Goal: Task Accomplishment & Management: Manage account settings

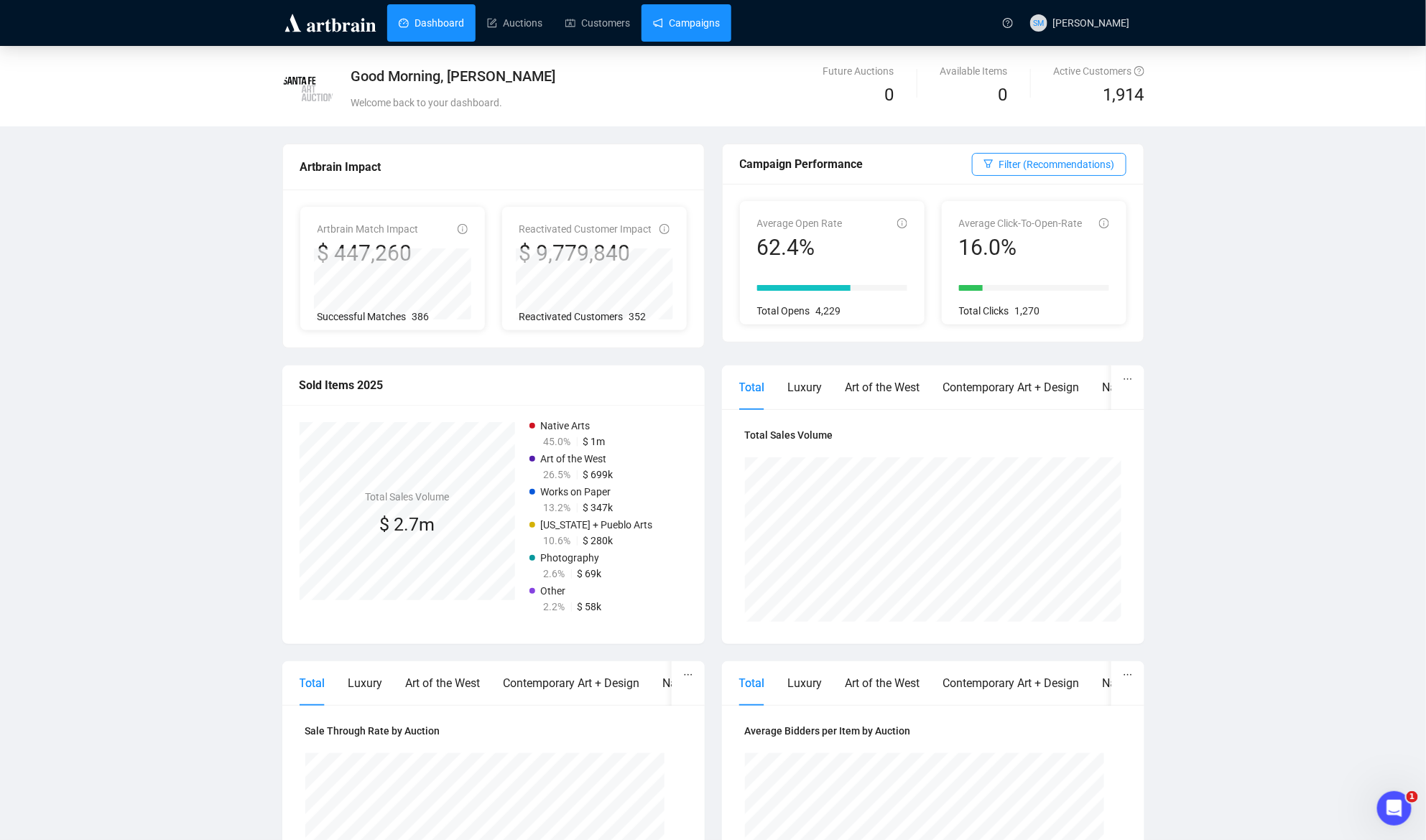
click at [696, 18] on link "Campaigns" at bounding box center [687, 23] width 67 height 37
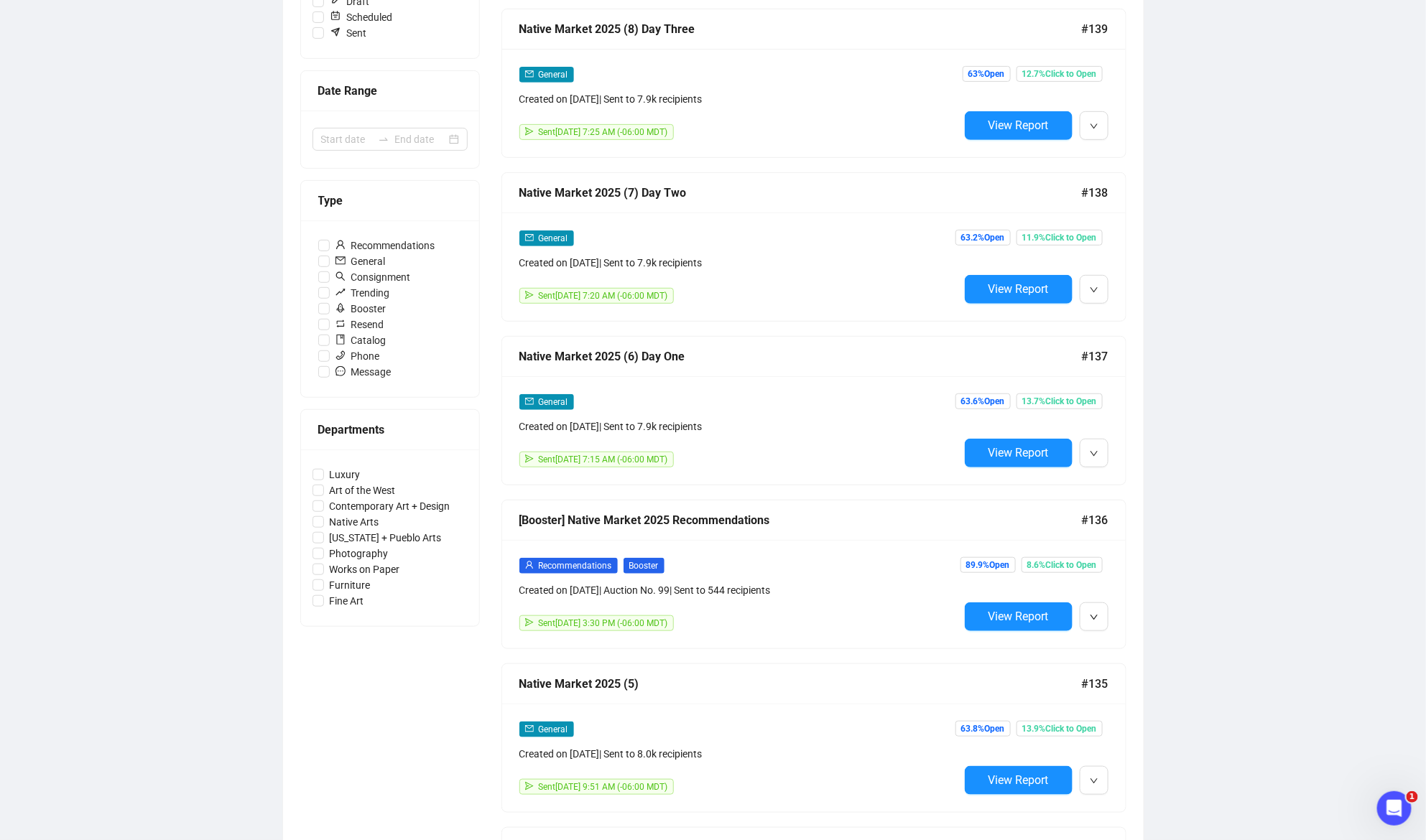
scroll to position [257, 0]
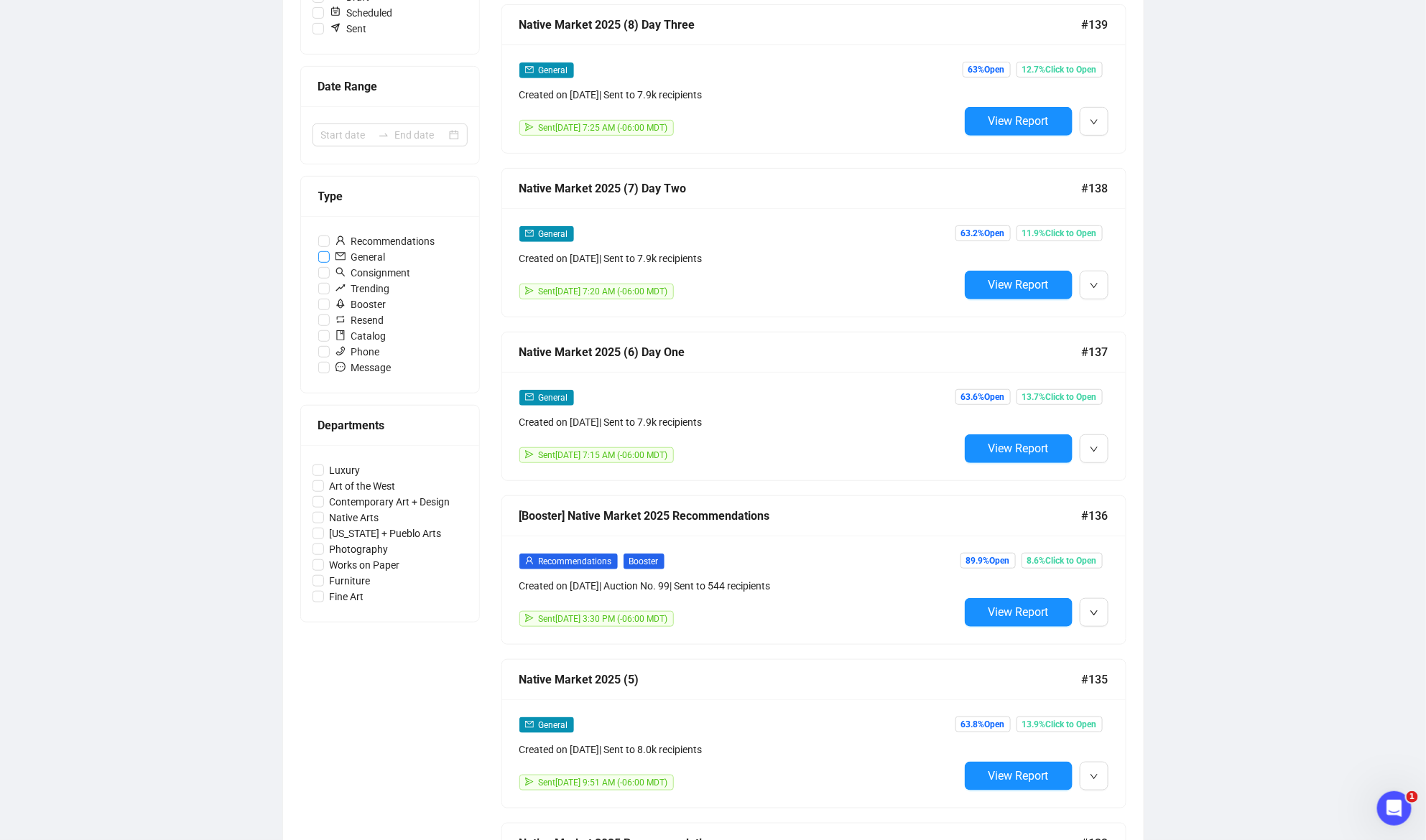
click at [358, 253] on span "General" at bounding box center [361, 257] width 62 height 16
click at [330, 253] on input "General" at bounding box center [324, 257] width 12 height 12
checkbox input "true"
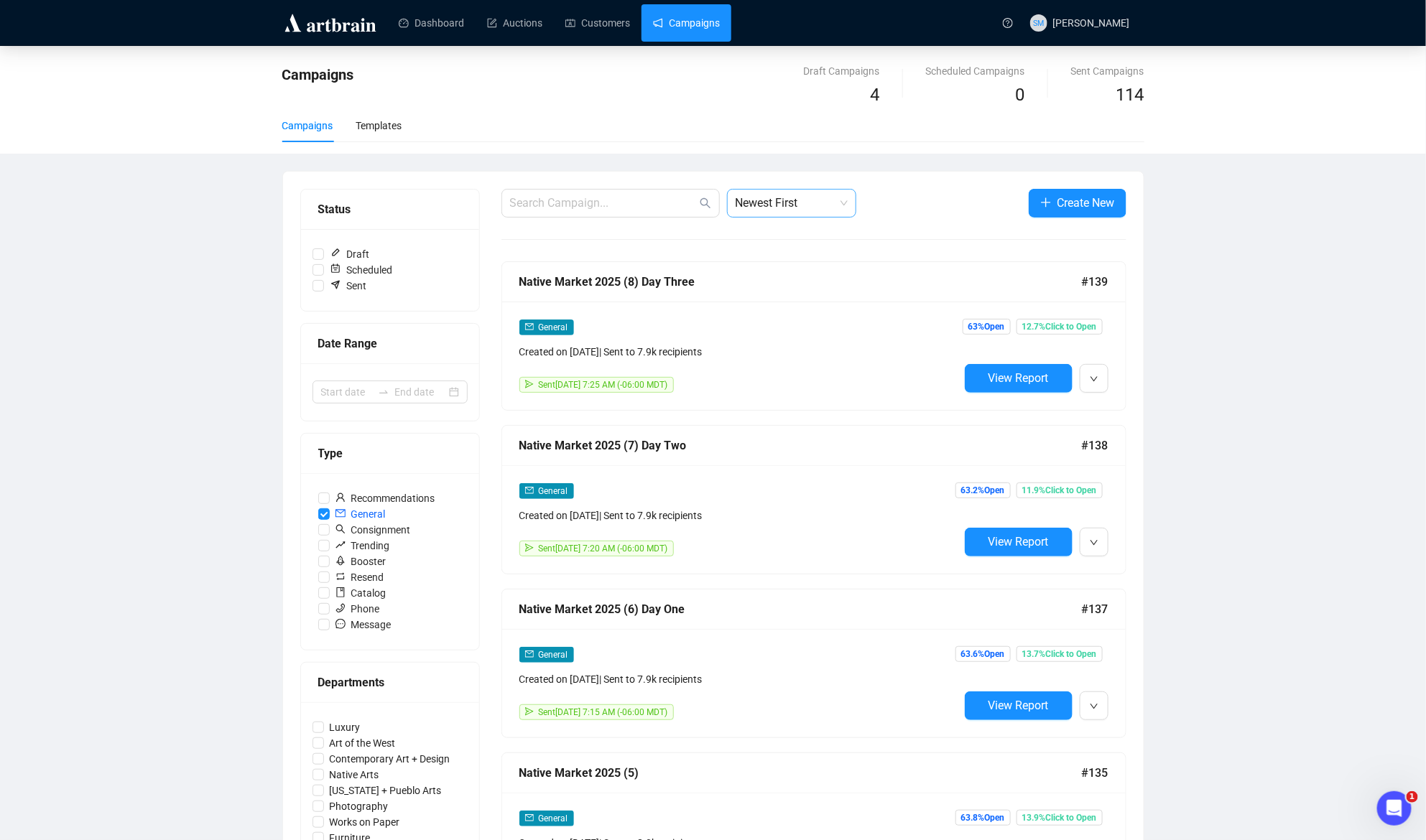
click at [807, 208] on span "Newest First" at bounding box center [792, 202] width 112 height 27
drag, startPoint x: 918, startPoint y: 213, endPoint x: 455, endPoint y: 214, distance: 463.0
click at [918, 213] on div "Newest First Create New" at bounding box center [814, 202] width 625 height 28
click at [318, 248] on input "Draft" at bounding box center [318, 254] width 12 height 12
checkbox input "true"
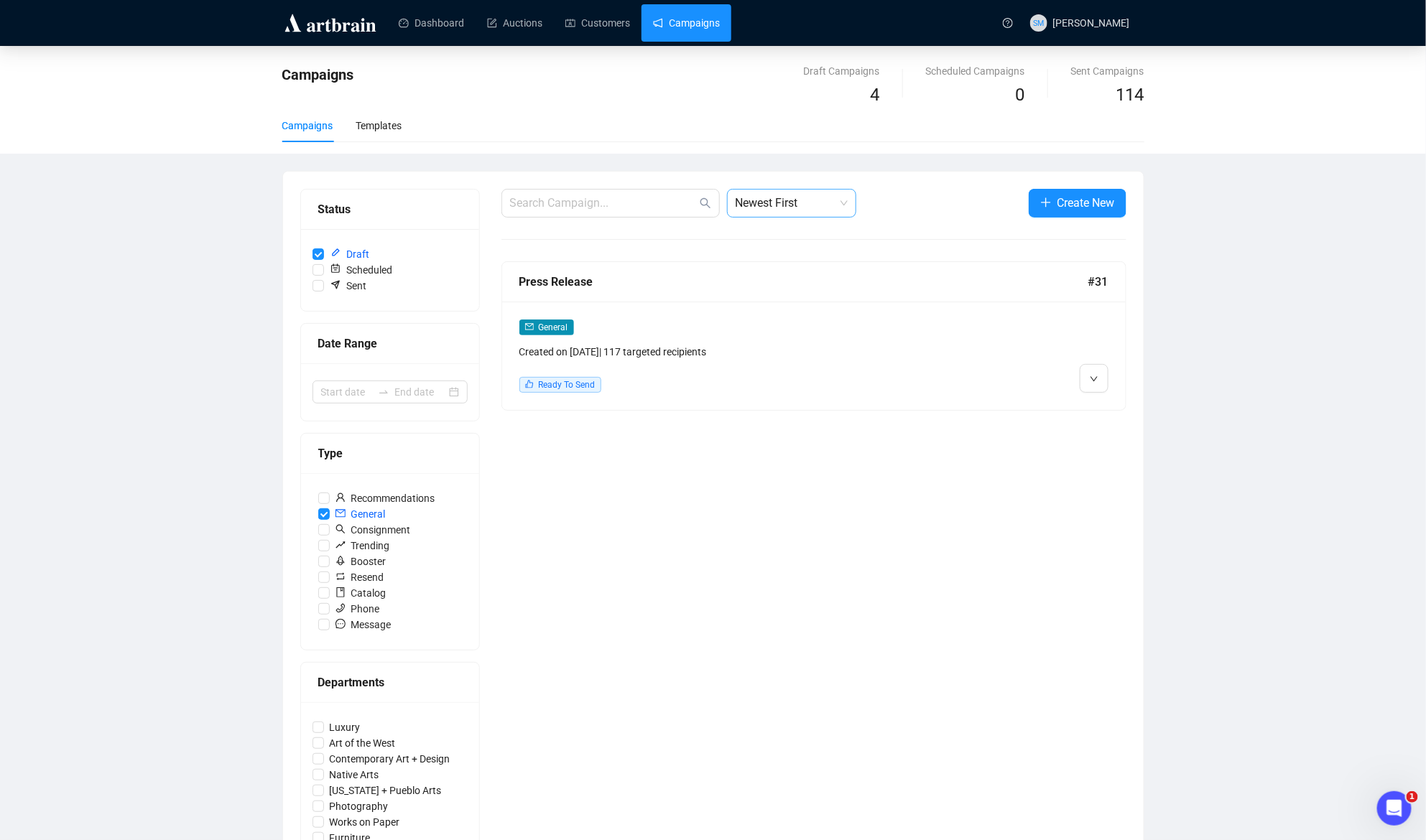
click at [835, 198] on span "Newest First" at bounding box center [792, 202] width 112 height 27
click at [741, 277] on div "A-Z" at bounding box center [791, 280] width 106 height 16
click at [843, 461] on div "A-Z A-Z Create New Press Release #31 General Created on [DATE] | 117 targeted r…" at bounding box center [814, 537] width 625 height 698
click at [394, 525] on span "Consignment" at bounding box center [373, 530] width 87 height 16
click at [330, 525] on input "Consignment" at bounding box center [324, 530] width 12 height 12
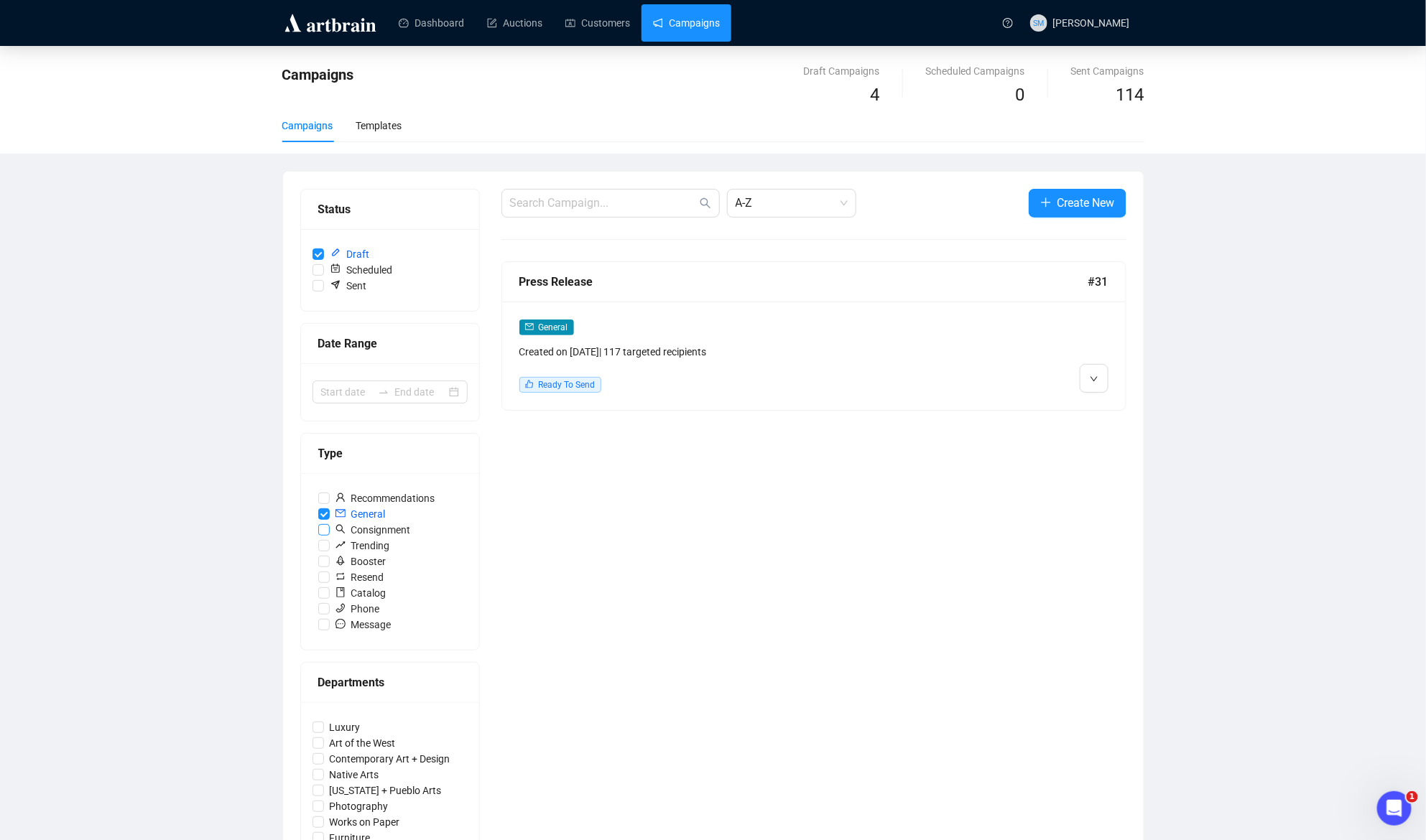
checkbox input "true"
checkbox input "false"
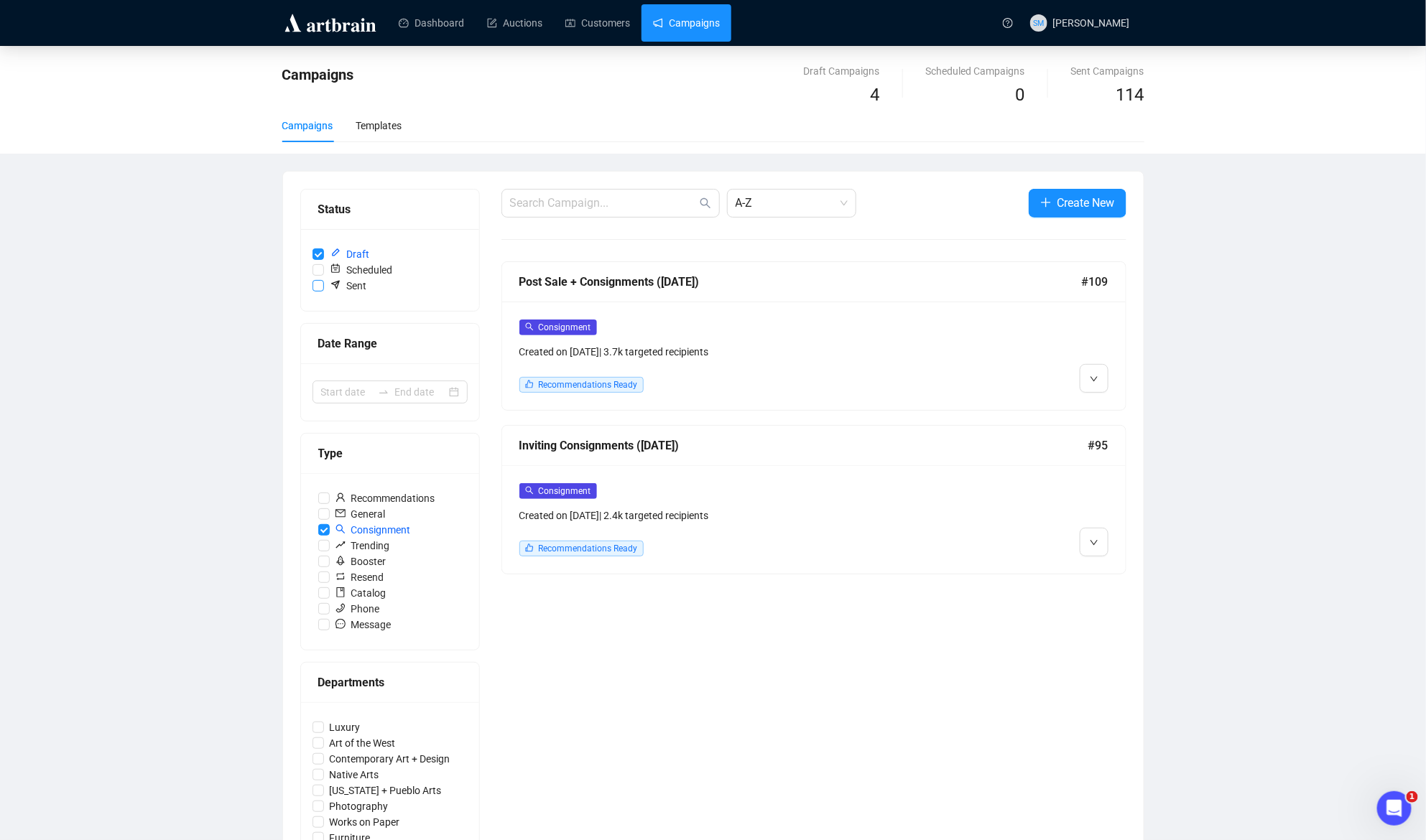
click at [312, 285] on input "Sent" at bounding box center [318, 286] width 12 height 12
checkbox input "true"
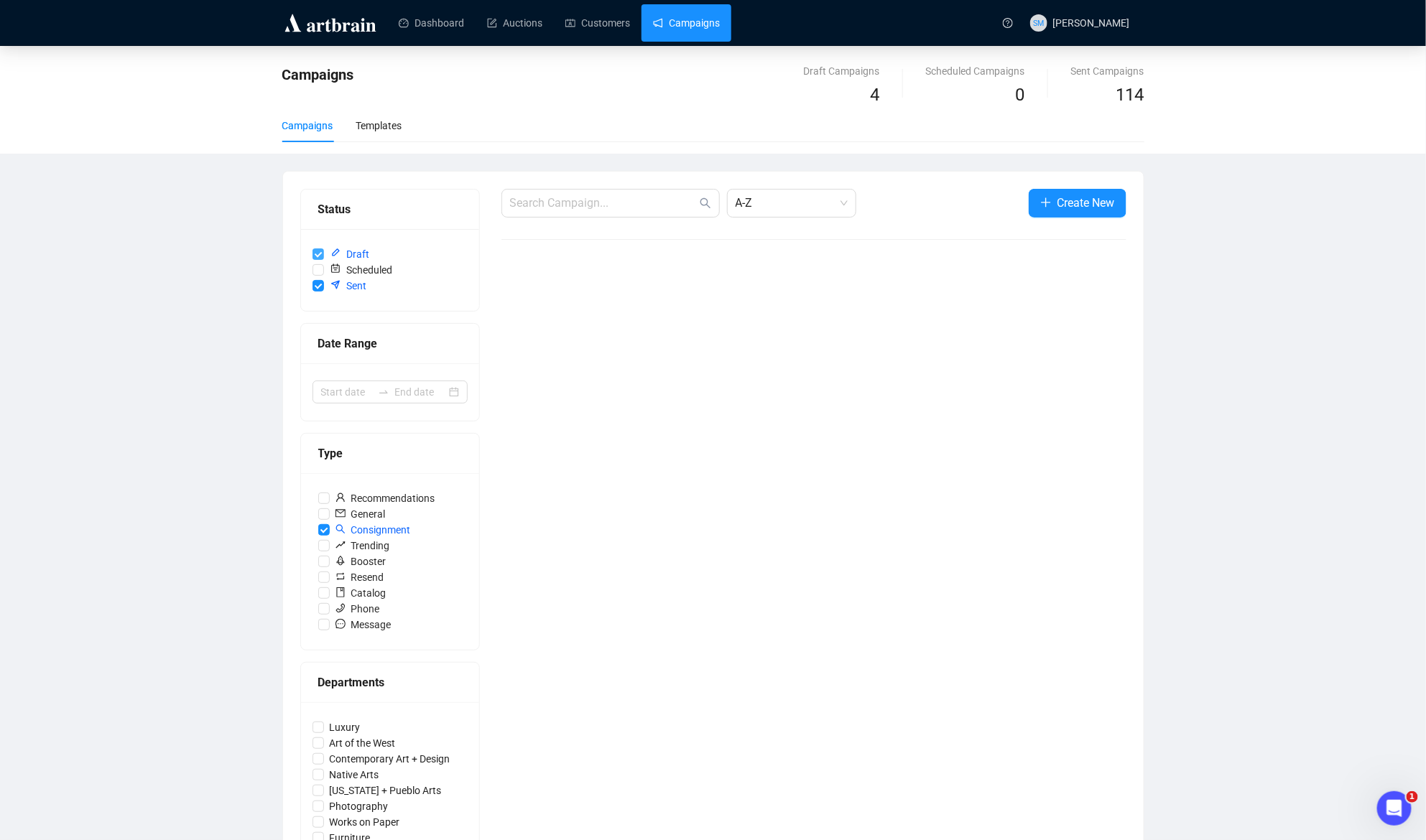
click at [315, 251] on input "Draft" at bounding box center [318, 254] width 12 height 12
checkbox input "false"
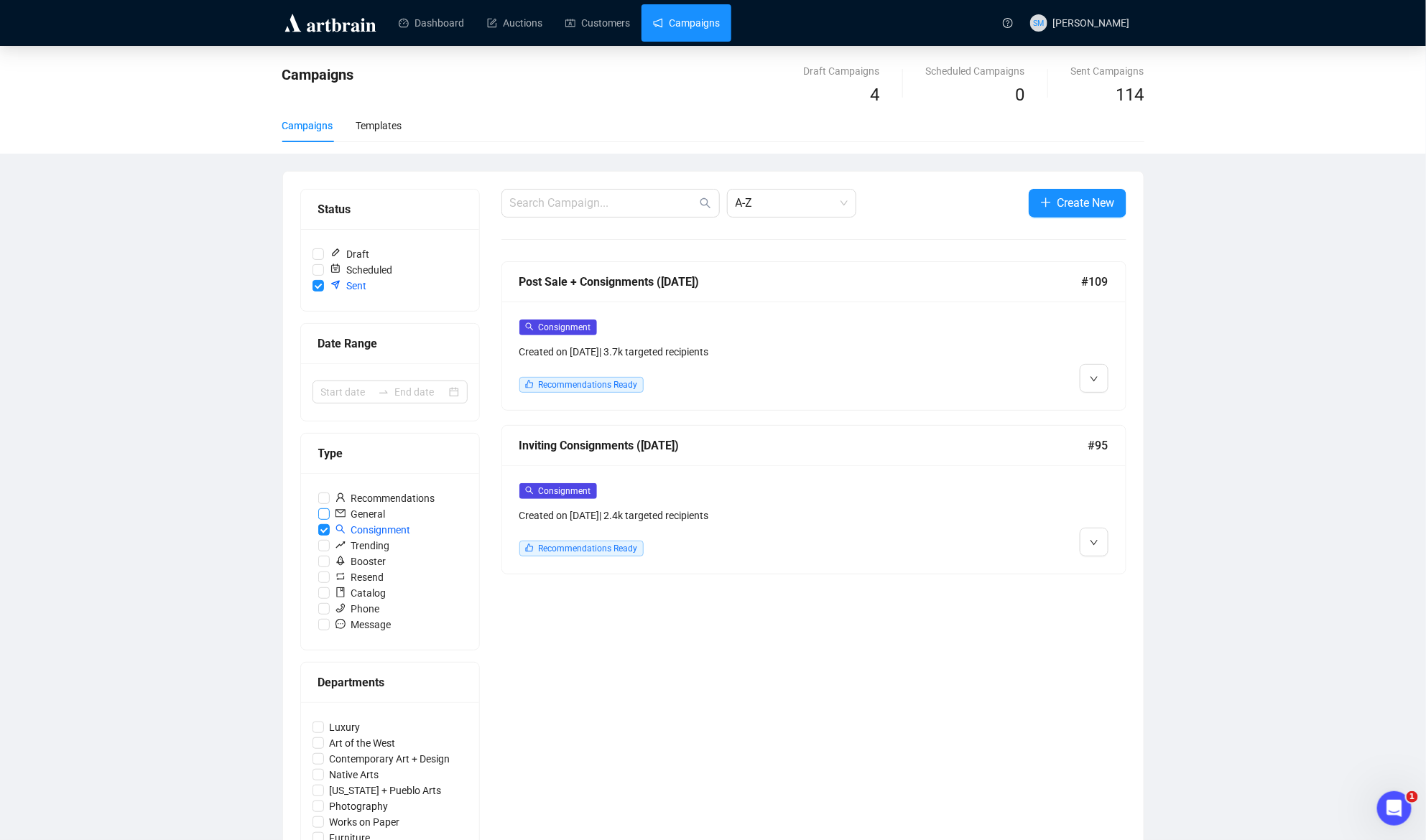
click at [320, 510] on input "General" at bounding box center [324, 514] width 12 height 12
checkbox input "true"
checkbox input "false"
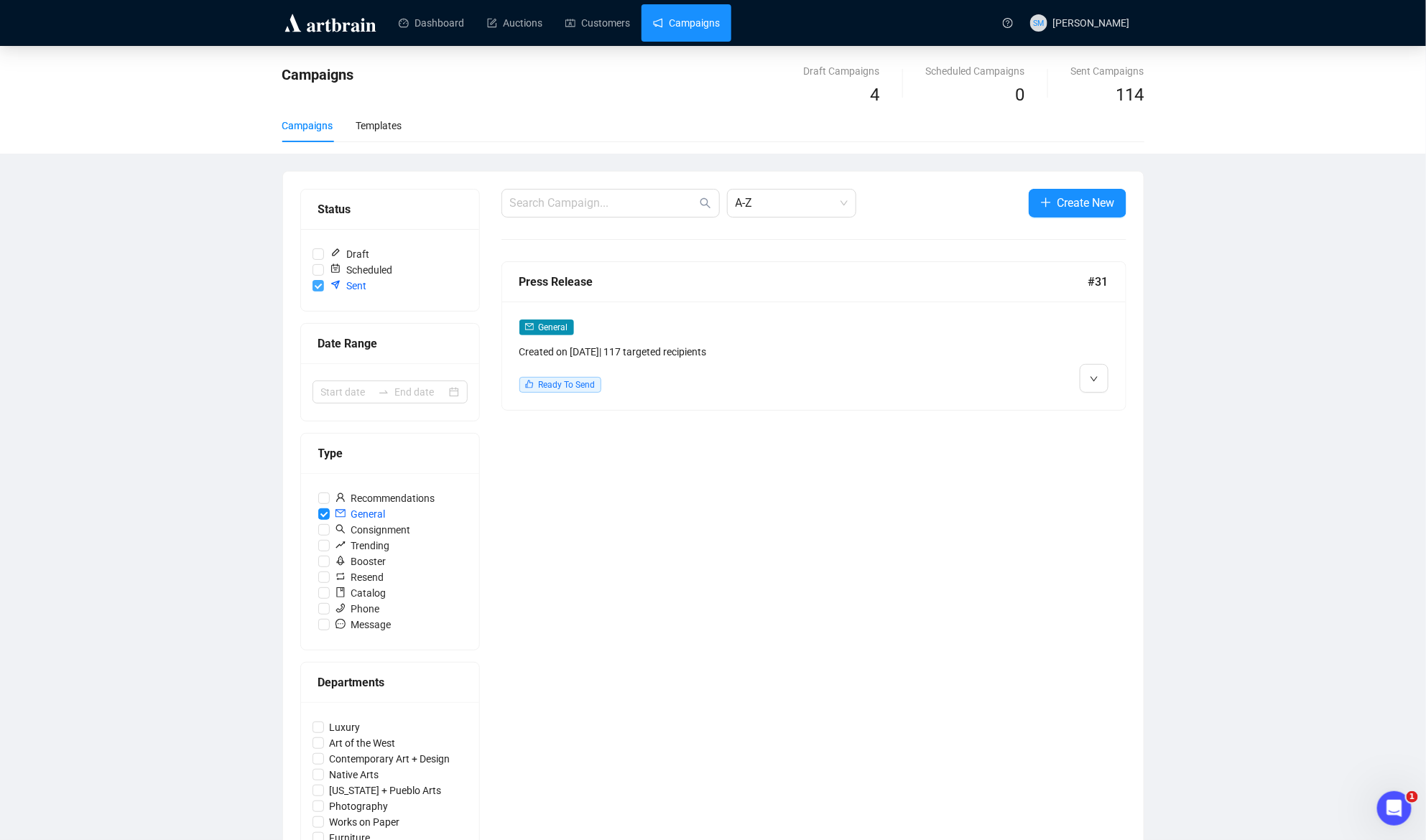
click at [320, 281] on input "Sent" at bounding box center [318, 286] width 12 height 12
checkbox input "false"
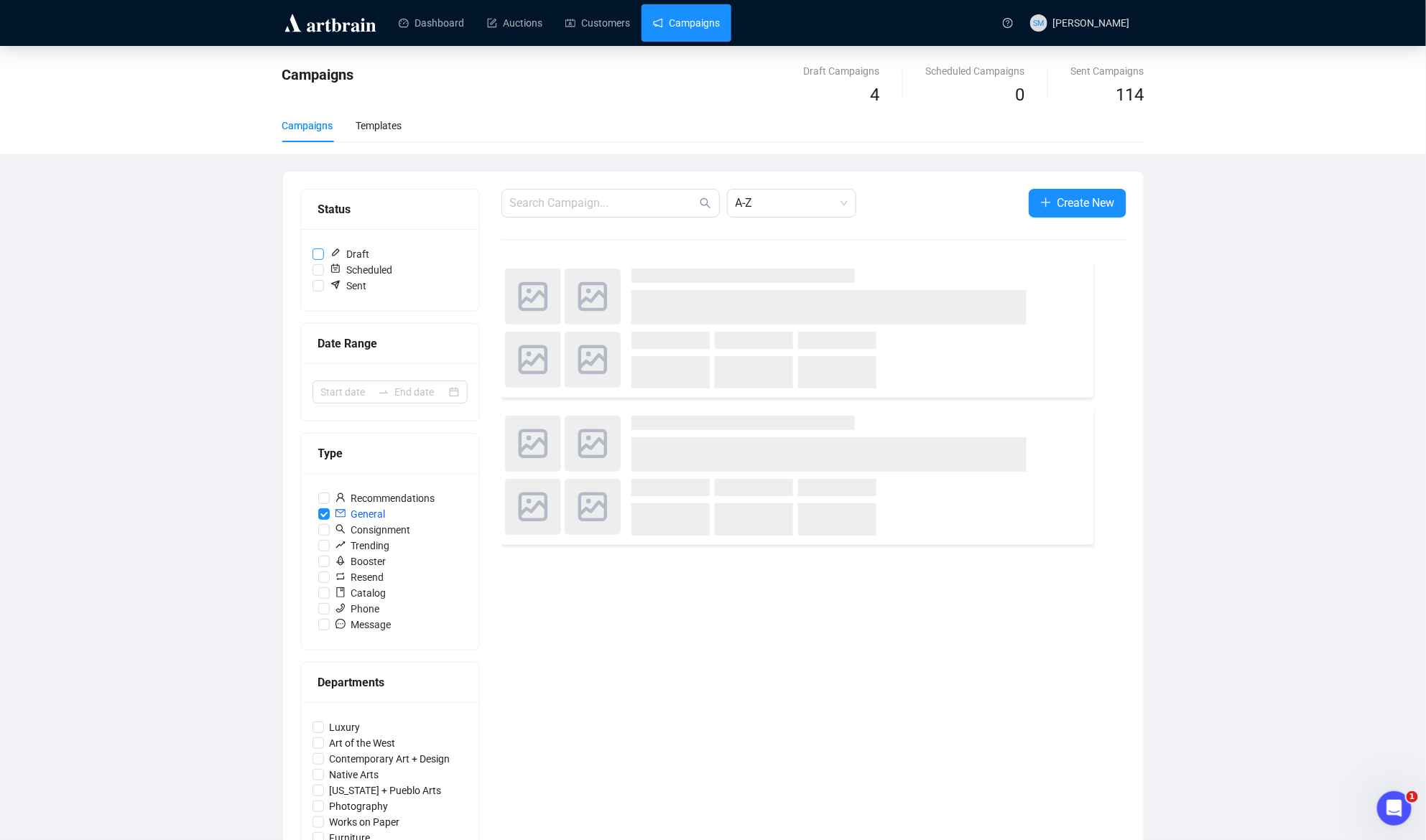
click at [315, 251] on input "Draft" at bounding box center [318, 254] width 12 height 12
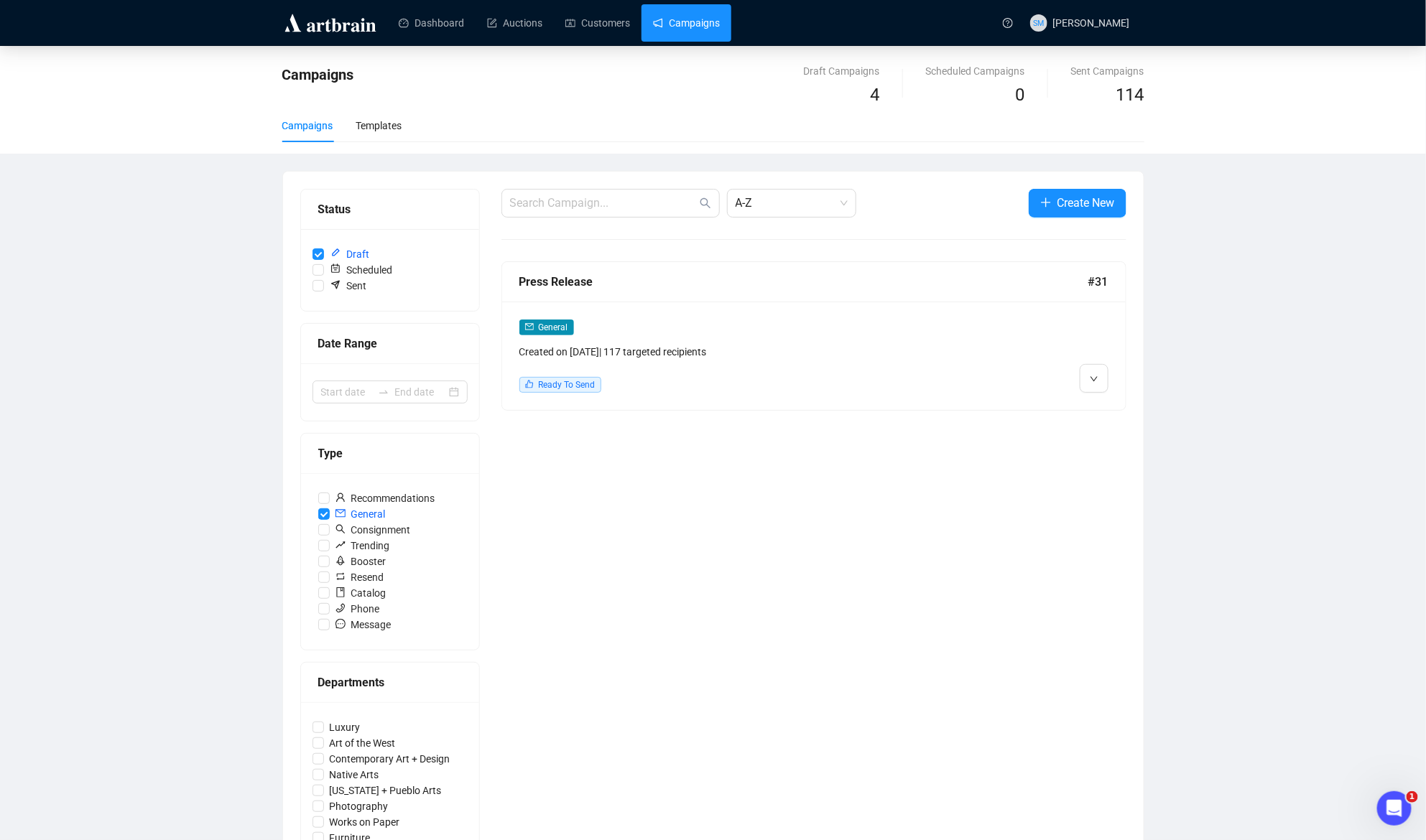
click at [280, 129] on div "Campaigns Draft Campaigns 4 Scheduled Campaigns 0 Sent Campaigns 114 Campaigns …" at bounding box center [713, 100] width 1426 height 108
click at [301, 125] on div "Campaigns" at bounding box center [308, 126] width 51 height 16
drag, startPoint x: 313, startPoint y: 250, endPoint x: 317, endPoint y: 288, distance: 38.2
click at [314, 251] on input "Draft" at bounding box center [318, 254] width 12 height 12
checkbox input "false"
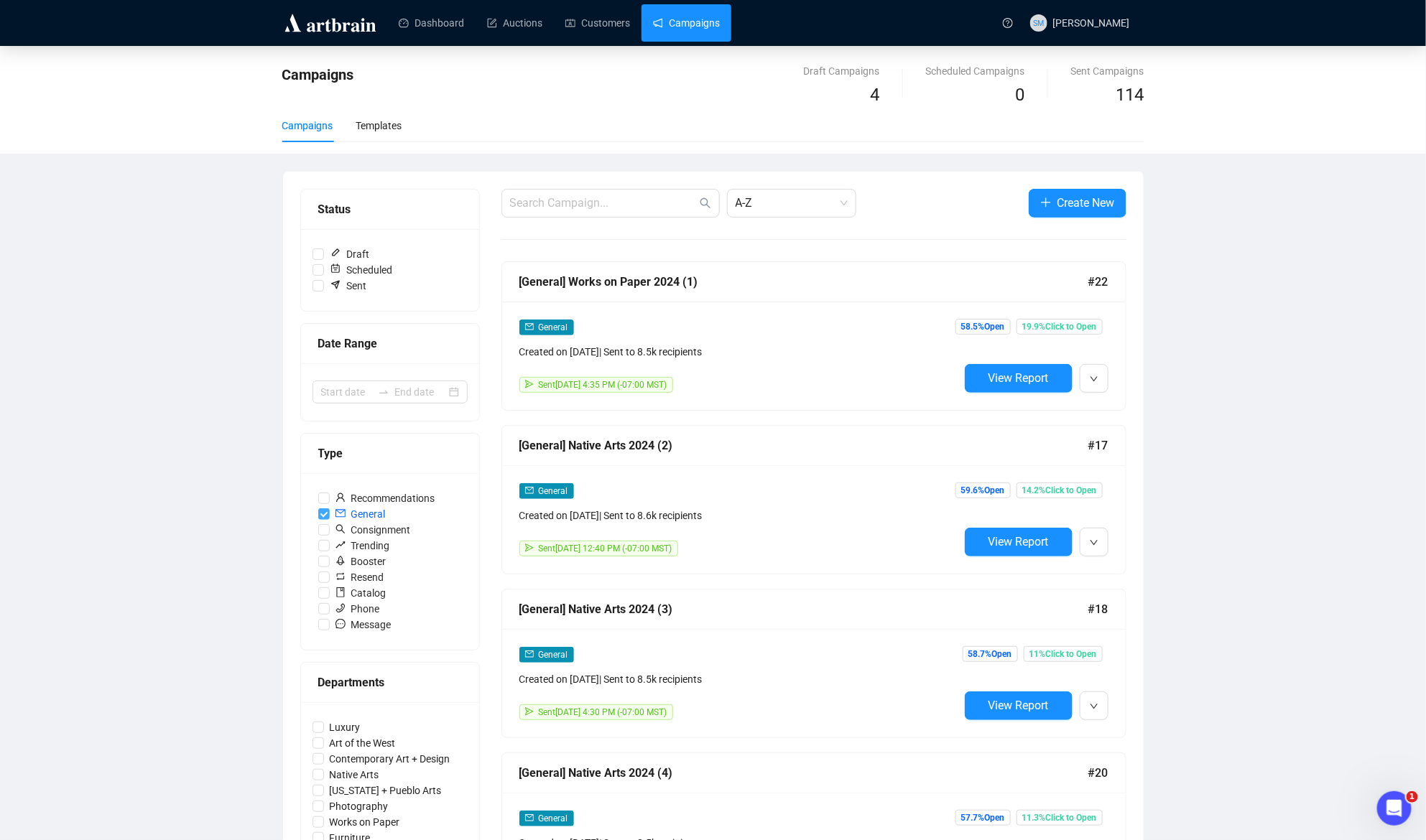
click at [321, 509] on input "General" at bounding box center [324, 514] width 12 height 12
checkbox input "false"
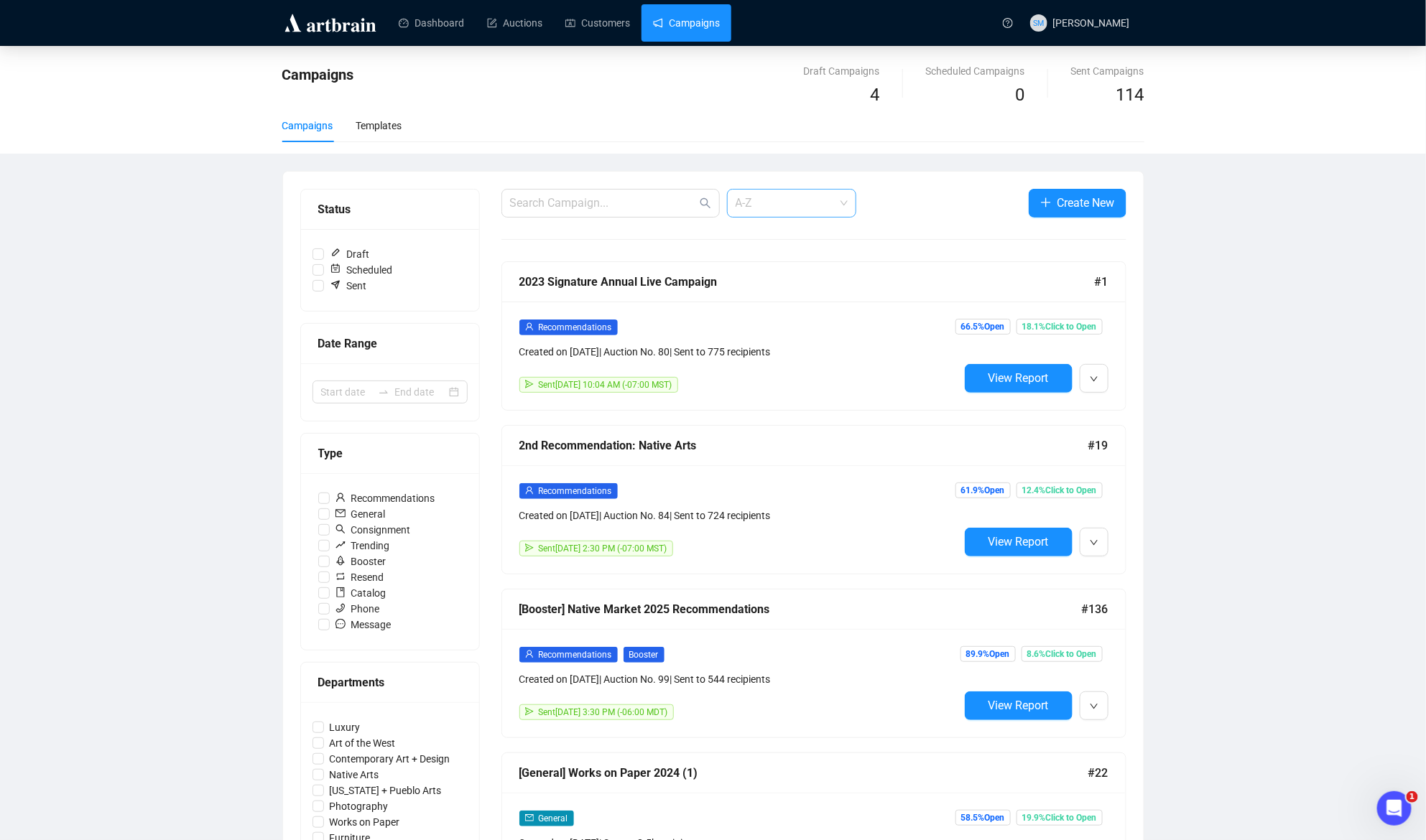
click at [838, 200] on span "A-Z" at bounding box center [792, 202] width 112 height 27
click at [792, 230] on div "Newest First" at bounding box center [791, 234] width 106 height 16
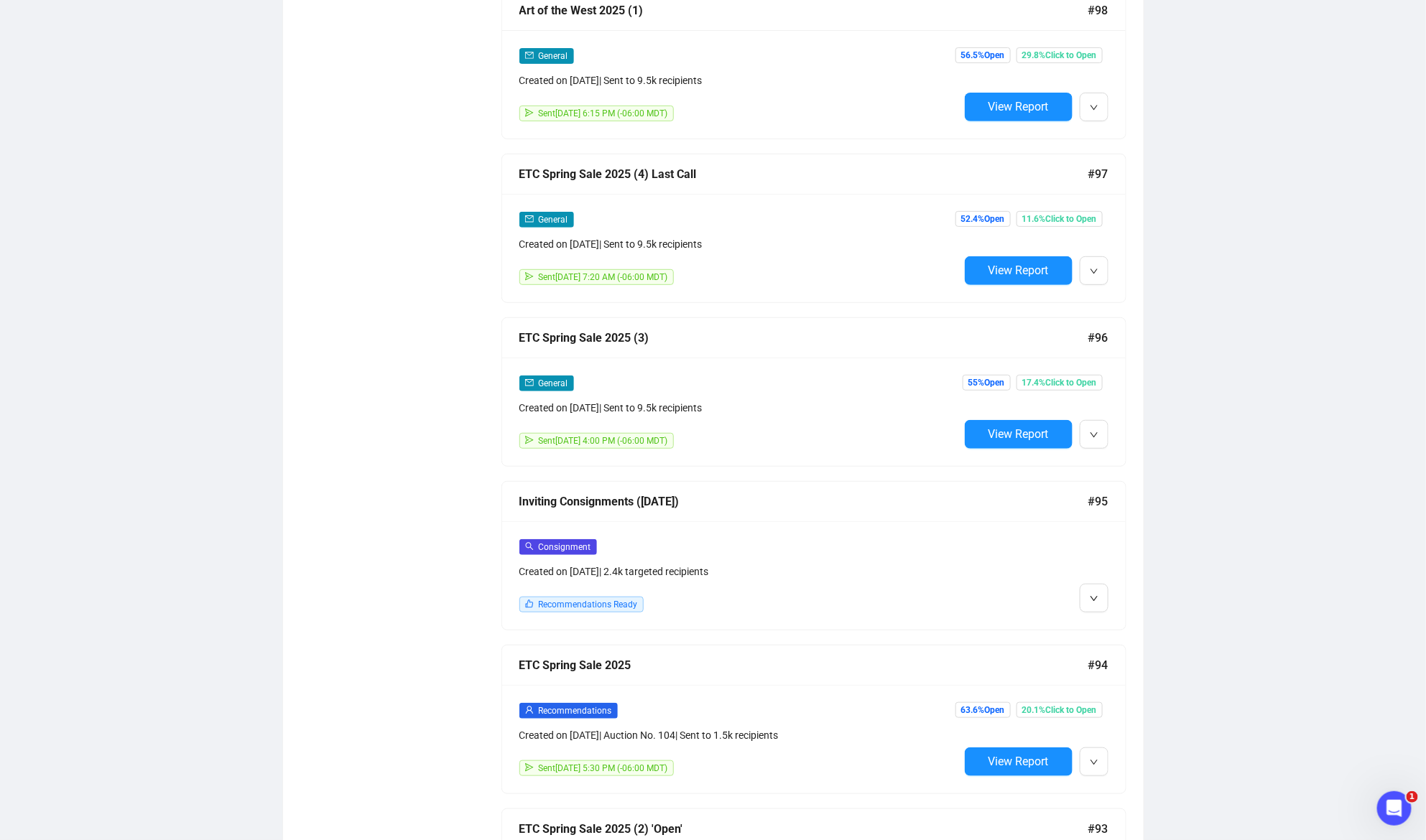
scroll to position [5348, 0]
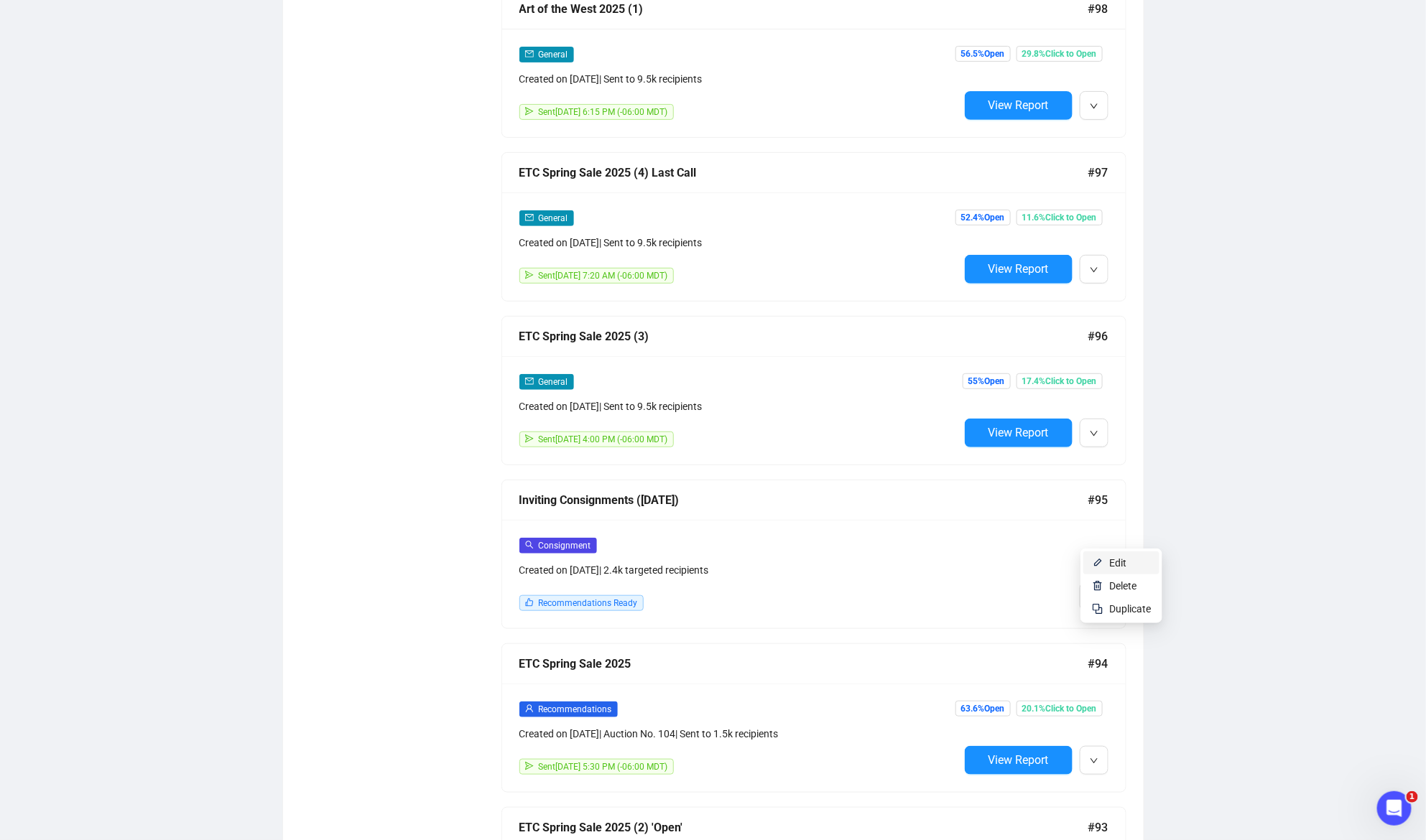
click at [1115, 555] on span "Edit" at bounding box center [1130, 563] width 42 height 16
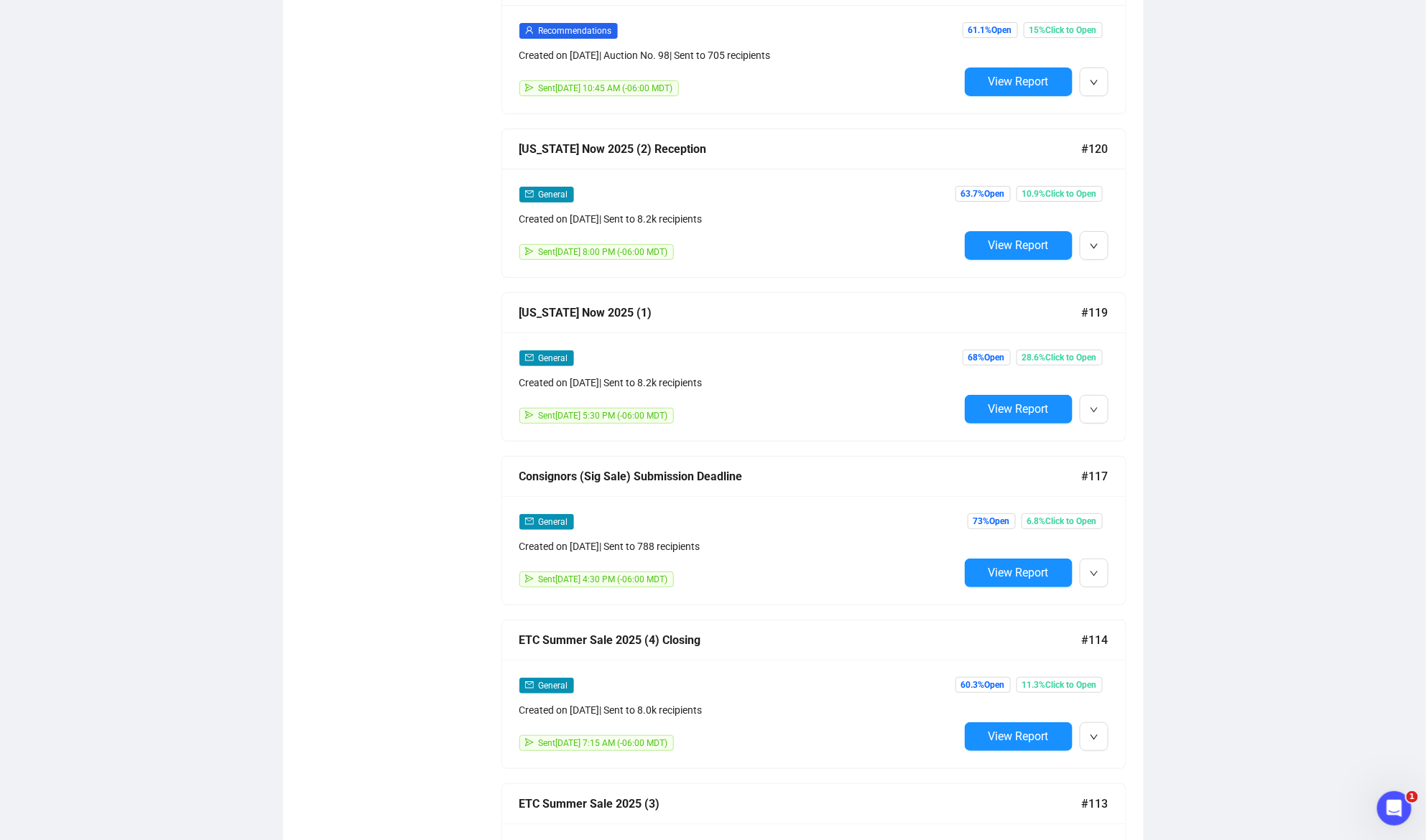
scroll to position [2608, 0]
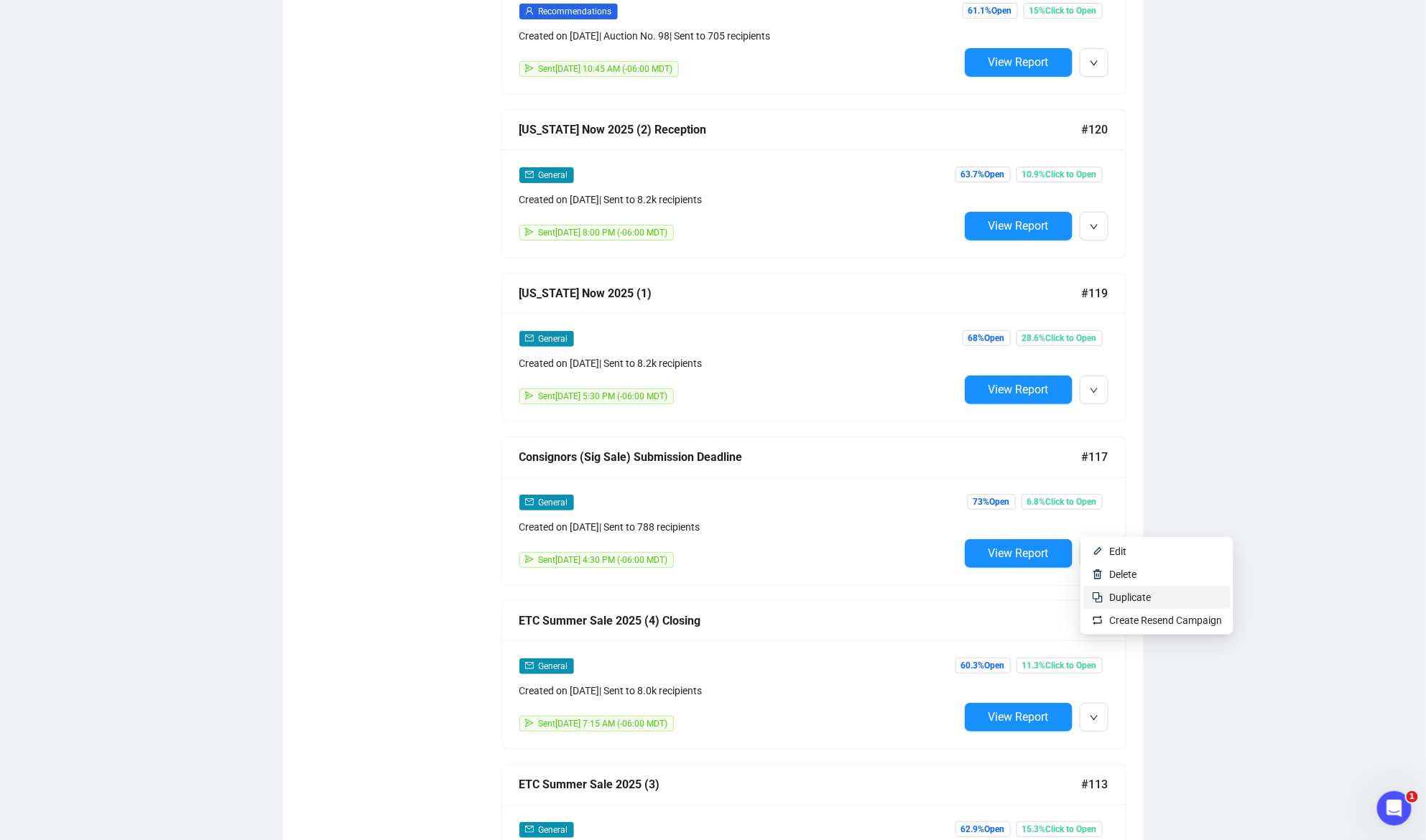
click at [1122, 597] on span "Duplicate" at bounding box center [1130, 598] width 42 height 12
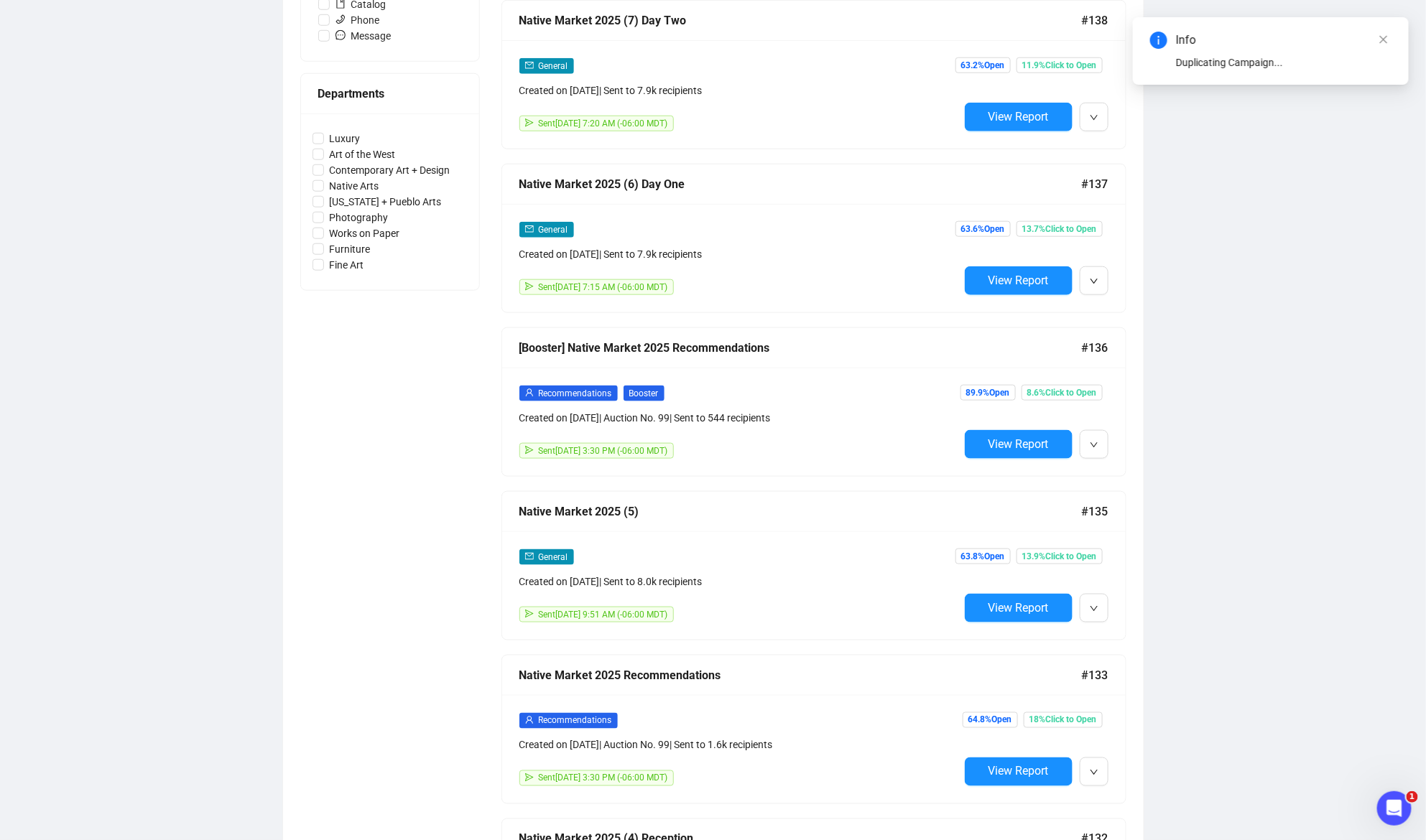
scroll to position [0, 0]
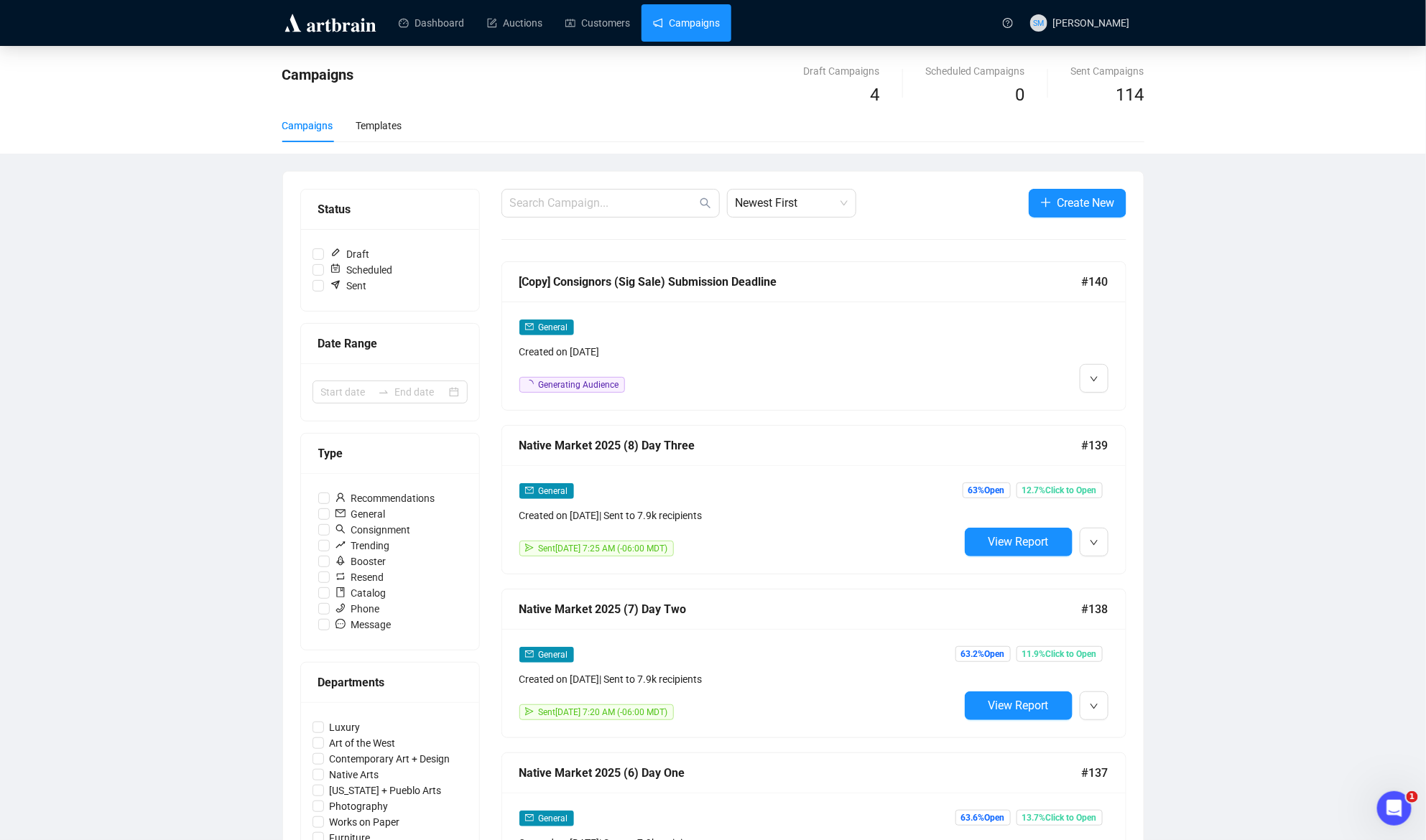
click at [544, 281] on div "[Copy] Consignors (Sig Sale) Submission Deadline" at bounding box center [800, 282] width 562 height 18
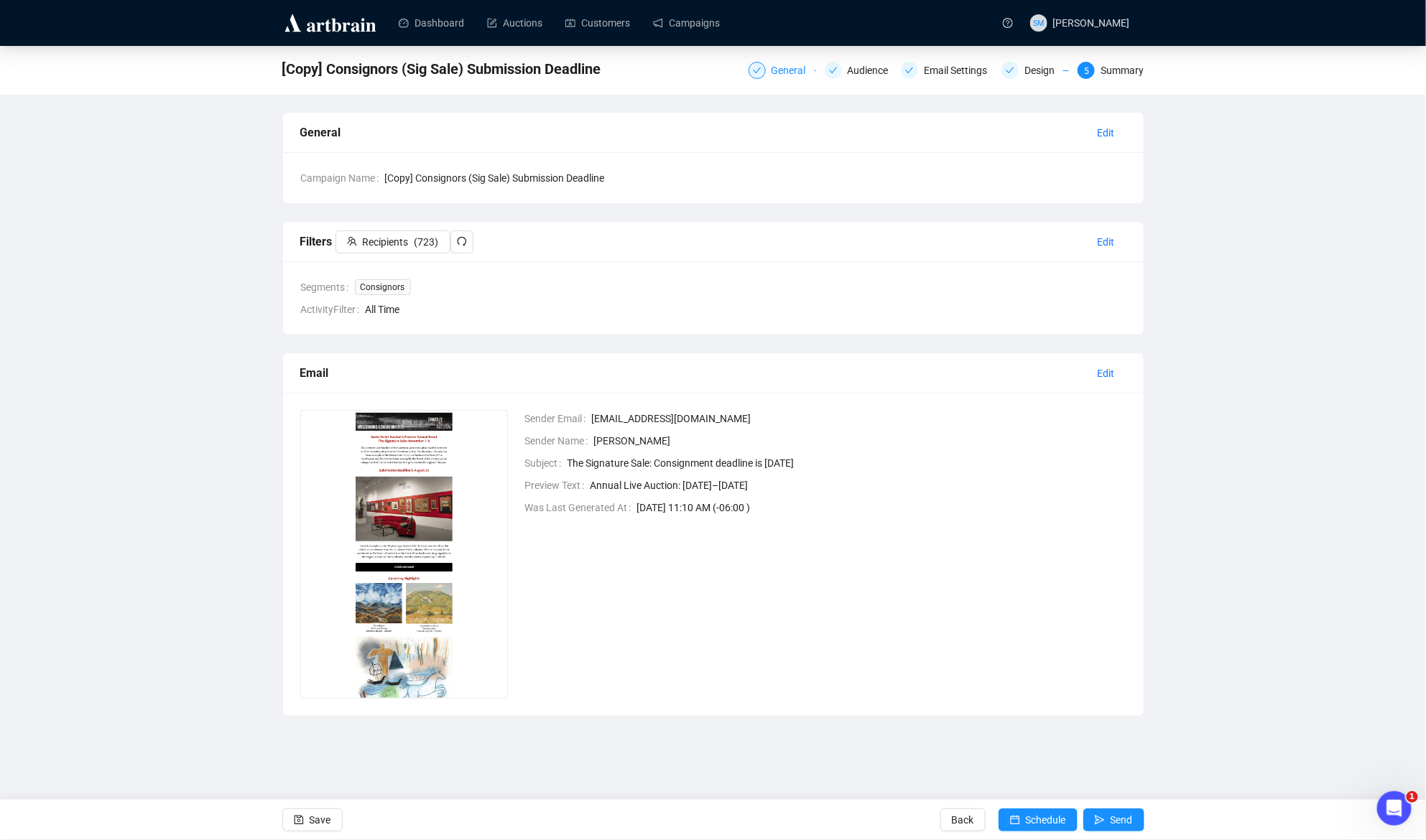
click at [777, 68] on div "General" at bounding box center [792, 71] width 43 height 17
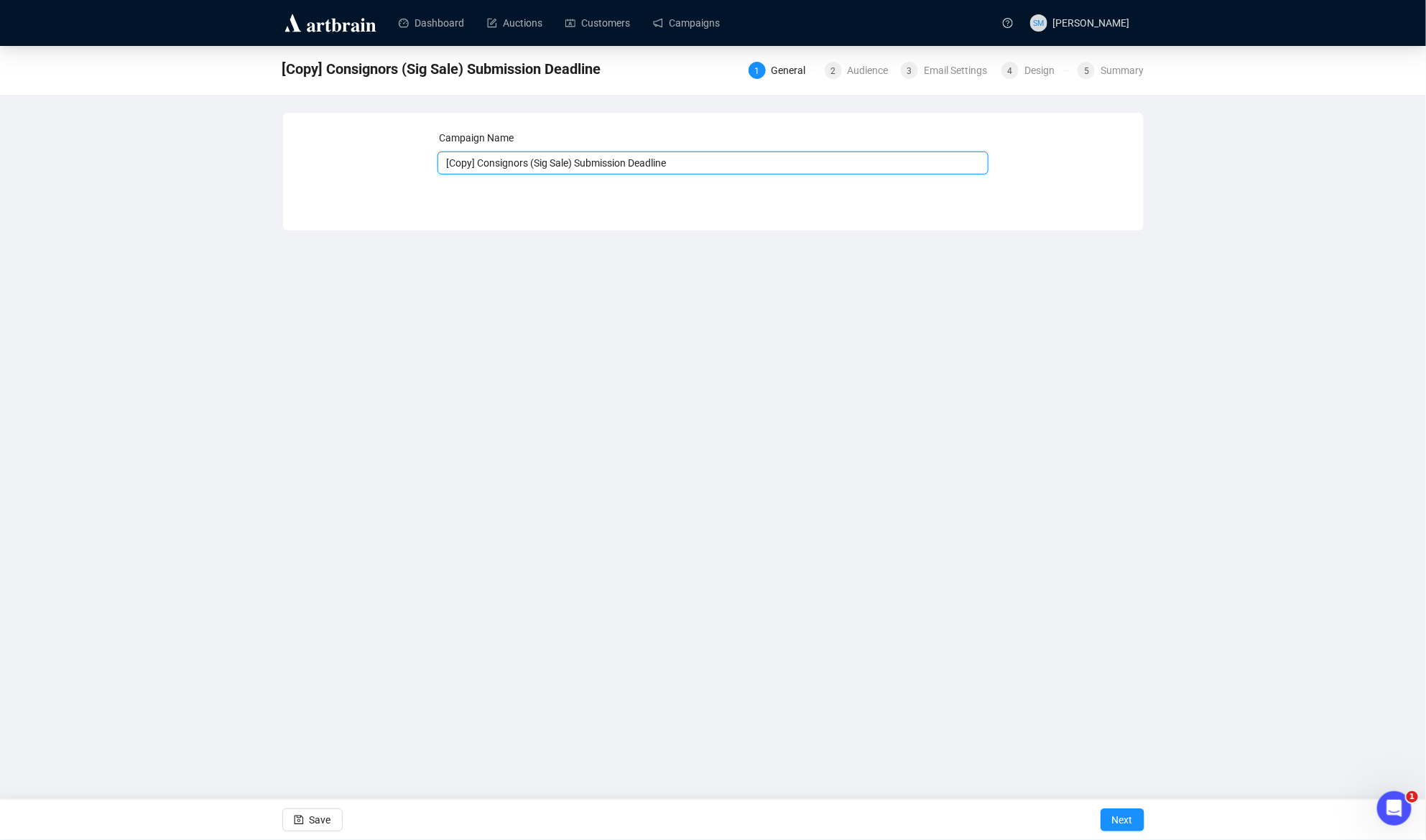
drag, startPoint x: 535, startPoint y: 162, endPoint x: 441, endPoint y: 165, distance: 94.0
click at [441, 165] on input "[Copy] Consignors (Sig Sale) Submission Deadline" at bounding box center [713, 163] width 551 height 23
click at [641, 159] on input "Buyers (Sig Sale) Submission Deadline" at bounding box center [713, 163] width 551 height 23
type input "Buyers (Sig Sale) Submission Deadline"
click at [680, 207] on div "Campaign Name Buyers (Sig Sale) Submission Deadline Save Next" at bounding box center [714, 172] width 862 height 119
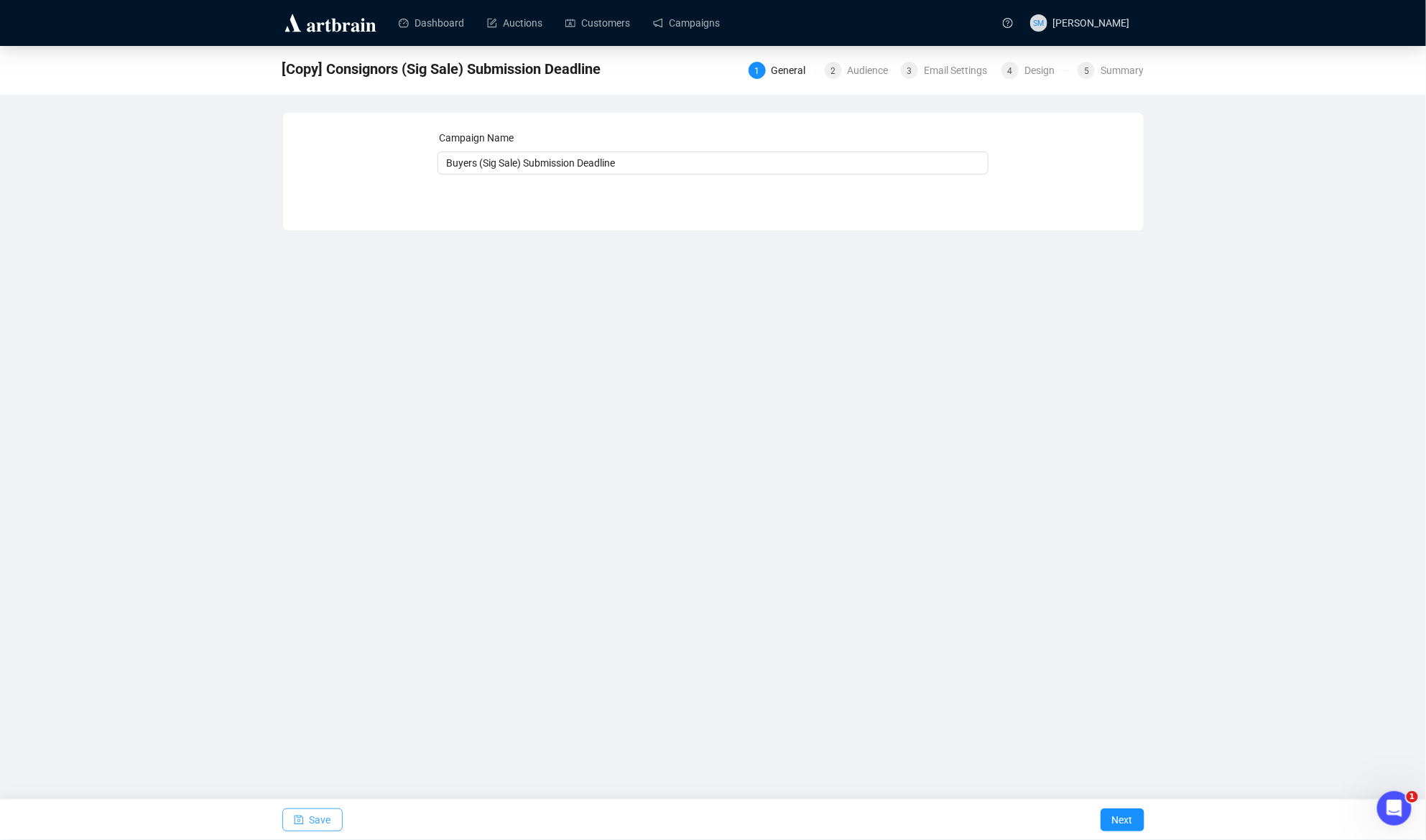
click at [315, 823] on span "Save" at bounding box center [320, 820] width 22 height 40
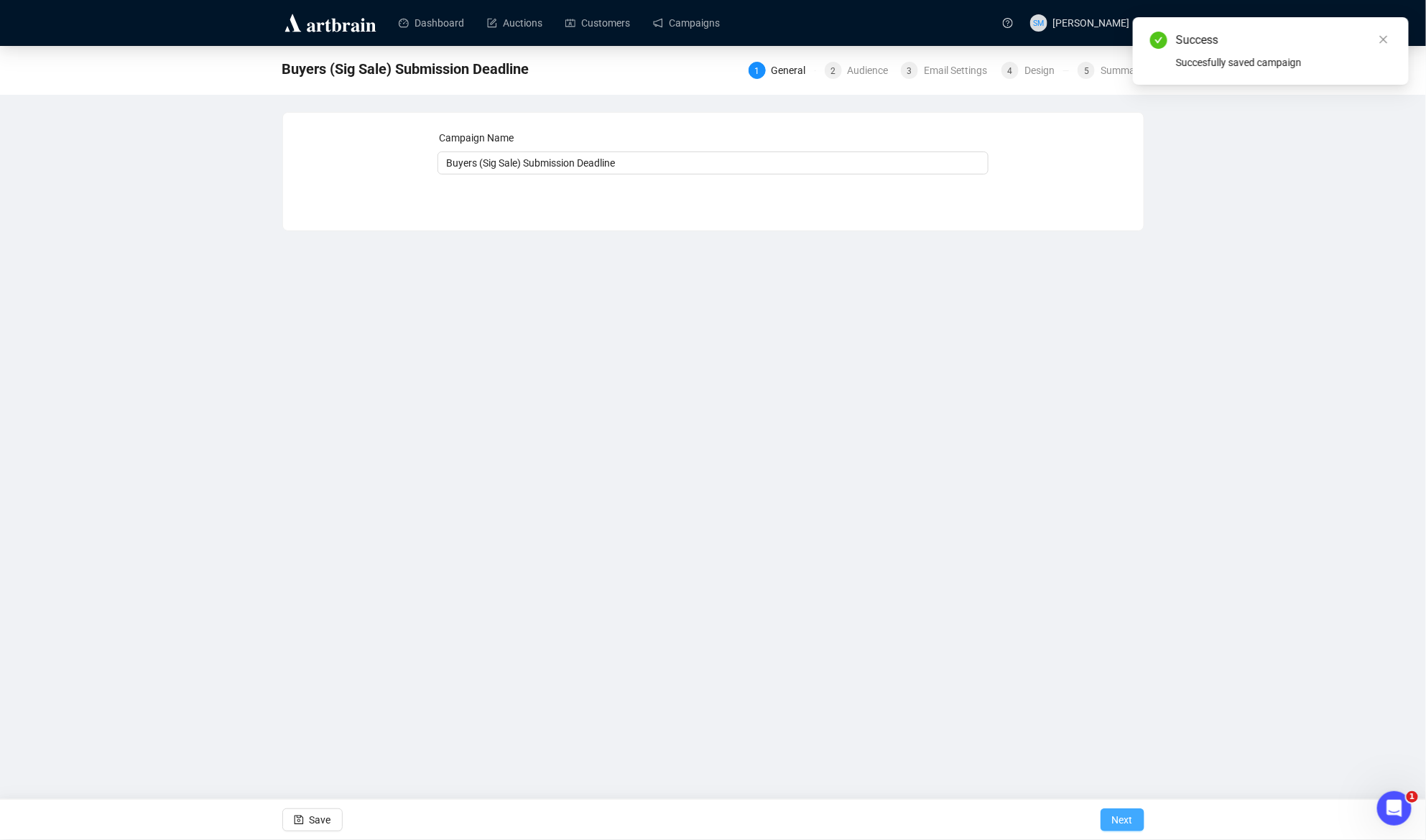
click at [1126, 821] on span "Next" at bounding box center [1122, 820] width 21 height 40
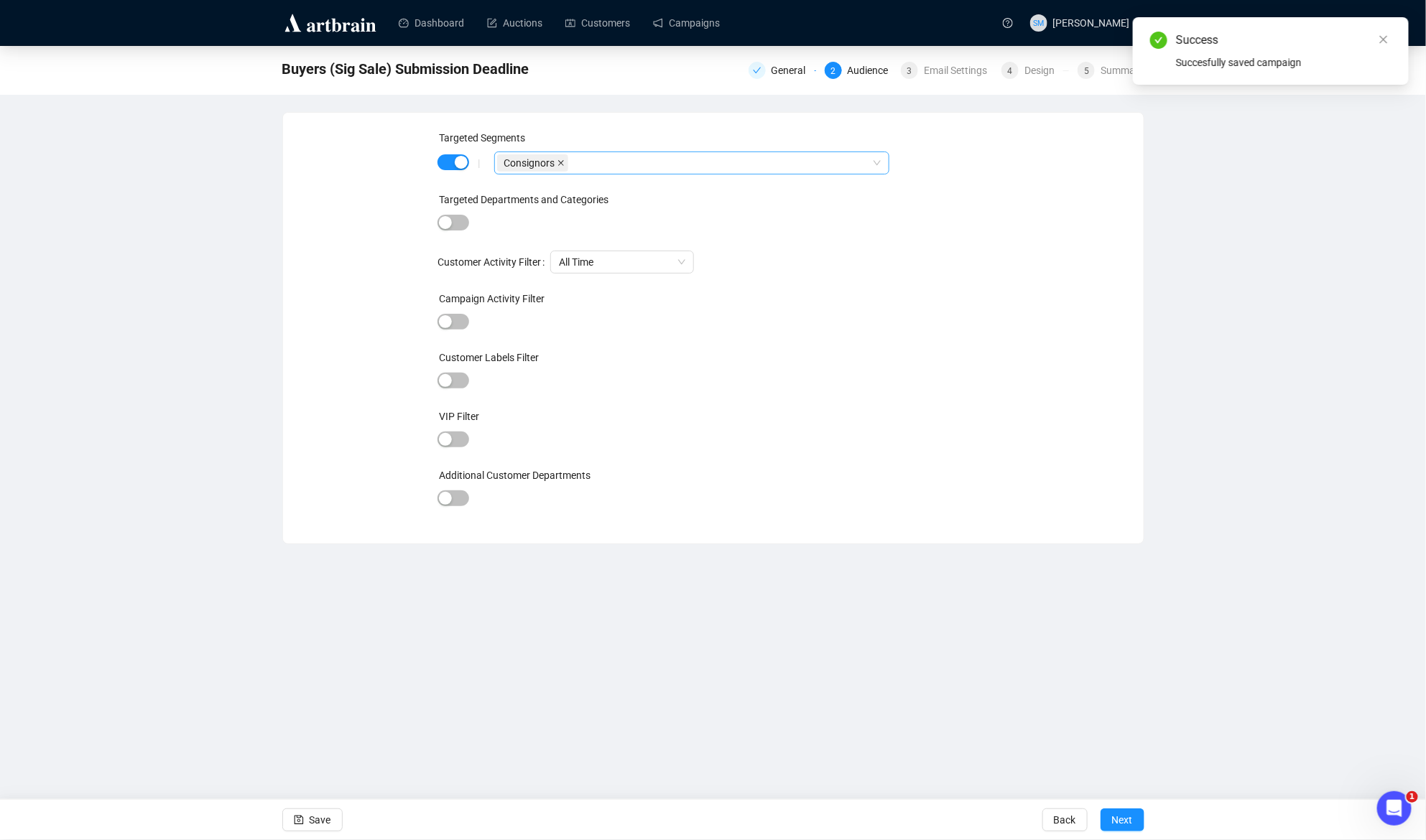
click at [566, 161] on span "Consignors" at bounding box center [533, 163] width 71 height 17
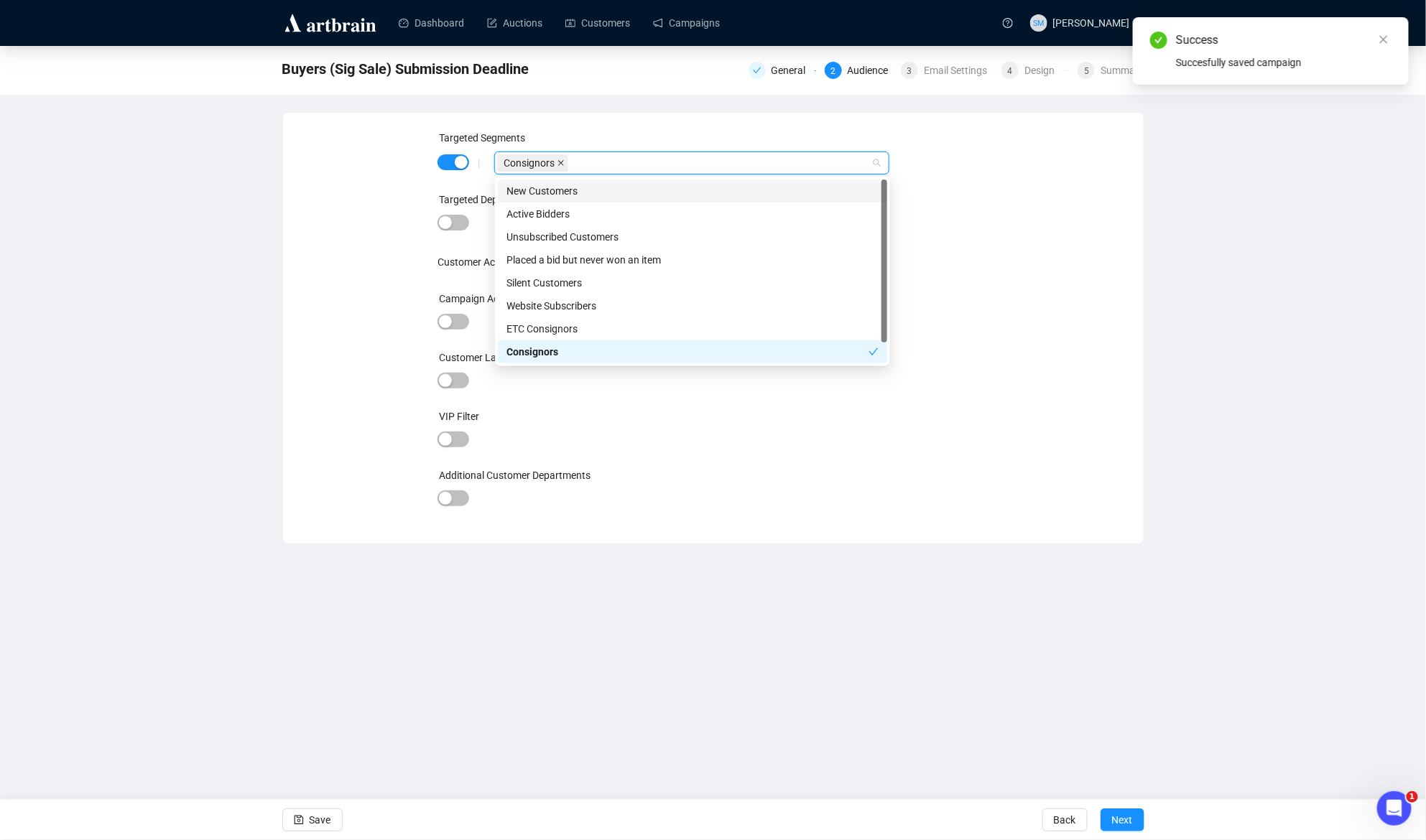
click at [561, 161] on icon "close" at bounding box center [561, 163] width 6 height 6
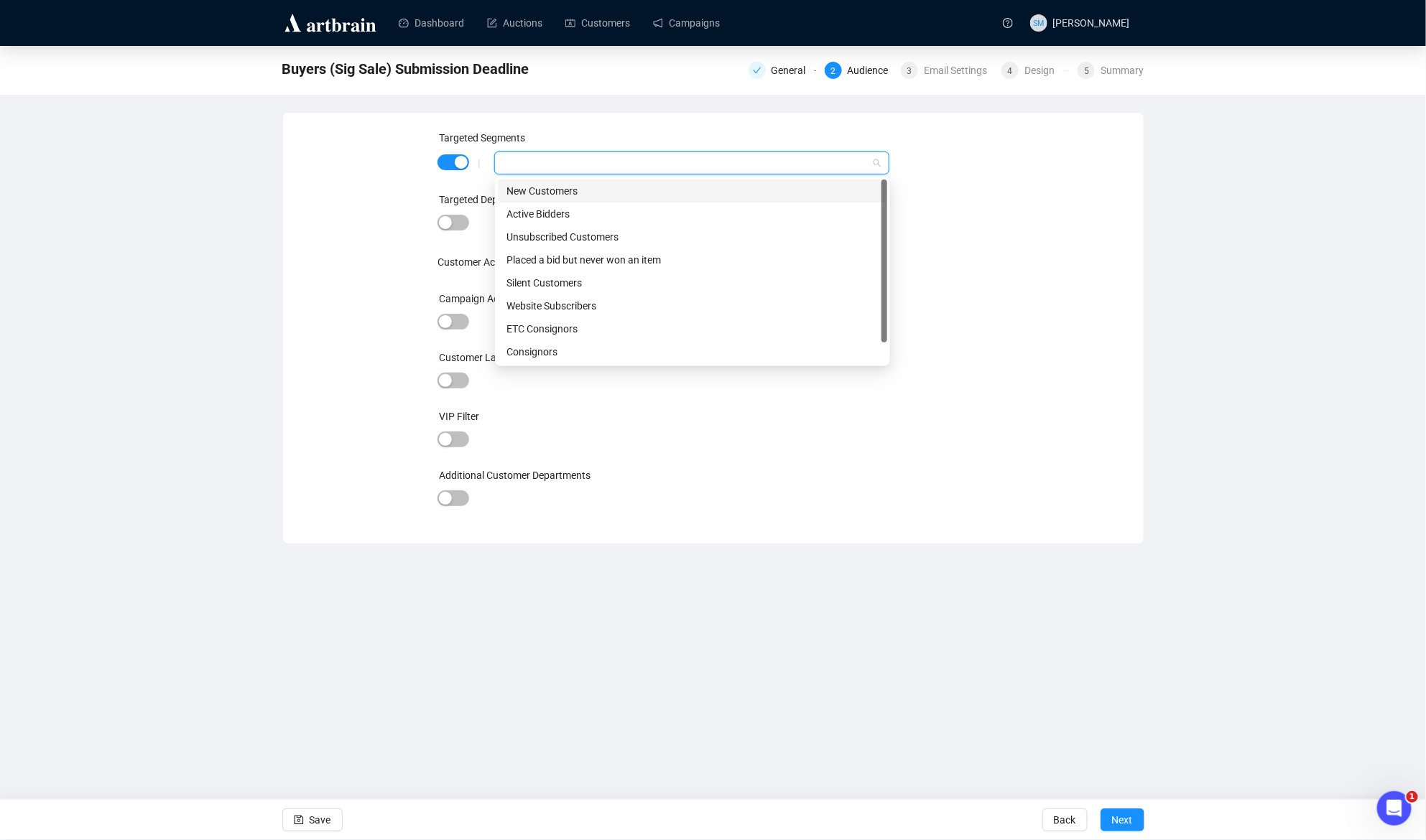
click at [548, 171] on div at bounding box center [684, 163] width 374 height 20
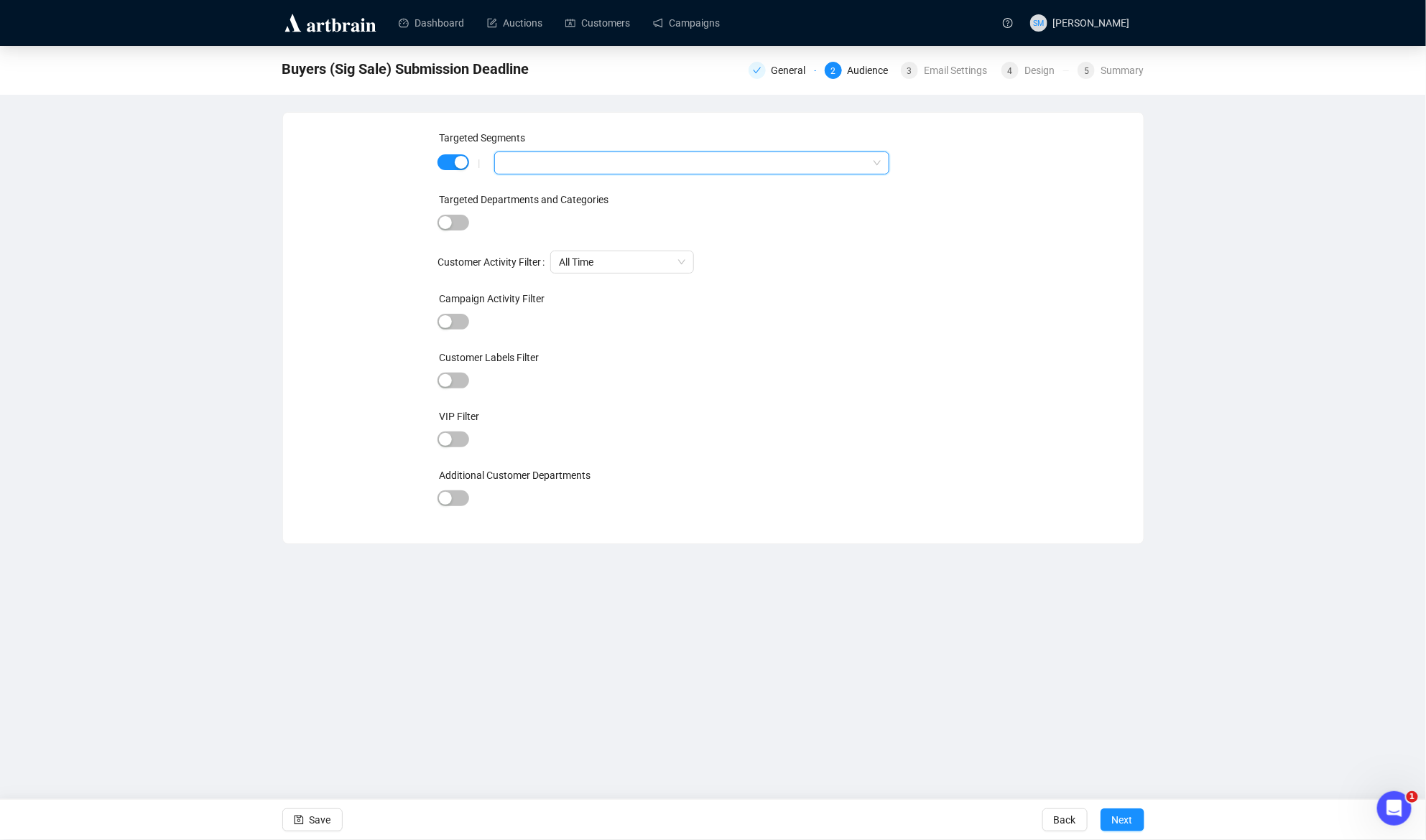
click at [555, 167] on div at bounding box center [684, 163] width 374 height 20
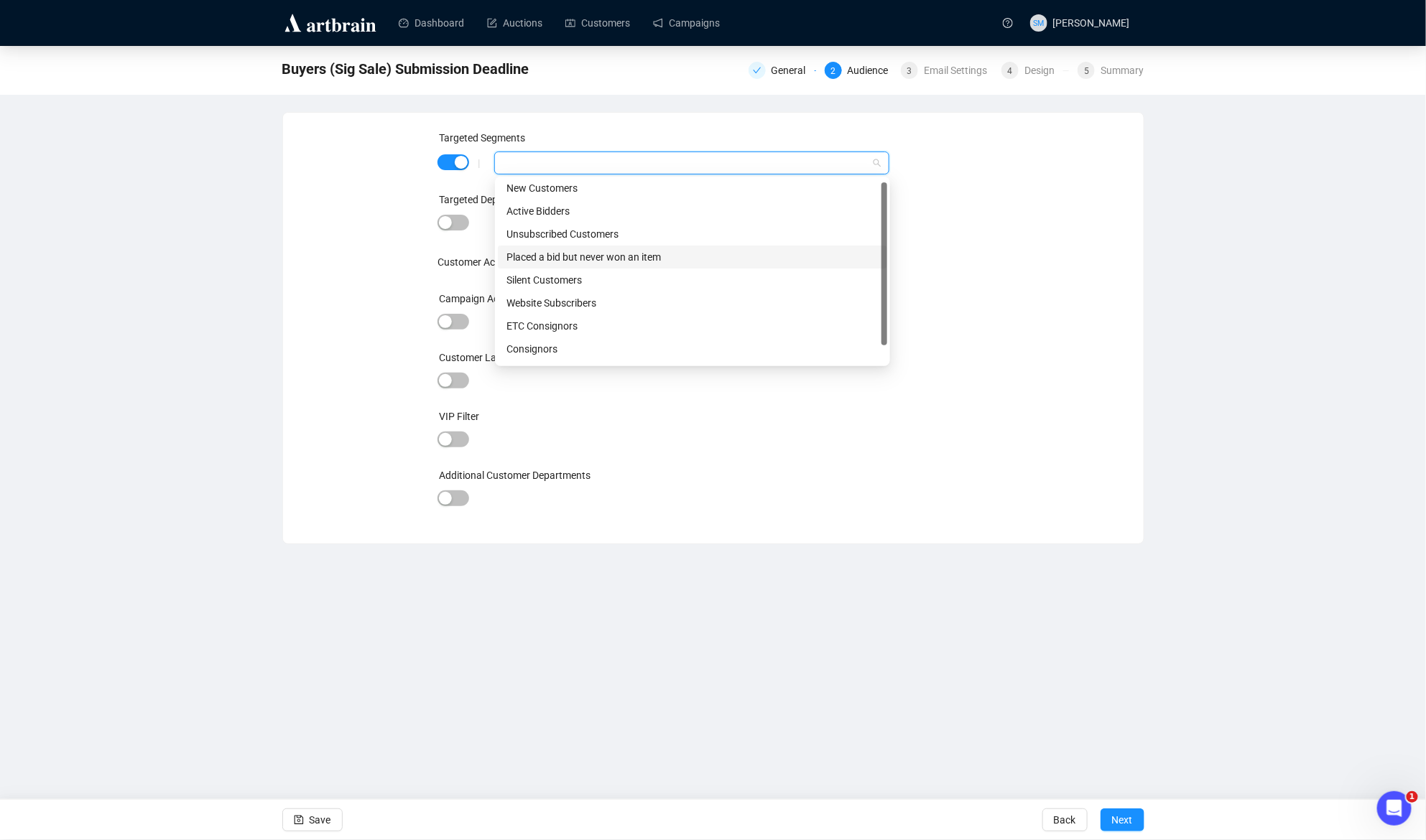
scroll to position [23, 0]
click at [551, 354] on div "Buyers Over 10k" at bounding box center [692, 352] width 372 height 16
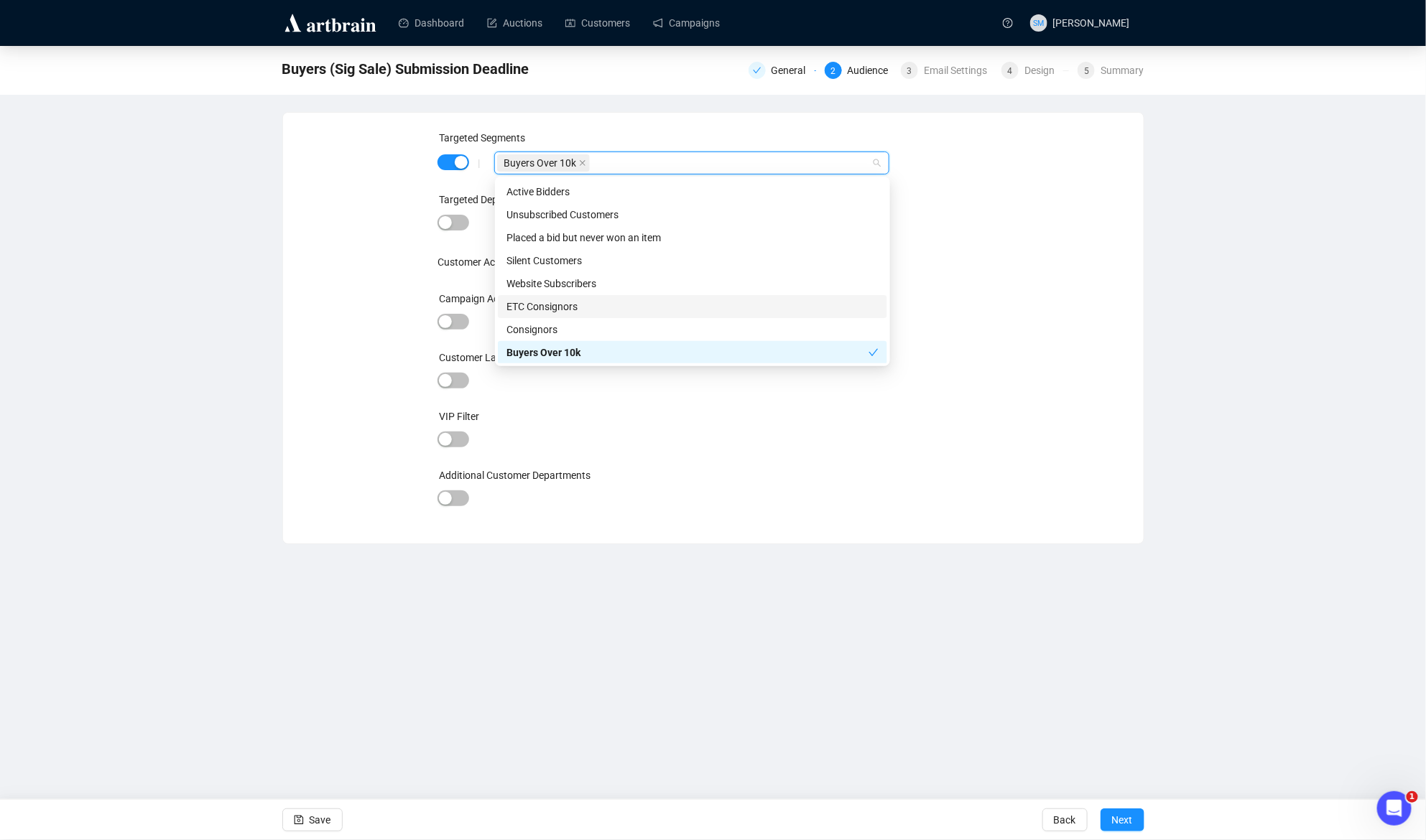
scroll to position [0, 0]
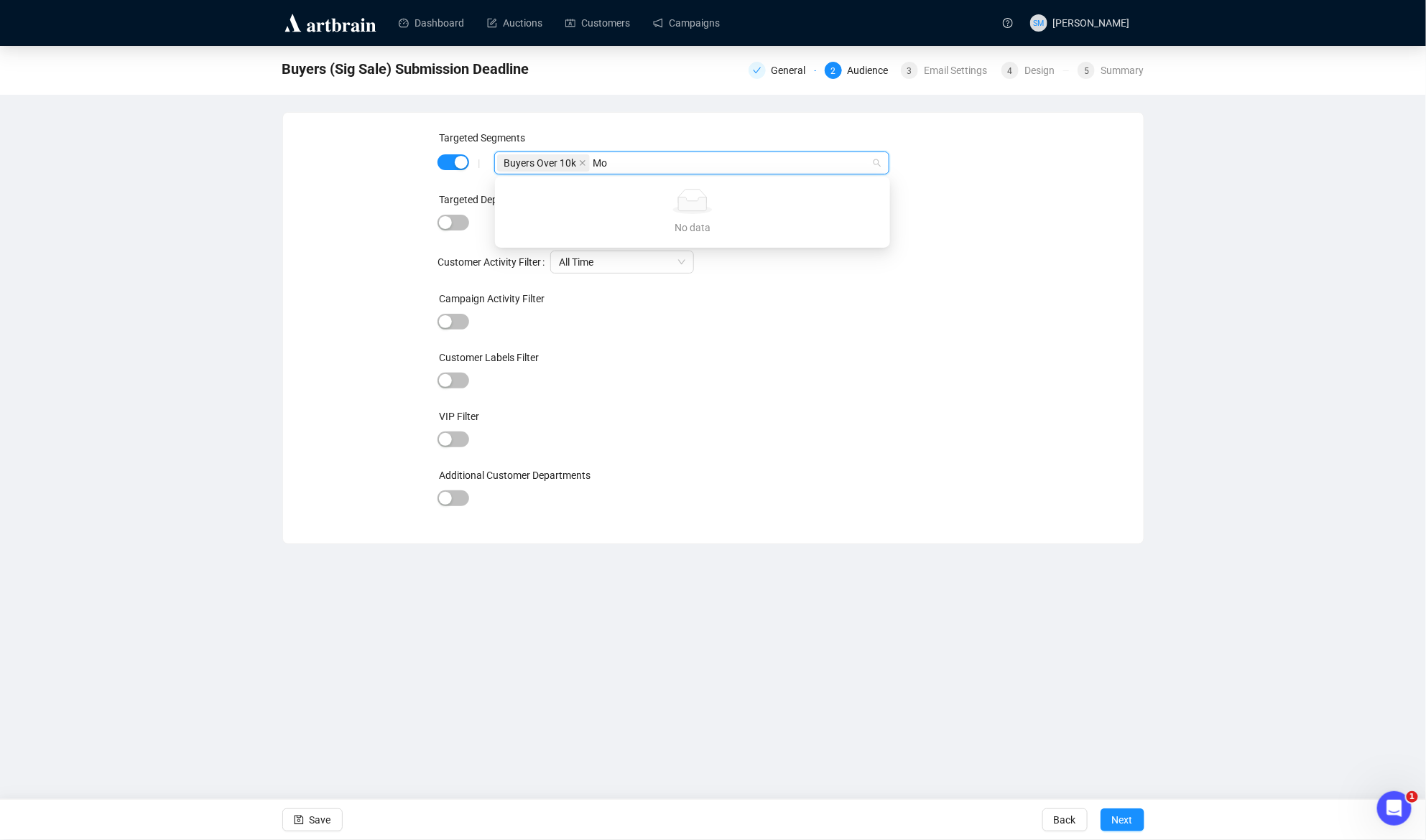
type input "M"
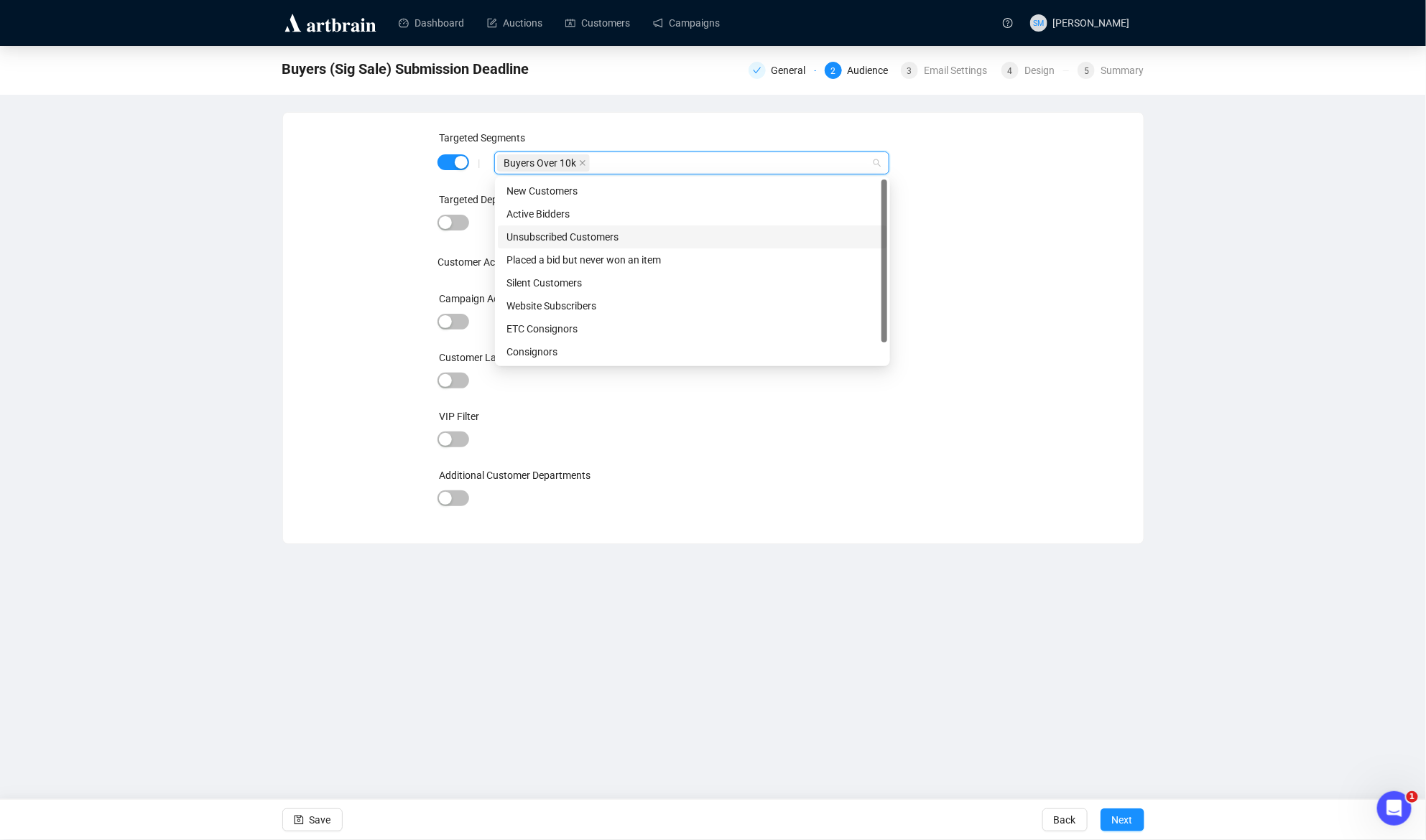
click at [942, 243] on div "Targeted Segments | Buyers Over 10k Targeted Departments and Categories Custome…" at bounding box center [713, 328] width 551 height 396
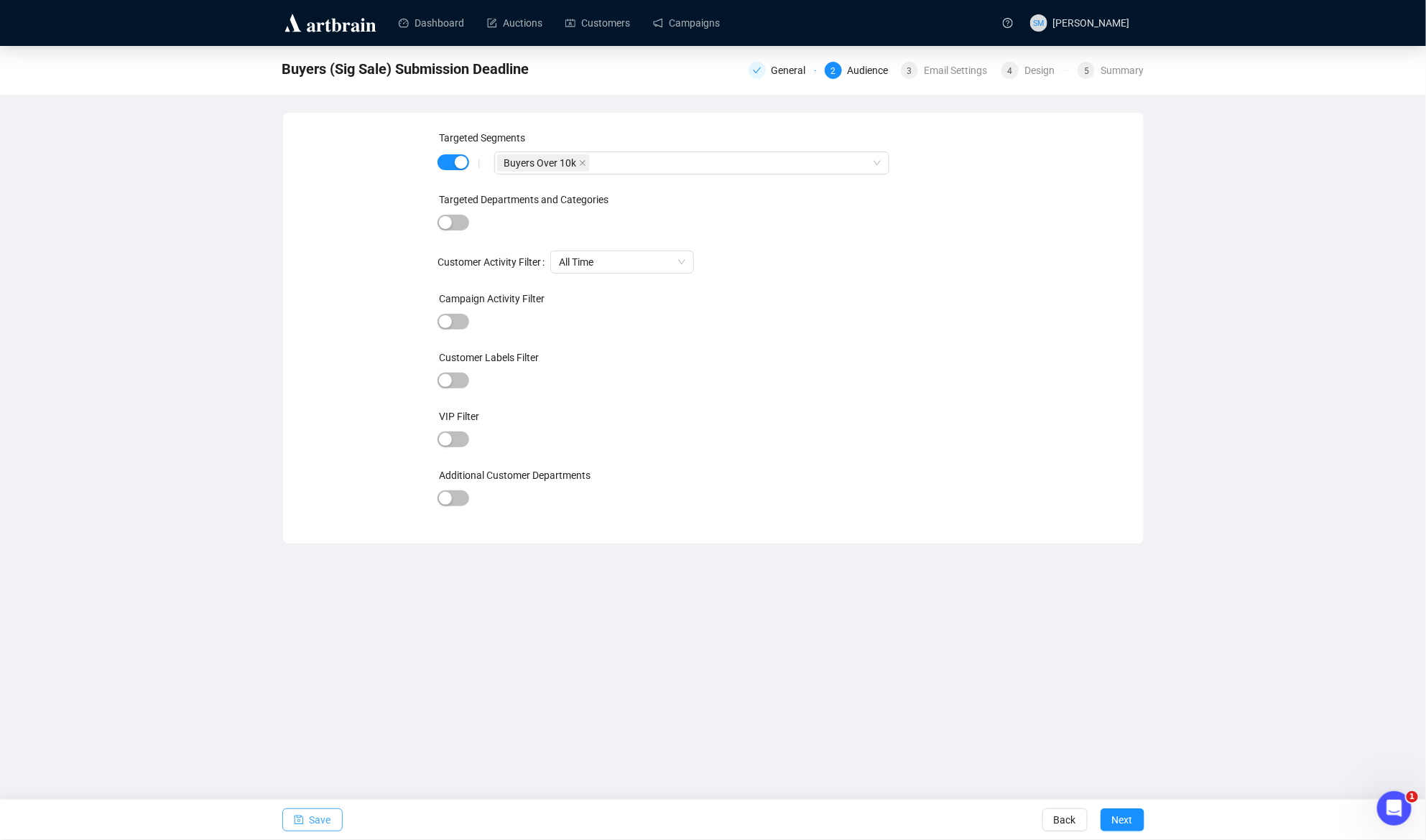
click at [318, 819] on span "Save" at bounding box center [320, 820] width 22 height 40
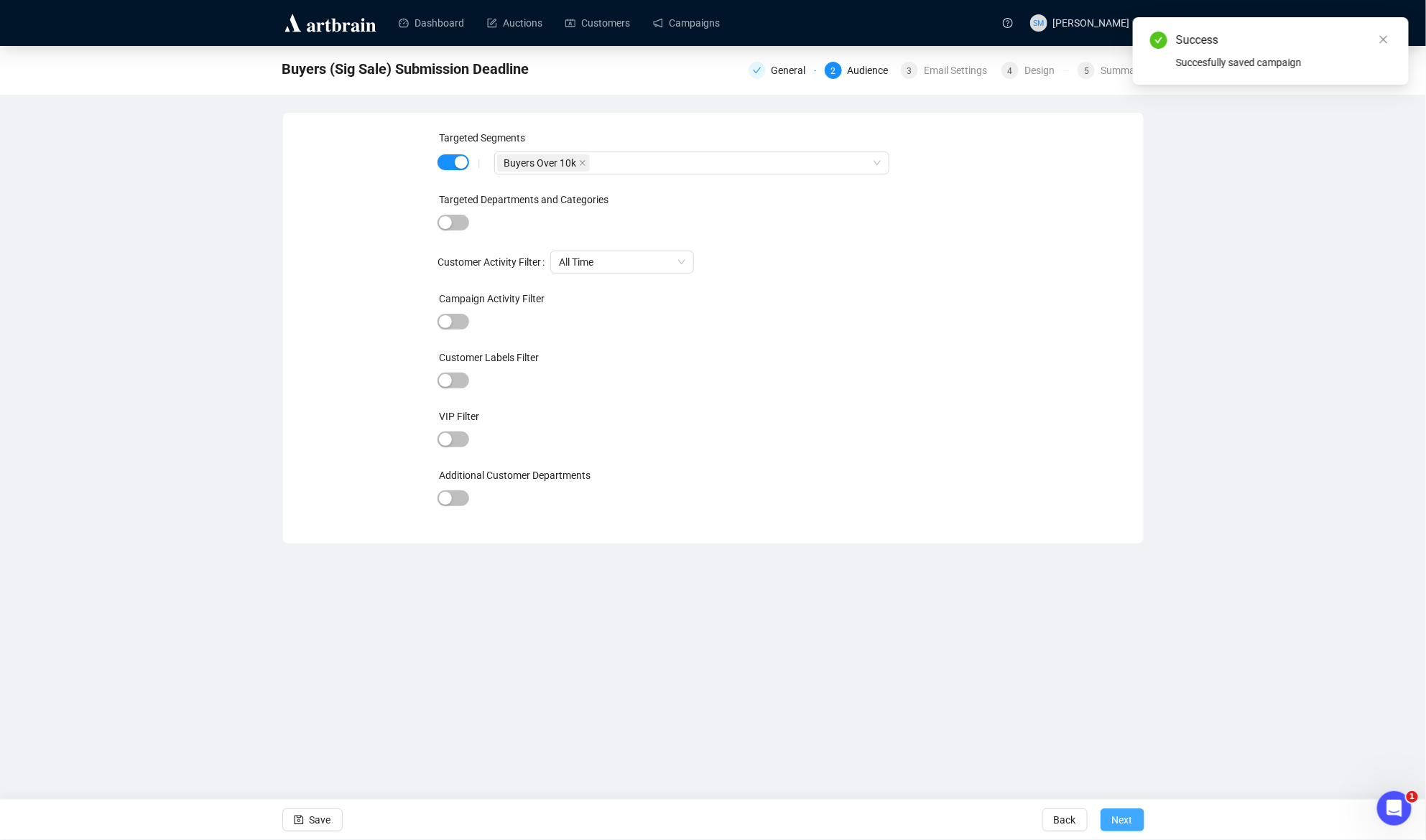
click at [1124, 819] on span "Next" at bounding box center [1122, 820] width 21 height 40
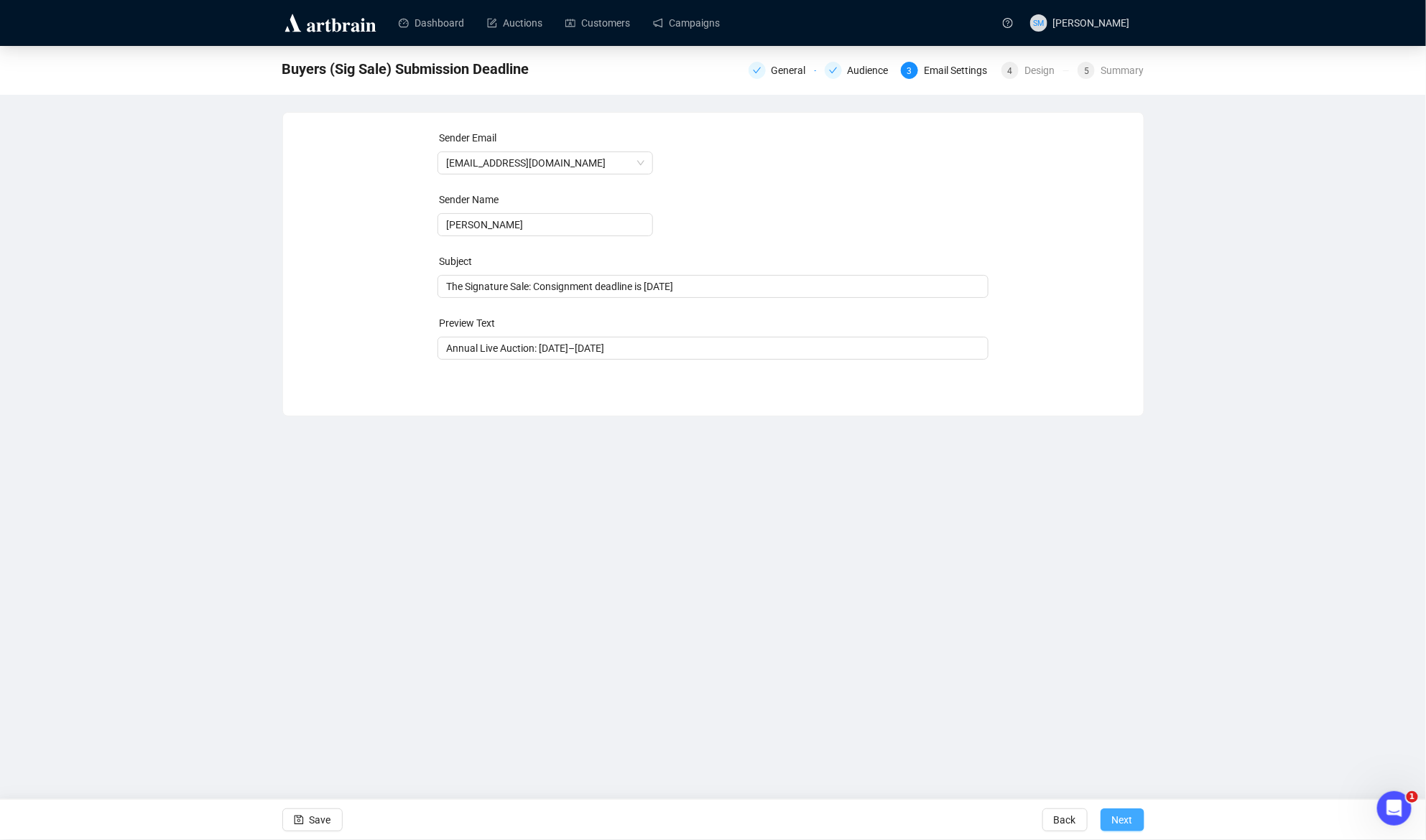
click at [1129, 819] on span "Next" at bounding box center [1122, 820] width 21 height 40
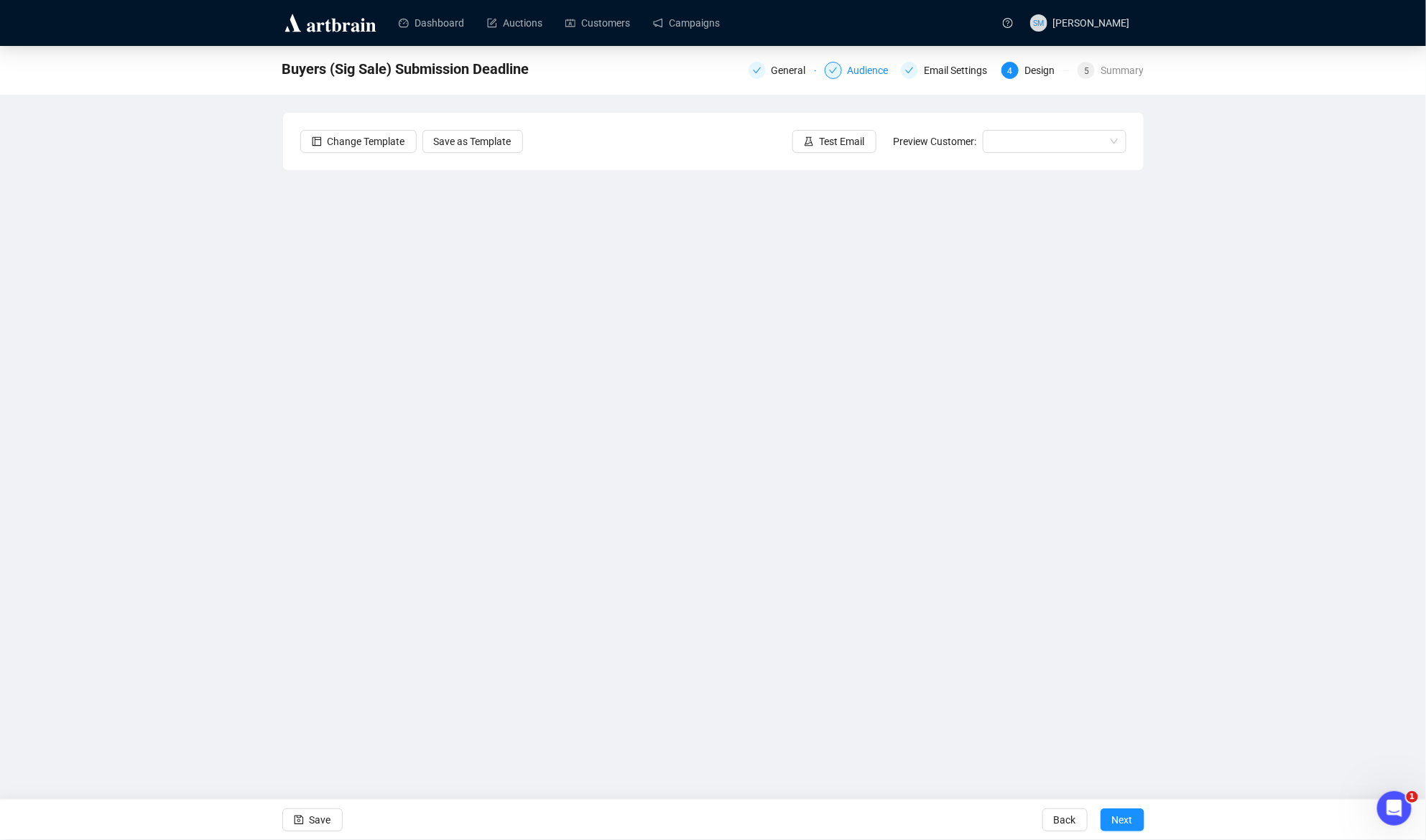
click at [869, 74] on div "Audience" at bounding box center [872, 71] width 50 height 17
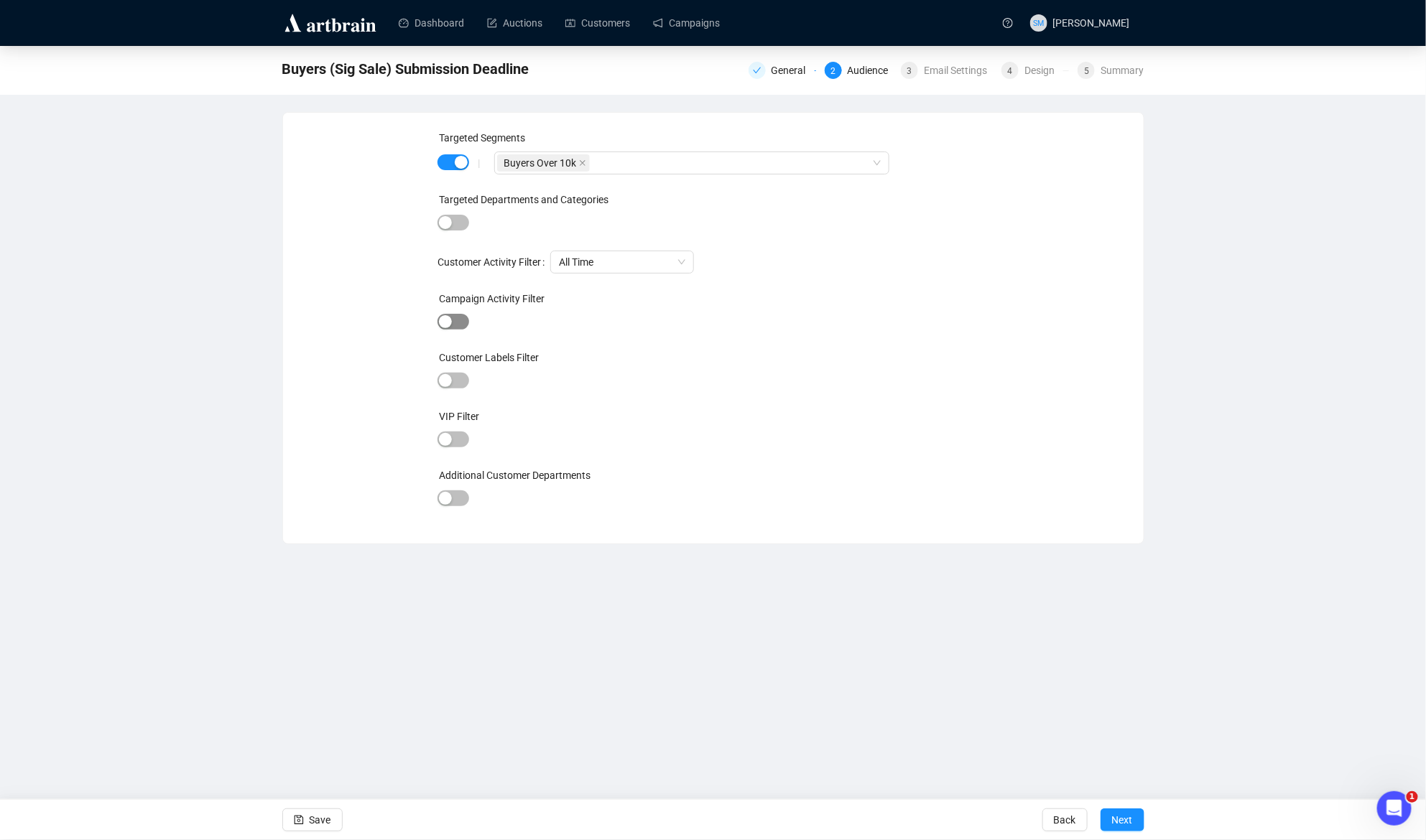
click at [444, 318] on div "button" at bounding box center [446, 322] width 13 height 13
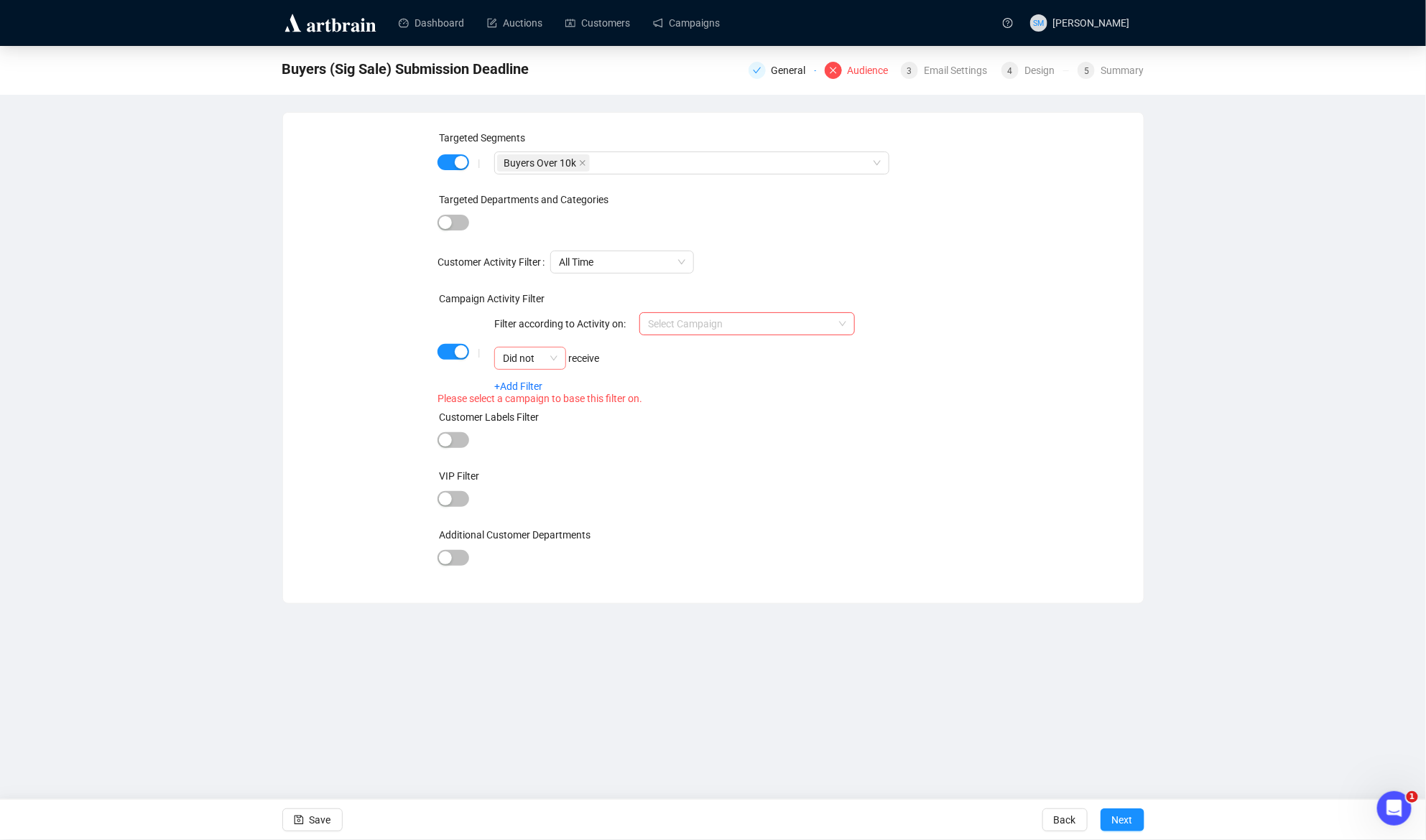
click at [562, 356] on div "Did not" at bounding box center [530, 358] width 72 height 23
click at [663, 365] on div "Did not receive" at bounding box center [674, 358] width 361 height 23
click at [714, 324] on input "search" at bounding box center [741, 324] width 185 height 22
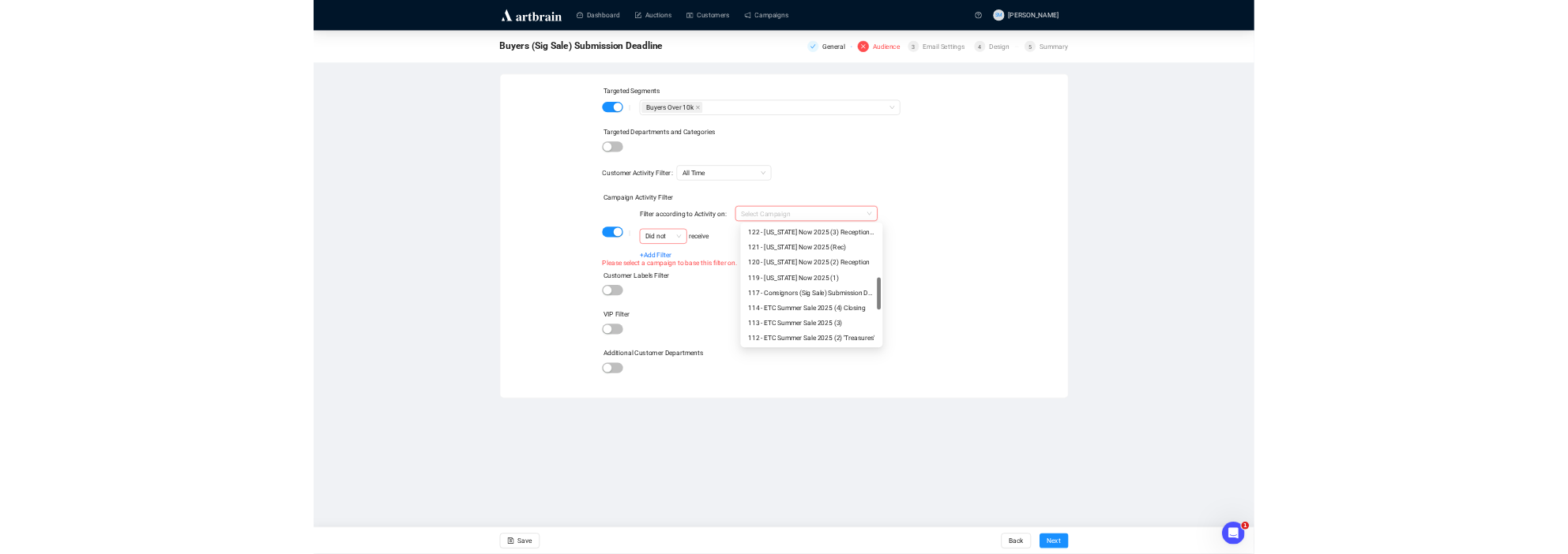
scroll to position [379, 0]
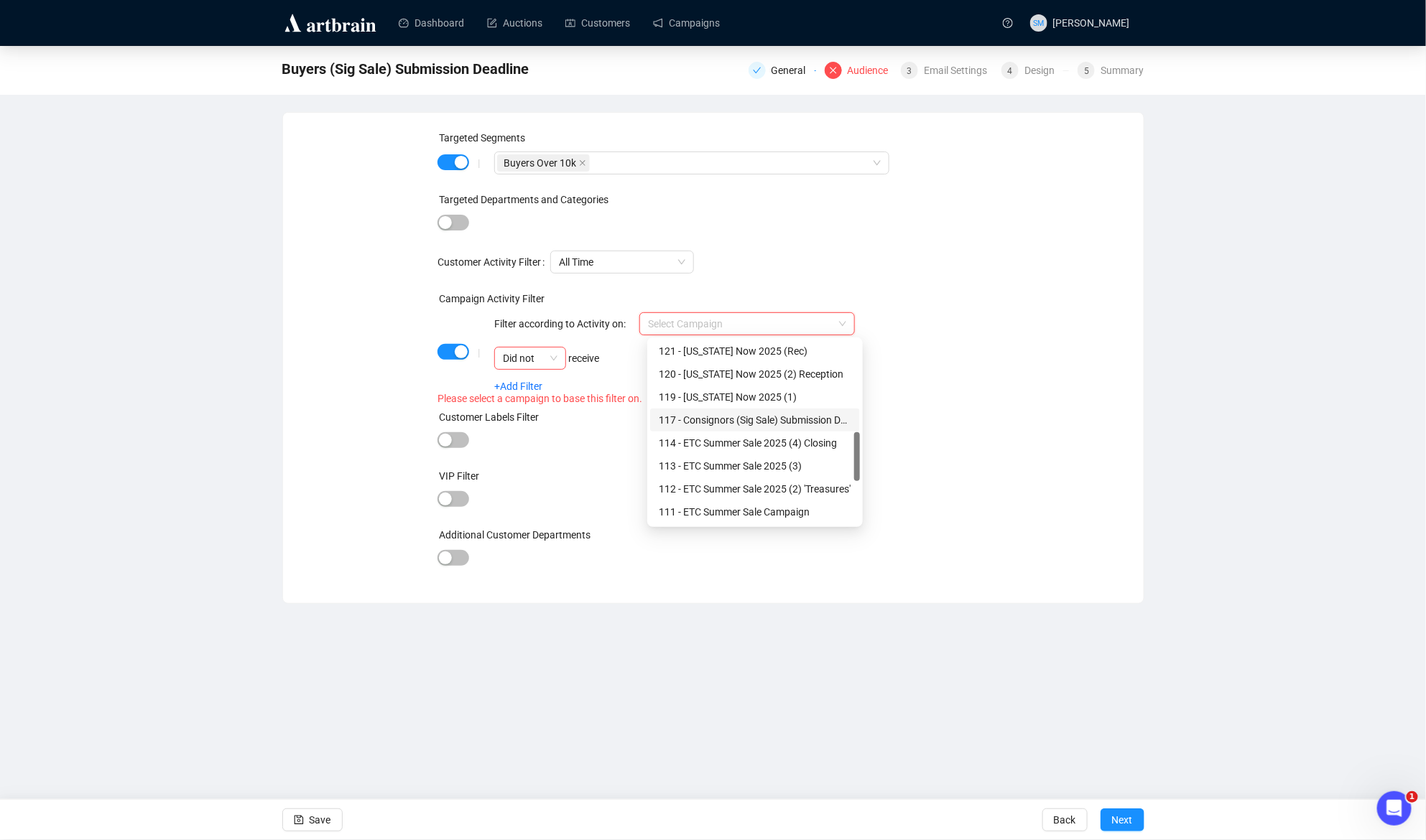
click at [709, 419] on div "117 - Consignors (Sig Sale) Submission Deadline" at bounding box center [755, 420] width 192 height 16
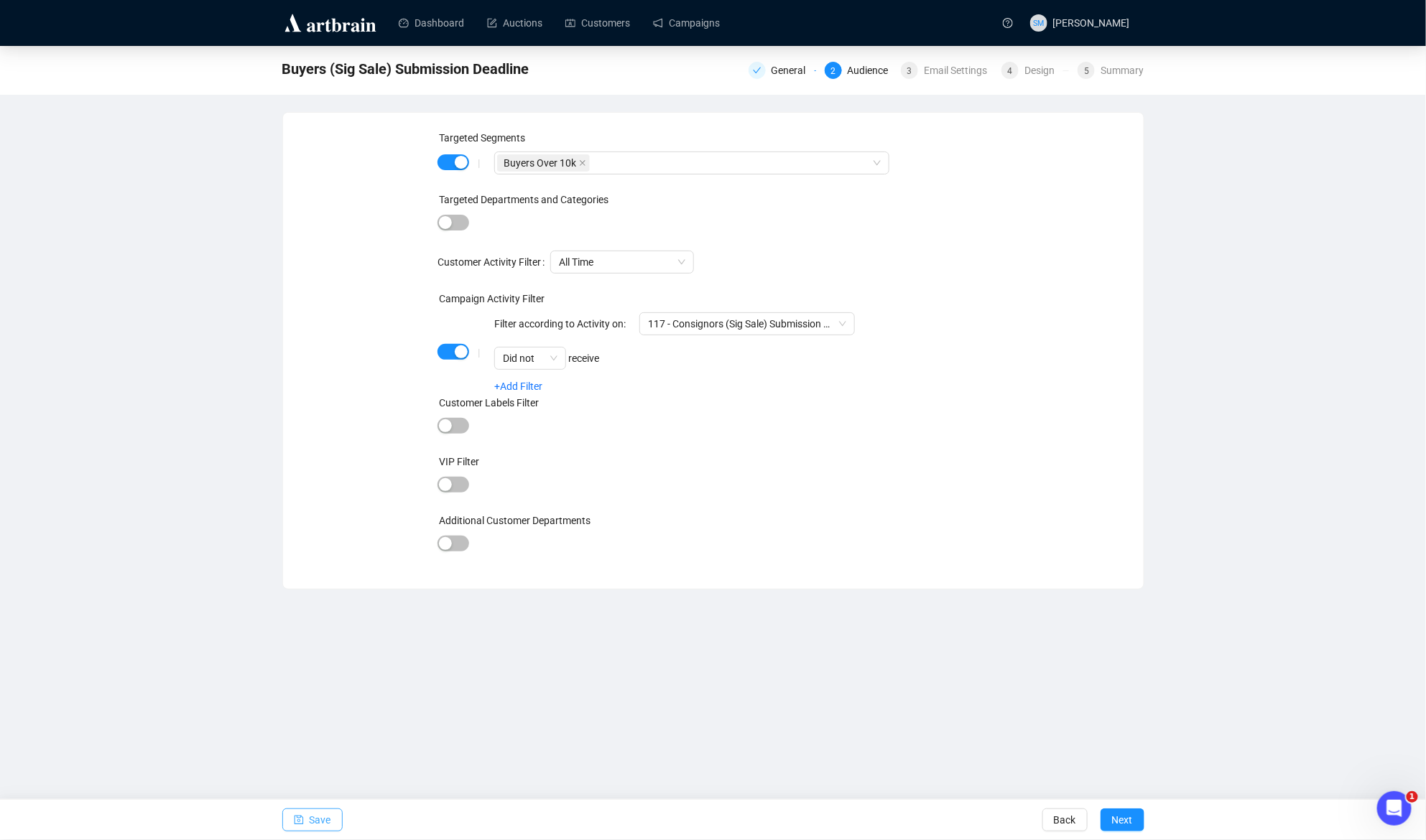
click at [330, 817] on span "Save" at bounding box center [320, 820] width 22 height 40
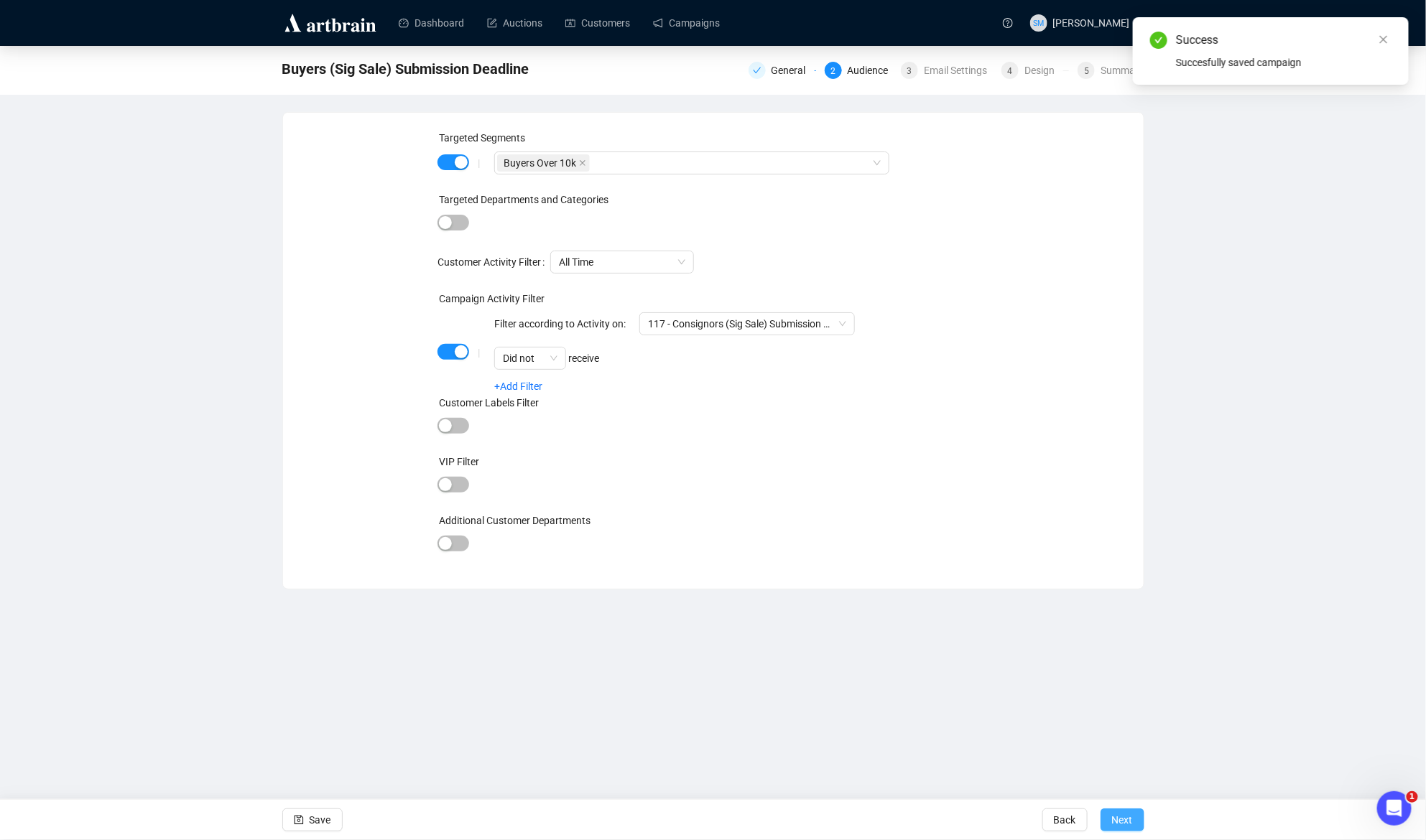
click at [1132, 816] on span "Next" at bounding box center [1122, 820] width 21 height 40
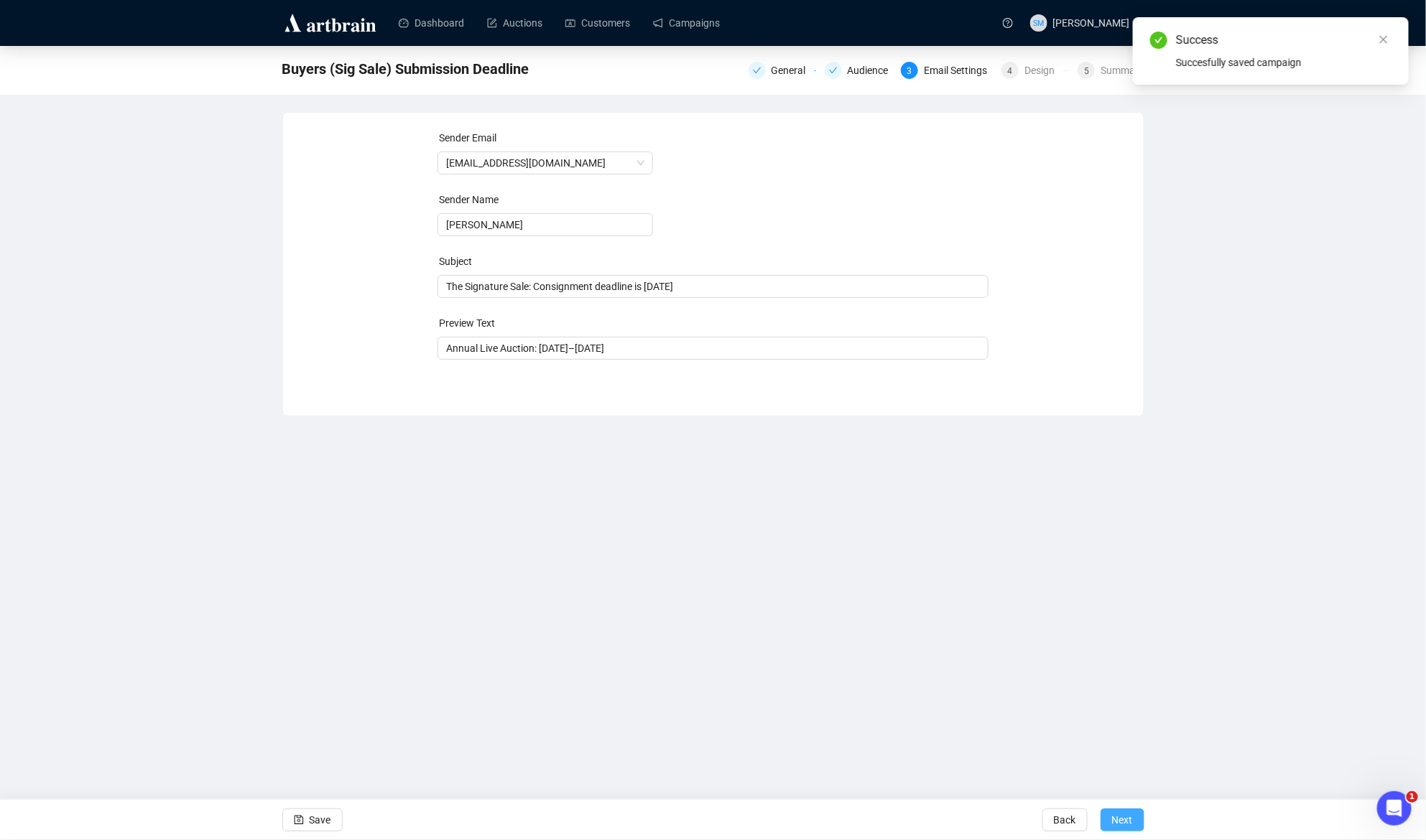
click at [1132, 820] on span "Next" at bounding box center [1122, 820] width 21 height 40
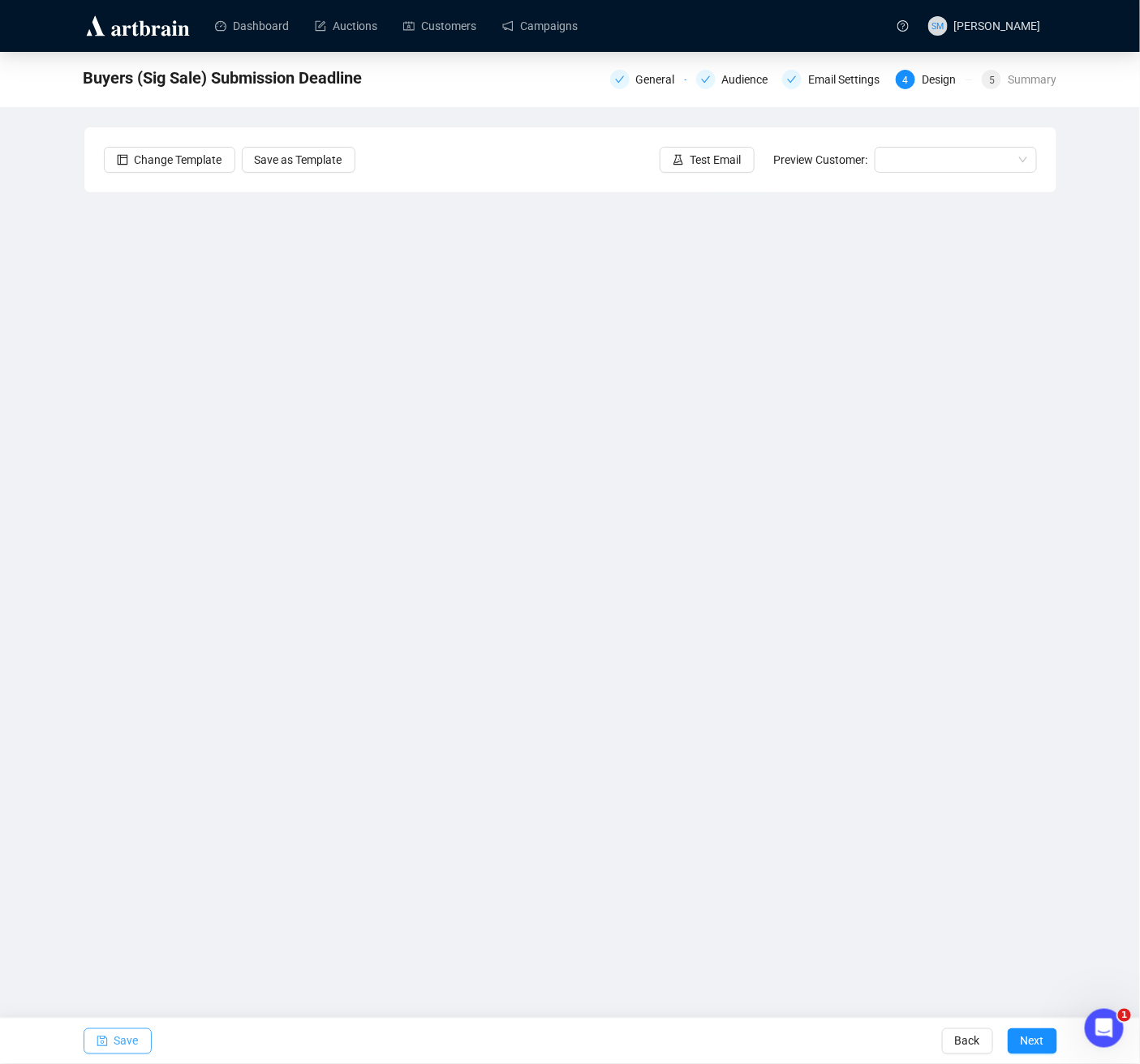
click at [115, 948] on span "Save" at bounding box center [127, 1041] width 25 height 45
click at [129, 948] on span "Save" at bounding box center [127, 1041] width 25 height 45
click at [747, 81] on div "Audience" at bounding box center [750, 80] width 56 height 20
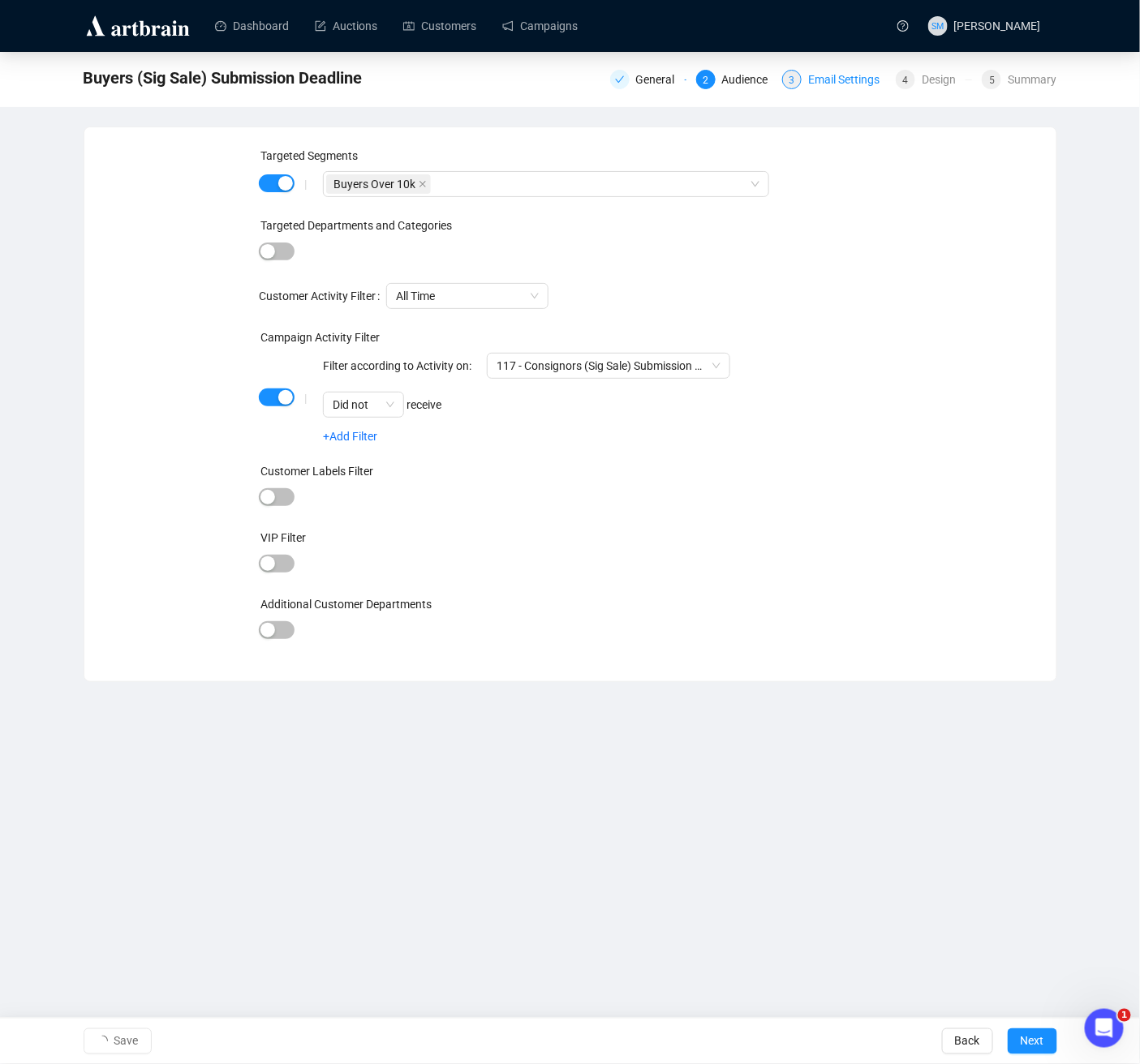
drag, startPoint x: 864, startPoint y: 83, endPoint x: 855, endPoint y: 84, distance: 9.1
click at [864, 83] on div "Email Settings" at bounding box center [848, 80] width 81 height 20
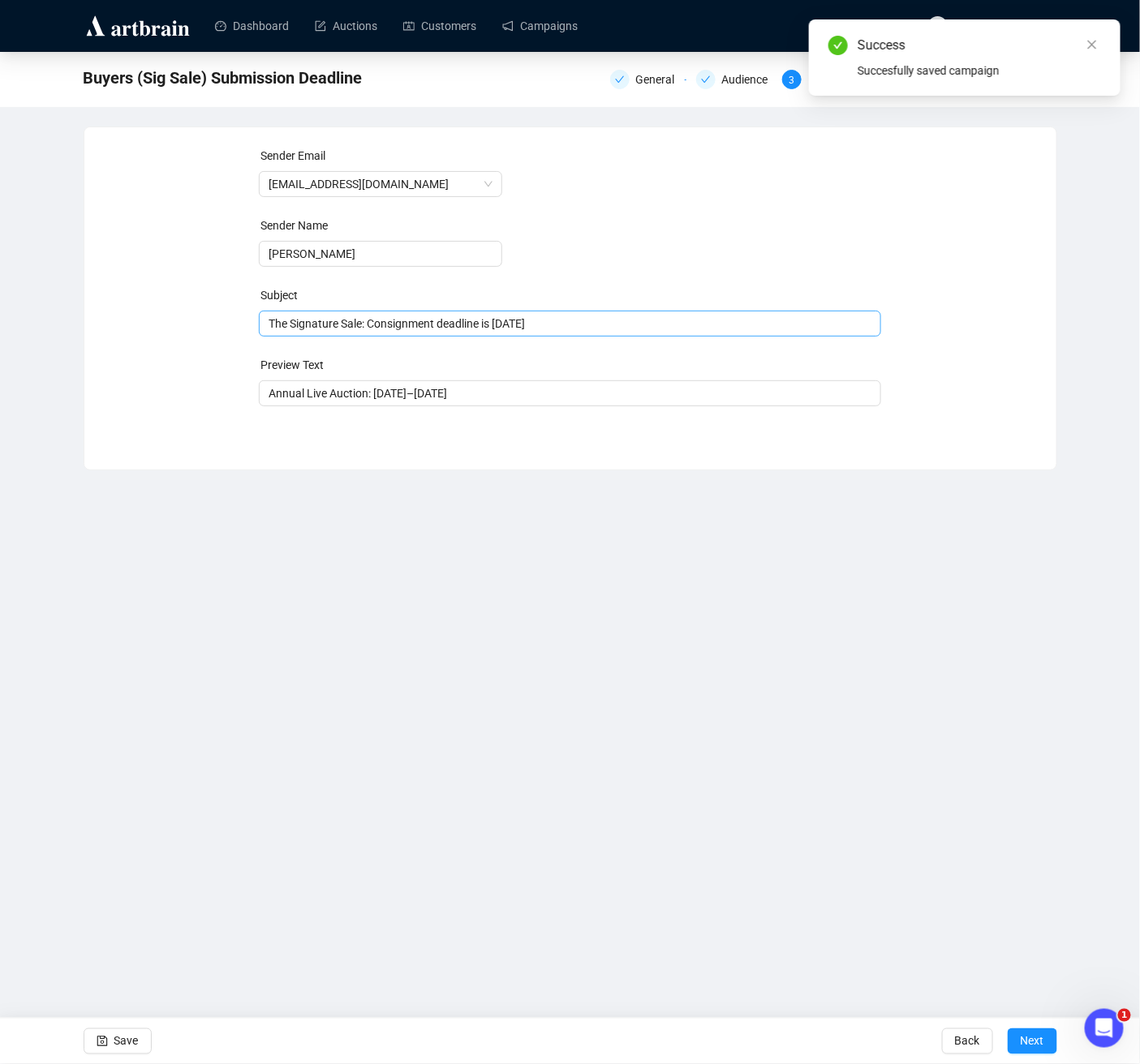
click at [372, 325] on span "The Signature Sale: Consignment deadline is [DATE]" at bounding box center [570, 324] width 623 height 13
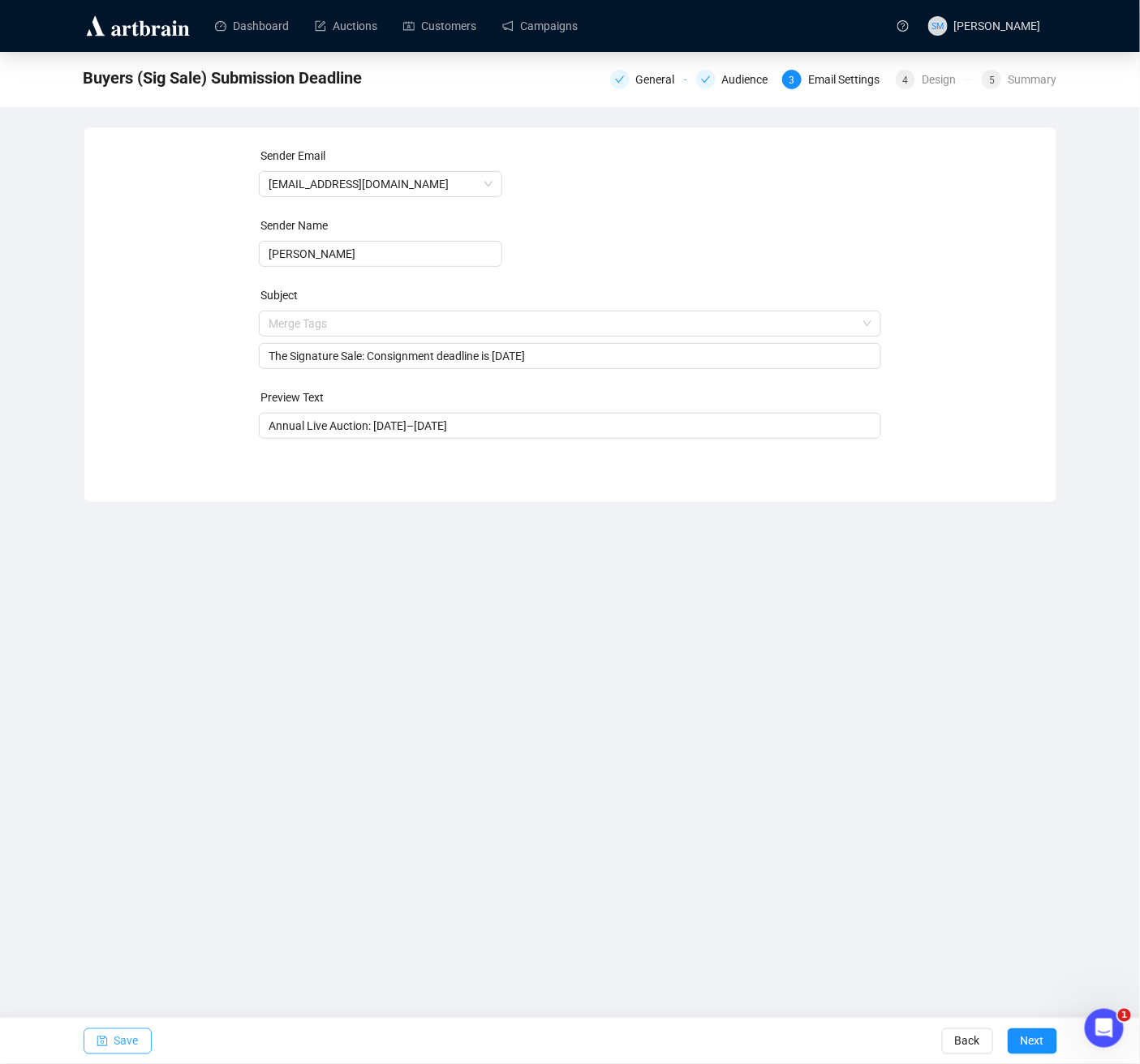
click at [118, 948] on span "Save" at bounding box center [127, 1041] width 25 height 45
click at [1025, 948] on span "Next" at bounding box center [1032, 1041] width 24 height 45
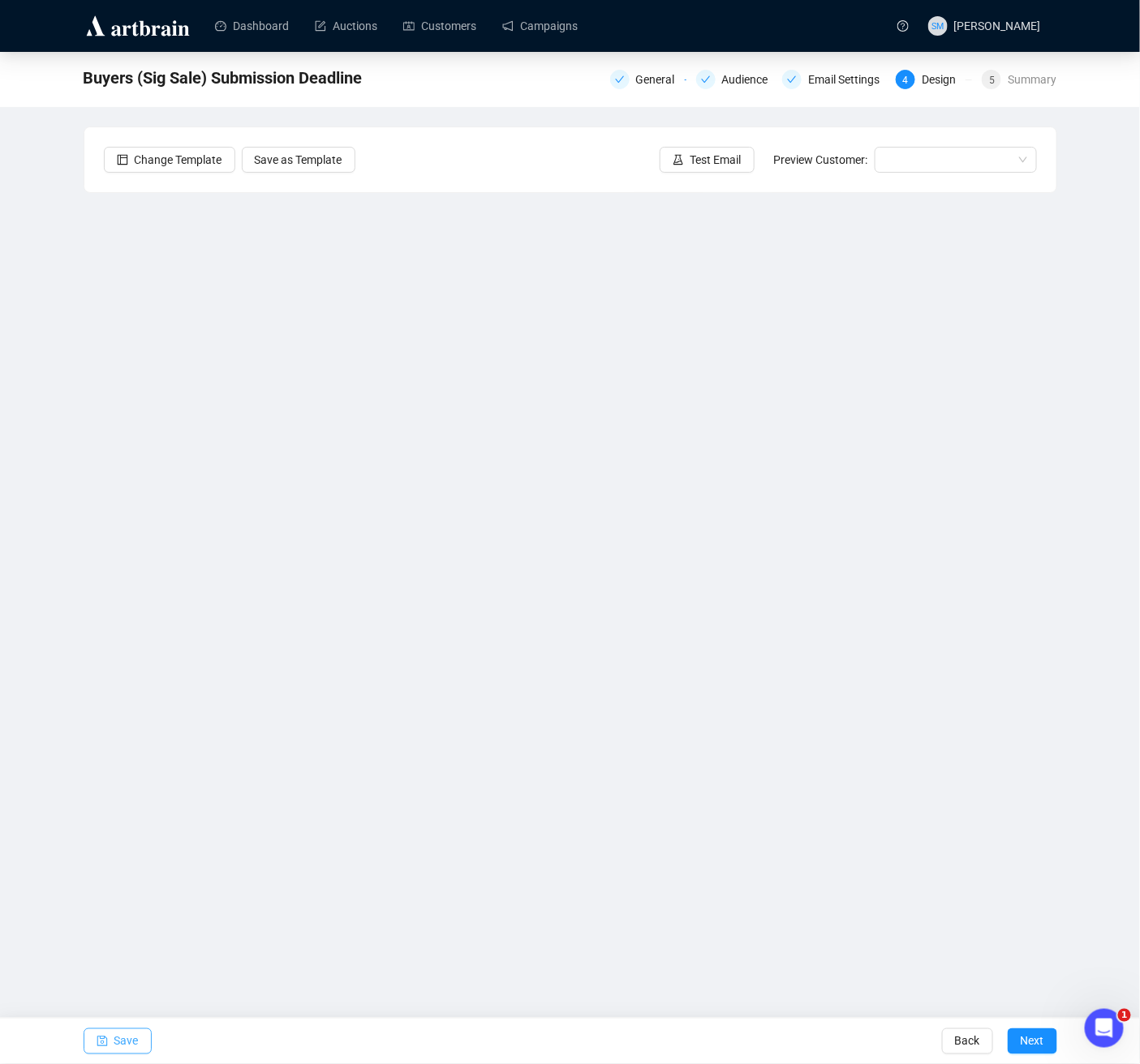
click at [127, 948] on span "Save" at bounding box center [127, 1041] width 25 height 45
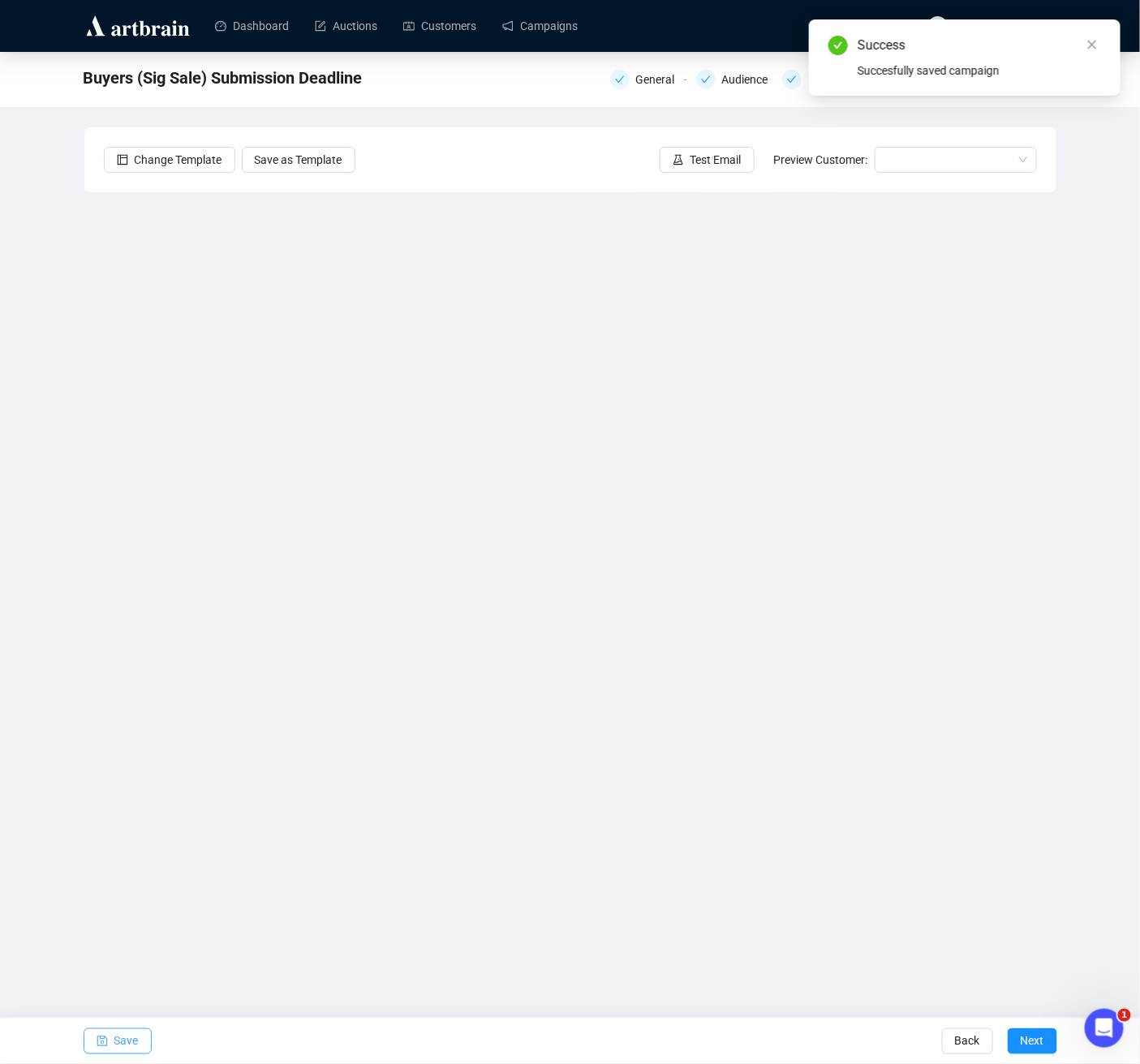
click at [123, 948] on span "Save" at bounding box center [127, 1041] width 25 height 45
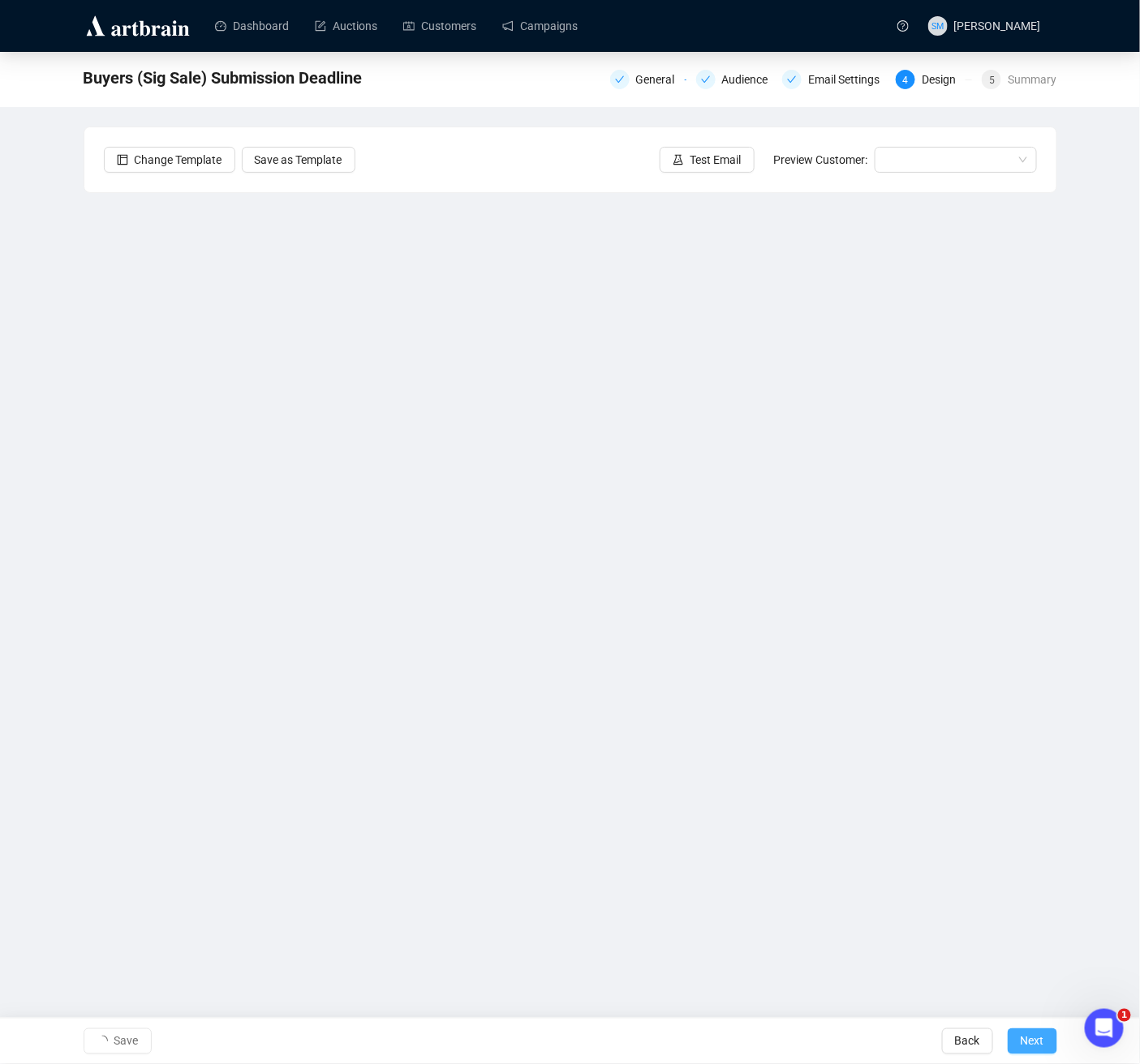
click at [1027, 948] on span "Next" at bounding box center [1032, 1041] width 24 height 45
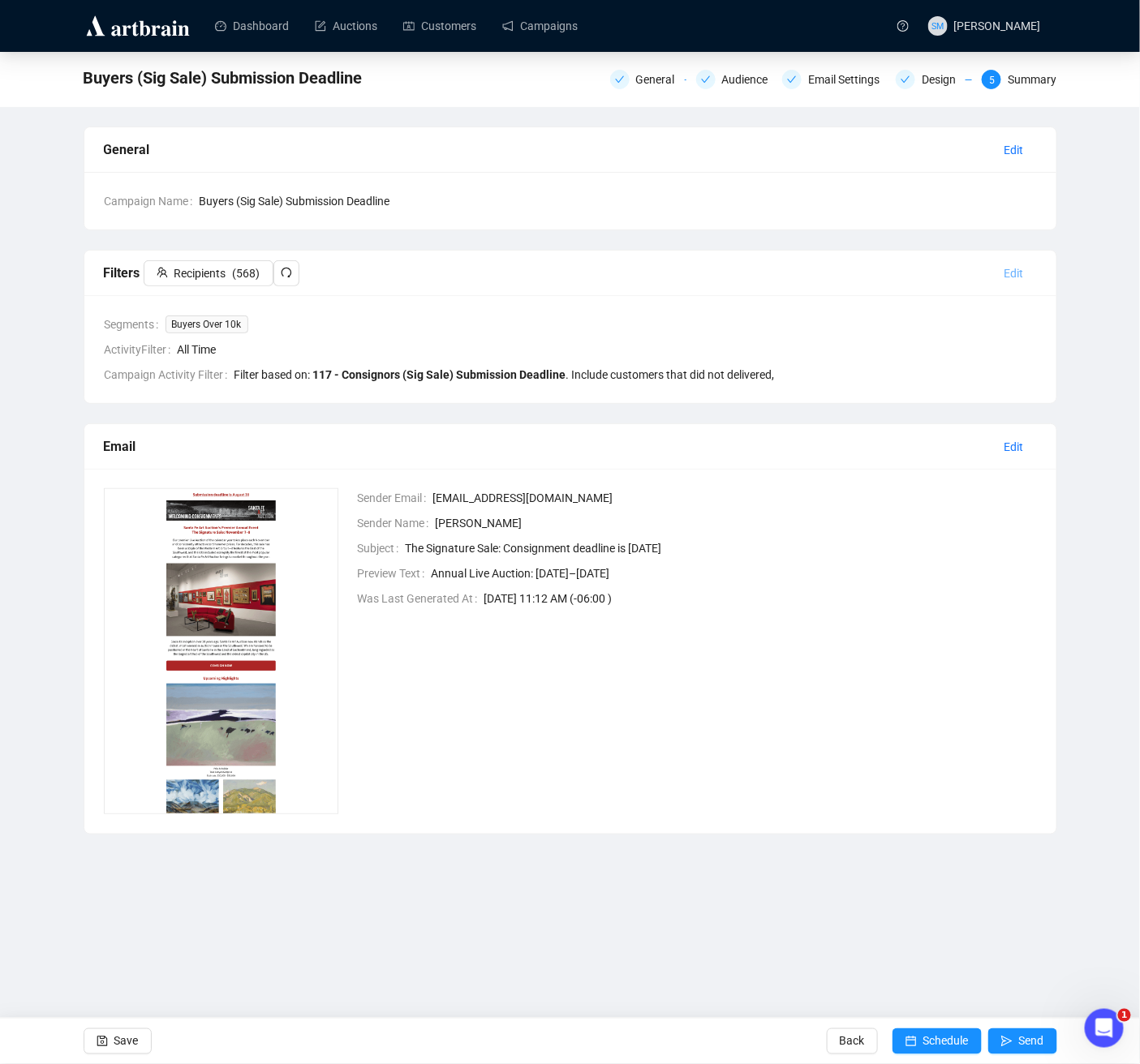
click at [1019, 269] on span "Edit" at bounding box center [1014, 274] width 20 height 18
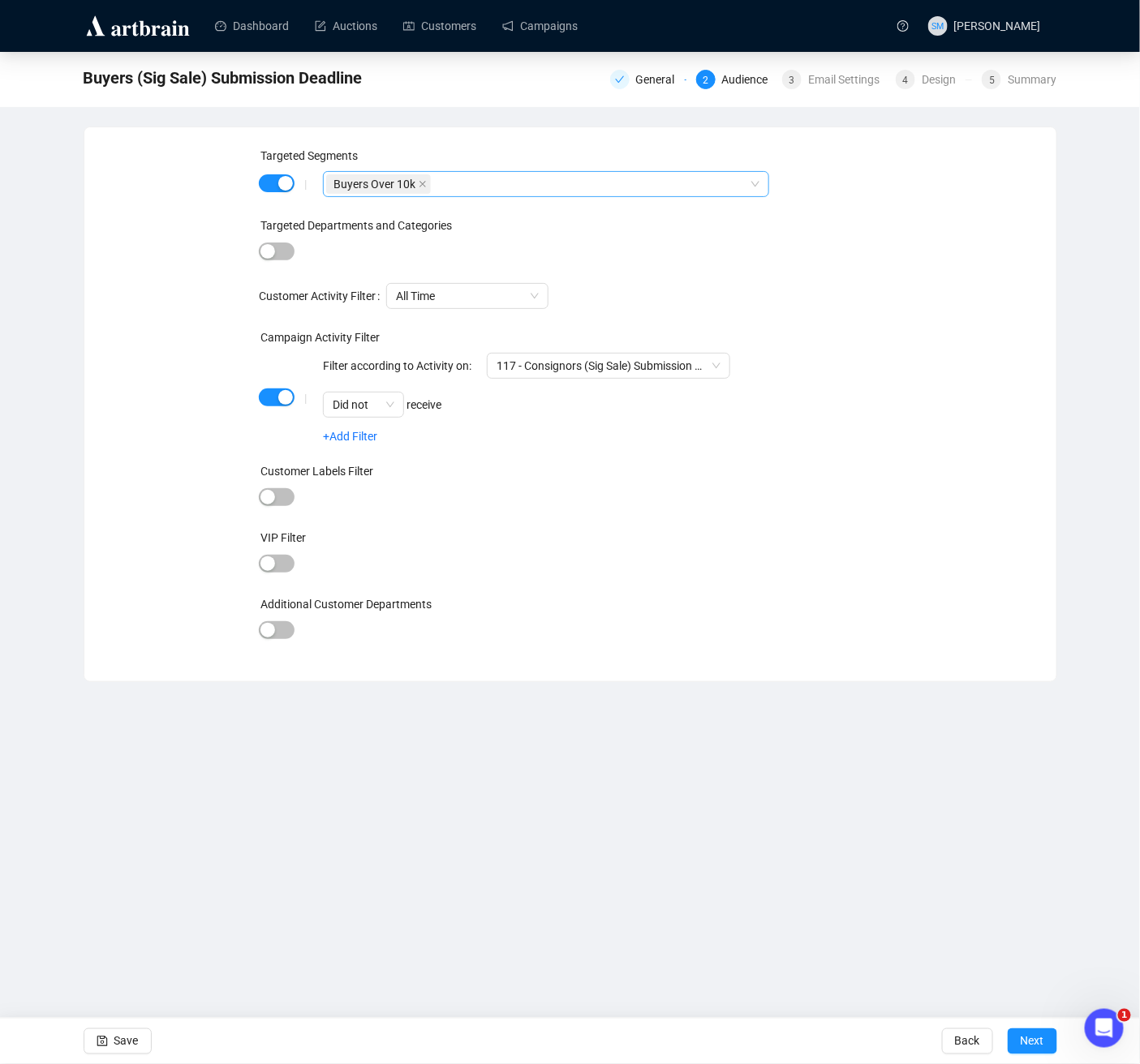
click at [601, 185] on div "Buyers Over 10k" at bounding box center [537, 184] width 422 height 23
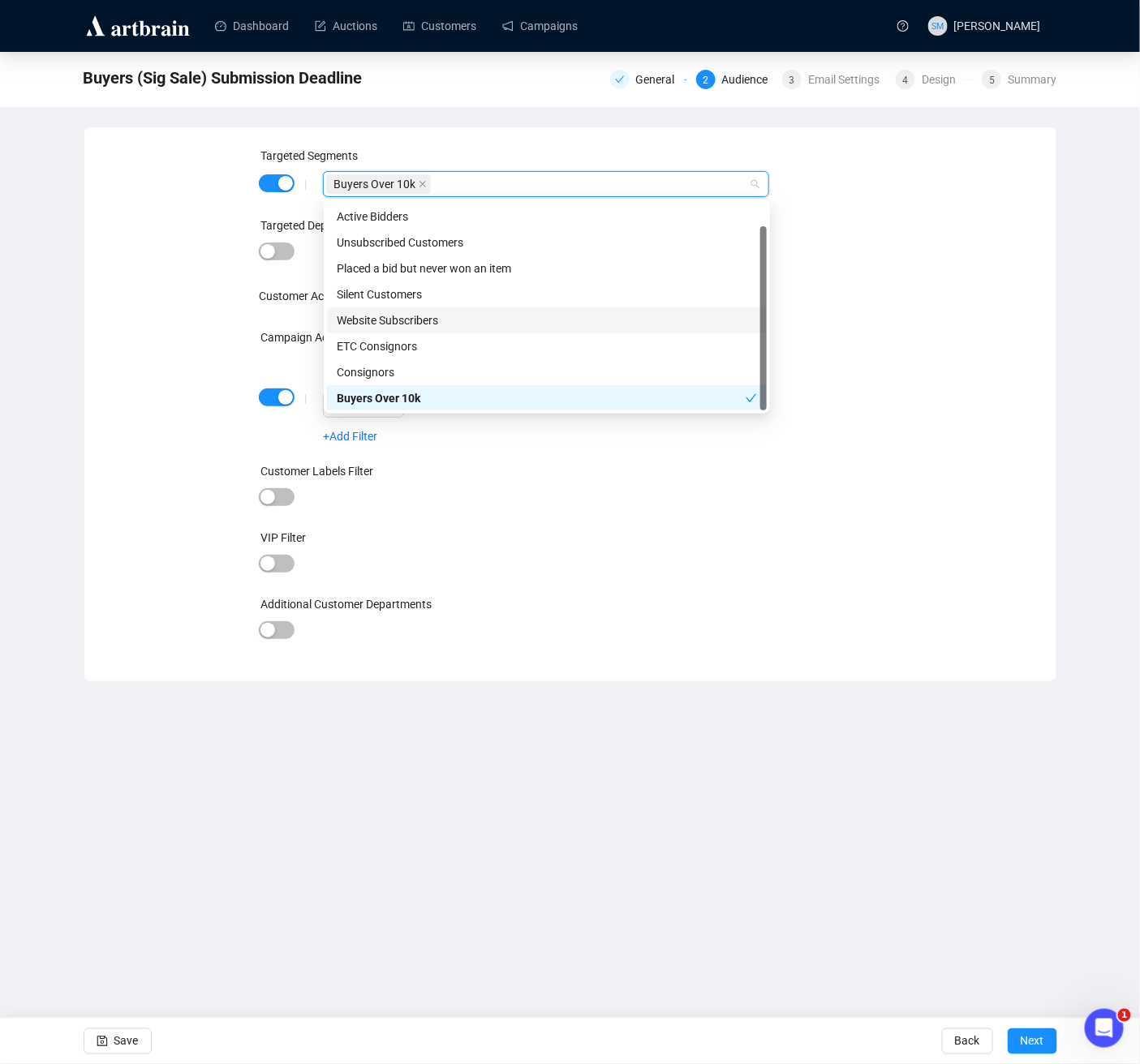
scroll to position [25, 0]
click at [796, 549] on div "VIP Filter" at bounding box center [570, 541] width 623 height 25
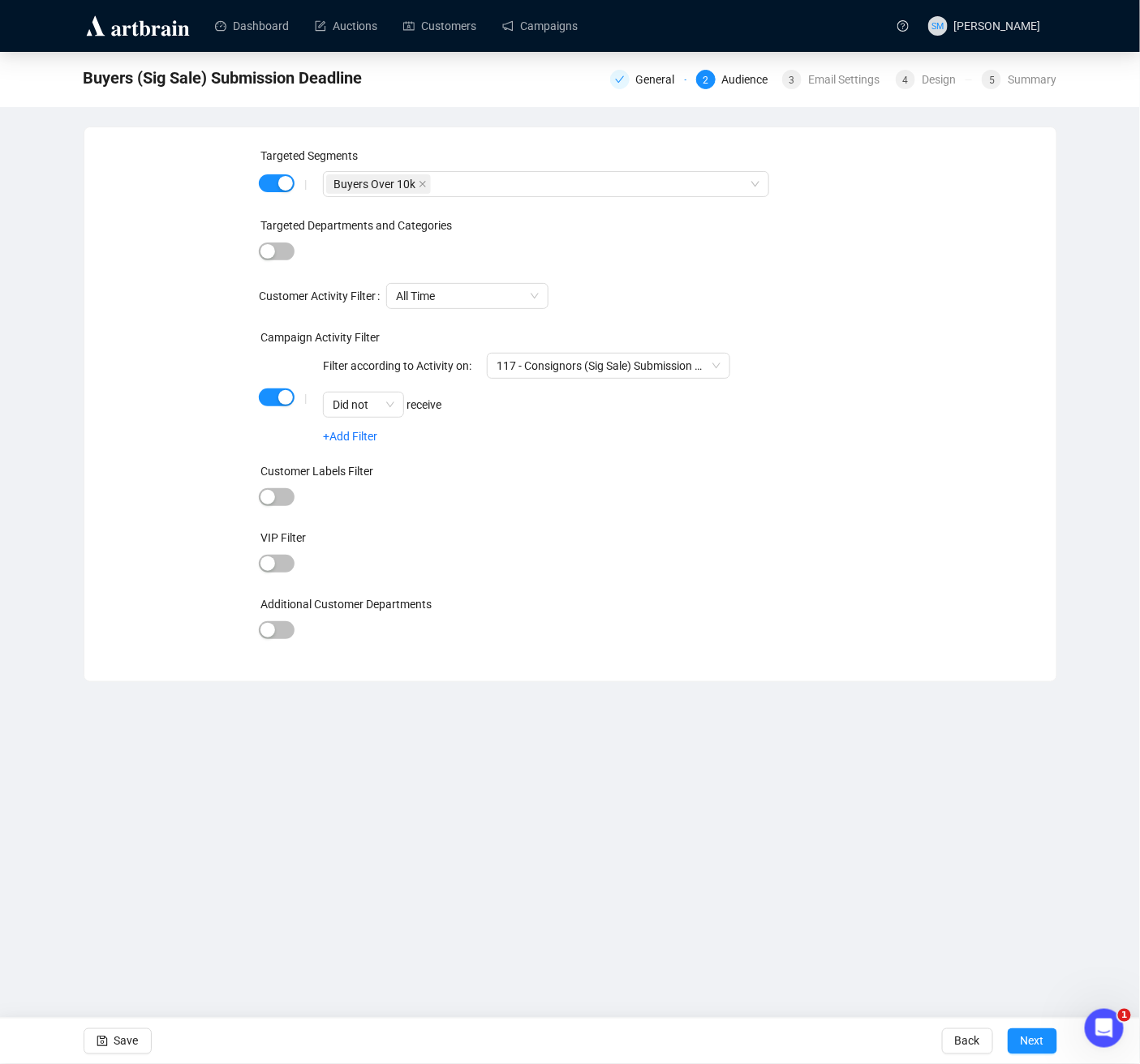
click at [288, 391] on div "|" at bounding box center [305, 398] width 35 height 13
click at [283, 398] on div "button" at bounding box center [285, 397] width 15 height 15
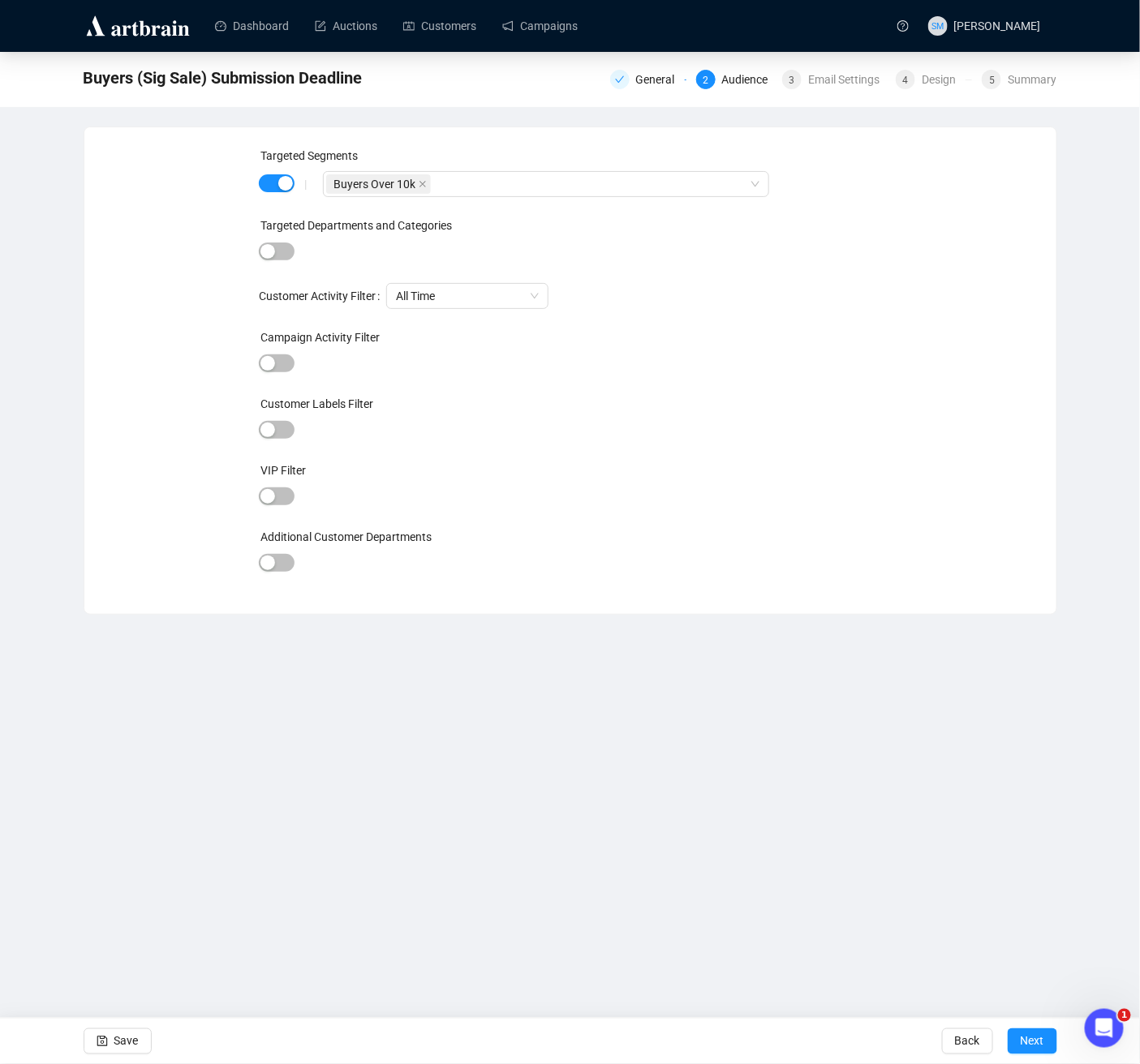
drag, startPoint x: 136, startPoint y: 1040, endPoint x: 222, endPoint y: 979, distance: 105.4
click at [136, 948] on span "Save" at bounding box center [127, 1041] width 25 height 45
click at [1018, 948] on button "Next" at bounding box center [1032, 1042] width 49 height 26
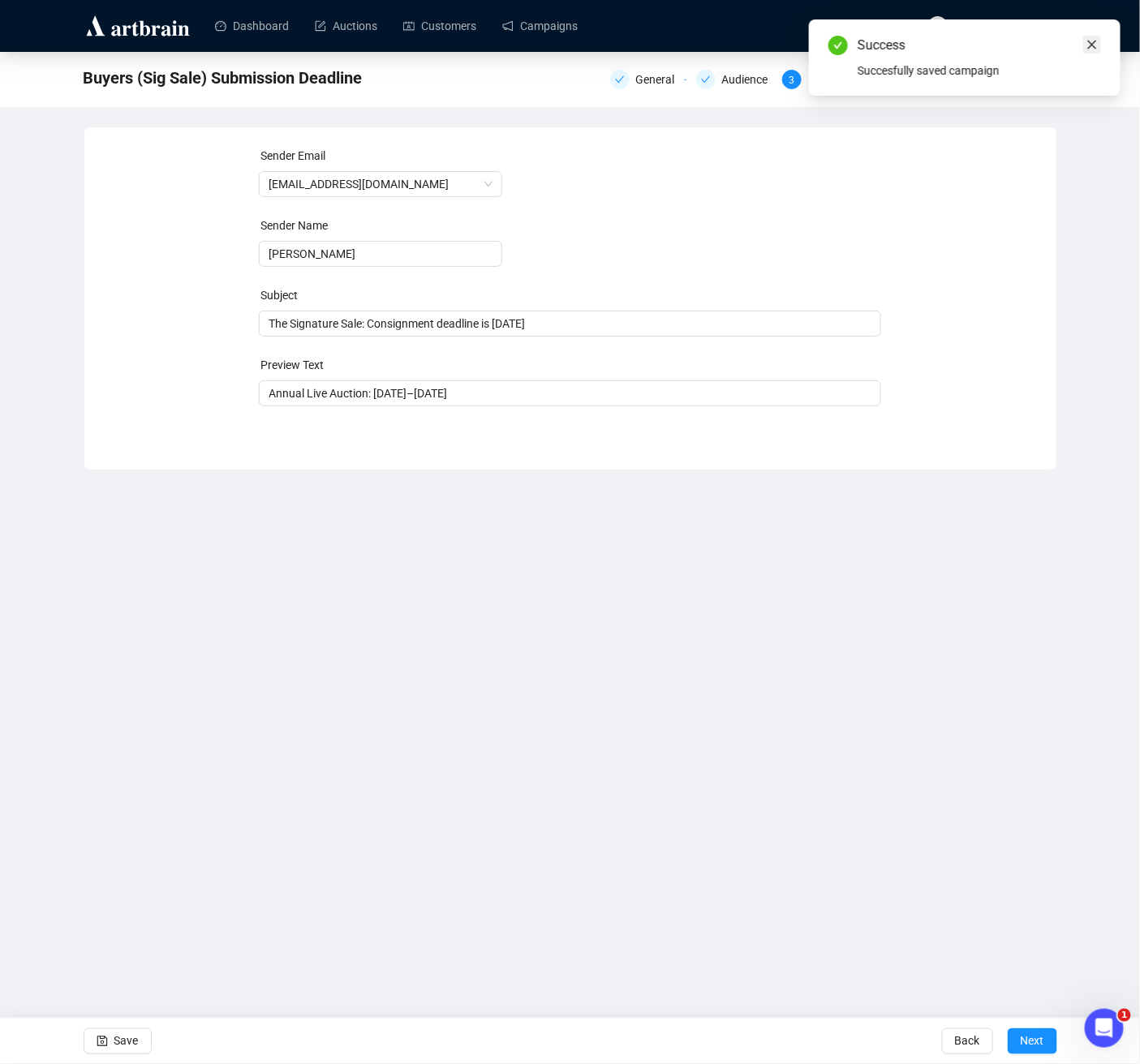
click at [1092, 39] on icon "close" at bounding box center [1092, 44] width 12 height 12
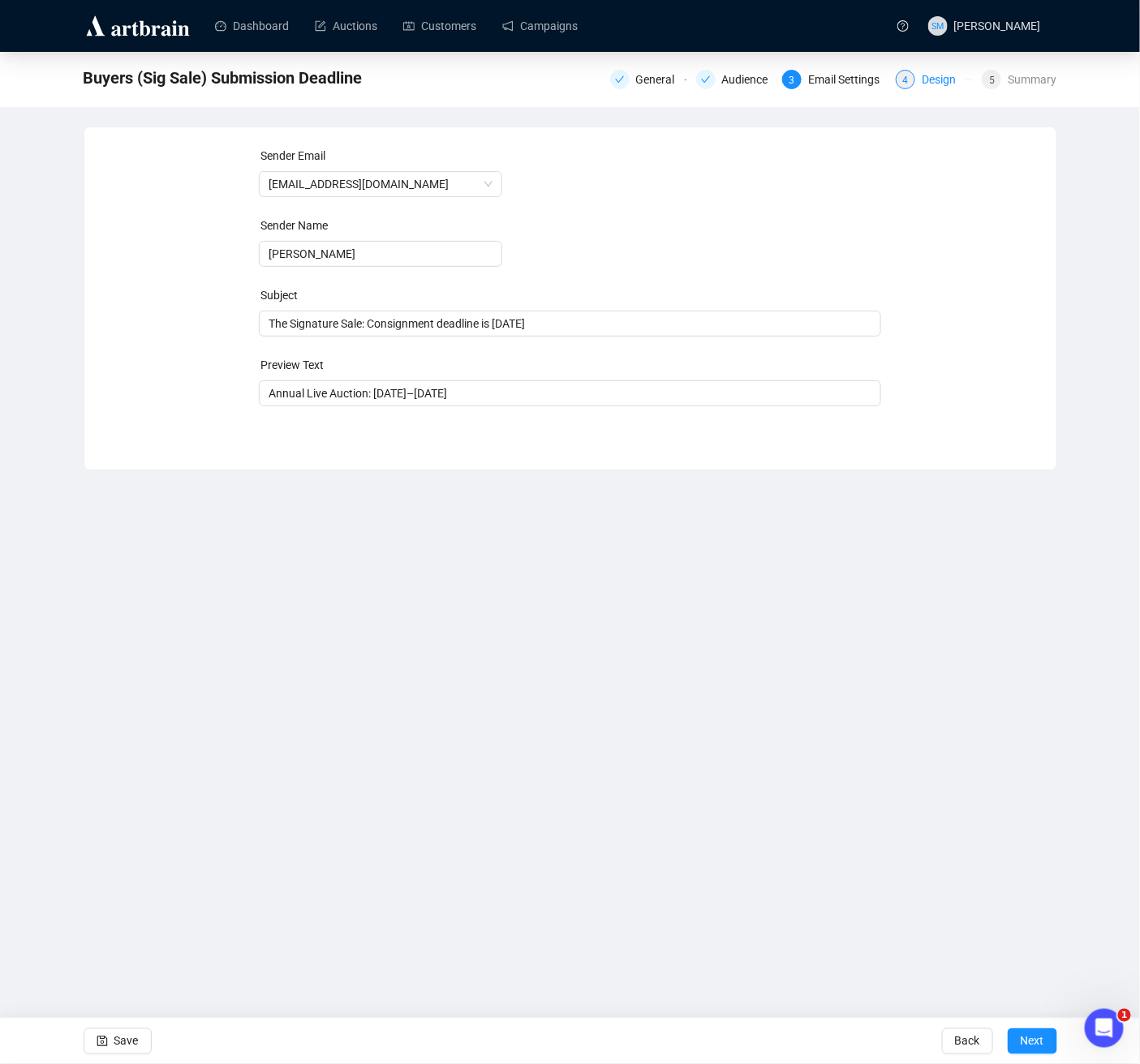
click at [905, 79] on span "4" at bounding box center [906, 81] width 6 height 12
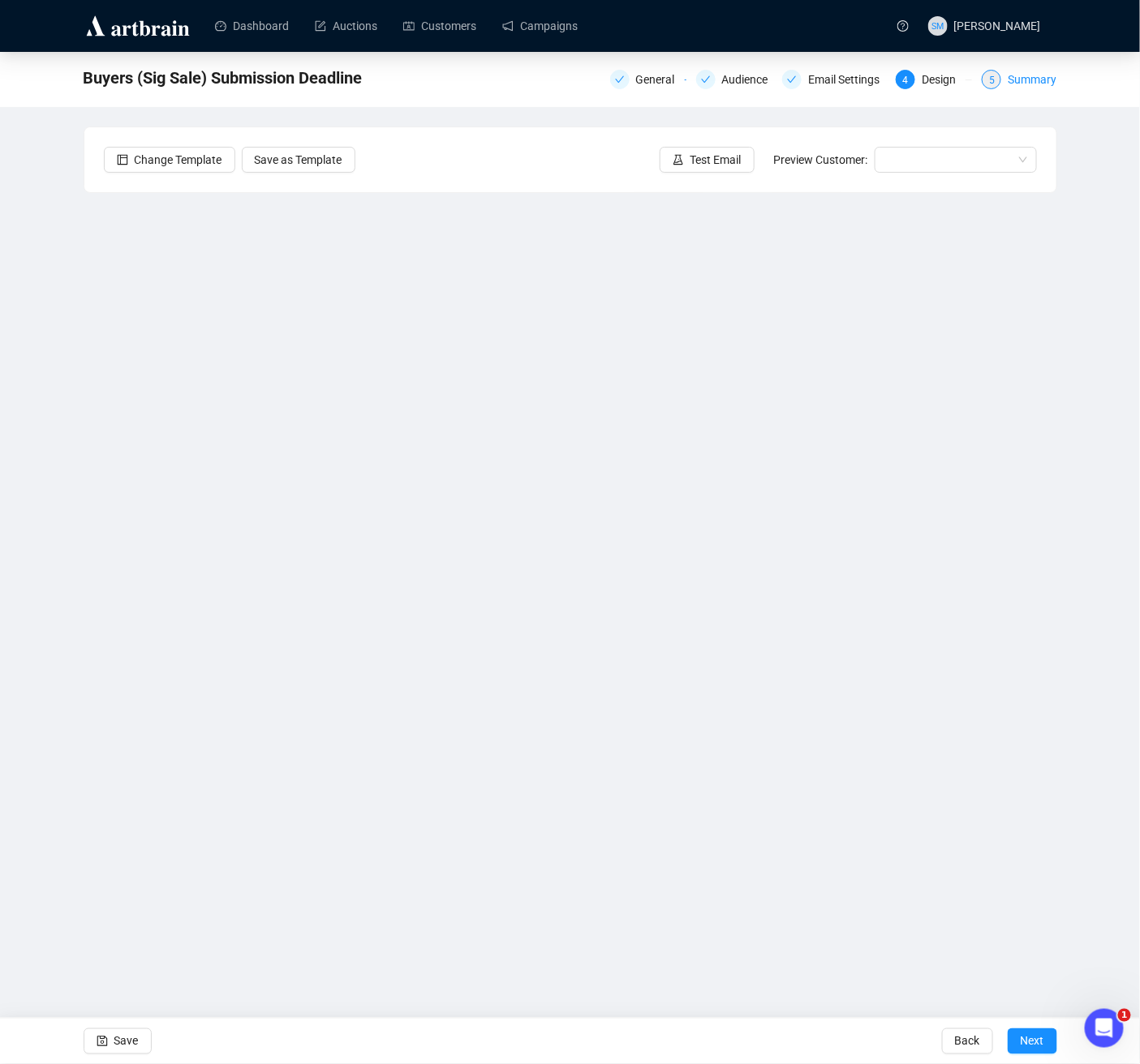
click at [1022, 79] on div "Summary" at bounding box center [1031, 80] width 49 height 20
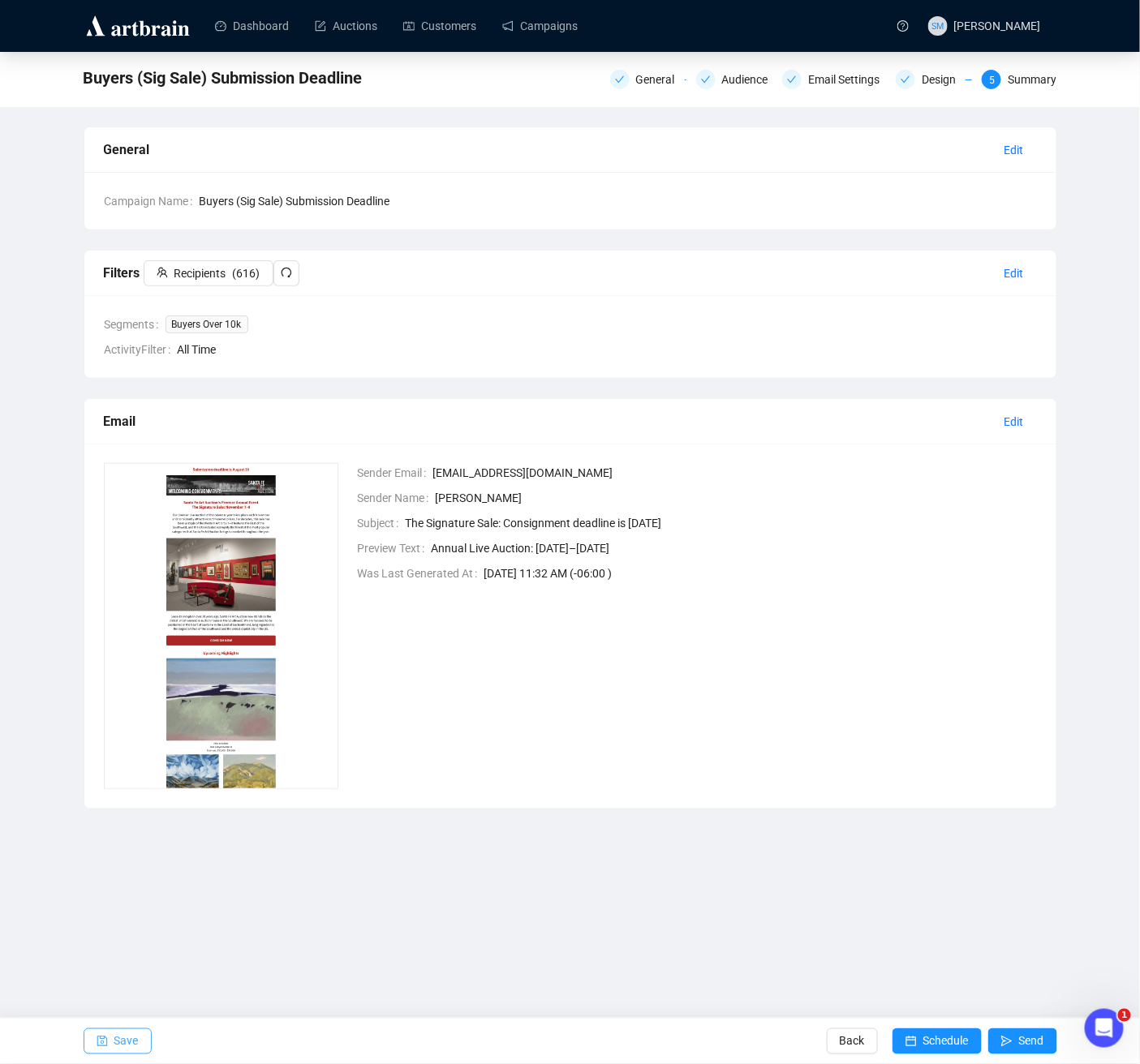
click at [127, 948] on span "Save" at bounding box center [127, 1041] width 25 height 45
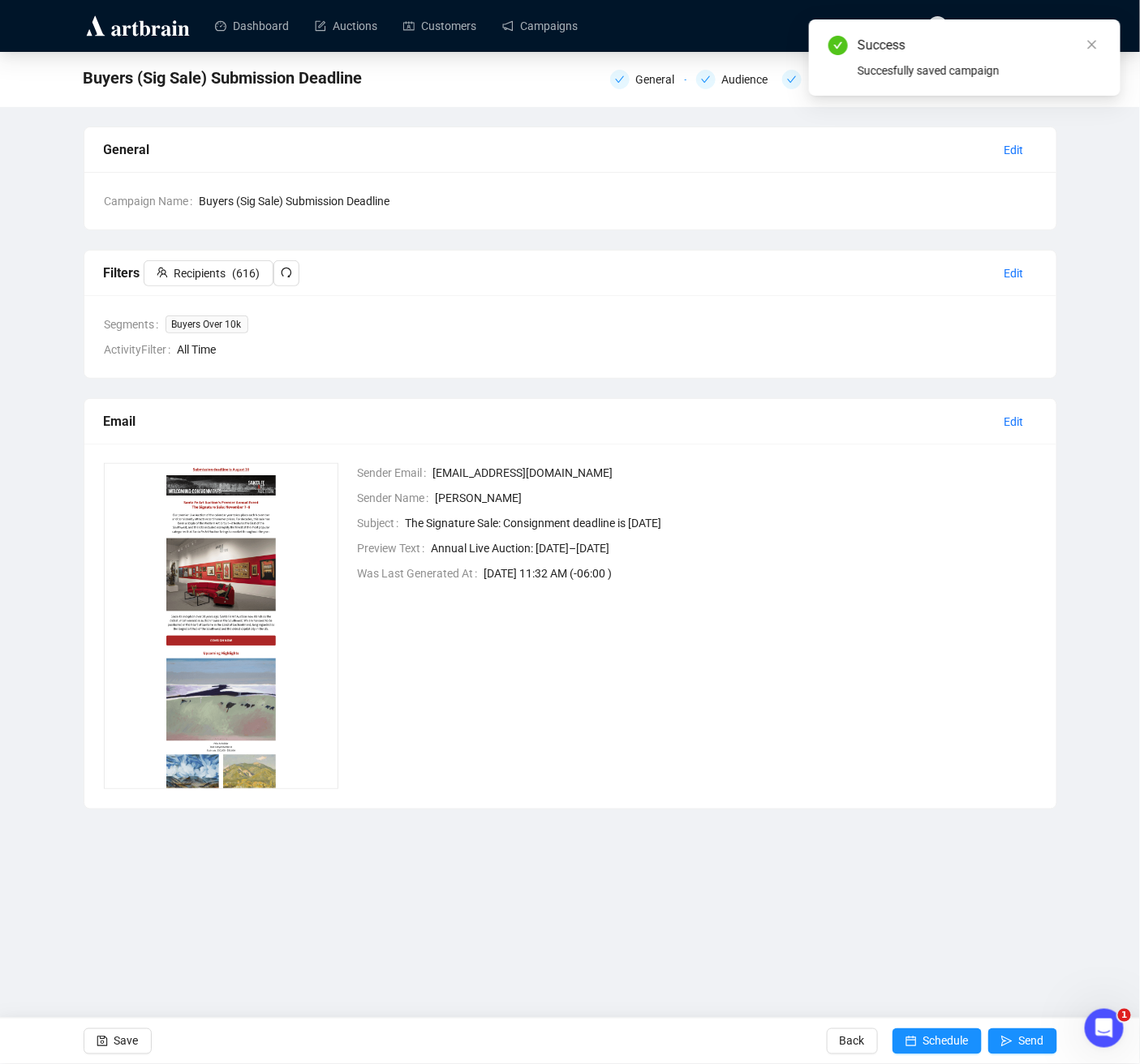
click at [528, 79] on div "Buyers (Sig Sale) Submission Deadline General Audience Email Settings Design 5 …" at bounding box center [571, 77] width 974 height 32
click at [445, 22] on link "Customers" at bounding box center [439, 25] width 73 height 42
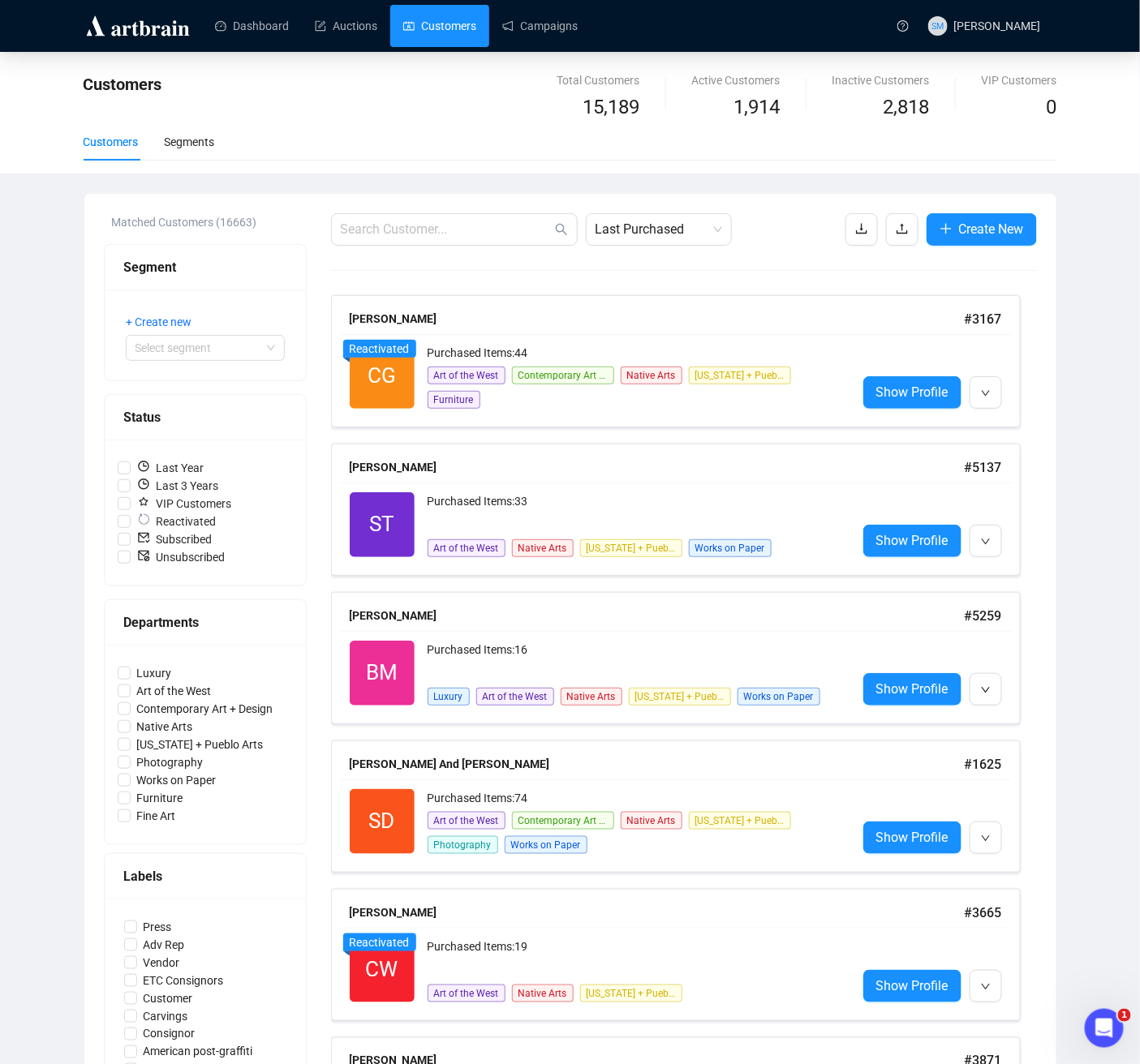
click at [209, 327] on div "+ Create new Select segment" at bounding box center [205, 335] width 159 height 52
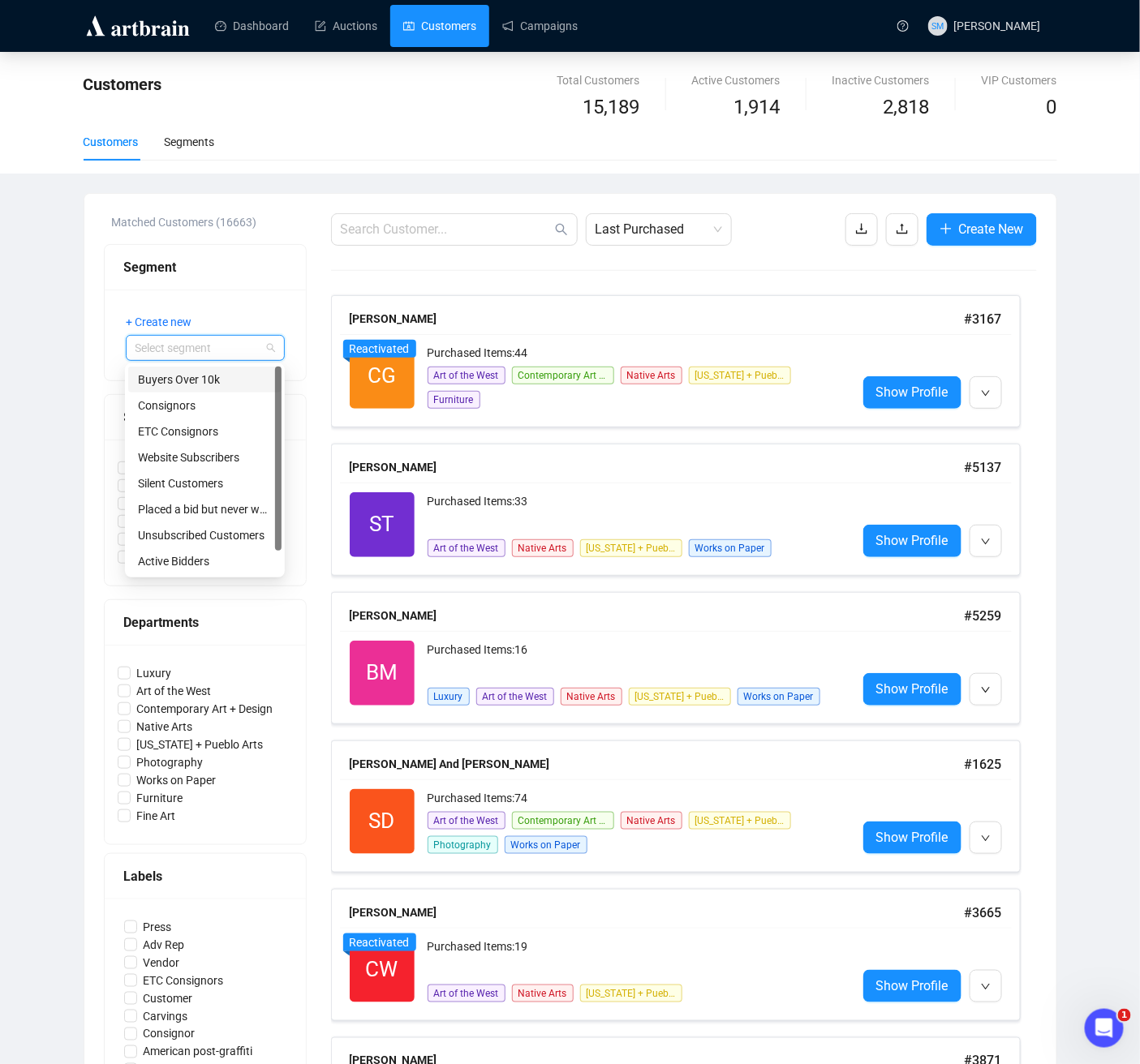
click at [211, 349] on input "search" at bounding box center [198, 348] width 125 height 25
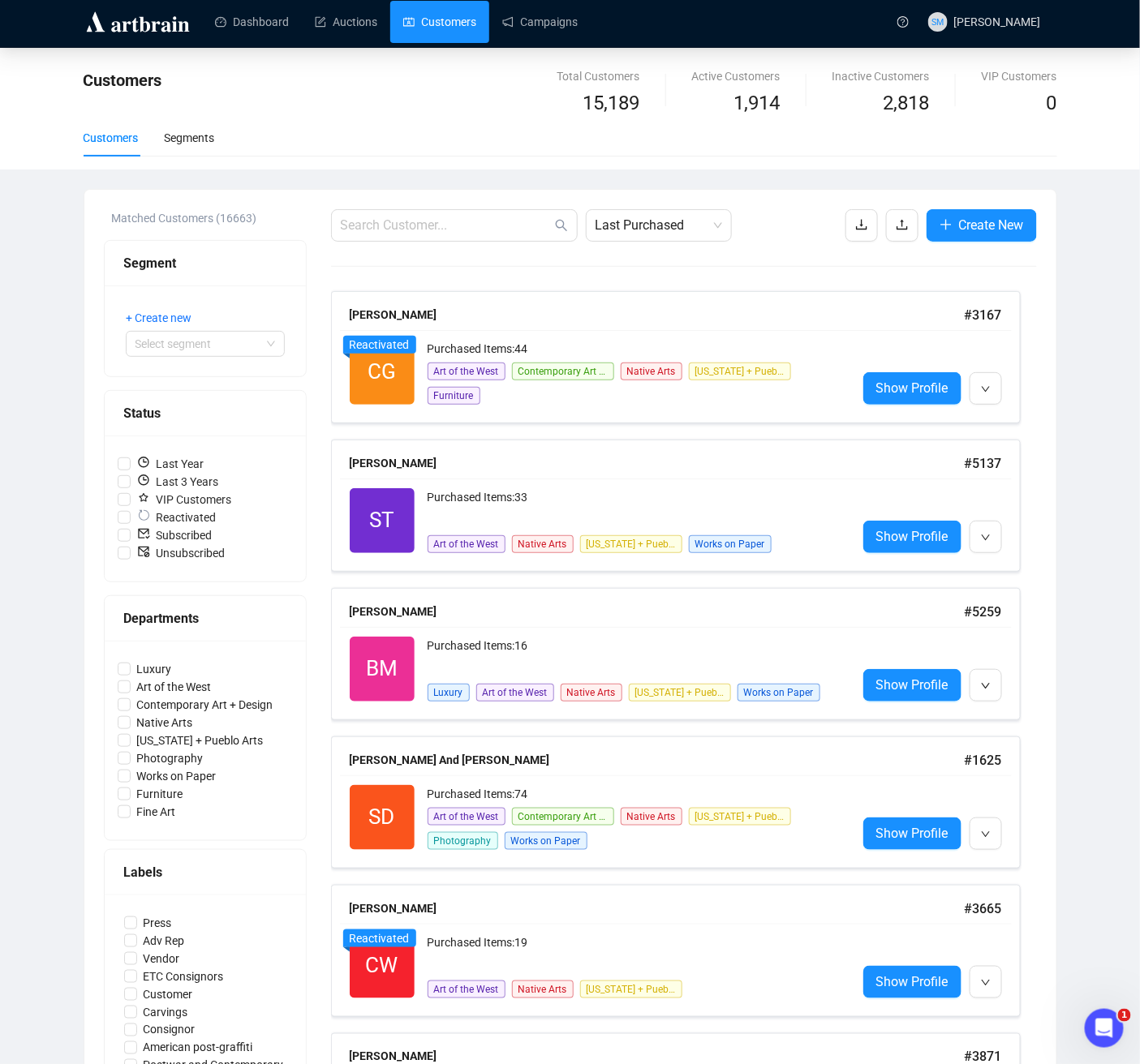
click at [248, 292] on div "+ Create new Select segment" at bounding box center [205, 331] width 202 height 90
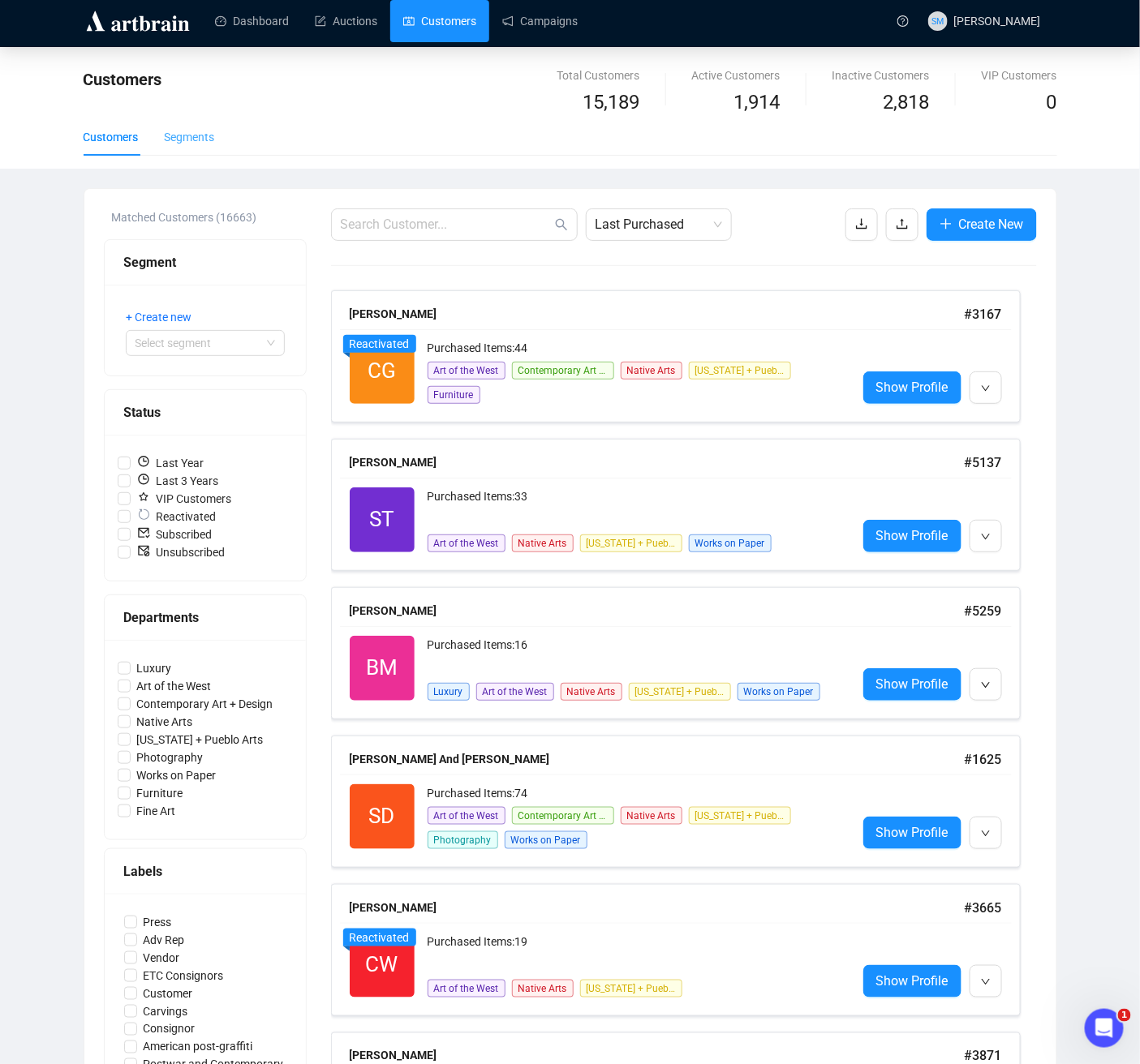
scroll to position [6, 0]
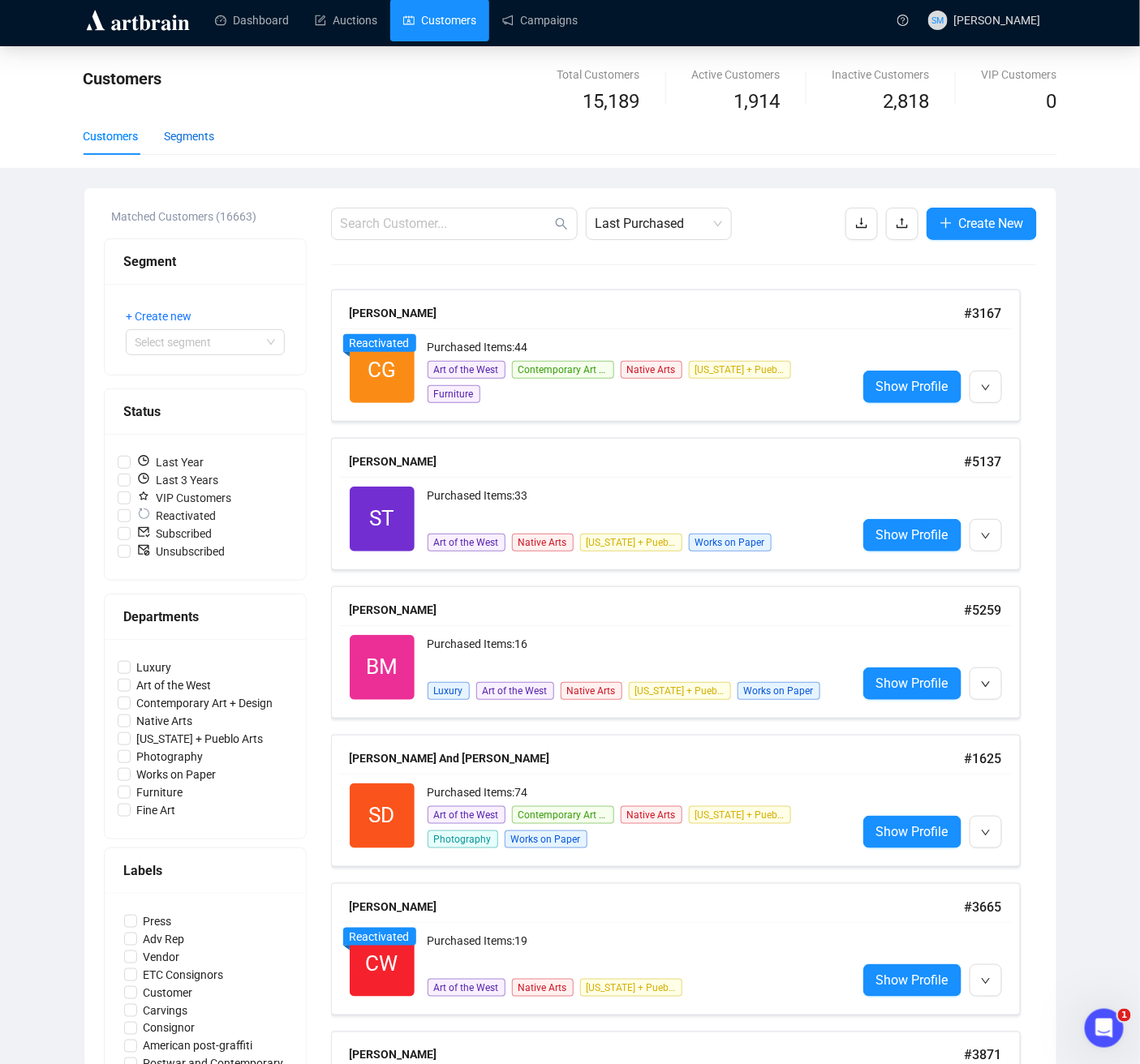
click at [174, 130] on div "Segments" at bounding box center [189, 136] width 50 height 18
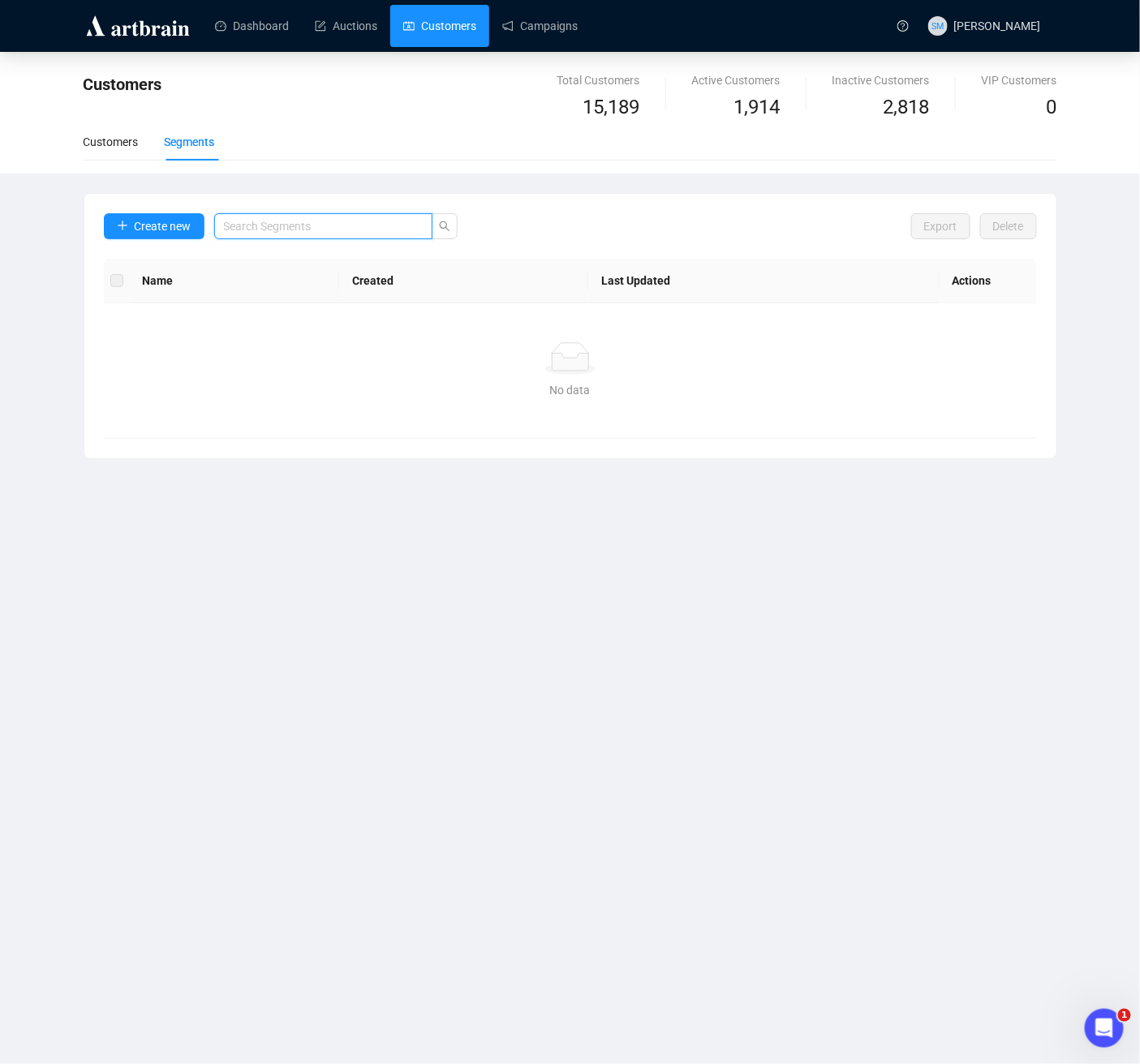
click at [314, 218] on input "search" at bounding box center [317, 226] width 186 height 18
click at [312, 225] on input "search" at bounding box center [317, 226] width 186 height 18
click at [316, 228] on input "search" at bounding box center [317, 226] width 186 height 18
click at [109, 143] on div "Customers" at bounding box center [111, 142] width 55 height 18
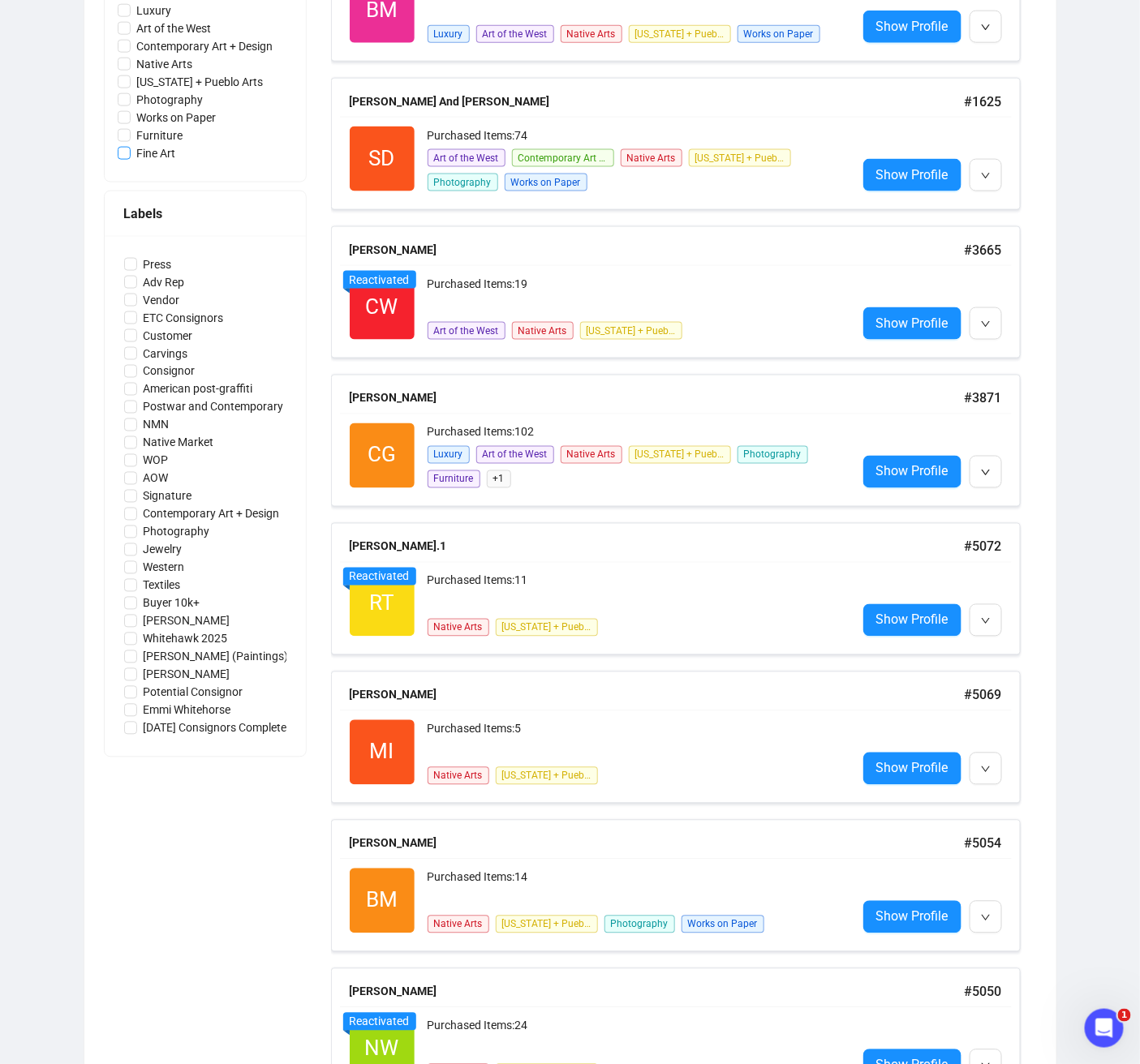
scroll to position [717, 0]
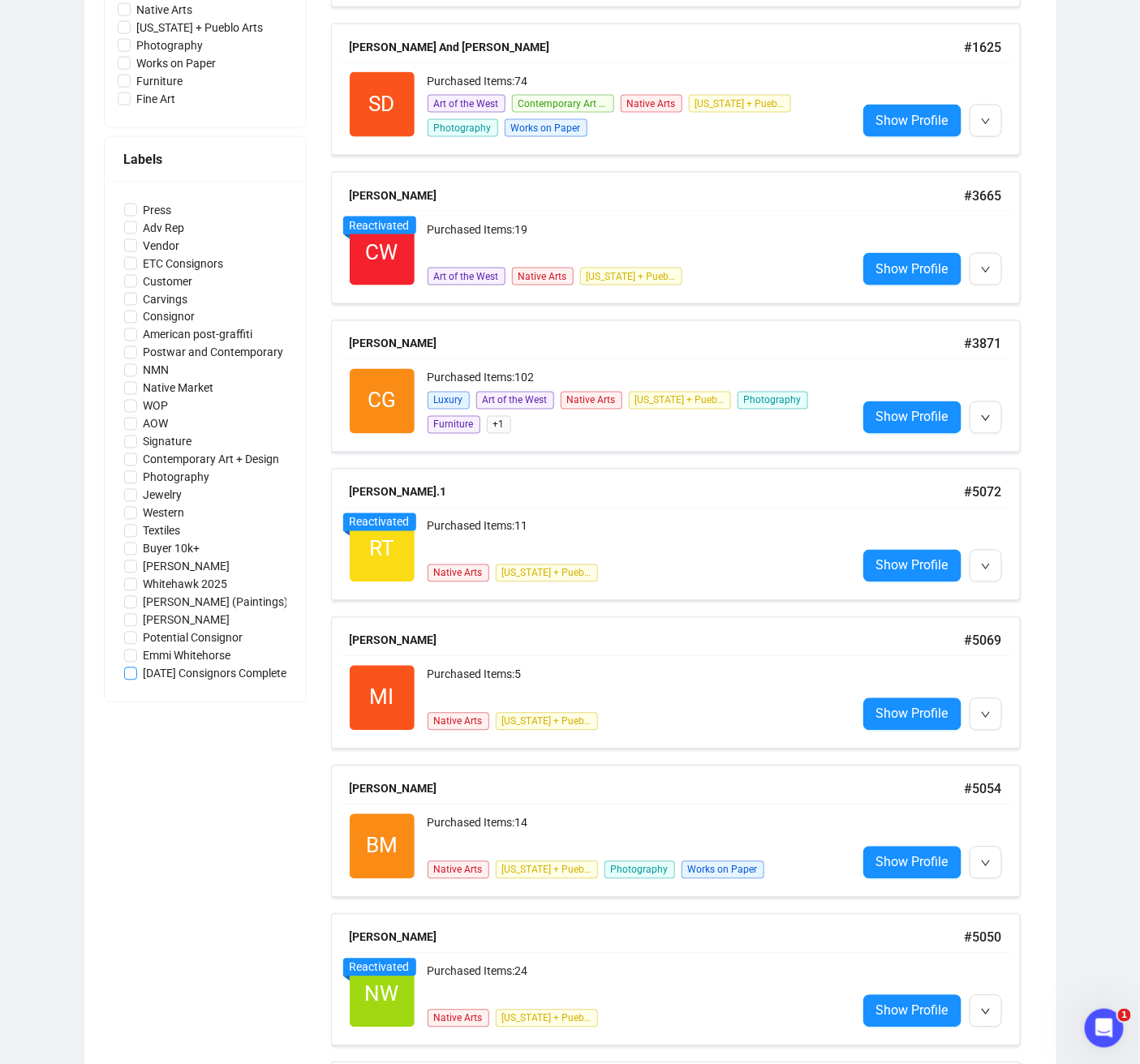
click at [134, 673] on input "[DATE] Consignors Completed" at bounding box center [131, 674] width 13 height 13
checkbox input "true"
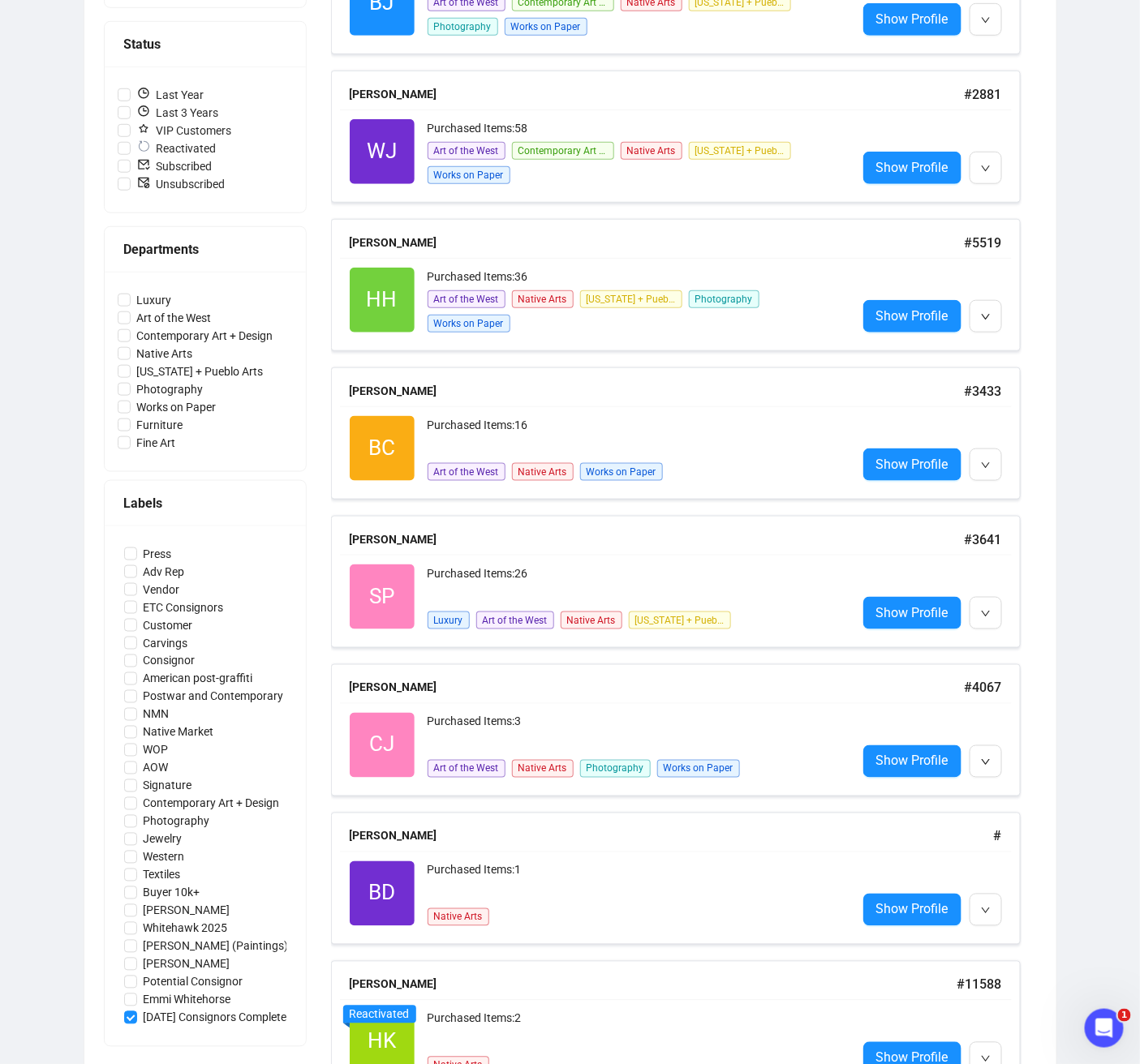
scroll to position [0, 0]
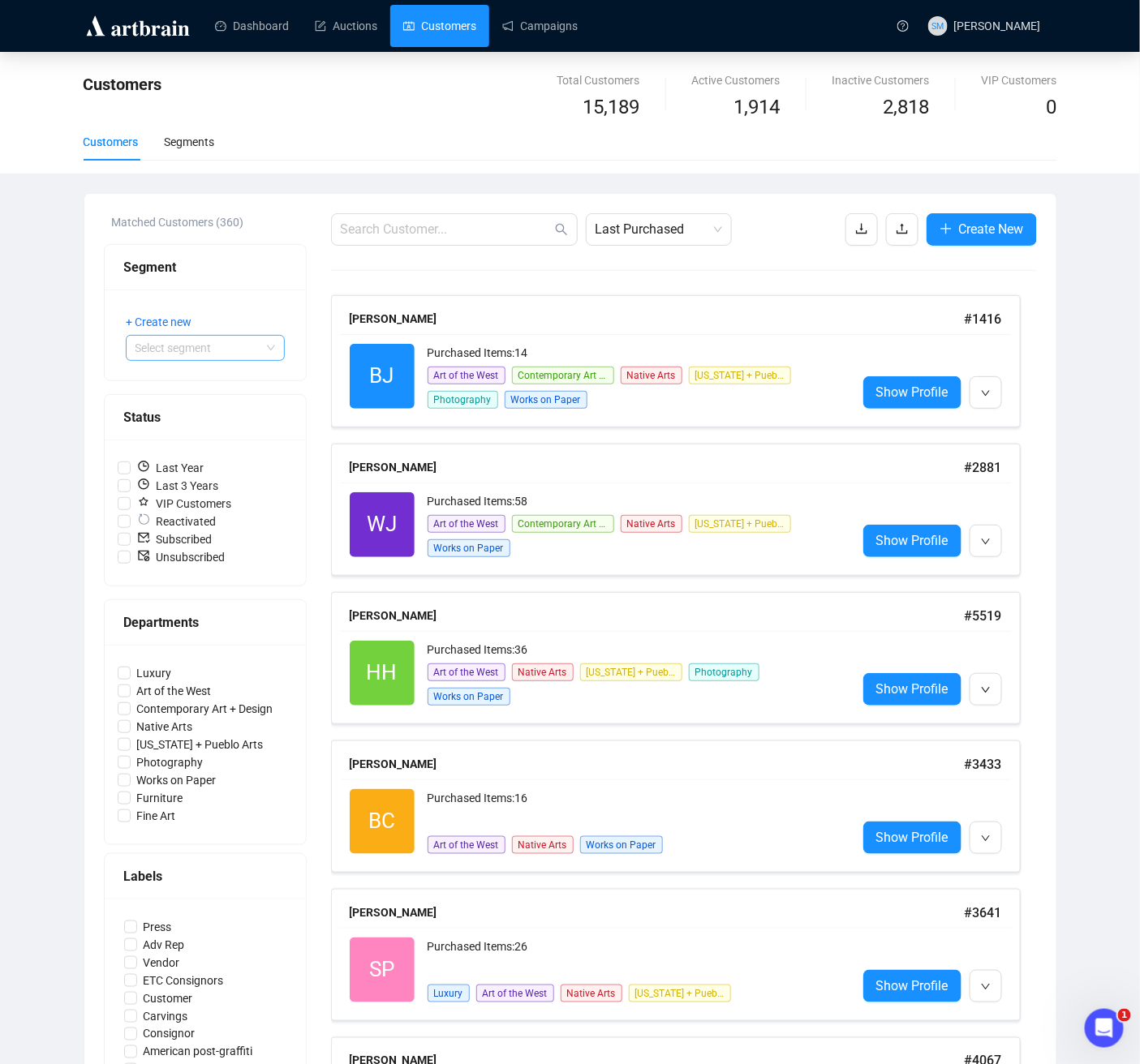
click at [232, 345] on input "search" at bounding box center [198, 348] width 125 height 25
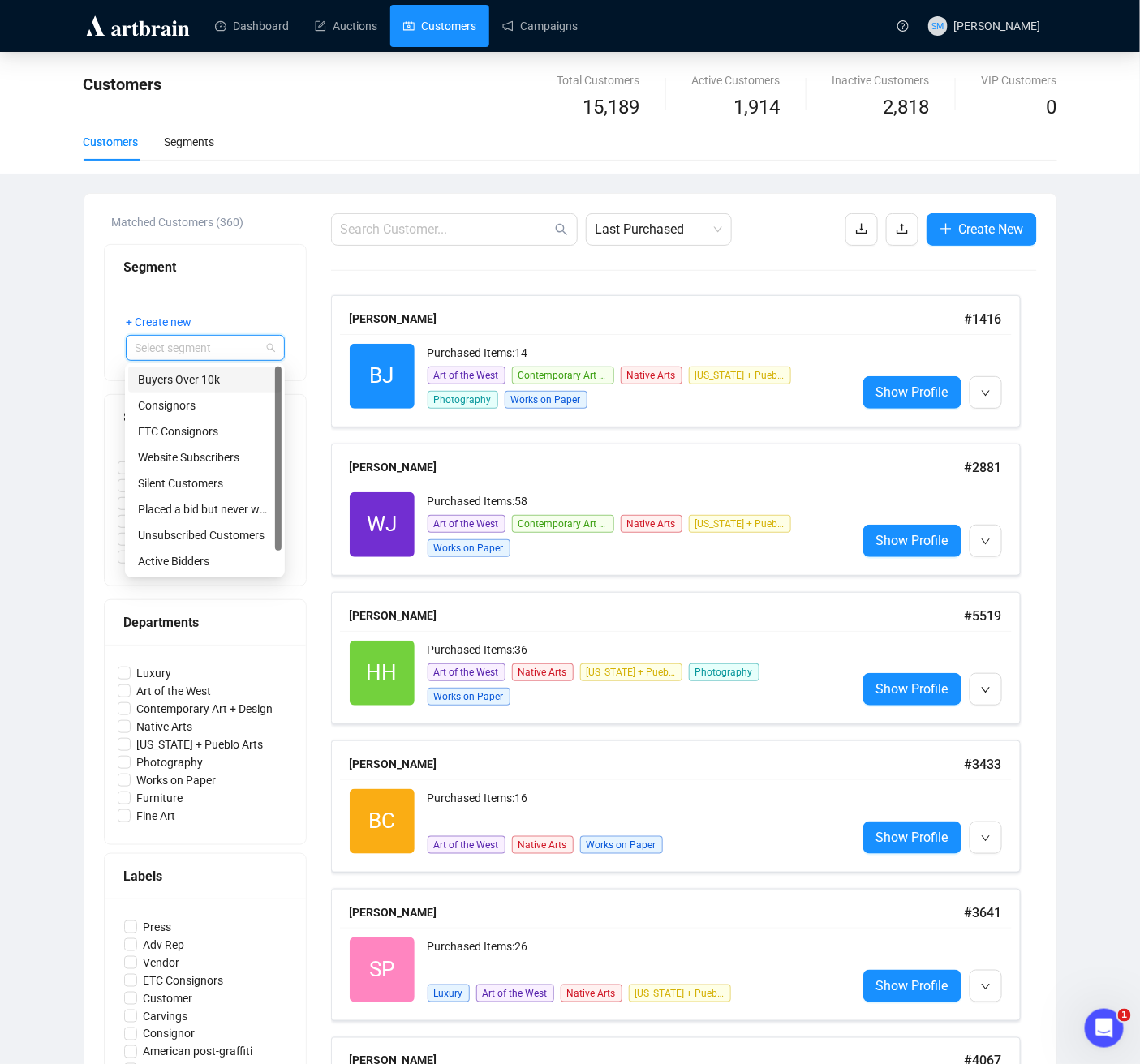
click at [243, 302] on div "+ Create new Select segment" at bounding box center [205, 335] width 202 height 90
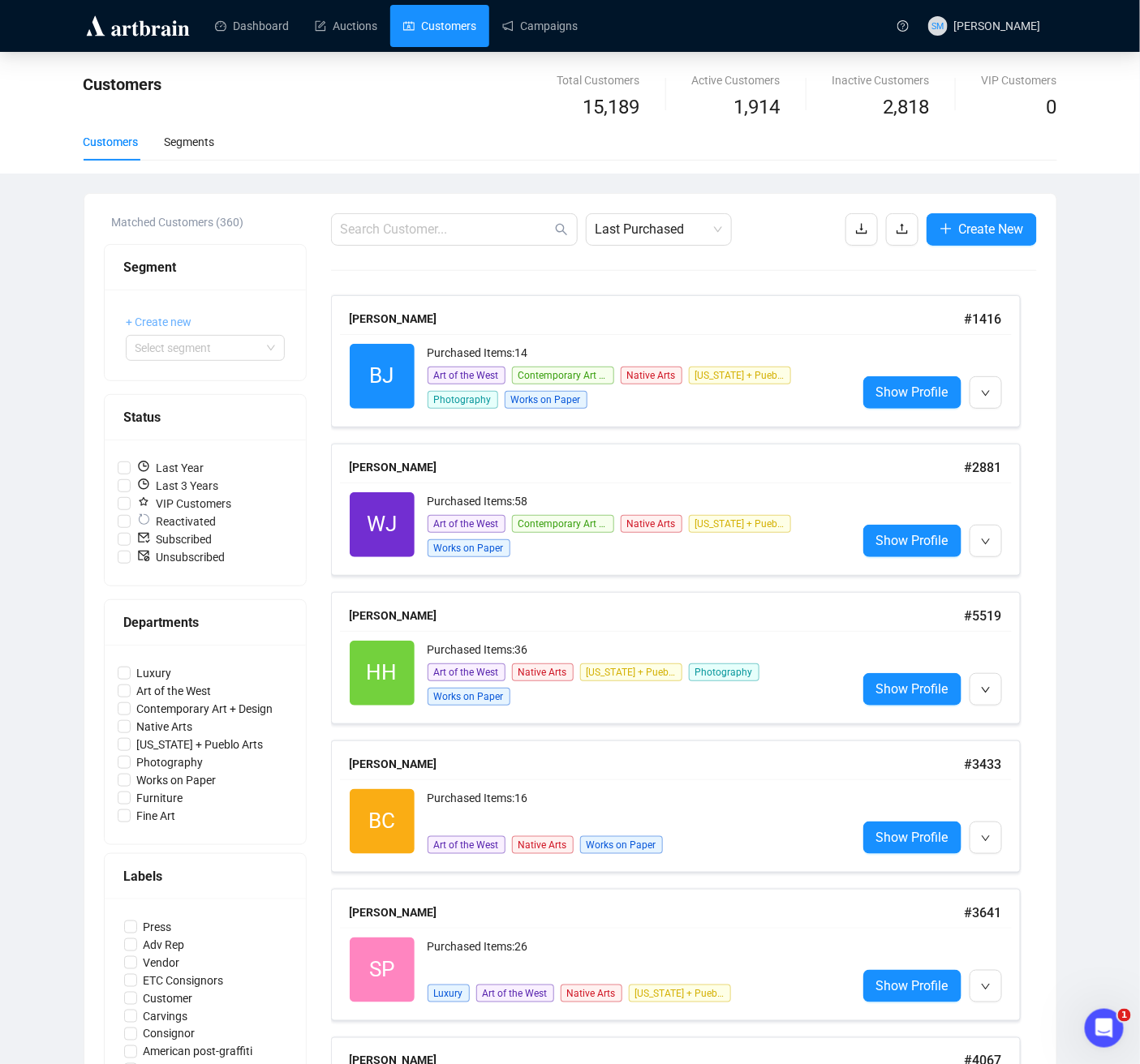
click at [141, 319] on span "+ Create new" at bounding box center [160, 322] width 66 height 18
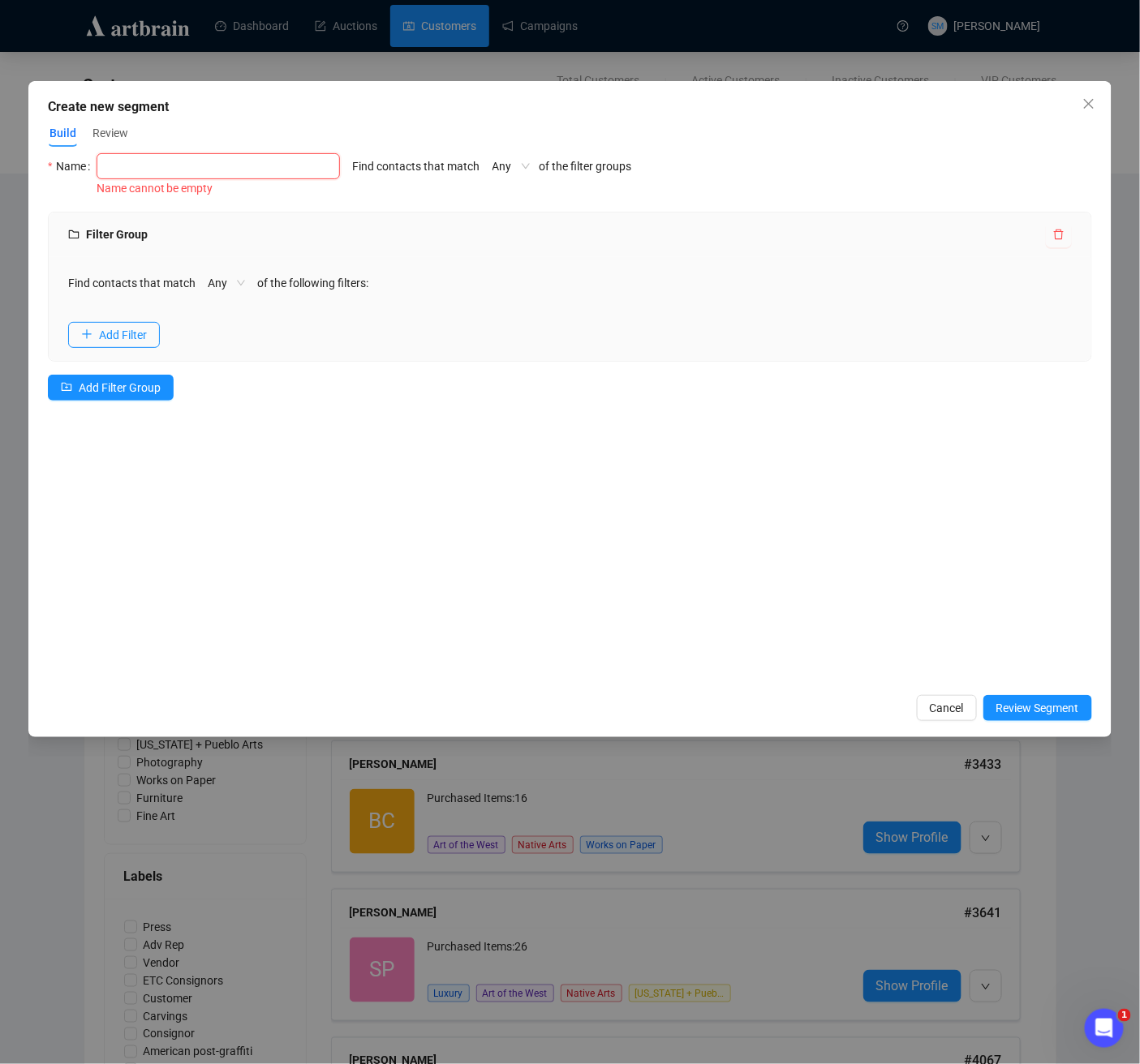
click at [159, 160] on input "text" at bounding box center [218, 166] width 243 height 26
drag, startPoint x: 189, startPoint y: 166, endPoint x: 85, endPoint y: 165, distance: 104.0
click at [85, 165] on div "Name Buyers 5k+" at bounding box center [193, 166] width 291 height 26
type input "[DATE] Consignors"
click at [438, 200] on div "Name [DATE] Consignors Find contacts that match Any of the filter groups Filter…" at bounding box center [570, 419] width 1045 height 532
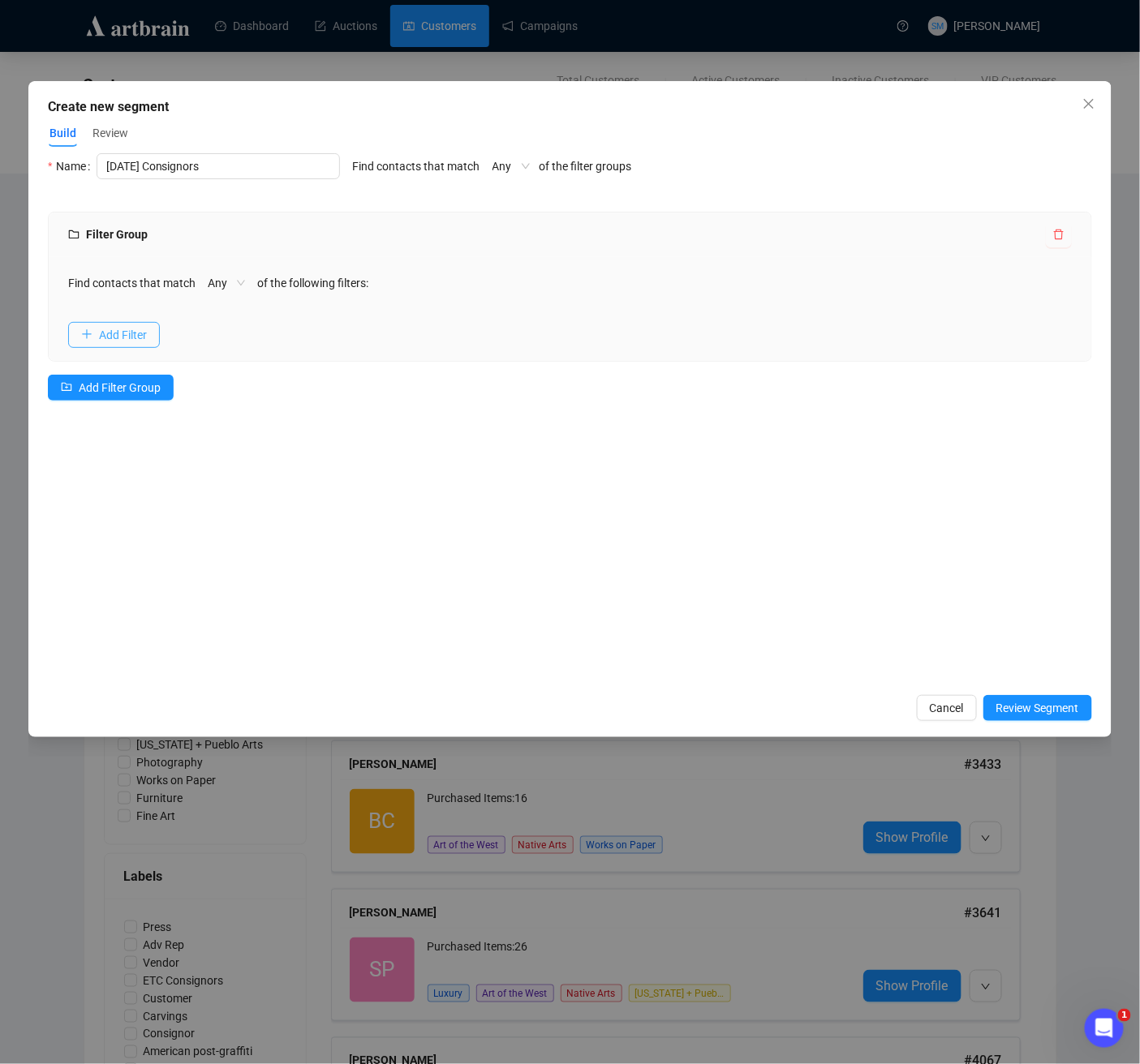
click at [130, 333] on span "Add Filter" at bounding box center [123, 335] width 48 height 18
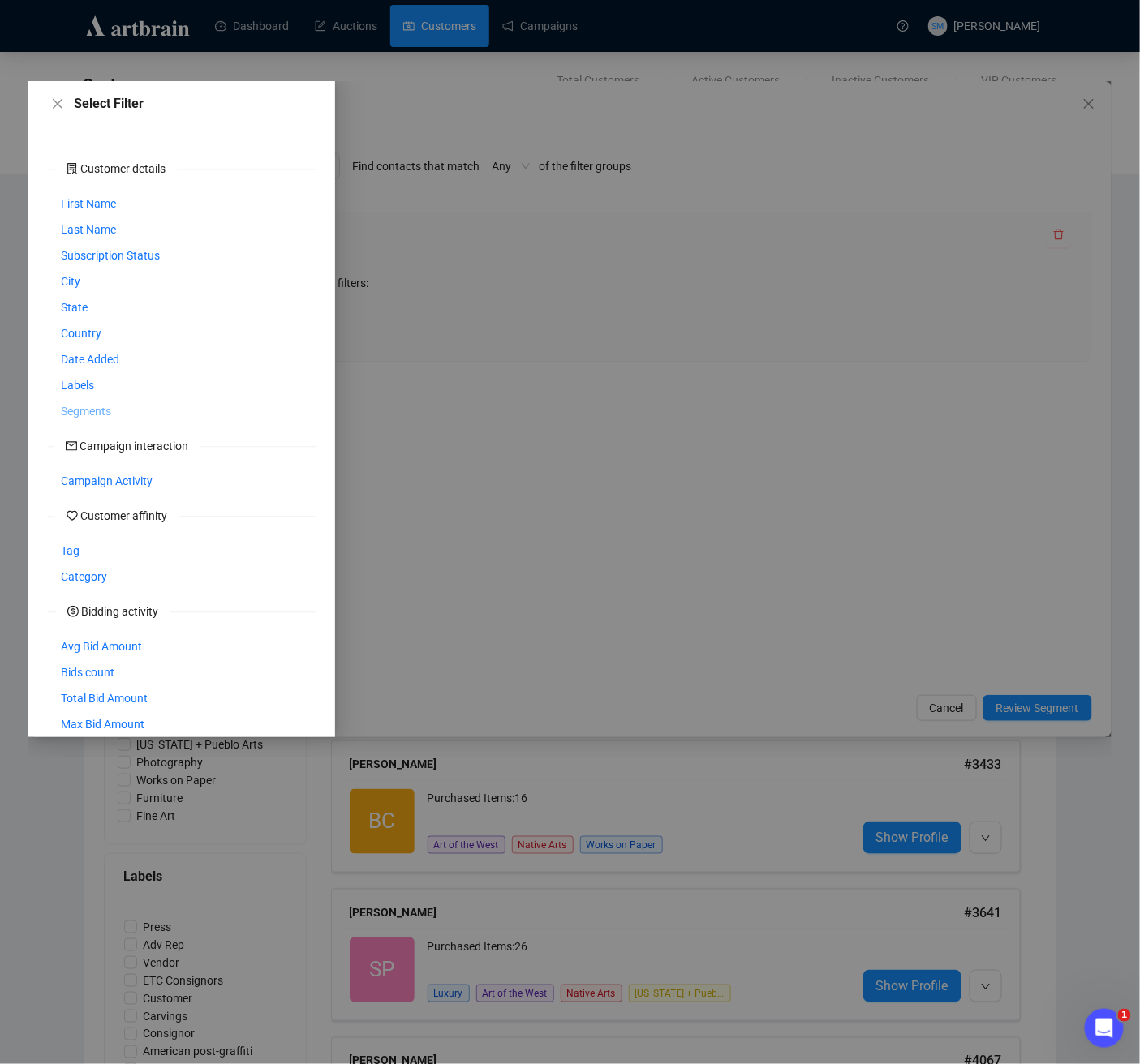
scroll to position [71, 0]
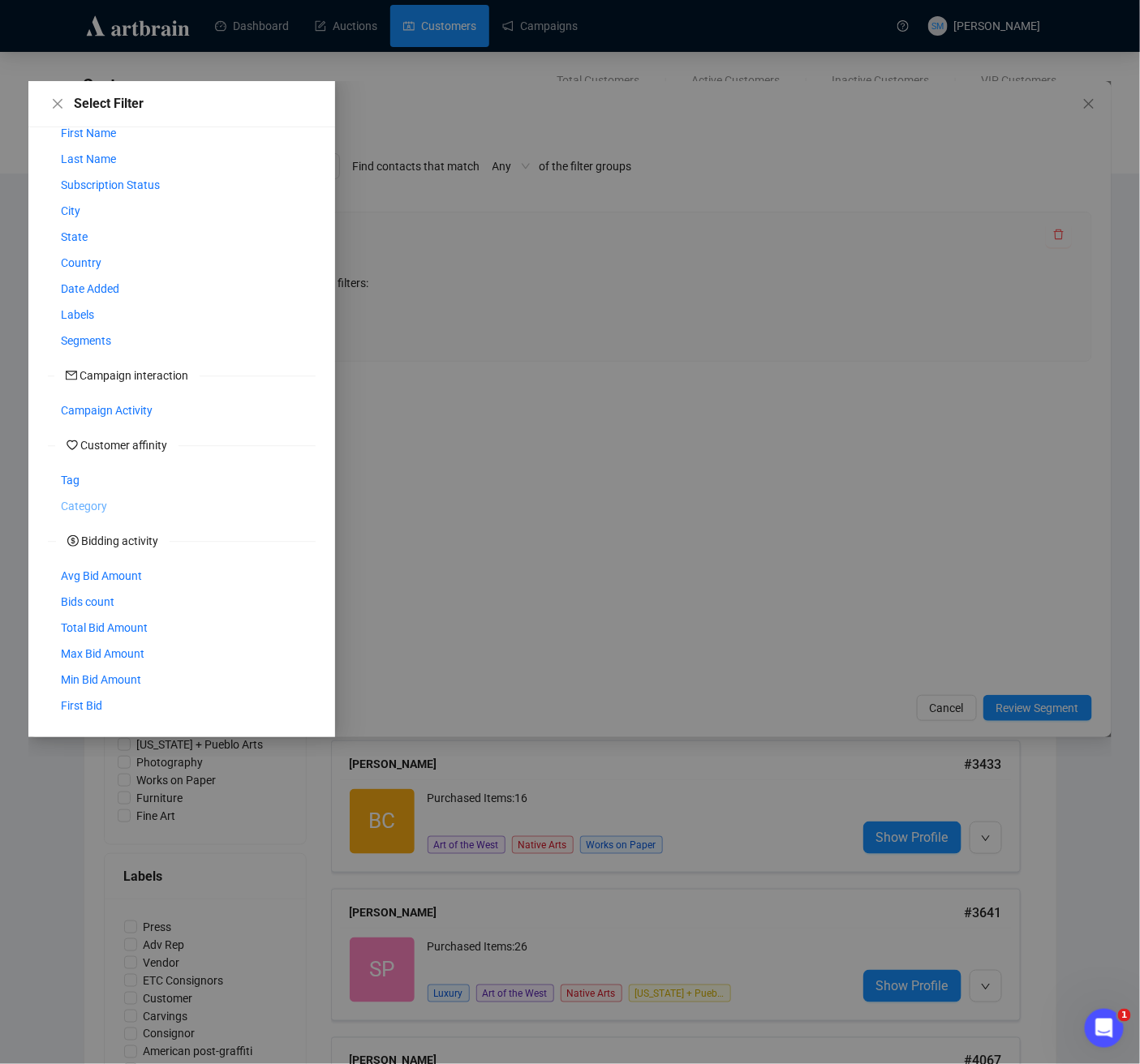
click at [80, 506] on span "Category" at bounding box center [84, 507] width 46 height 18
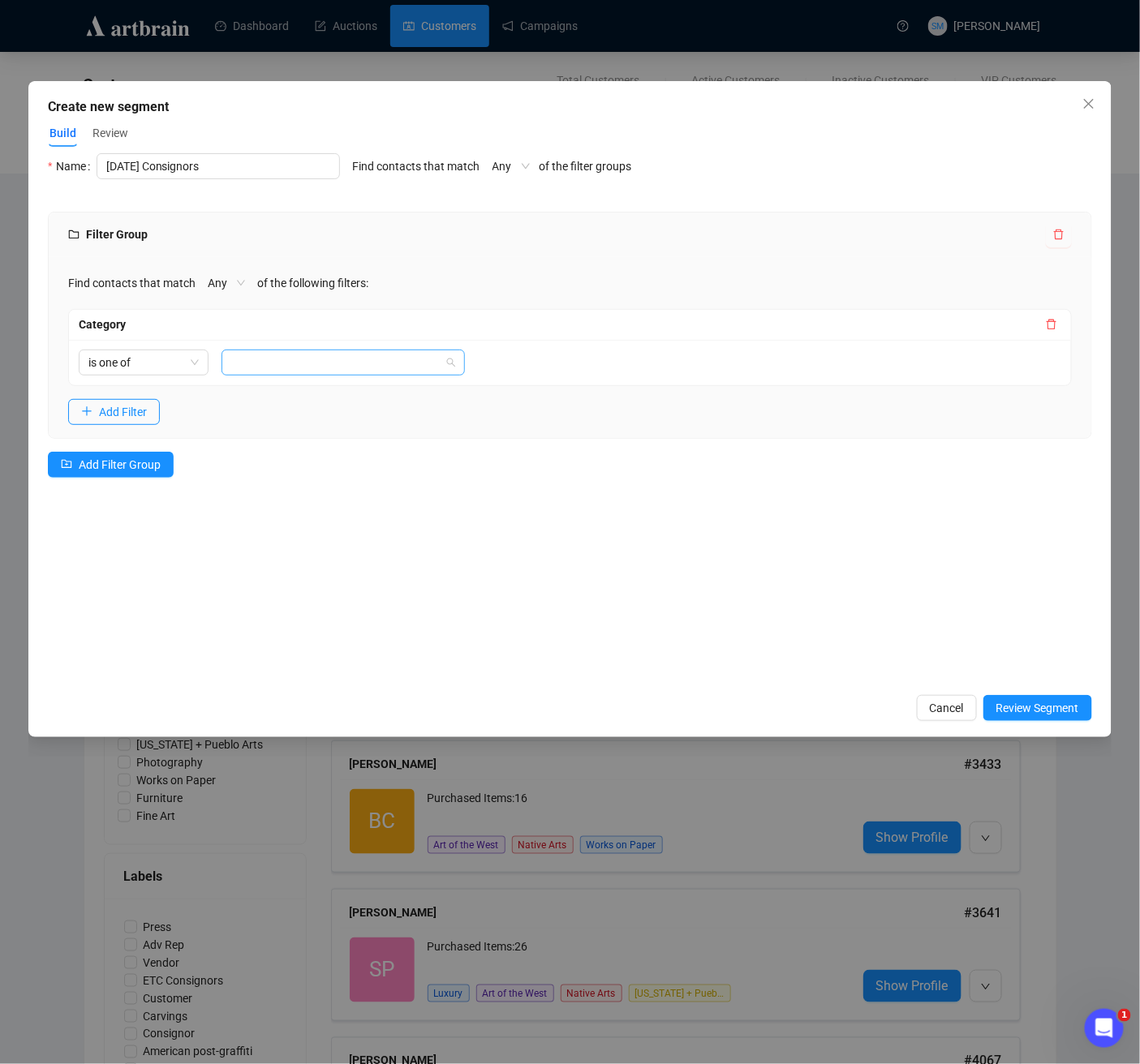
drag, startPoint x: 459, startPoint y: 369, endPoint x: 453, endPoint y: 352, distance: 18.0
click at [459, 368] on div at bounding box center [343, 363] width 243 height 26
click at [564, 326] on div "Category" at bounding box center [560, 325] width 963 height 18
click at [191, 362] on span "is one of" at bounding box center [144, 363] width 110 height 25
click at [191, 350] on span "is one of" at bounding box center [144, 363] width 110 height 25
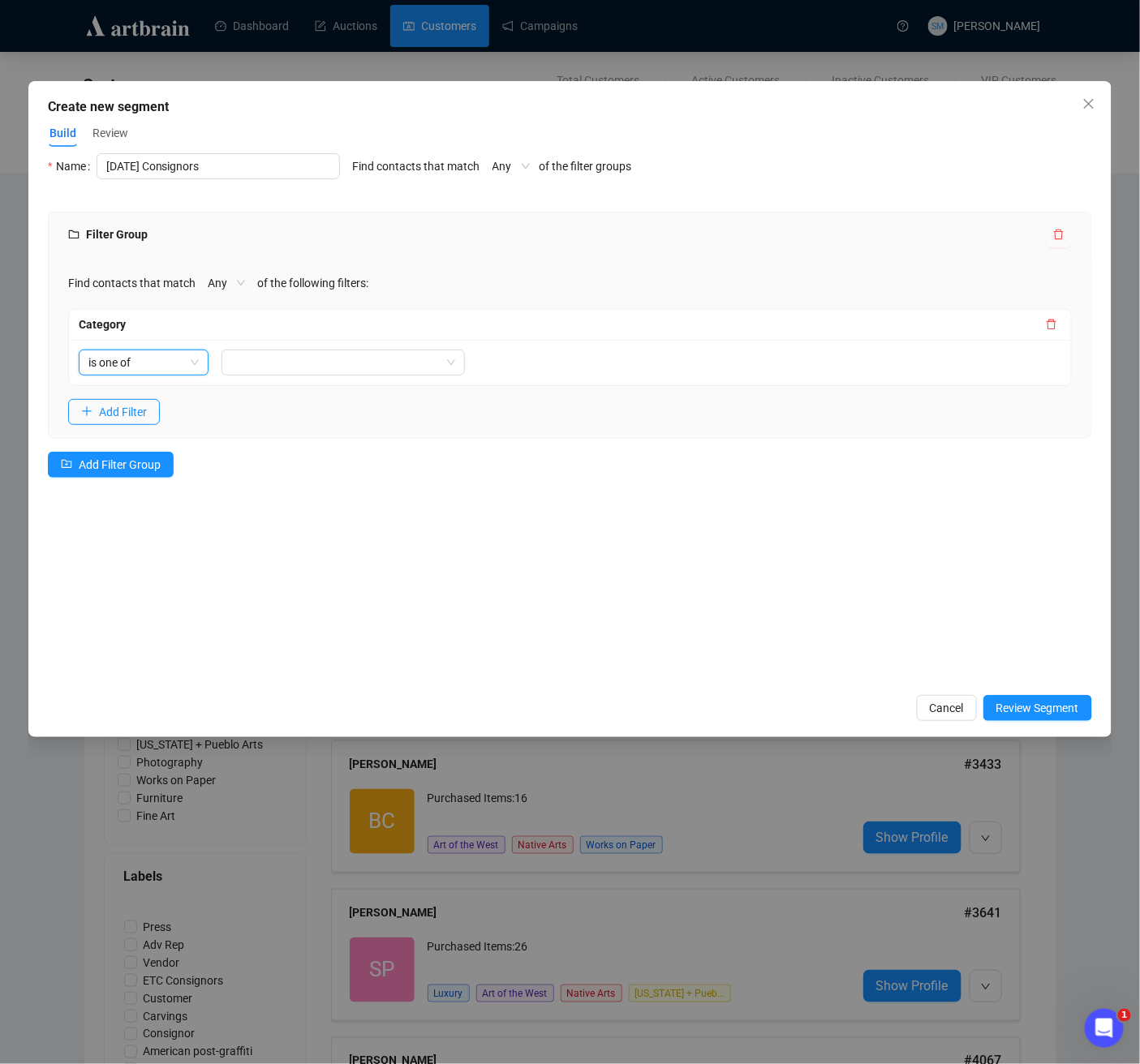
drag, startPoint x: 1051, startPoint y: 319, endPoint x: 934, endPoint y: 332, distance: 117.7
click at [1051, 320] on icon "delete" at bounding box center [1051, 325] width 10 height 11
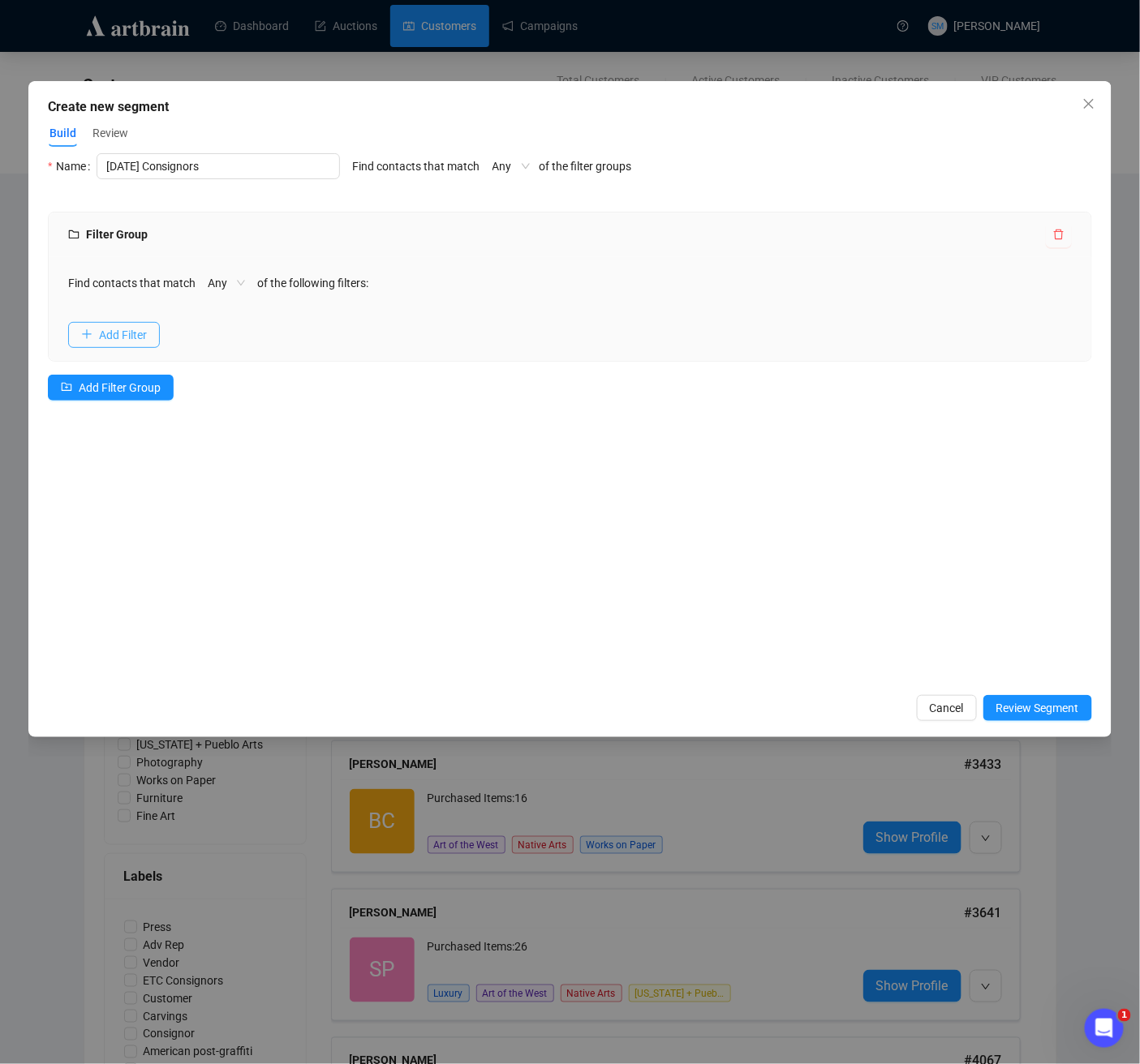
click at [123, 334] on span "Add Filter" at bounding box center [123, 335] width 48 height 18
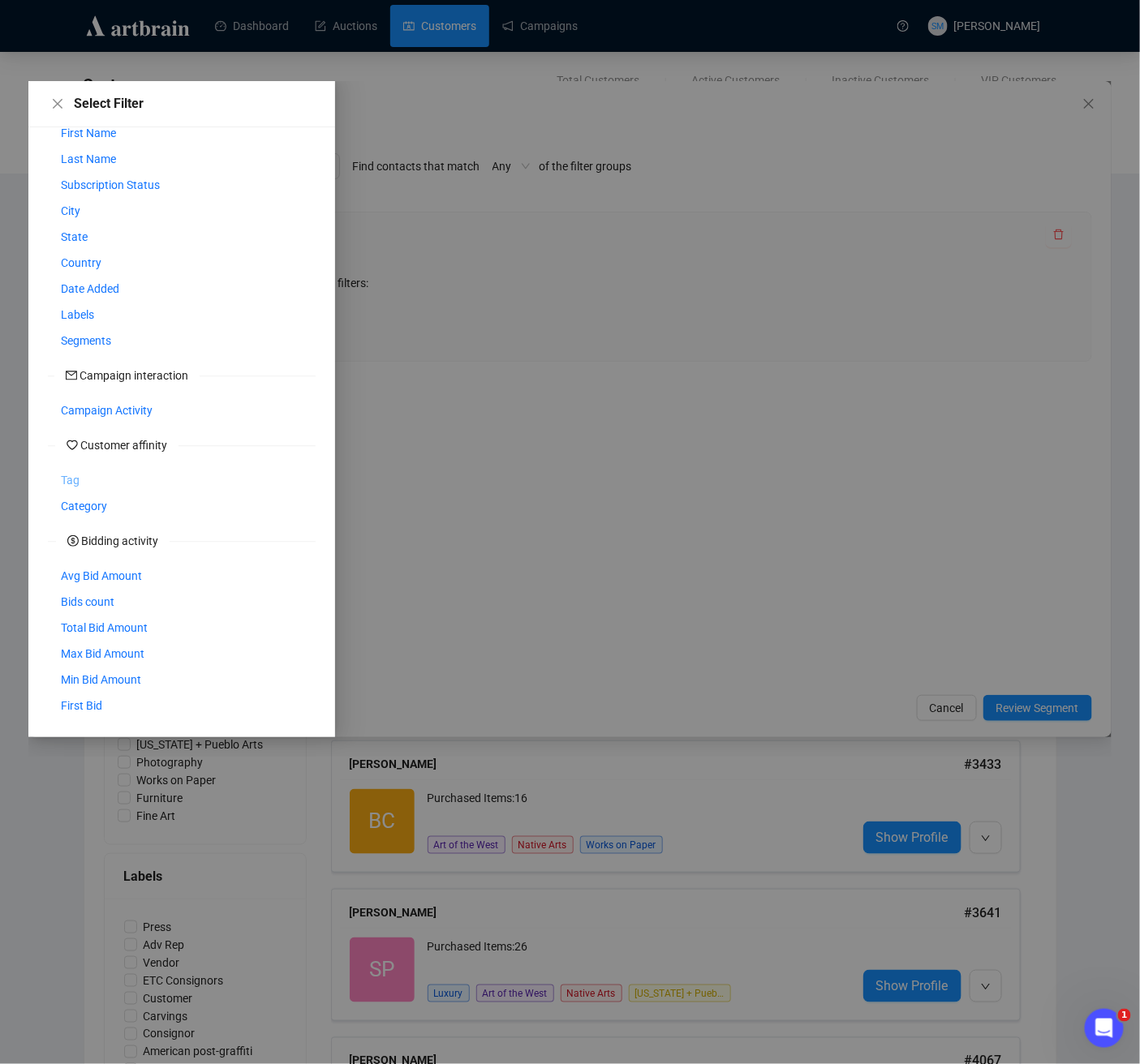
click at [73, 488] on button "Tag" at bounding box center [70, 480] width 44 height 26
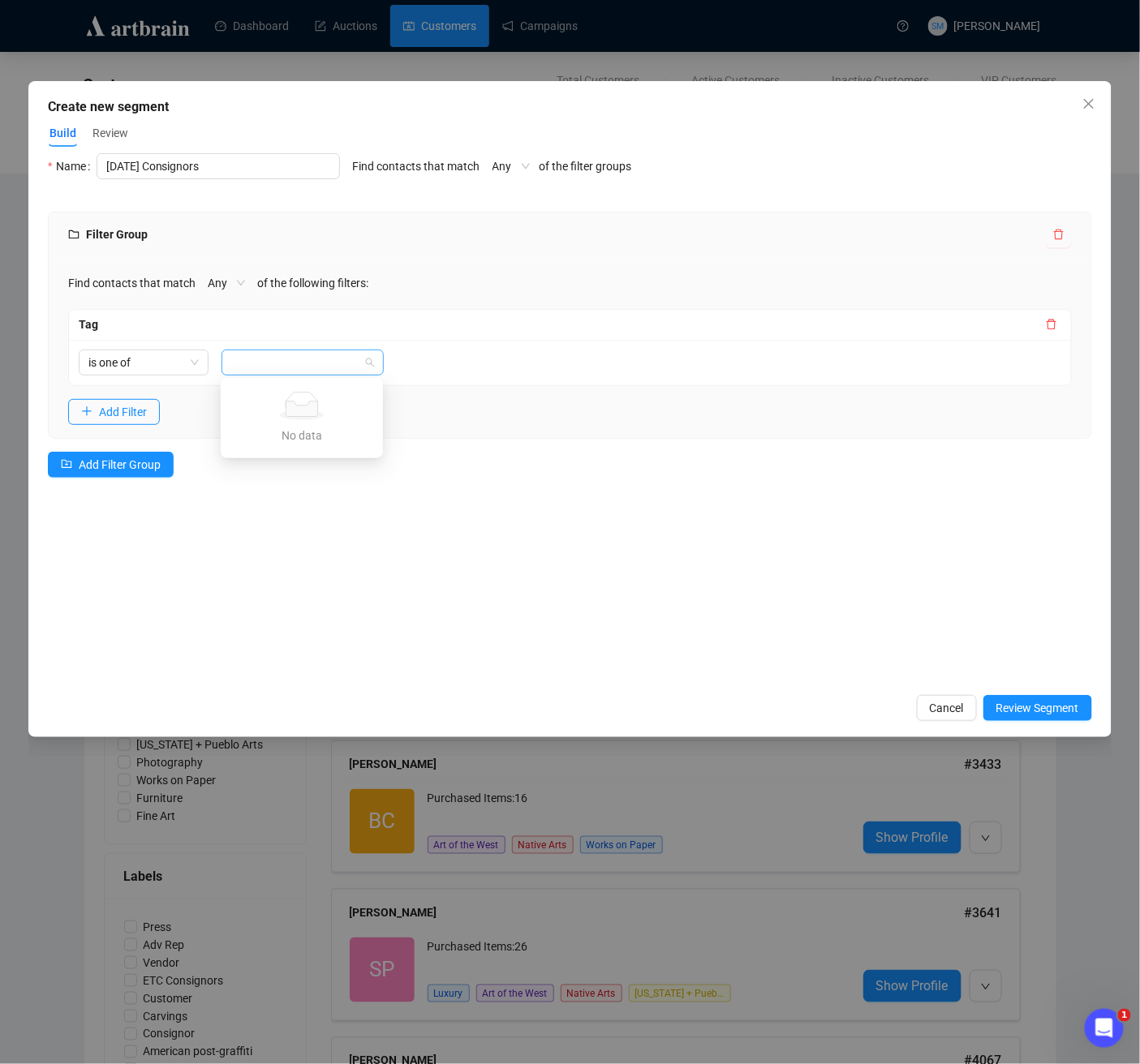
click at [364, 359] on div at bounding box center [302, 363] width 162 height 26
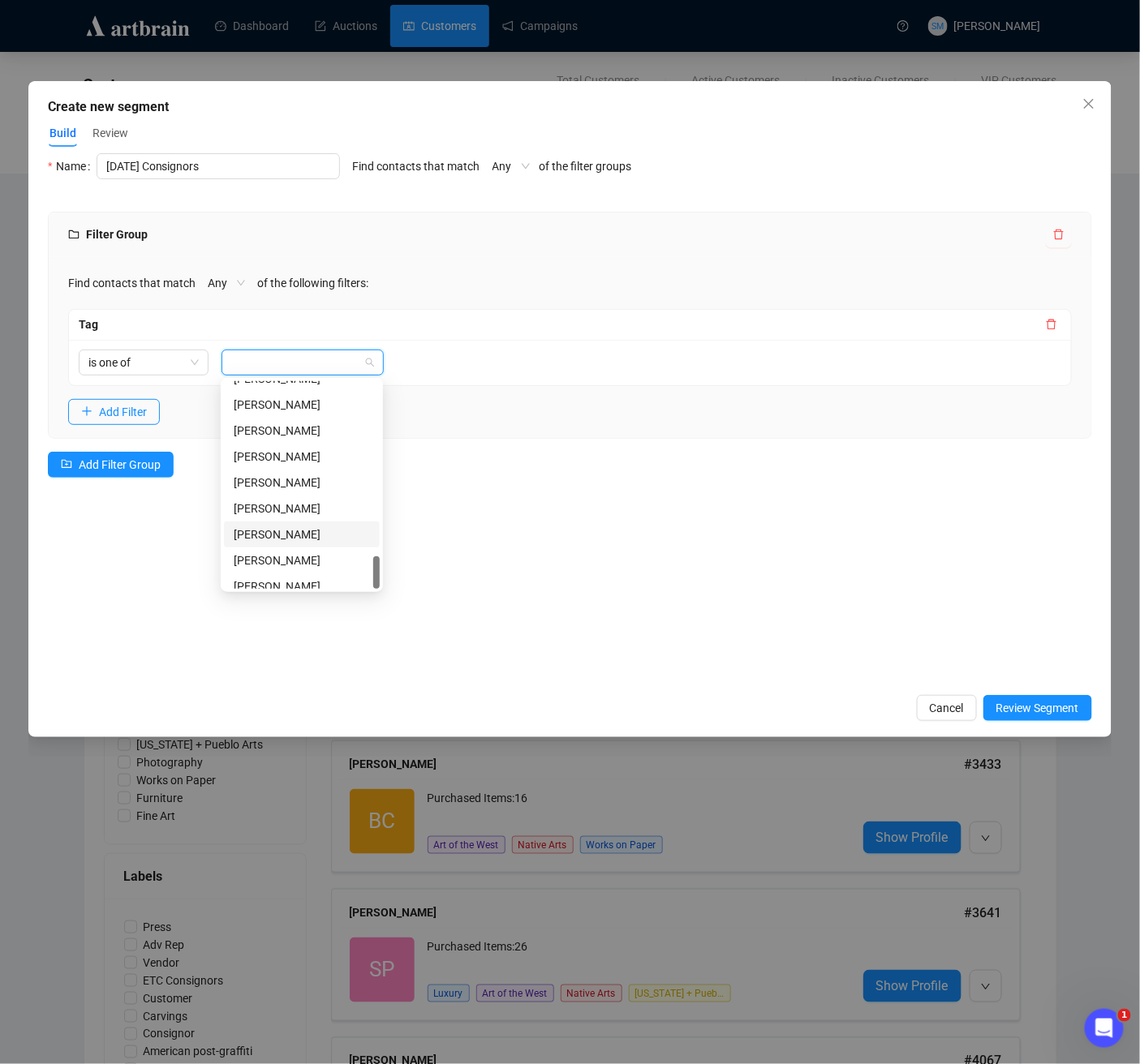
scroll to position [1089, 0]
click at [729, 564] on div "Select Filter Customer details First Name Last Name Subscription Status City St…" at bounding box center [570, 419] width 1045 height 532
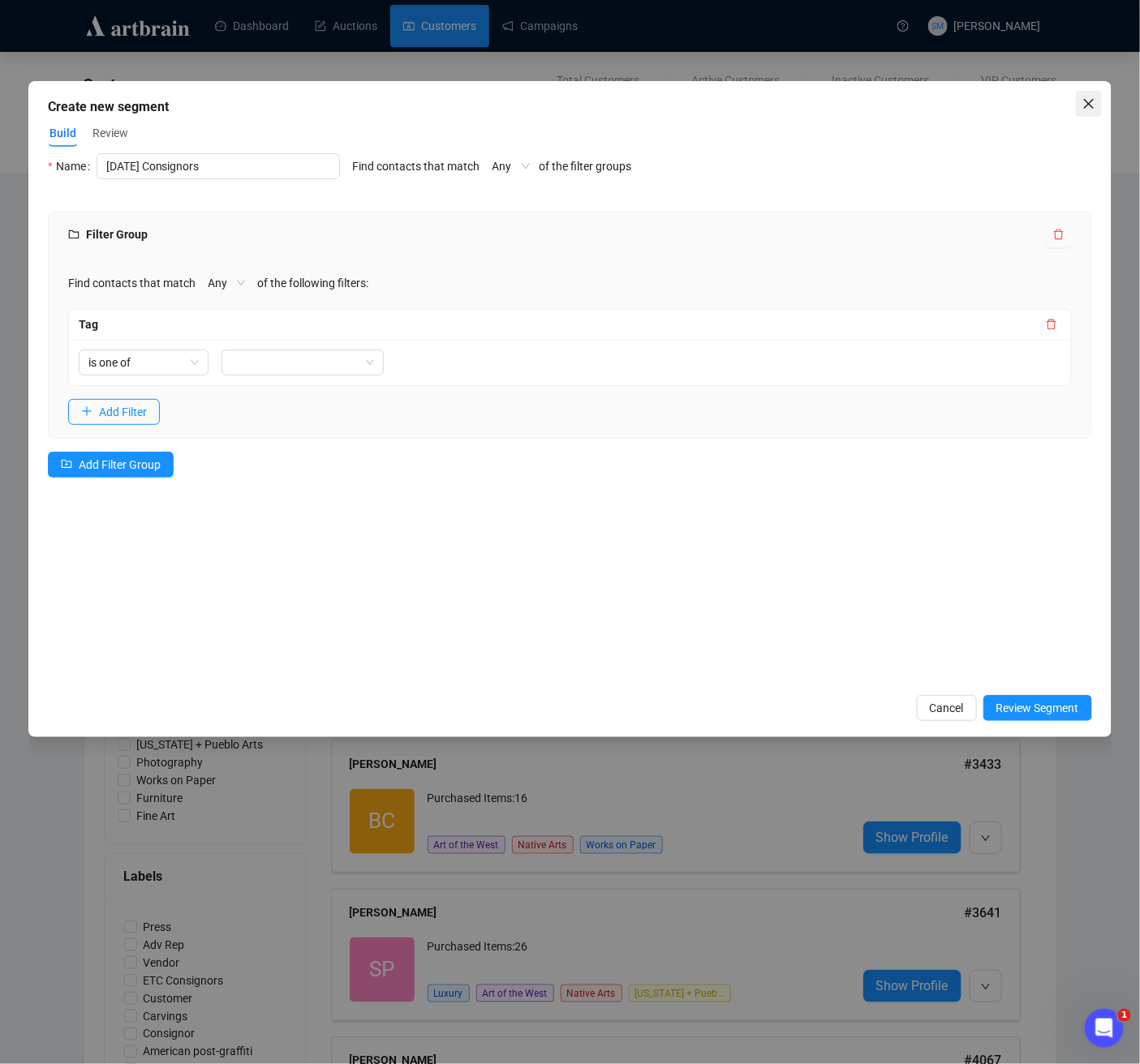
click at [1092, 105] on icon "close" at bounding box center [1089, 104] width 13 height 13
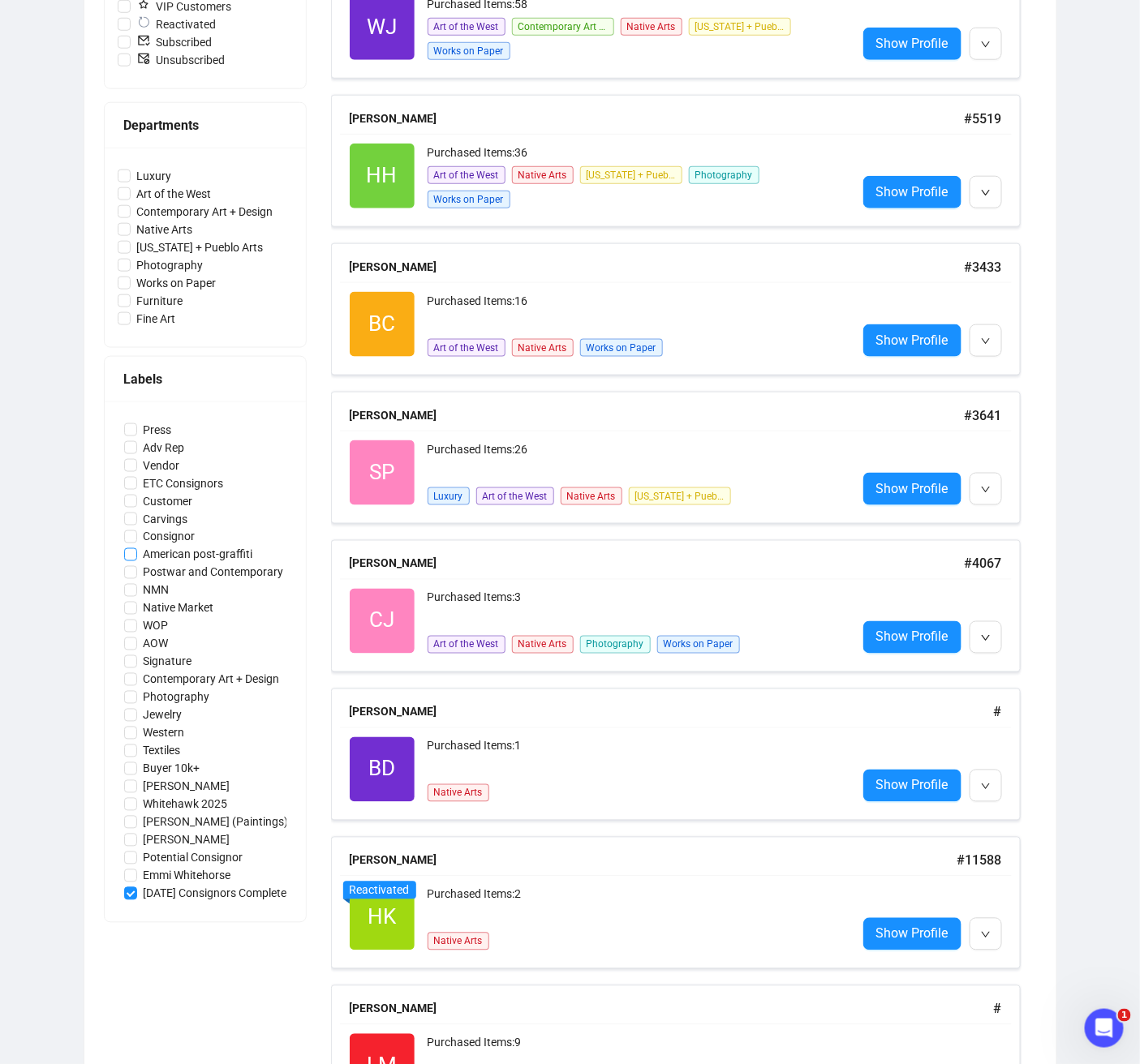
scroll to position [493, 0]
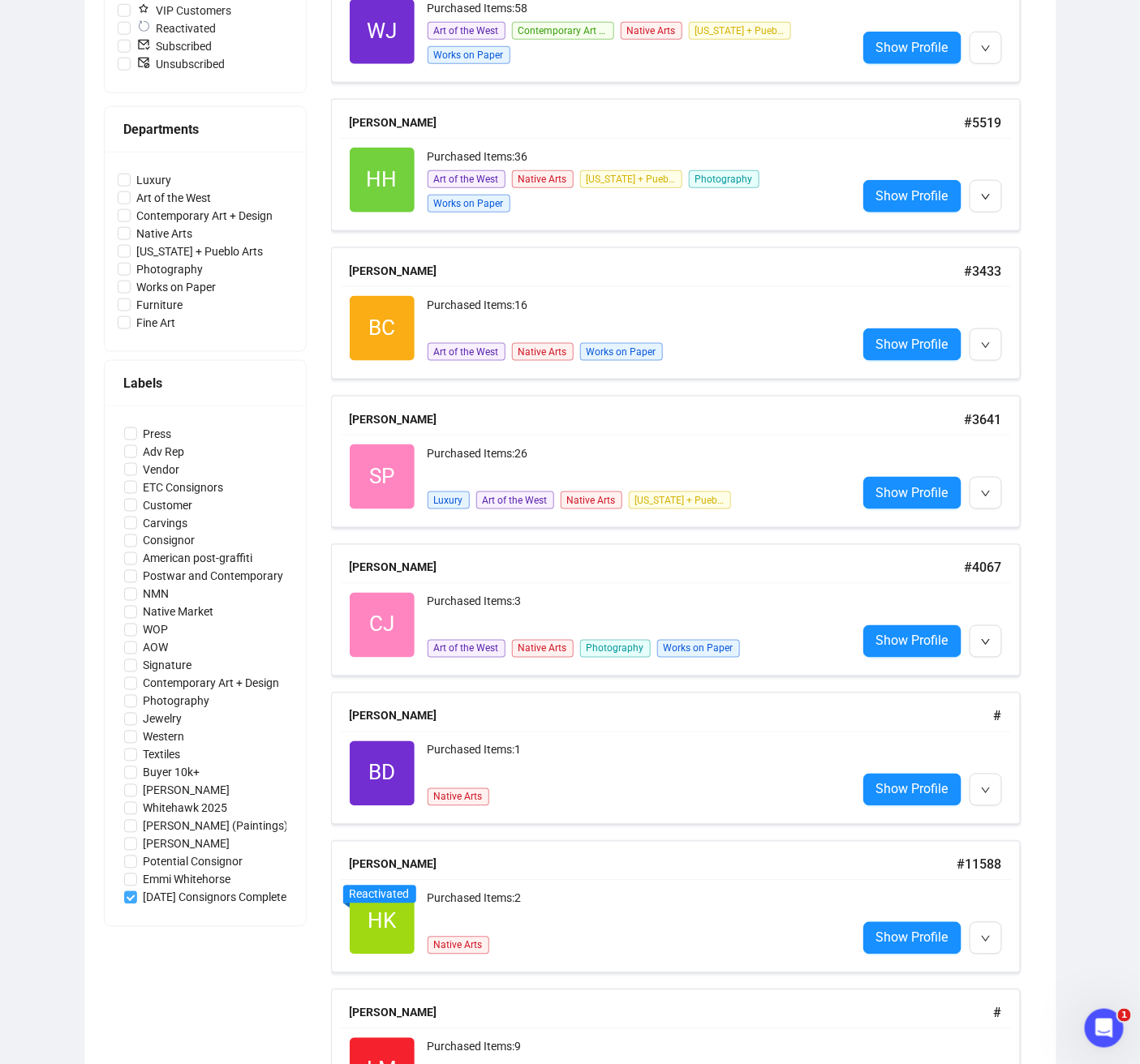
click at [230, 891] on span "[DATE] Consignors Completed" at bounding box center [219, 898] width 163 height 18
click at [137, 891] on input "[DATE] Consignors Completed" at bounding box center [131, 898] width 13 height 13
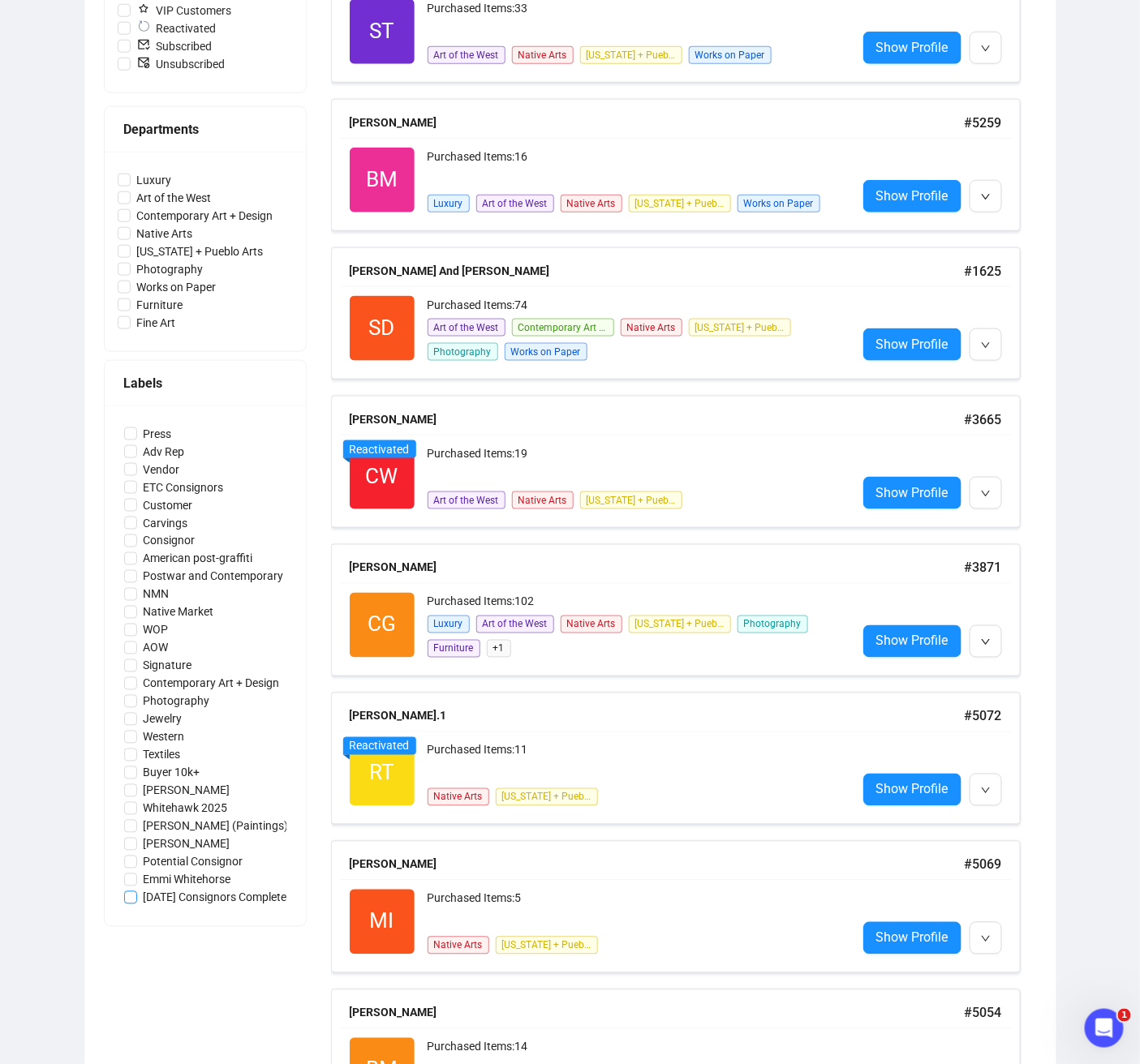
click at [125, 895] on input "[DATE] Consignors Completed" at bounding box center [131, 898] width 13 height 13
checkbox input "true"
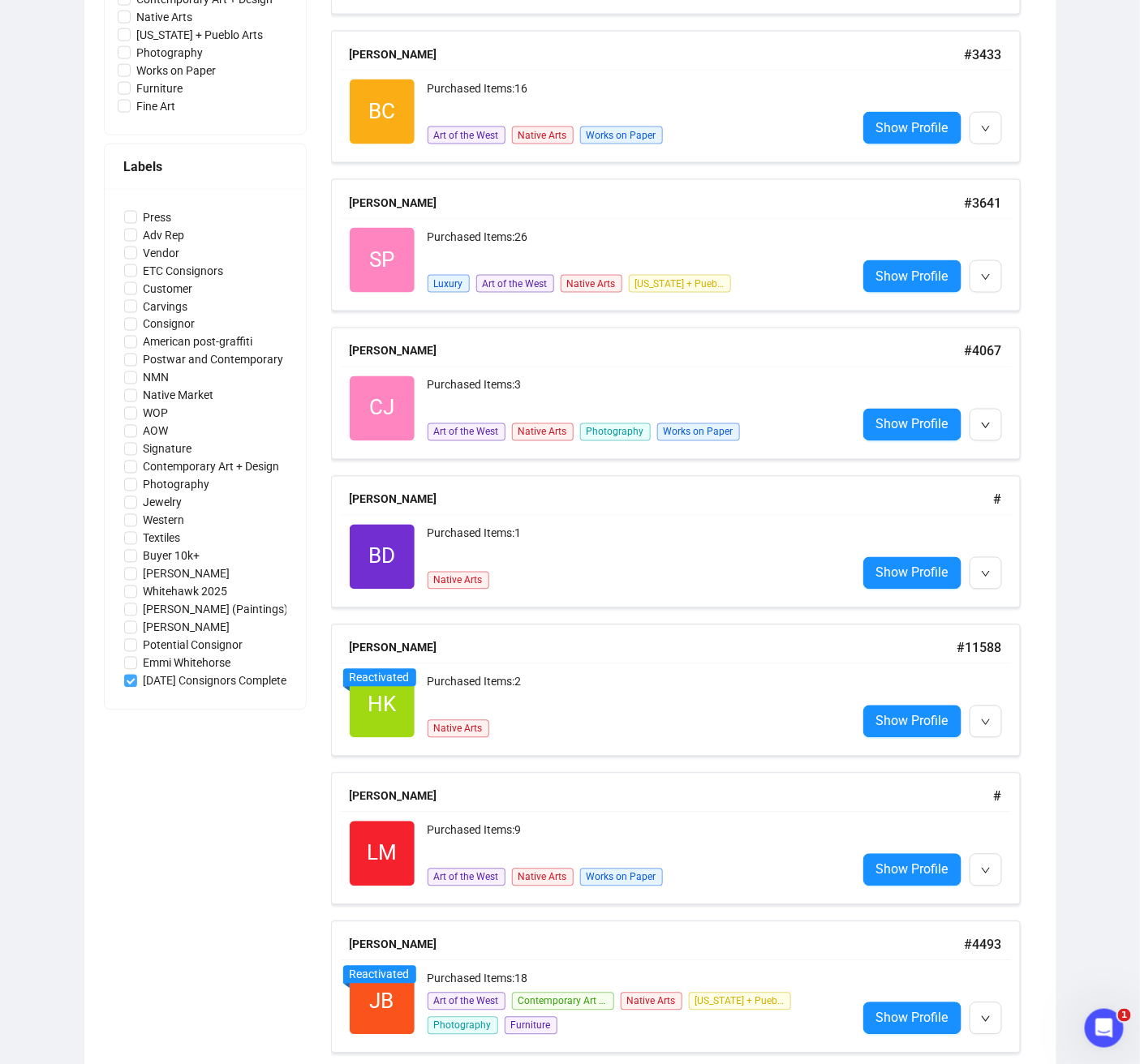
scroll to position [714, 0]
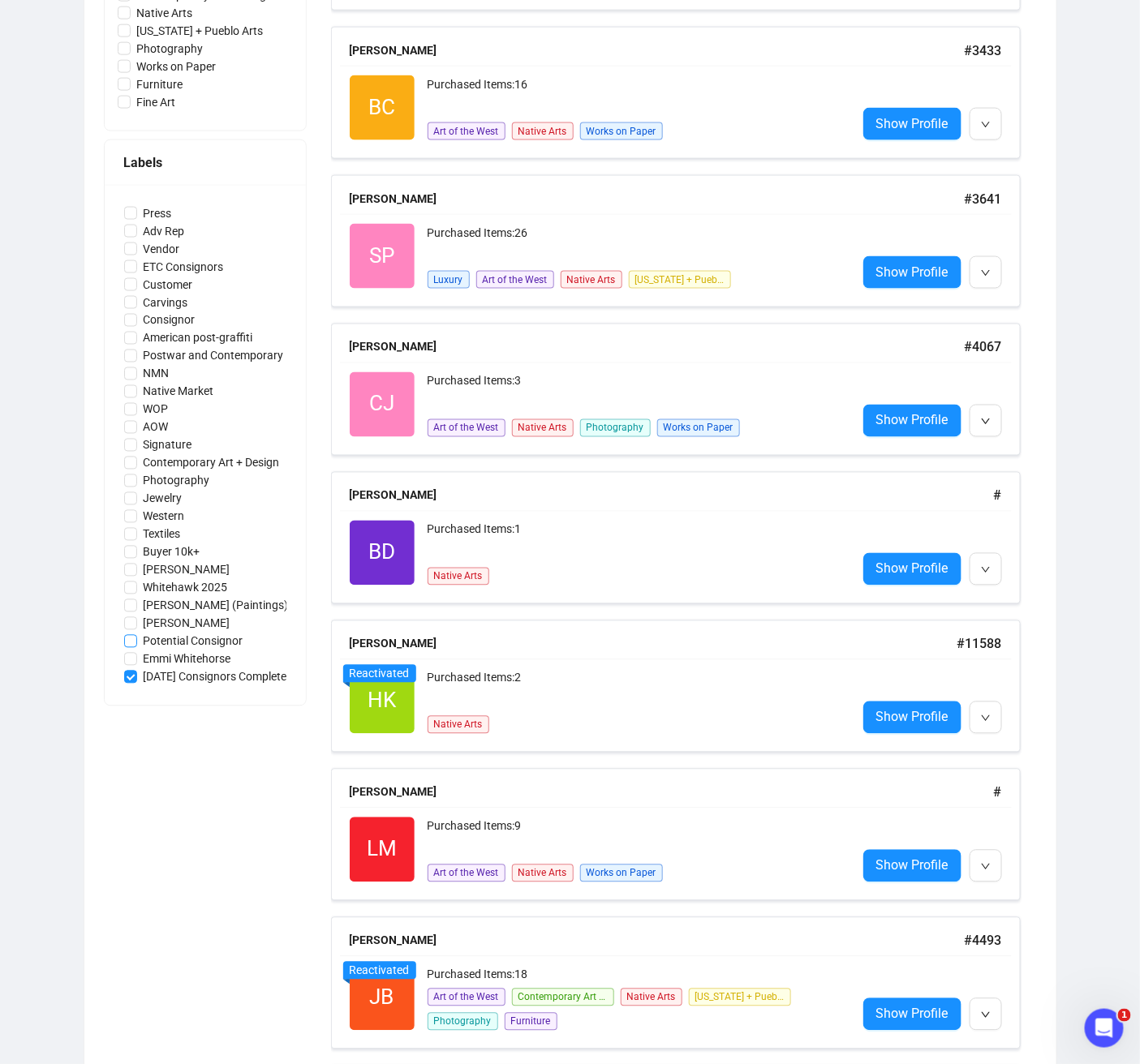
click at [130, 639] on input "Potential Consignor" at bounding box center [131, 641] width 13 height 13
checkbox input "true"
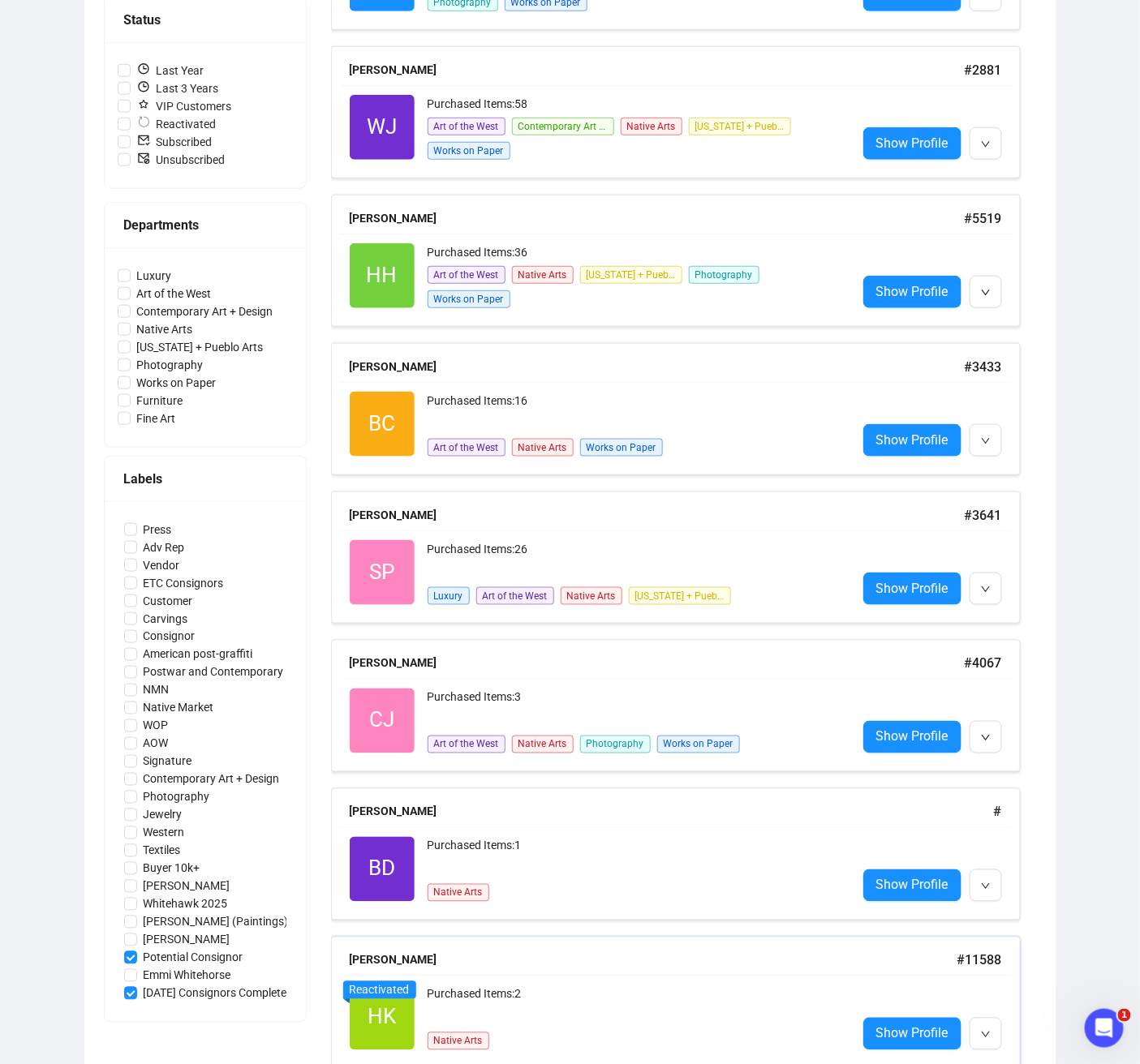
scroll to position [398, 0]
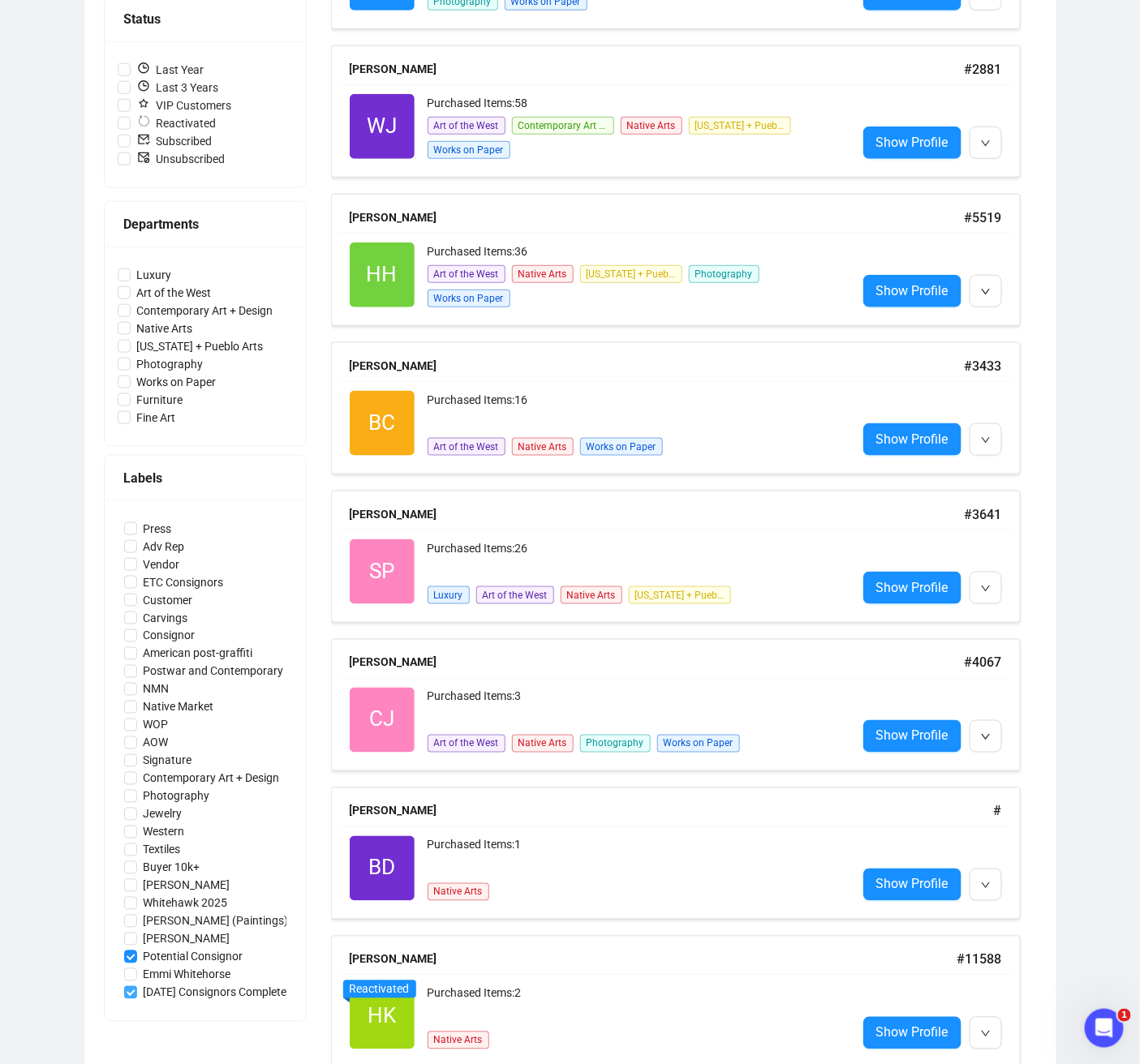
click at [129, 948] on input "[DATE] Consignors Completed" at bounding box center [131, 992] width 13 height 13
checkbox input "false"
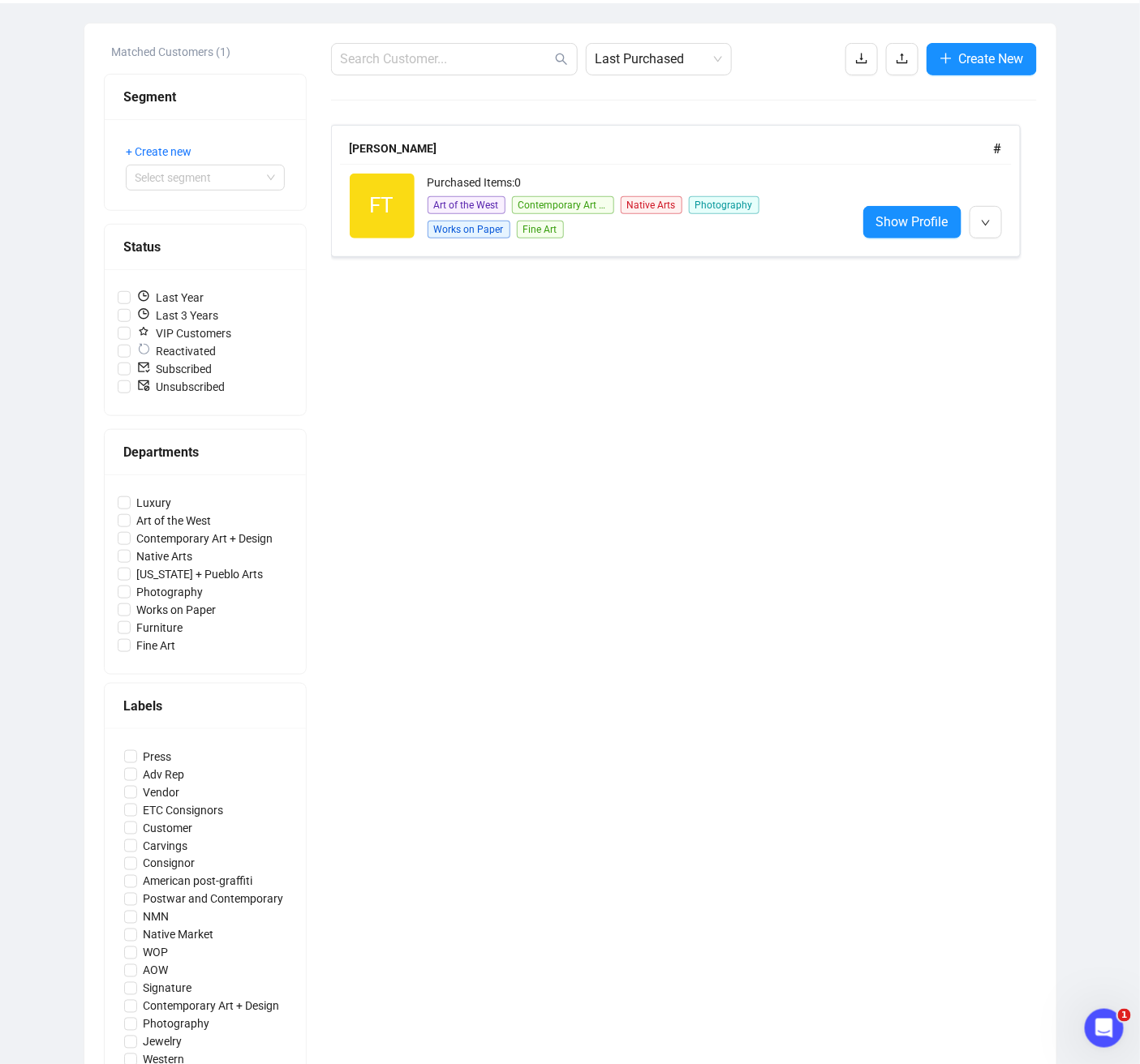
scroll to position [386, 0]
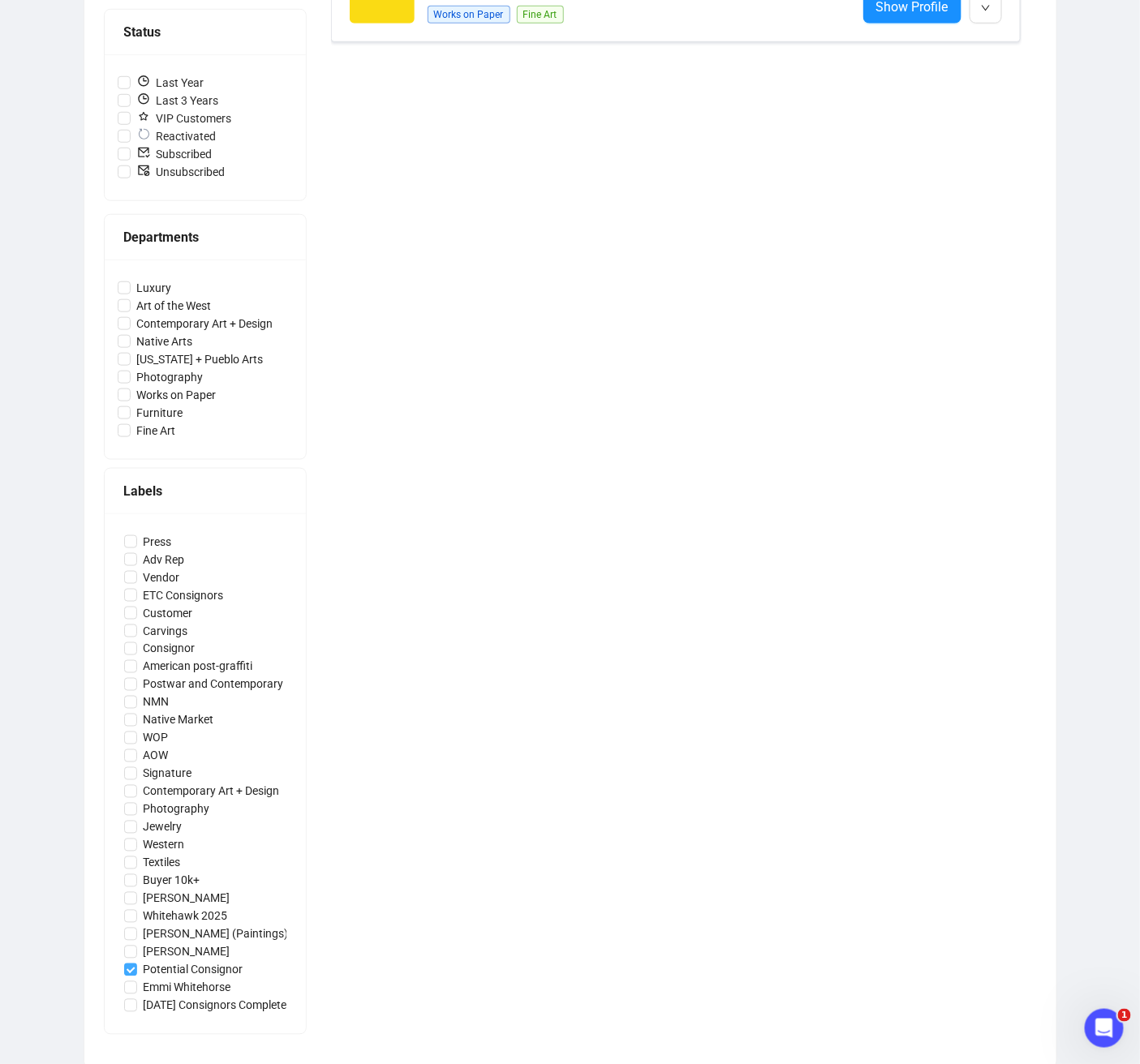
click at [127, 948] on input "Potential Consignor" at bounding box center [131, 970] width 13 height 13
checkbox input "false"
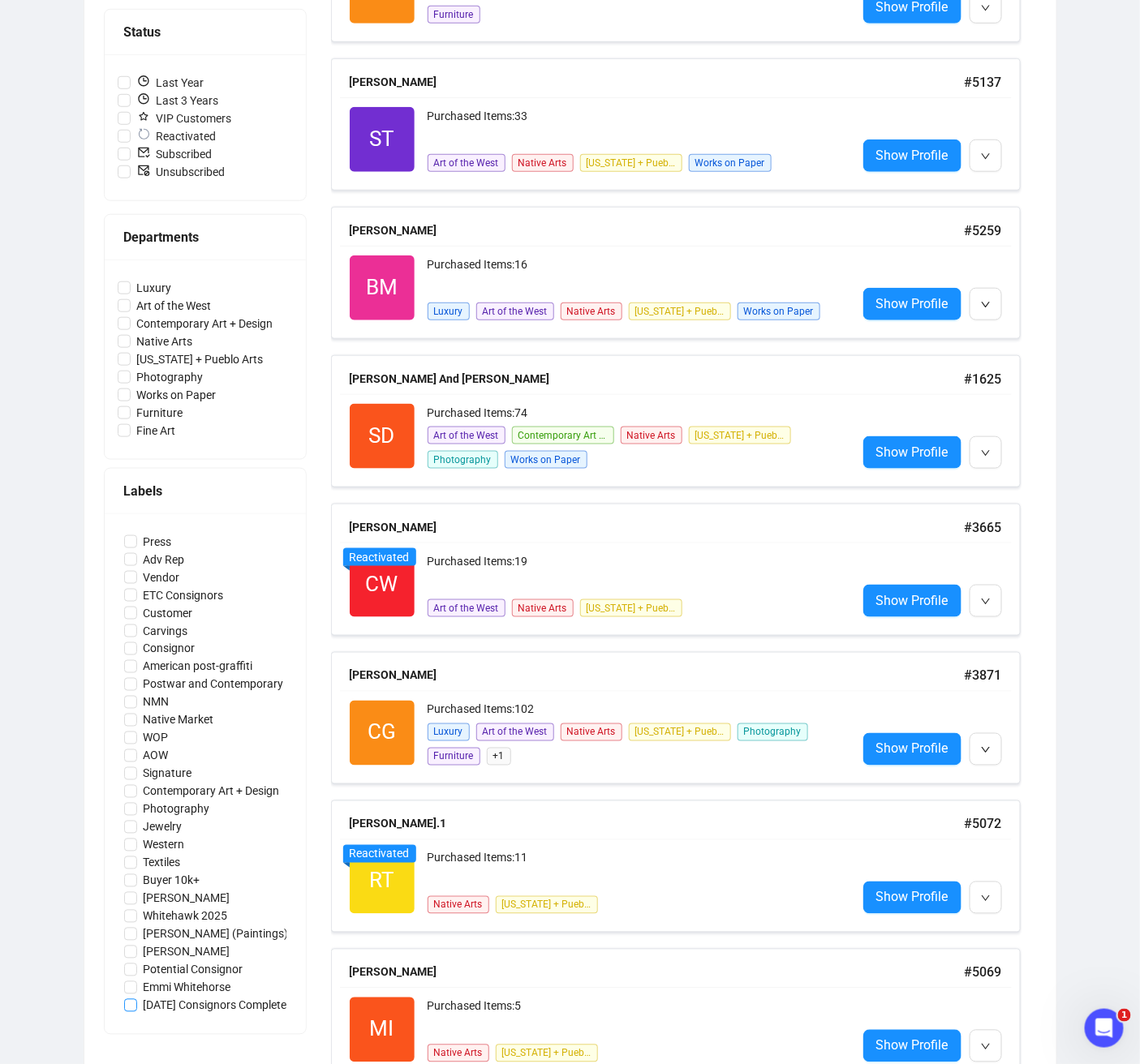
click at [126, 948] on input "[DATE] Consignors Completed" at bounding box center [131, 1006] width 13 height 13
checkbox input "true"
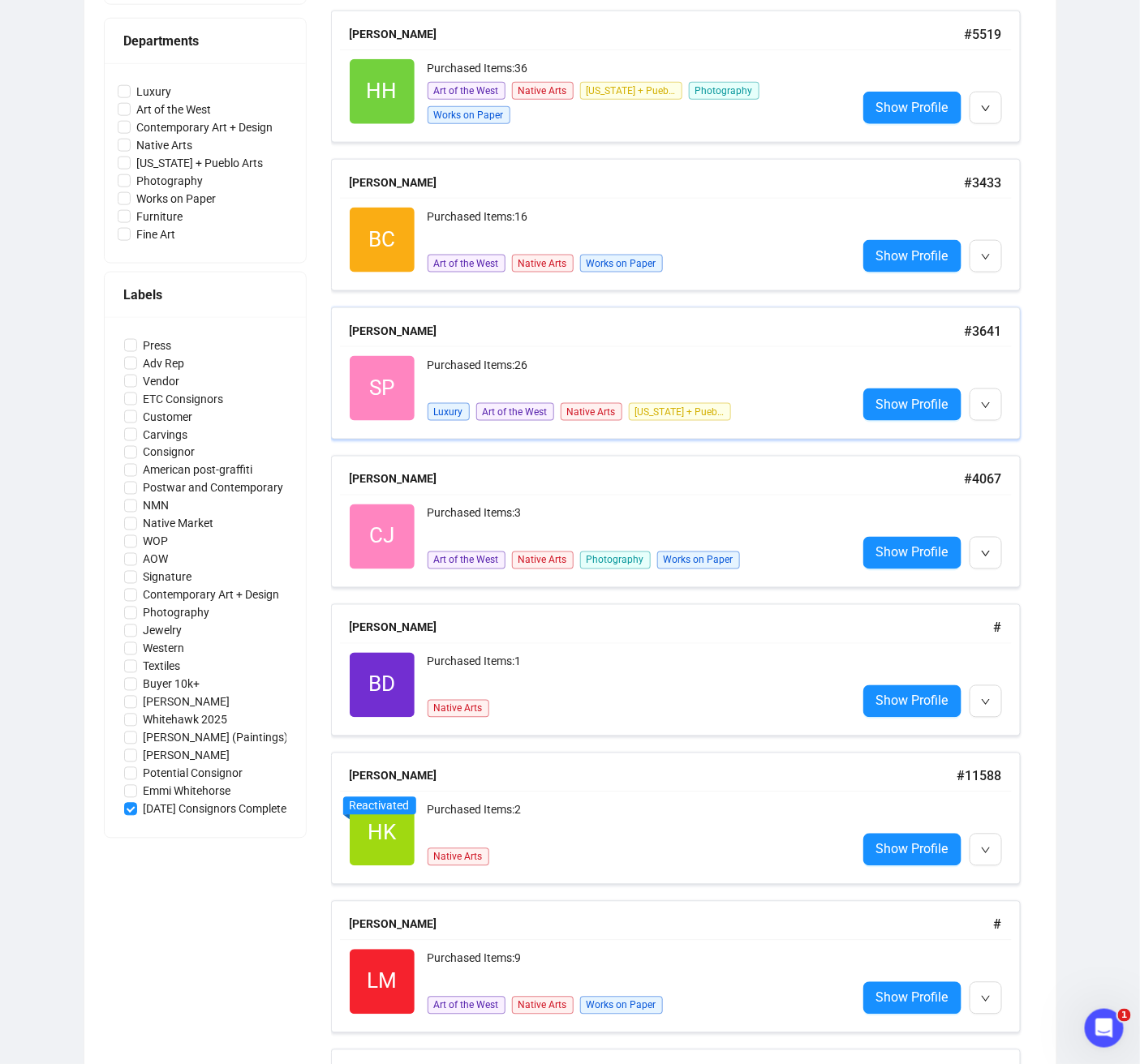
scroll to position [578, 0]
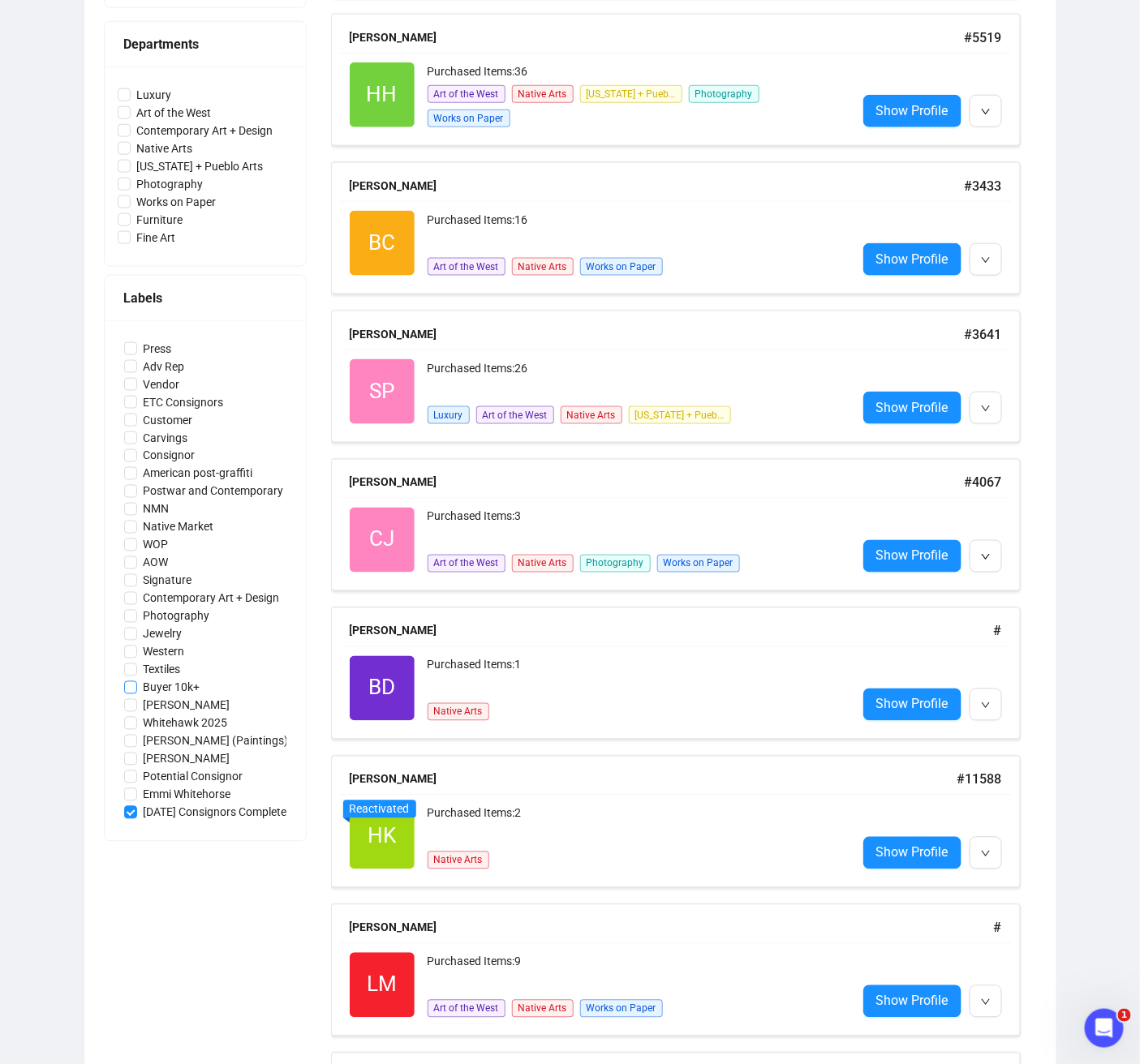
click at [129, 683] on input "Buyer 10k+" at bounding box center [131, 688] width 13 height 13
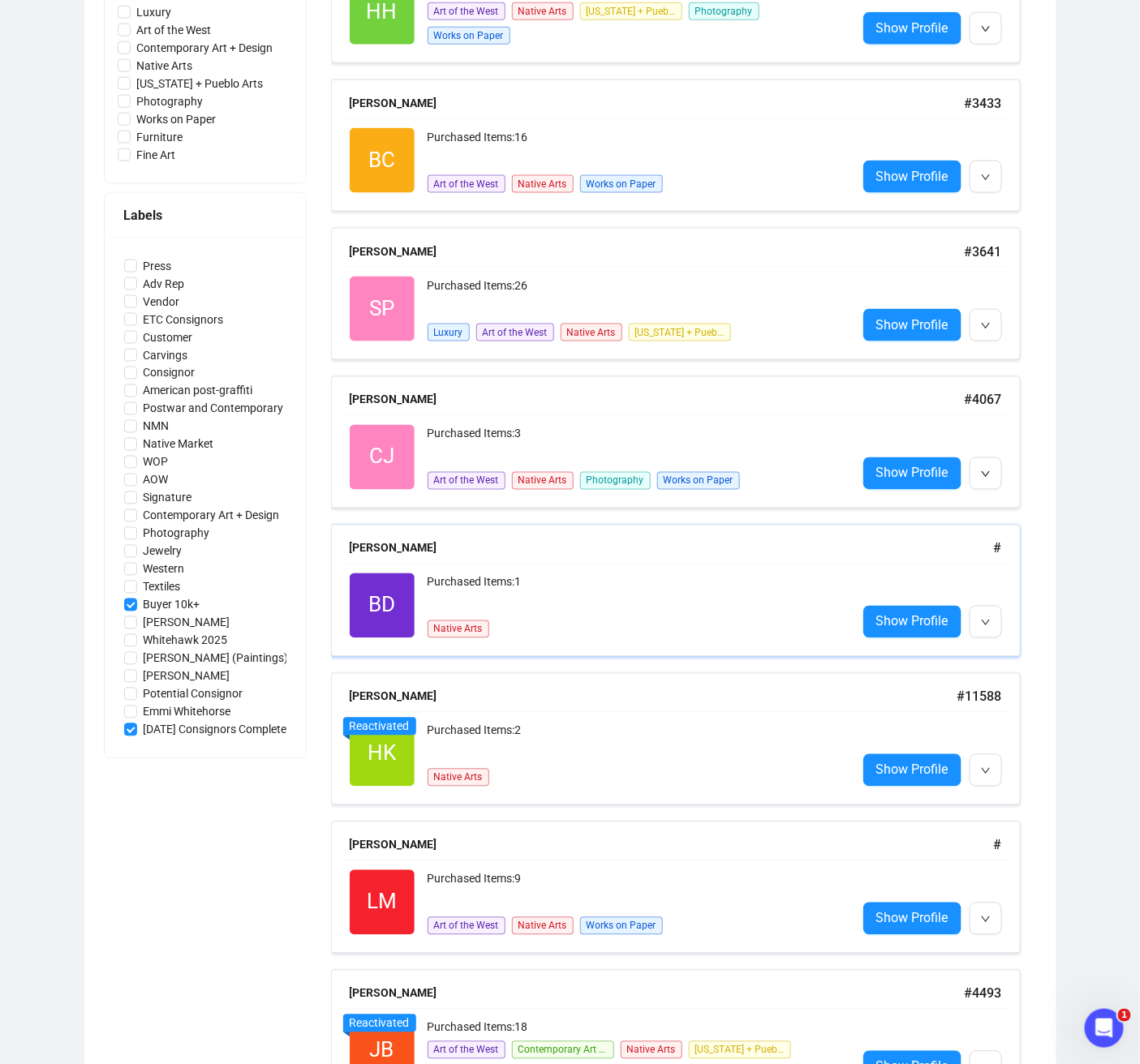
scroll to position [650, 0]
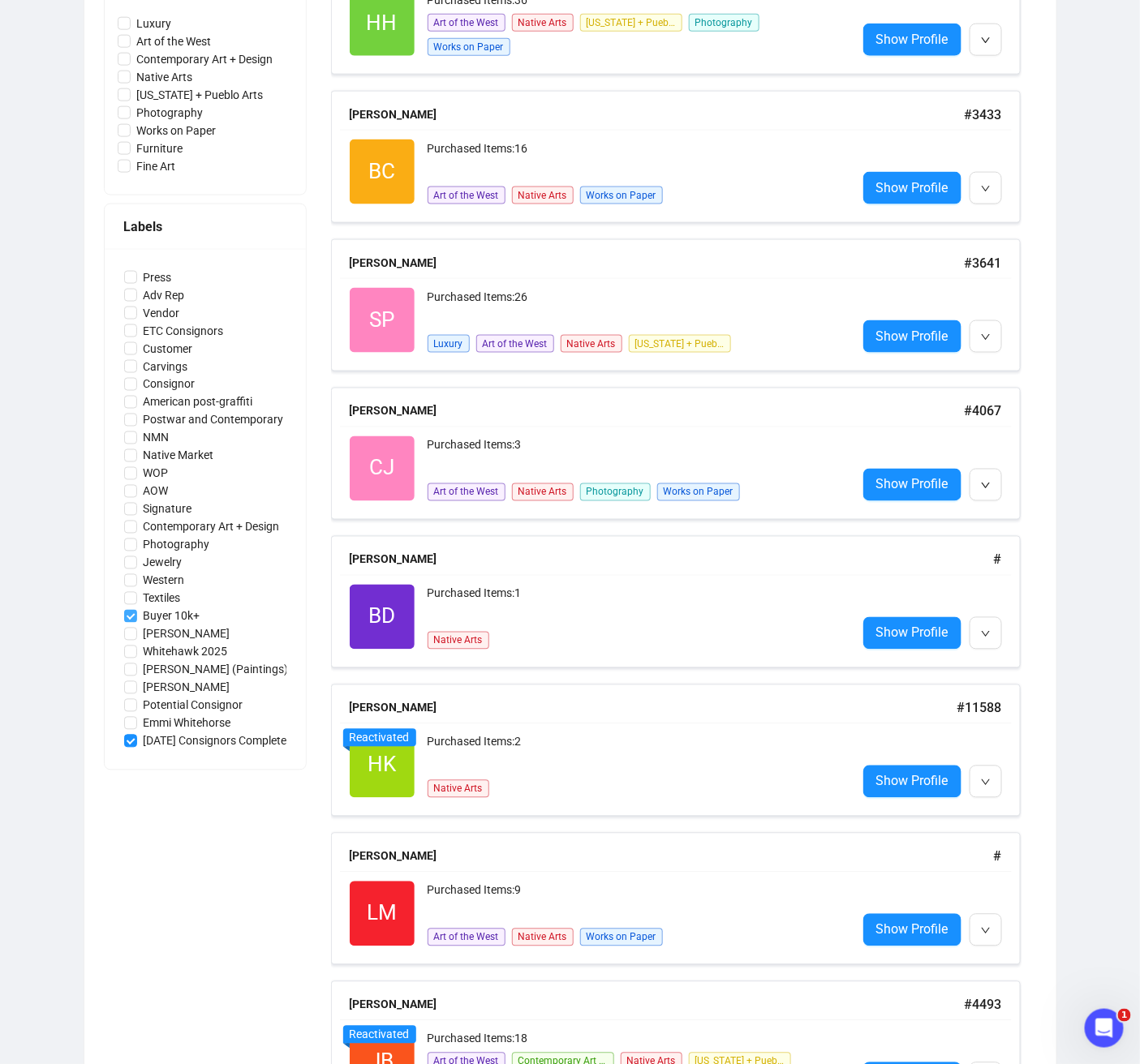
click at [127, 613] on input "Buyer 10k+" at bounding box center [131, 617] width 13 height 13
checkbox input "false"
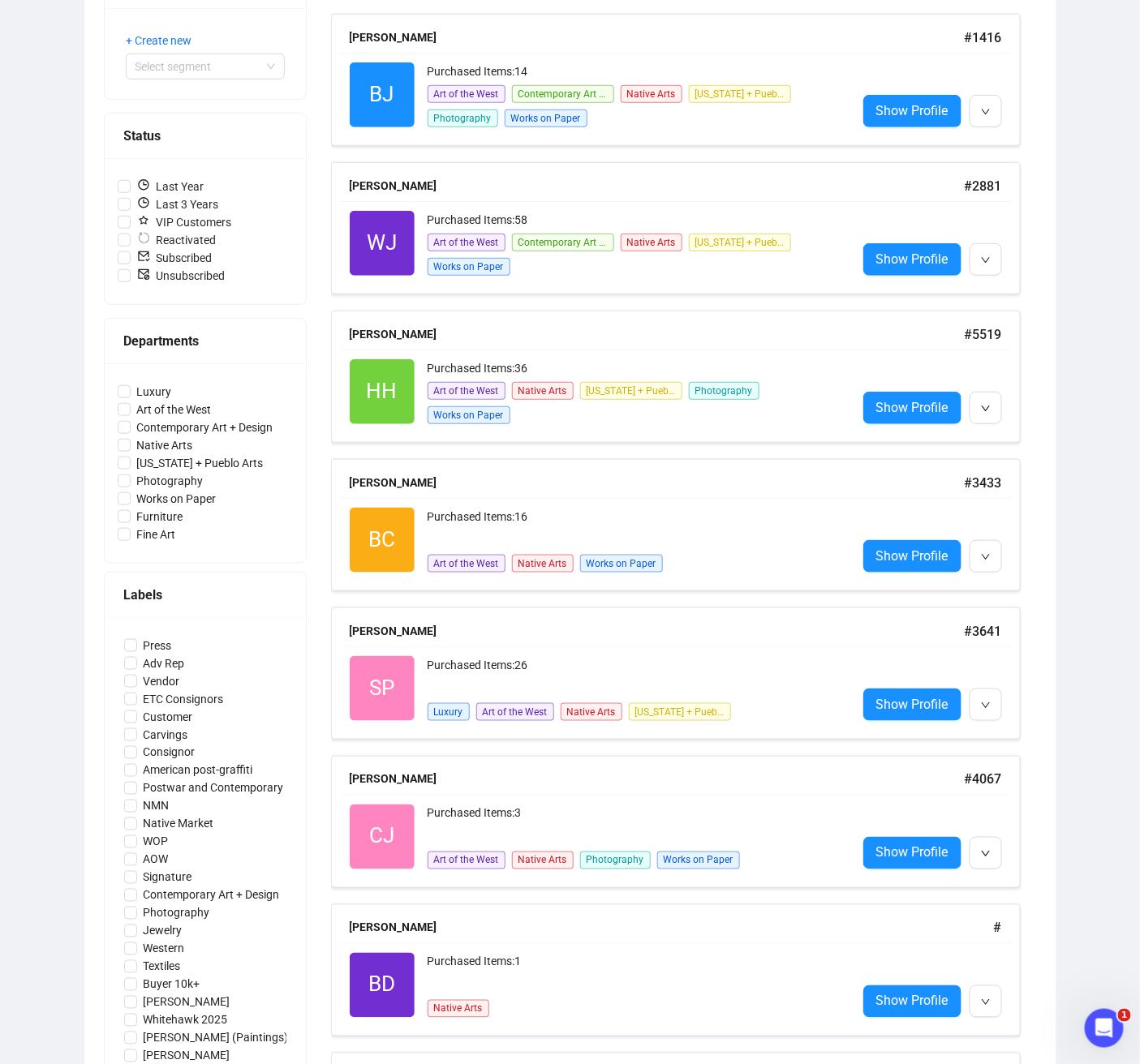
scroll to position [0, 0]
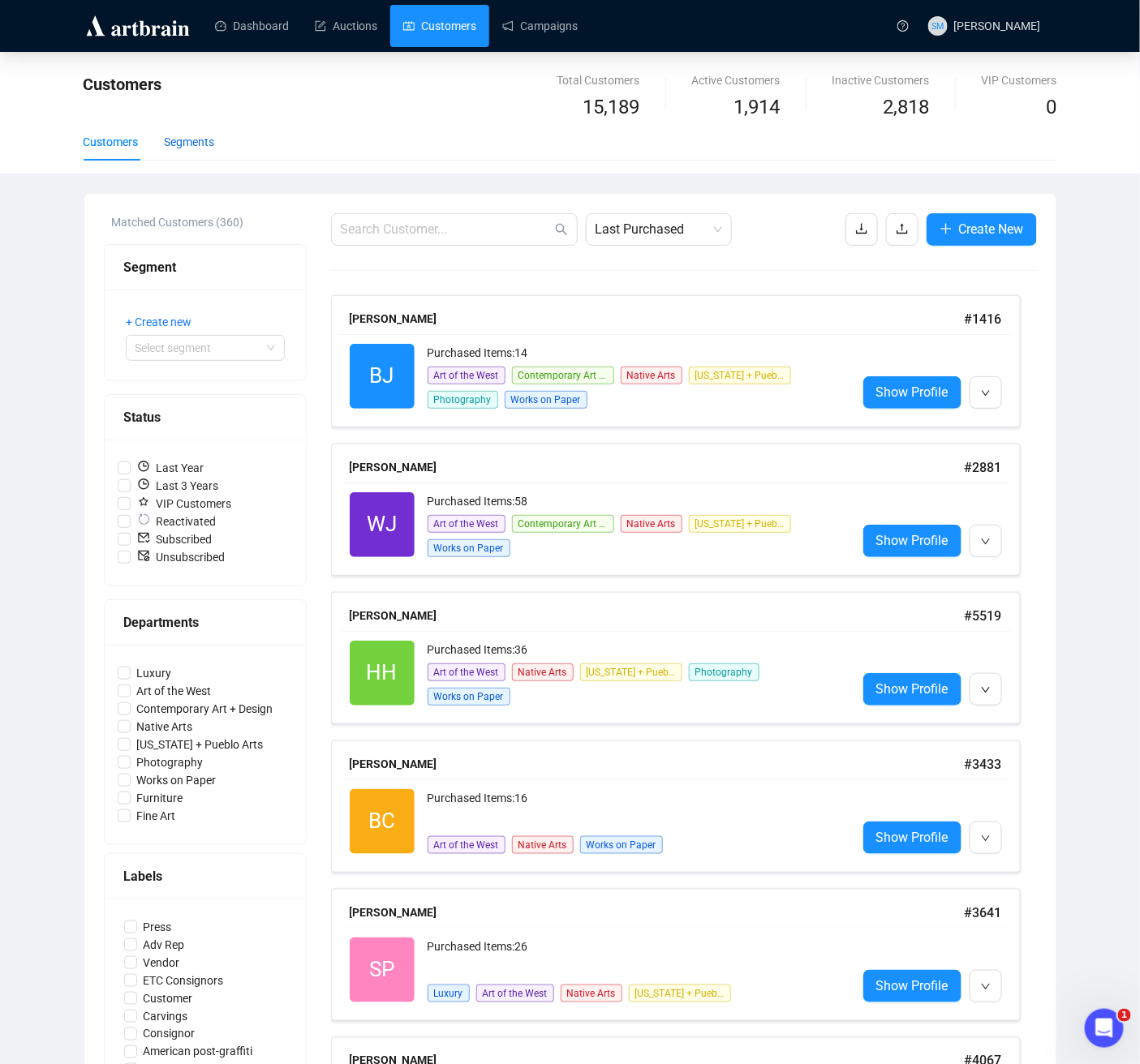
click at [213, 141] on div "Segments" at bounding box center [189, 142] width 50 height 18
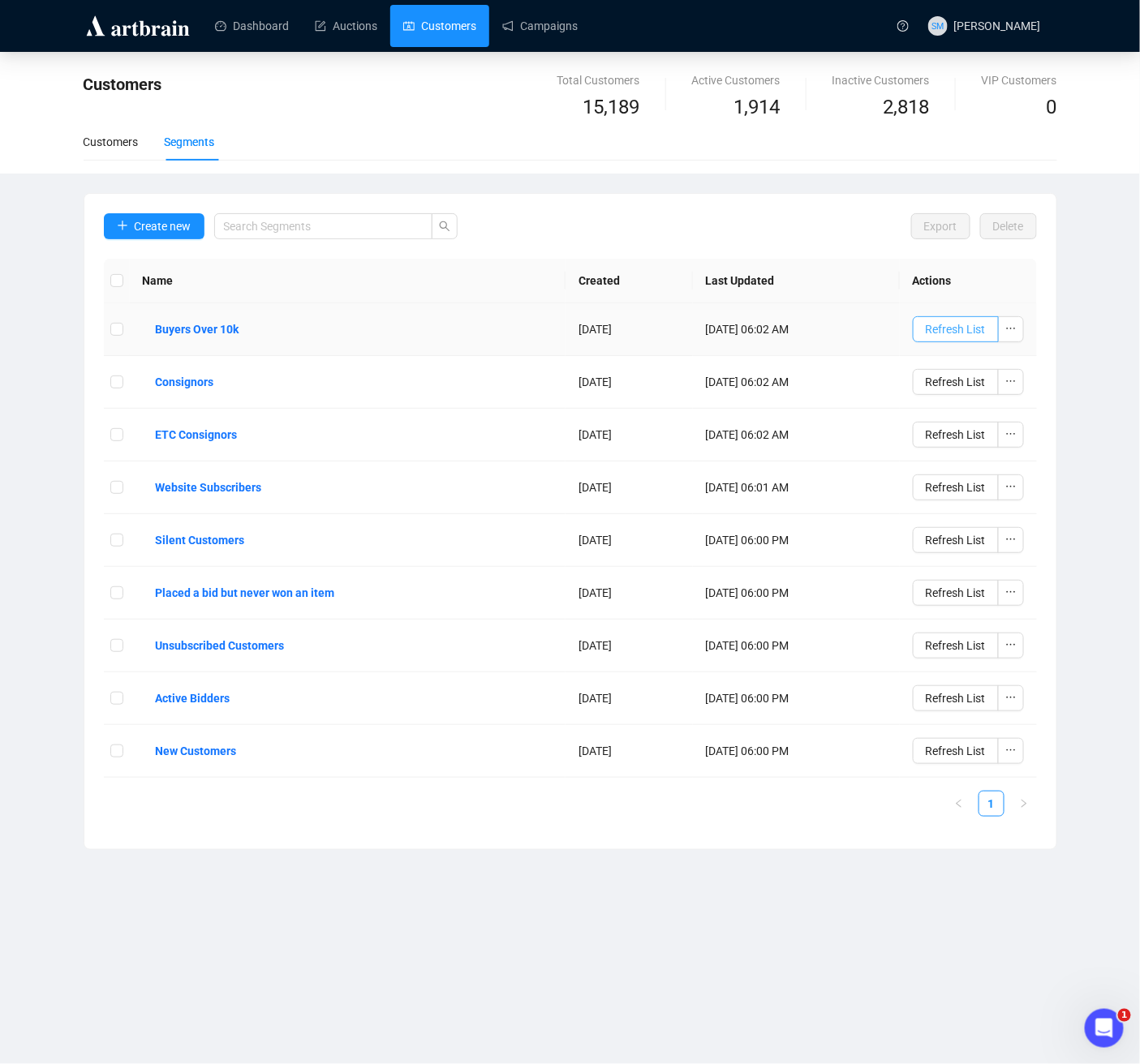
click at [948, 335] on span "Refresh List" at bounding box center [955, 330] width 60 height 18
click at [216, 332] on b "Buyers Over 10k" at bounding box center [197, 330] width 84 height 18
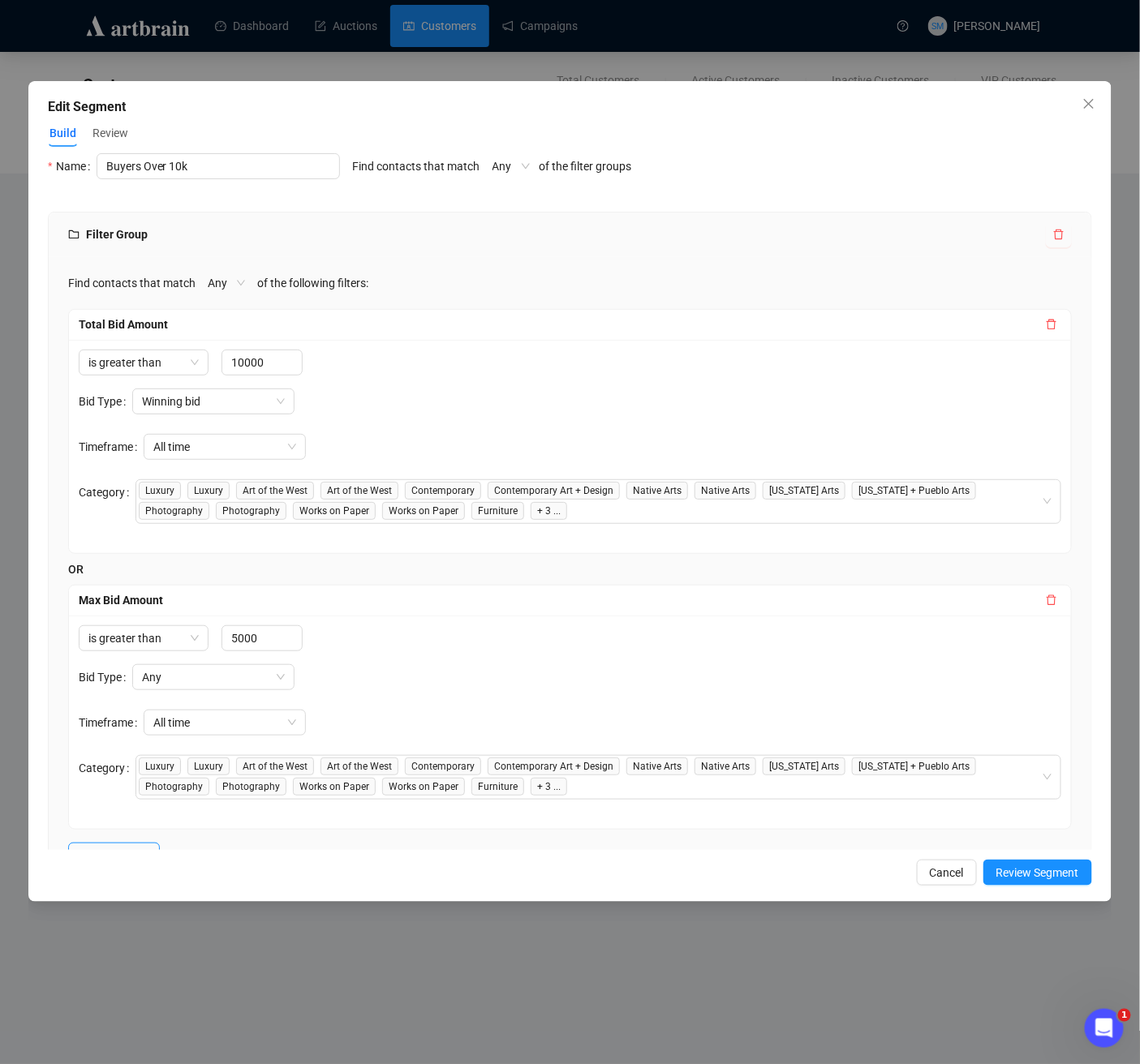
scroll to position [86, 0]
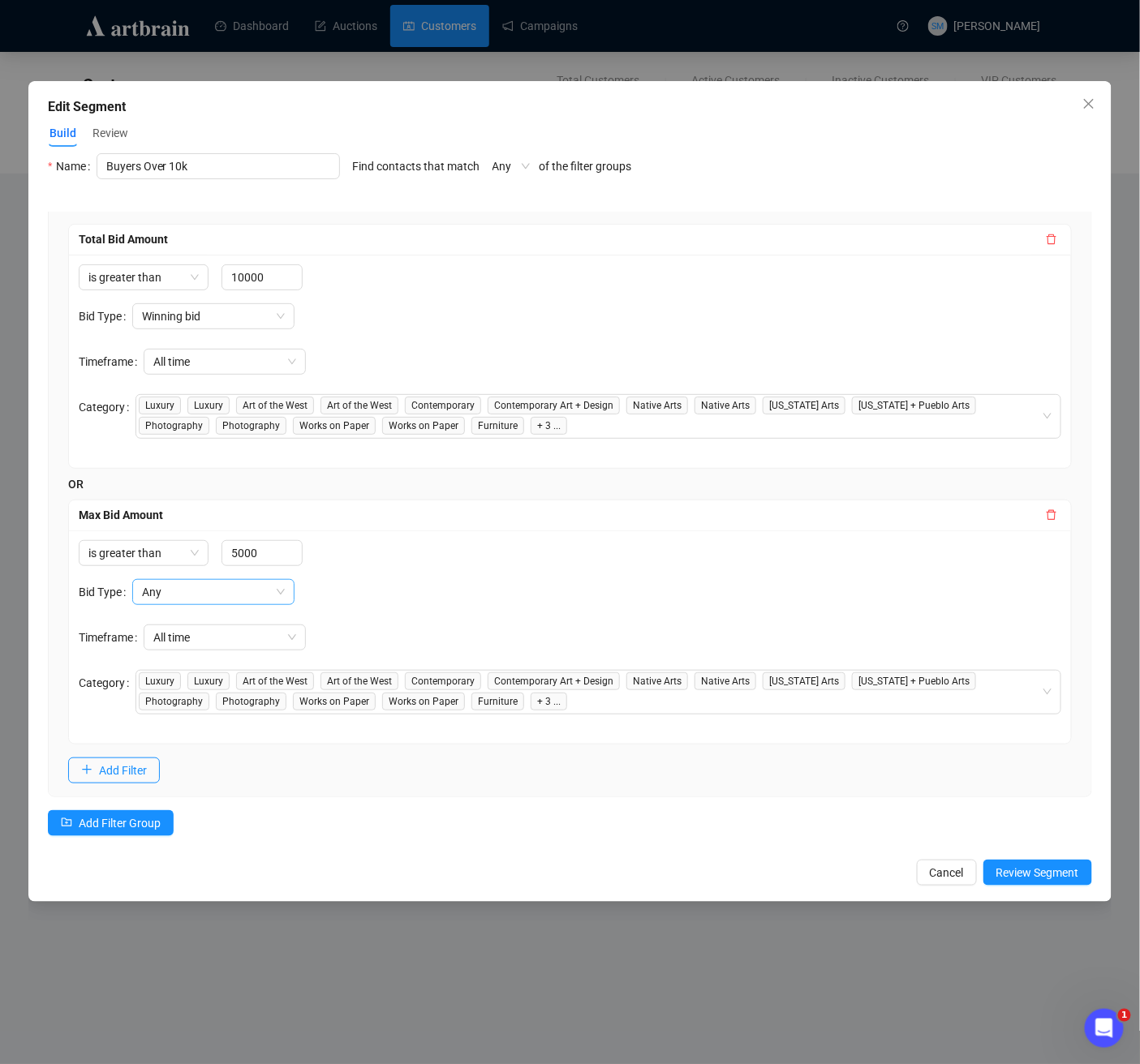
click at [249, 586] on span "Any" at bounding box center [214, 592] width 143 height 25
click at [220, 618] on div "Any" at bounding box center [216, 621] width 137 height 18
click at [281, 313] on span "Winning bid" at bounding box center [214, 317] width 143 height 25
click at [237, 397] on div "Winning bid" at bounding box center [216, 399] width 137 height 18
click at [427, 564] on div "is greater than 5000 Bid Type Any Timeframe All time Category Luxury Luxury Art…" at bounding box center [570, 637] width 983 height 194
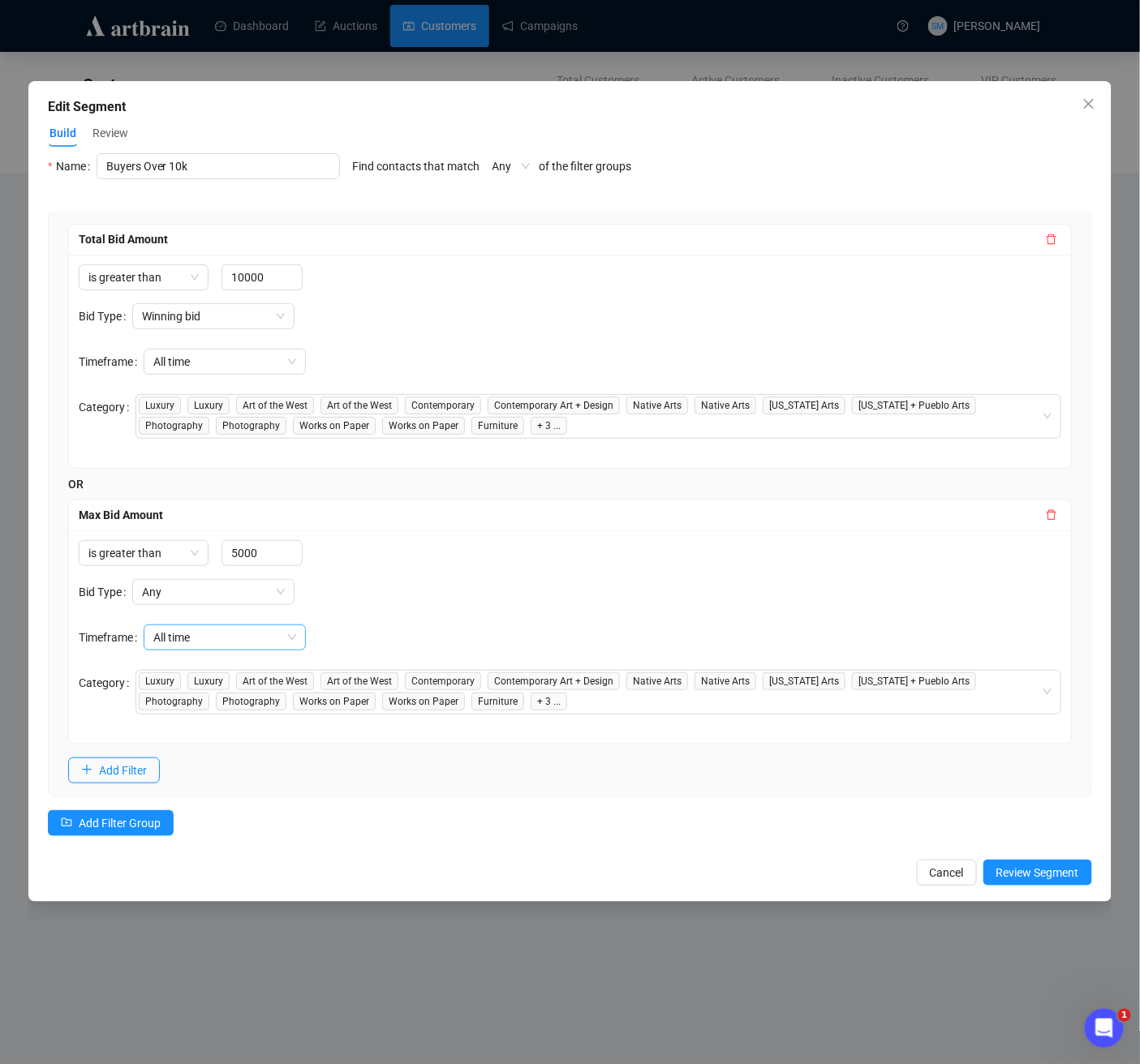
click at [245, 634] on span "All time" at bounding box center [225, 638] width 143 height 25
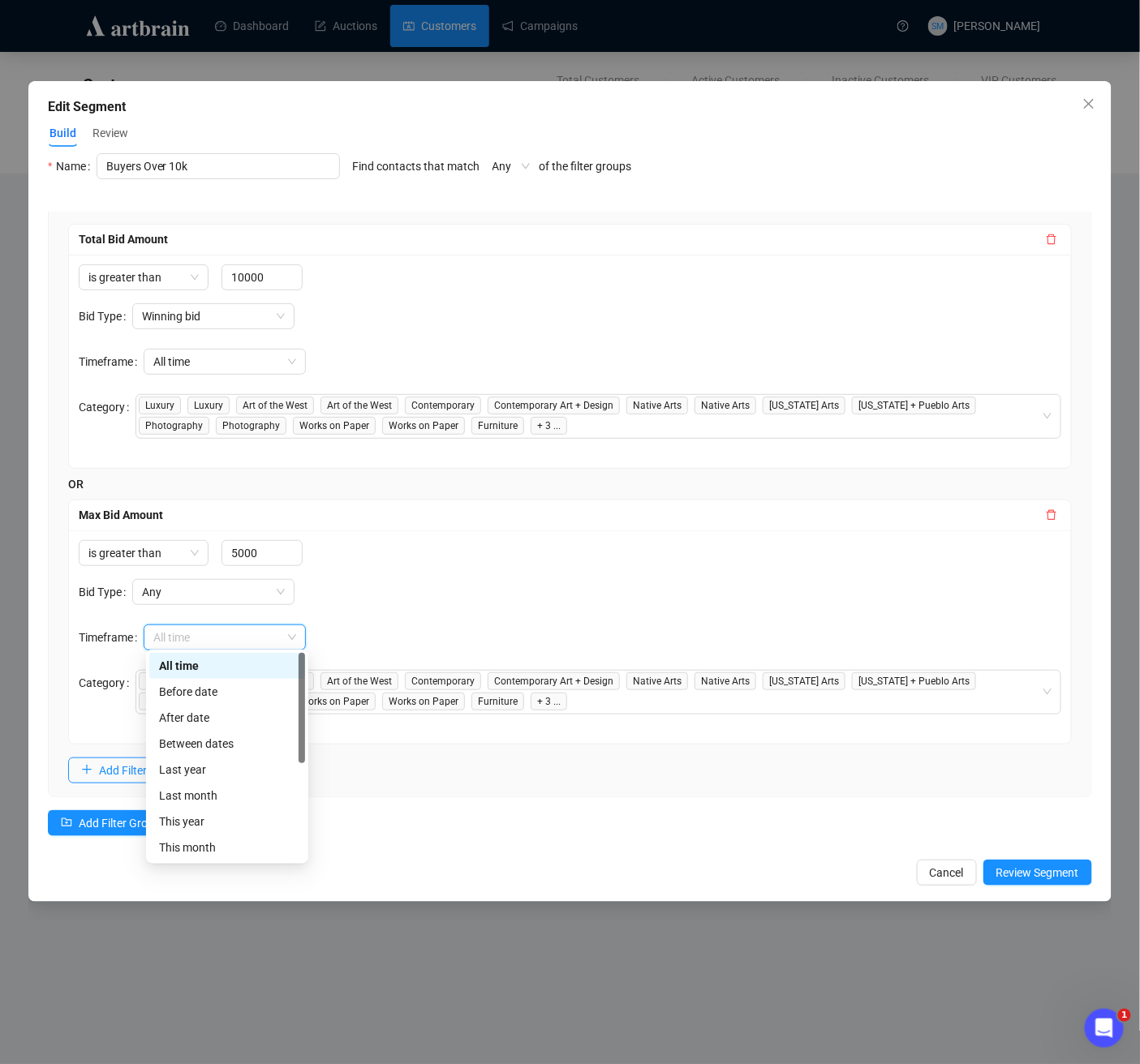
click at [223, 666] on div "All time" at bounding box center [227, 666] width 137 height 18
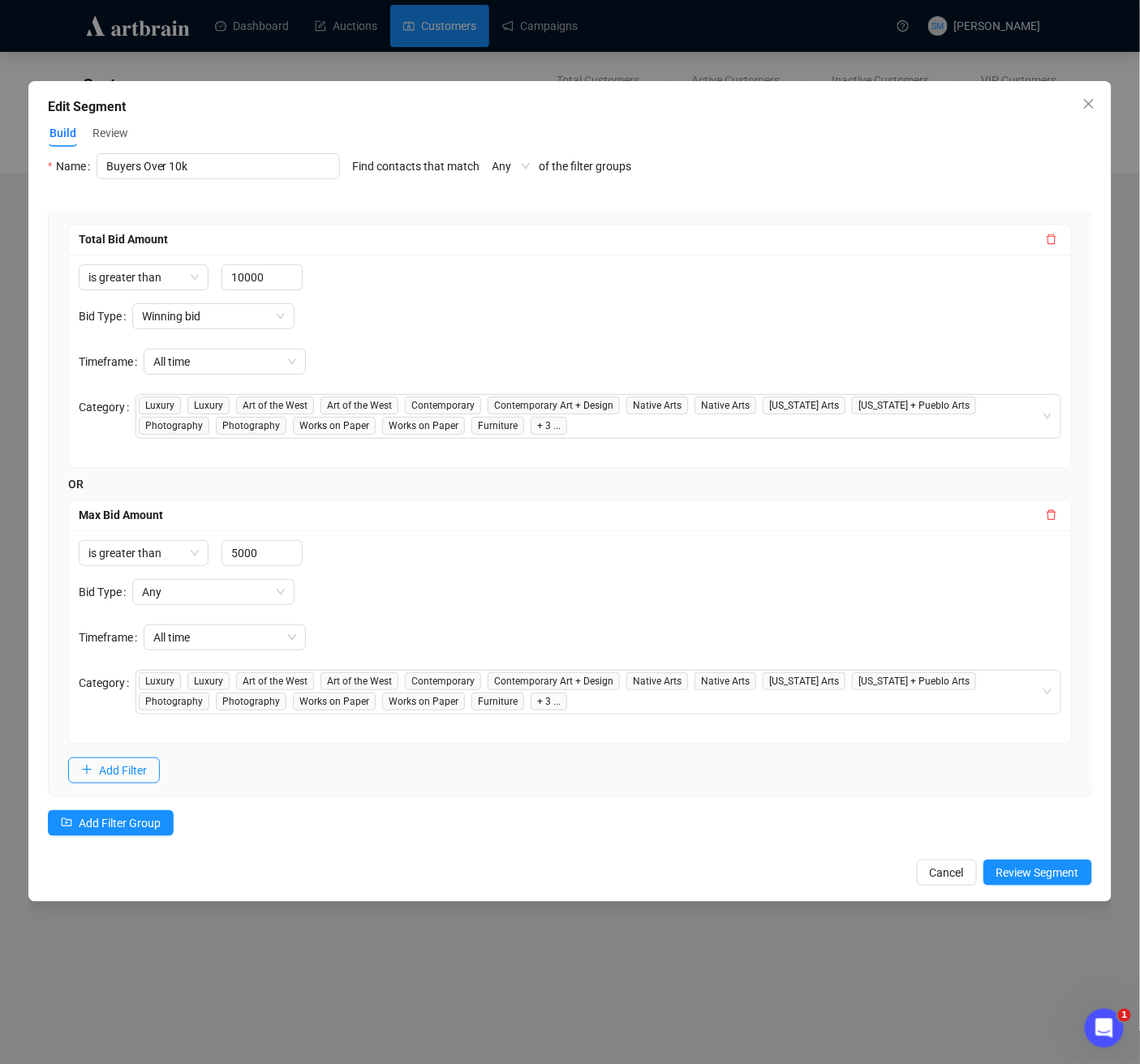
click at [476, 602] on form "Bid Type Any Timeframe All time Category Luxury Luxury Art of the West Art of t…" at bounding box center [570, 646] width 983 height 136
click at [1031, 874] on span "Review Segment" at bounding box center [1037, 873] width 83 height 18
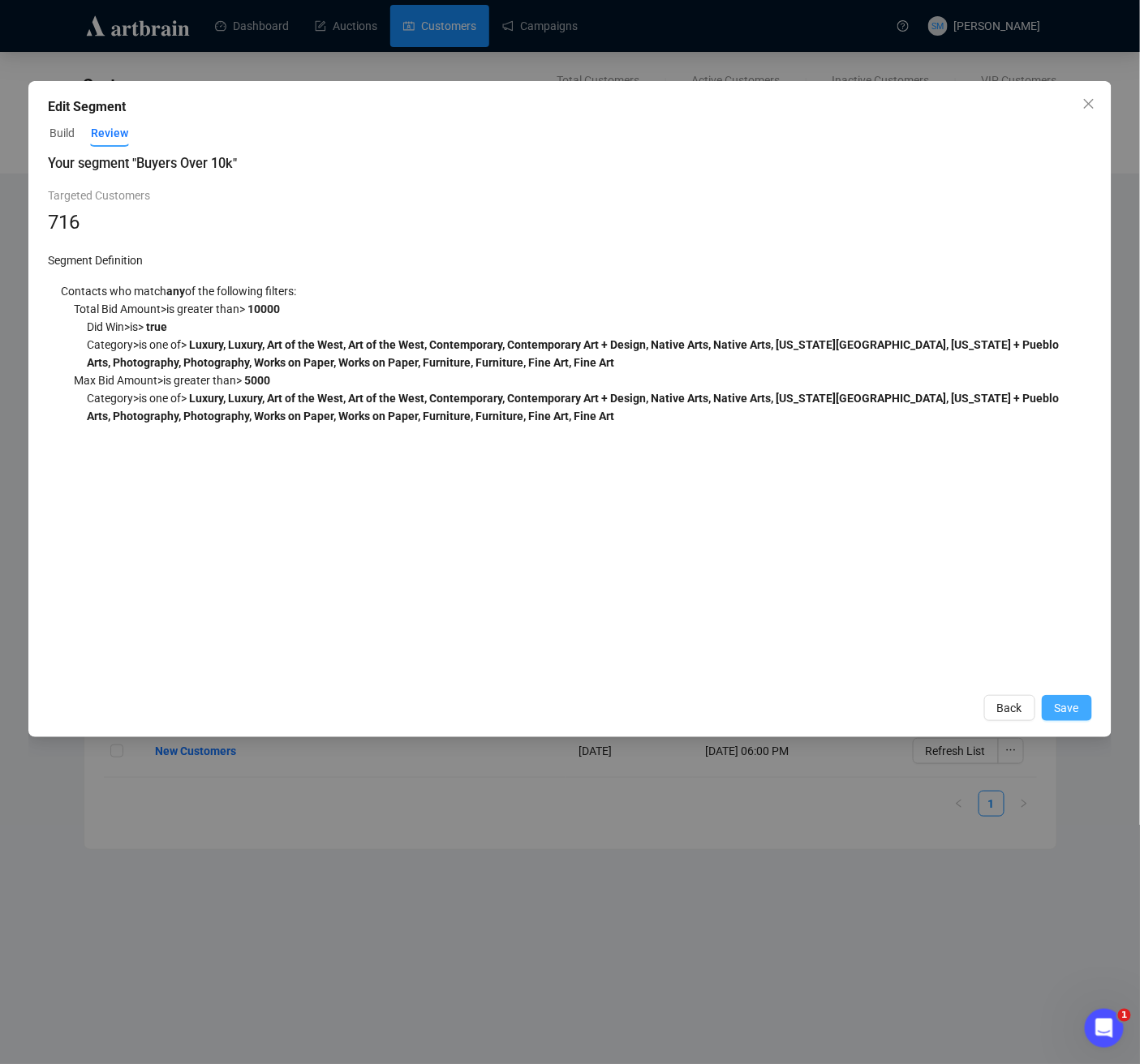
click at [1074, 702] on span "Save" at bounding box center [1067, 708] width 25 height 18
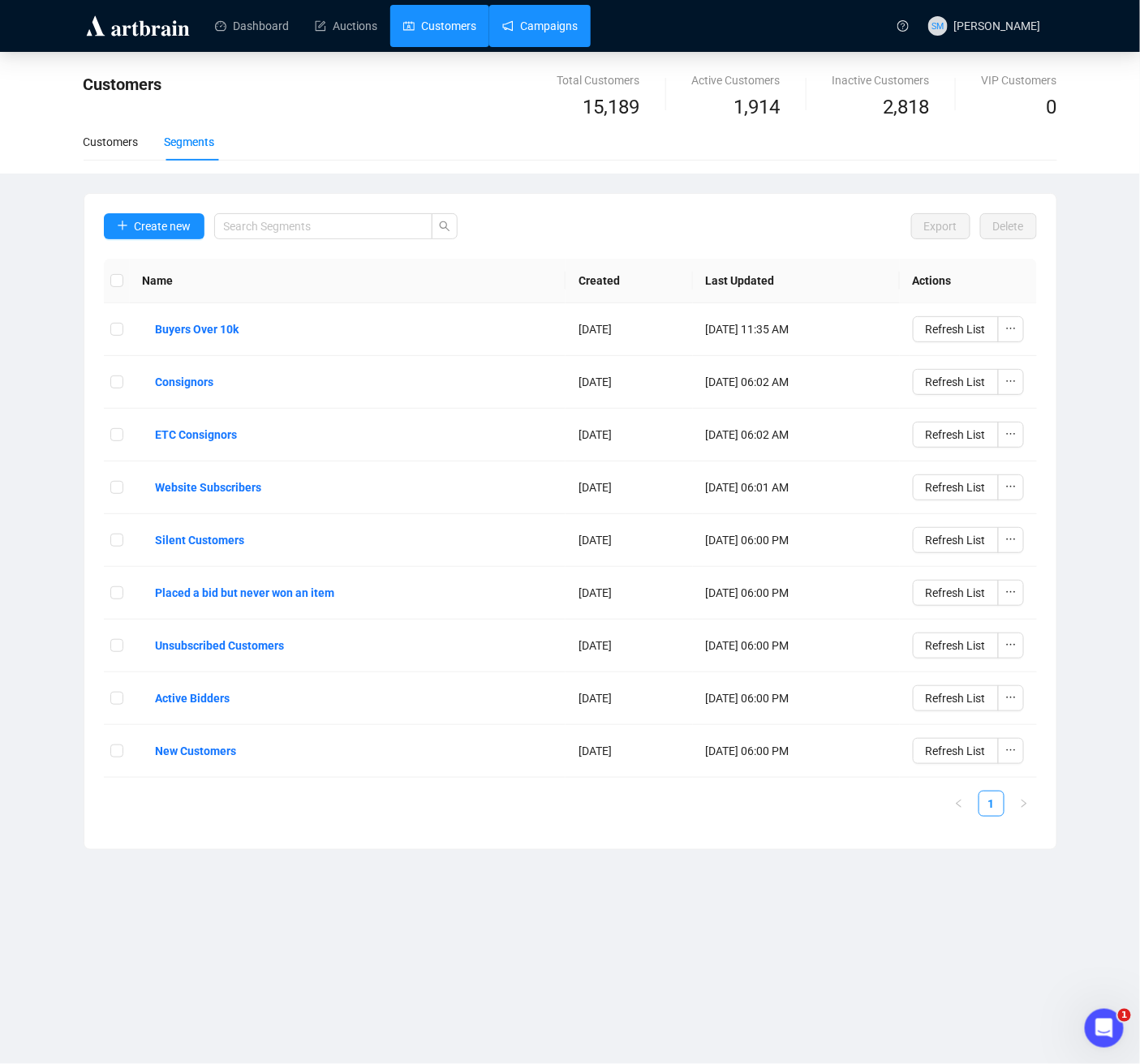
click at [564, 21] on link "Campaigns" at bounding box center [540, 25] width 76 height 42
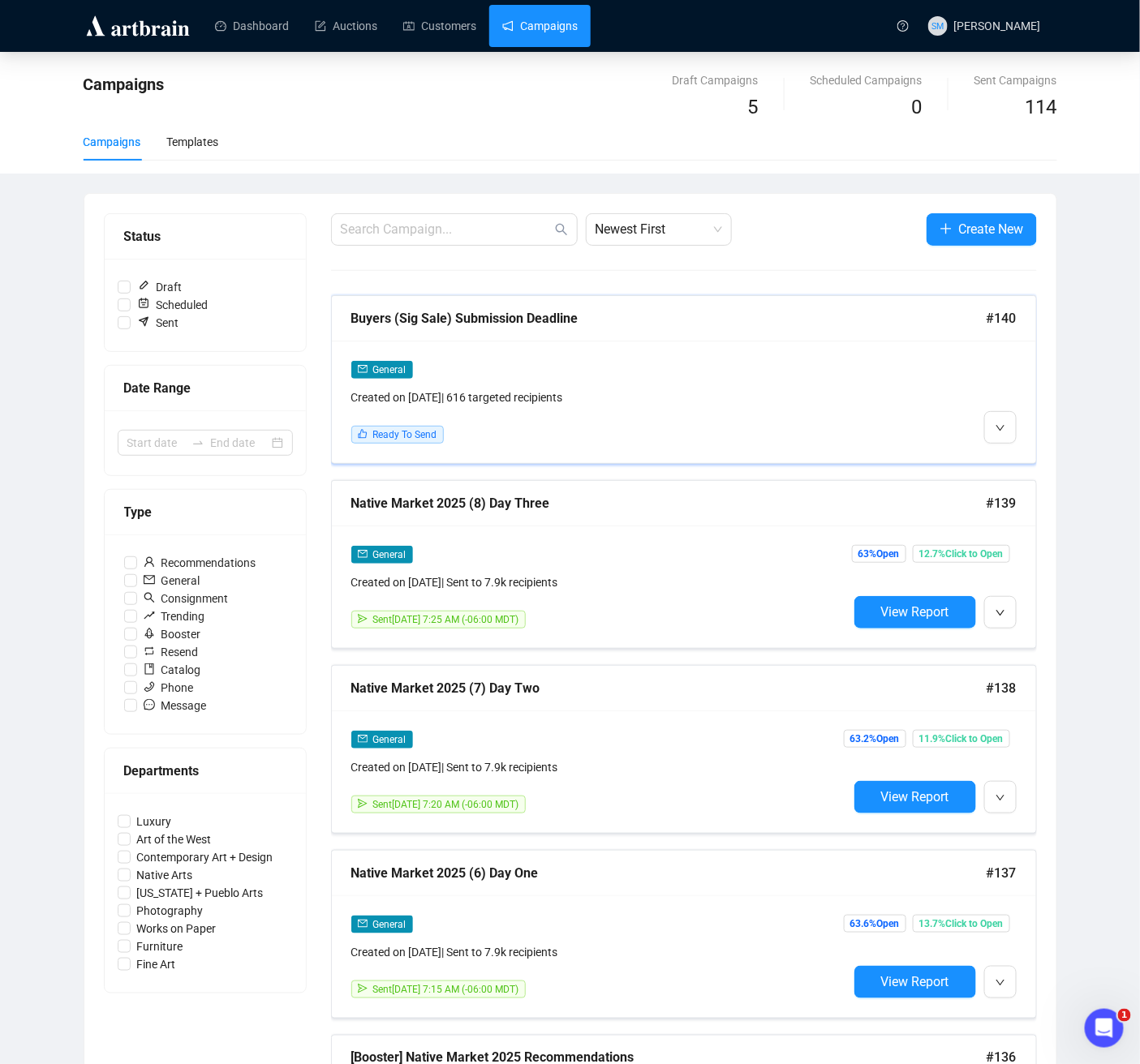
click at [531, 316] on div "Buyers (Sig Sale) Submission Deadline" at bounding box center [669, 318] width 635 height 21
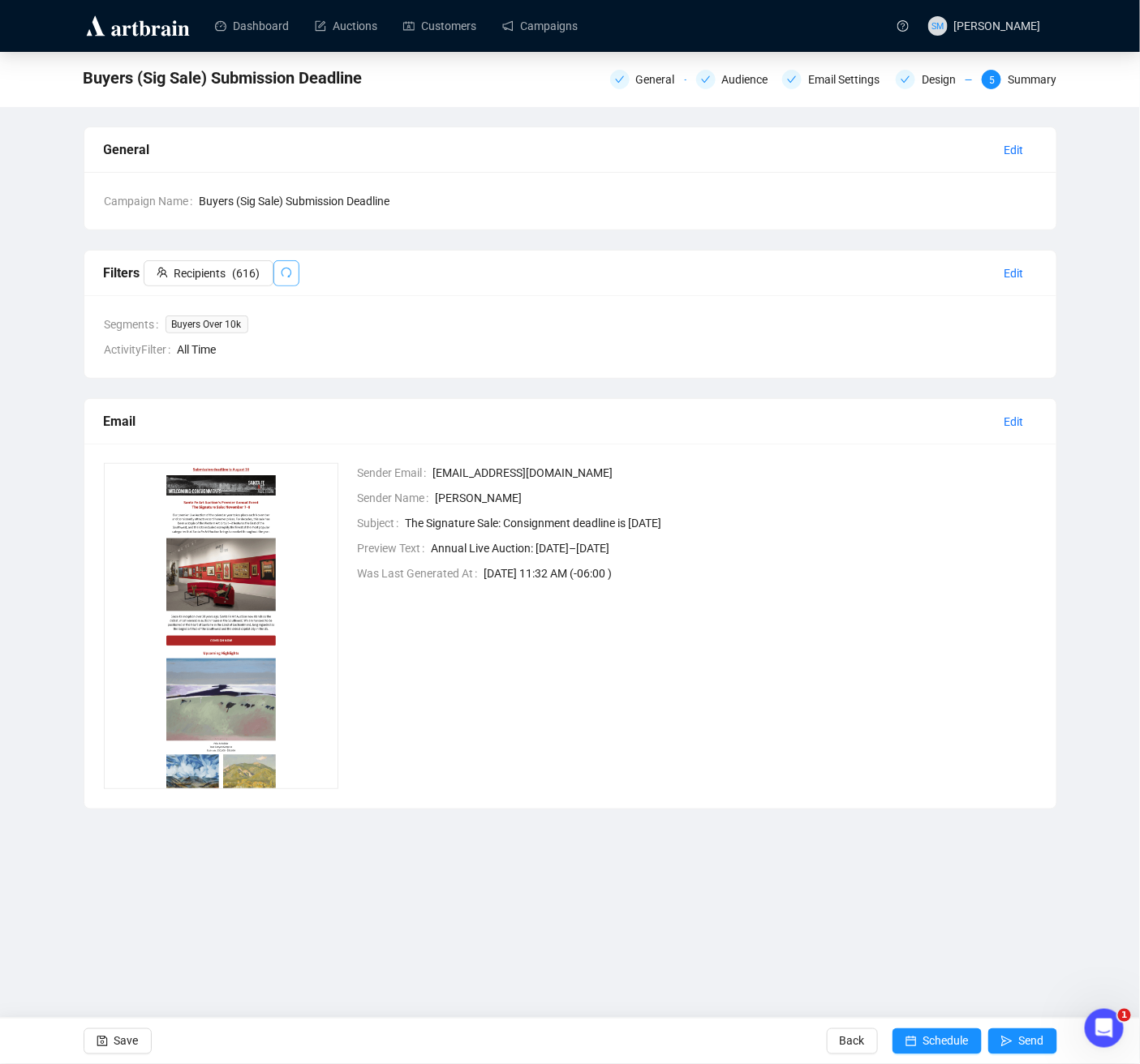
click at [284, 270] on icon "redo" at bounding box center [286, 273] width 12 height 12
click at [1017, 268] on span "Edit" at bounding box center [1014, 274] width 20 height 18
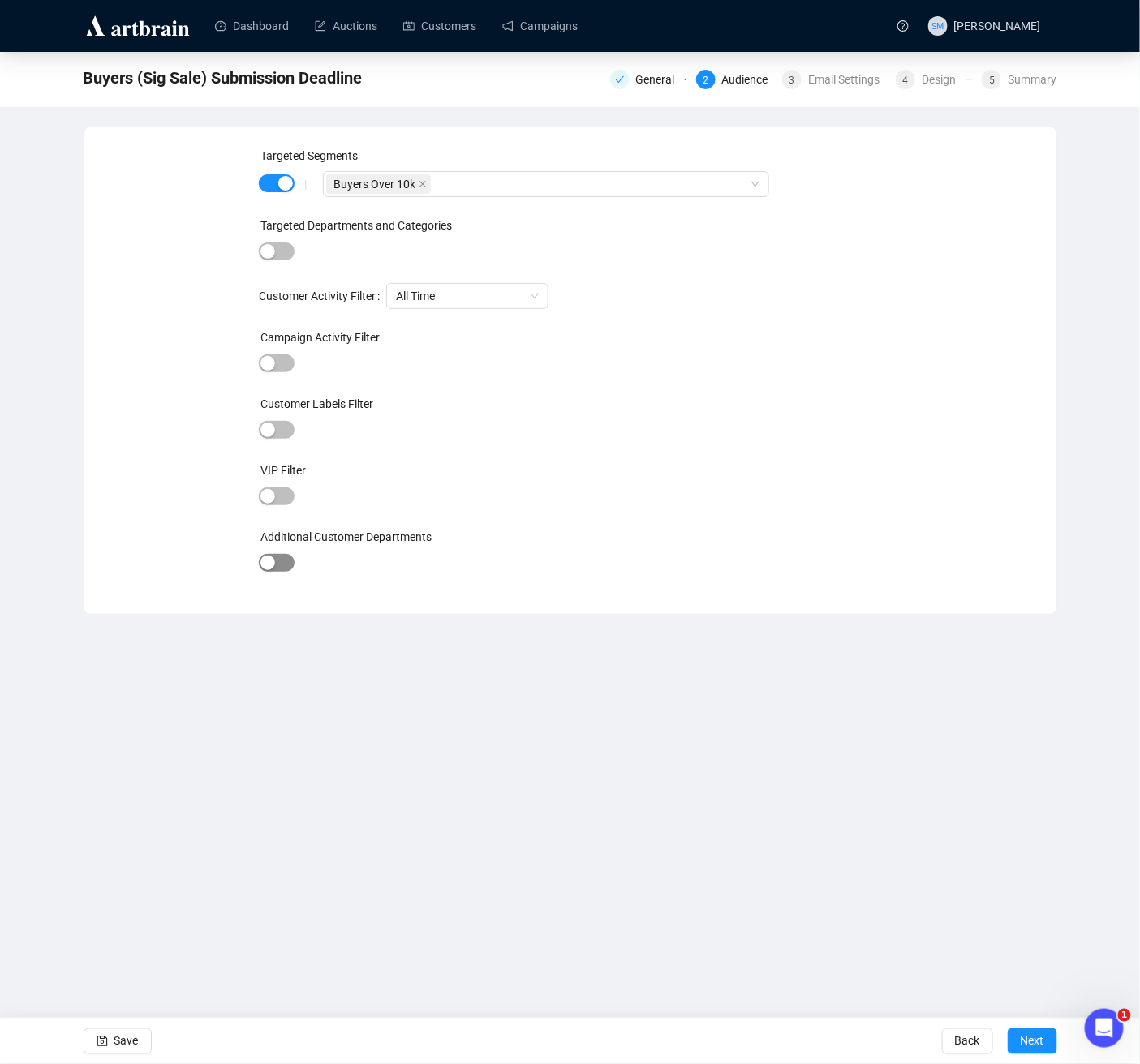
click at [271, 559] on div "button" at bounding box center [268, 563] width 15 height 15
click at [394, 562] on div at bounding box center [537, 566] width 422 height 23
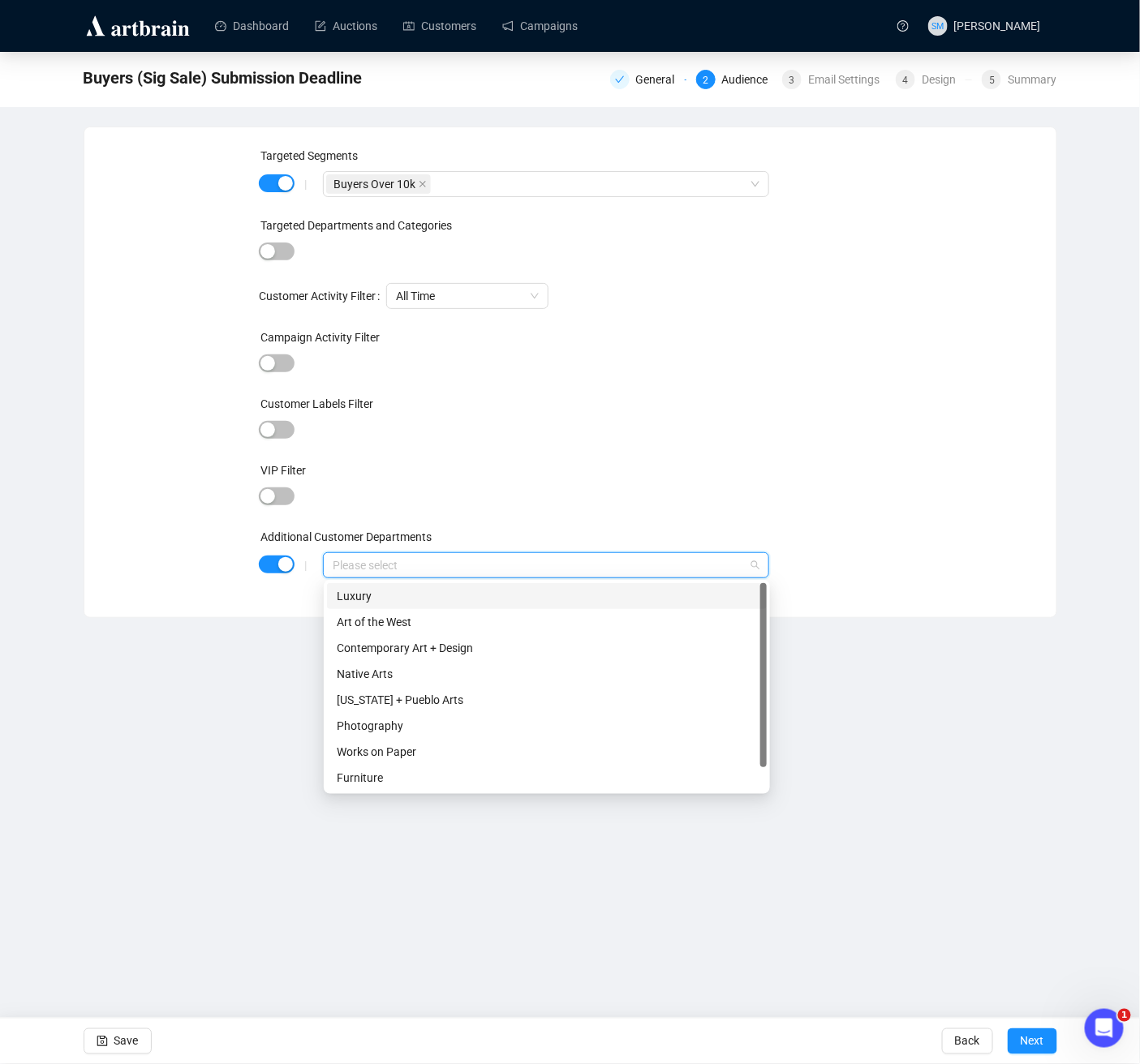
click at [372, 596] on div "Luxury" at bounding box center [546, 596] width 420 height 18
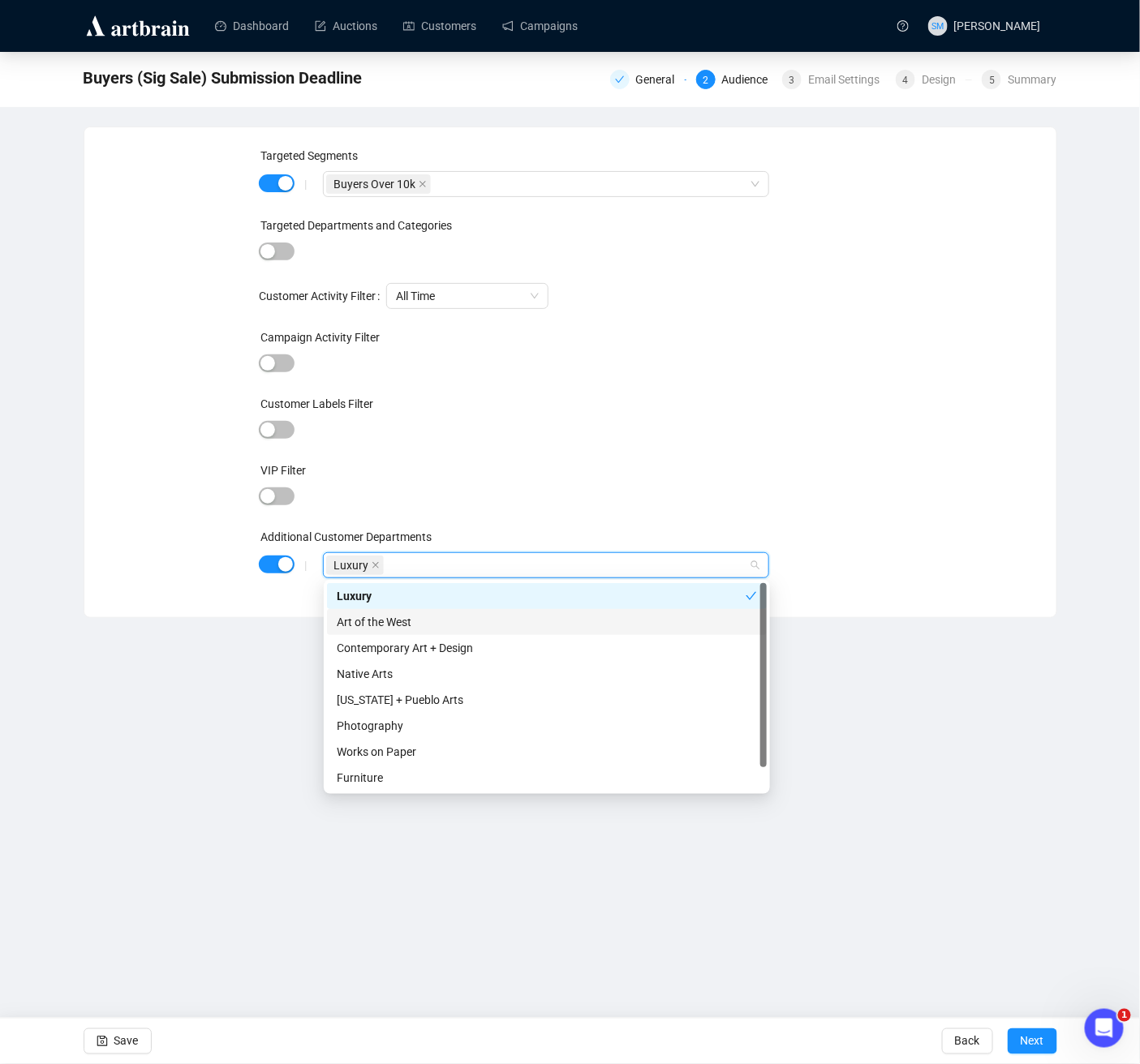
click at [388, 621] on div "Art of the West" at bounding box center [546, 622] width 420 height 18
click at [382, 645] on div "Contemporary Art + Design" at bounding box center [546, 648] width 420 height 18
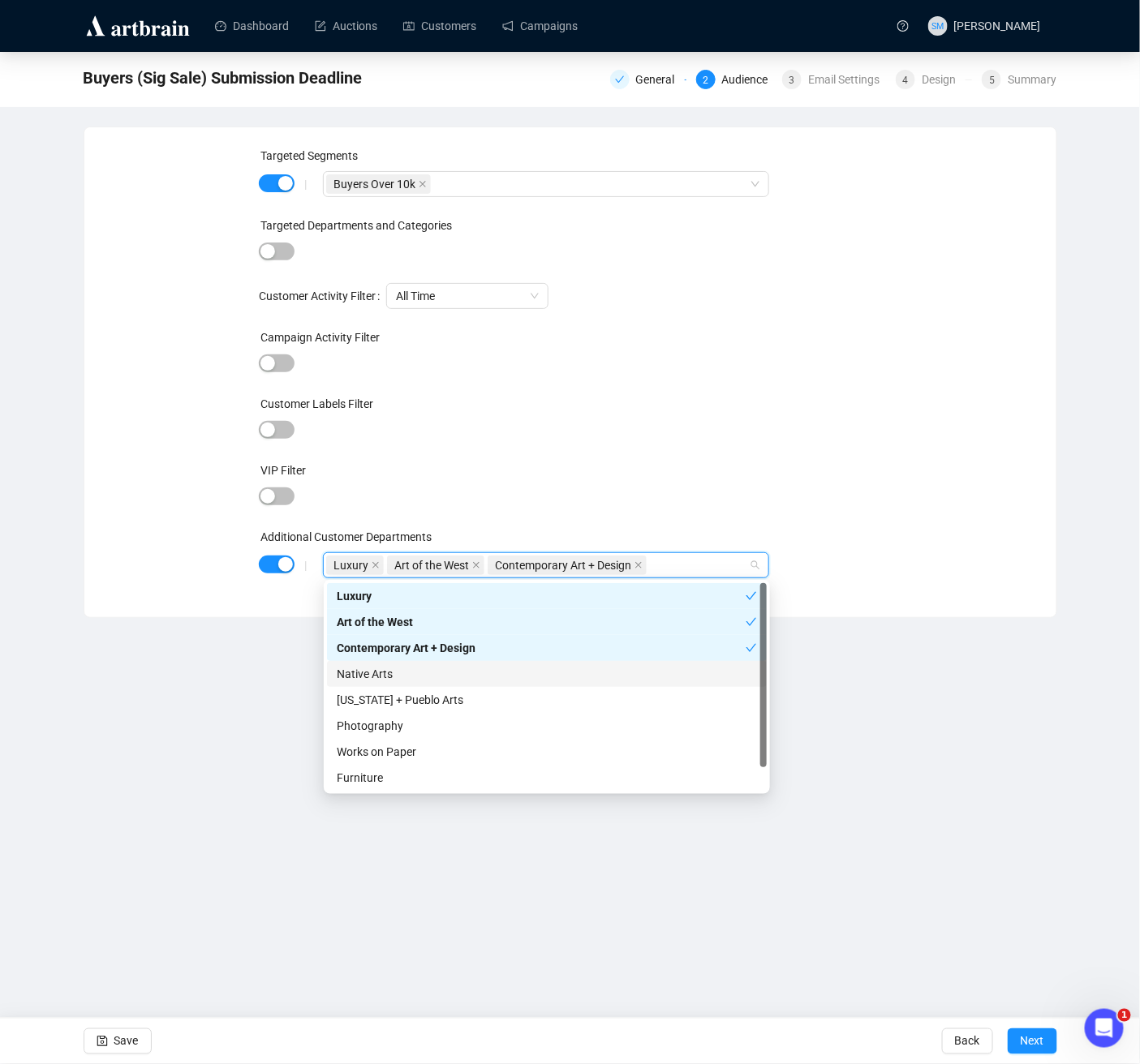
click at [373, 675] on div "Native Arts" at bounding box center [546, 674] width 420 height 18
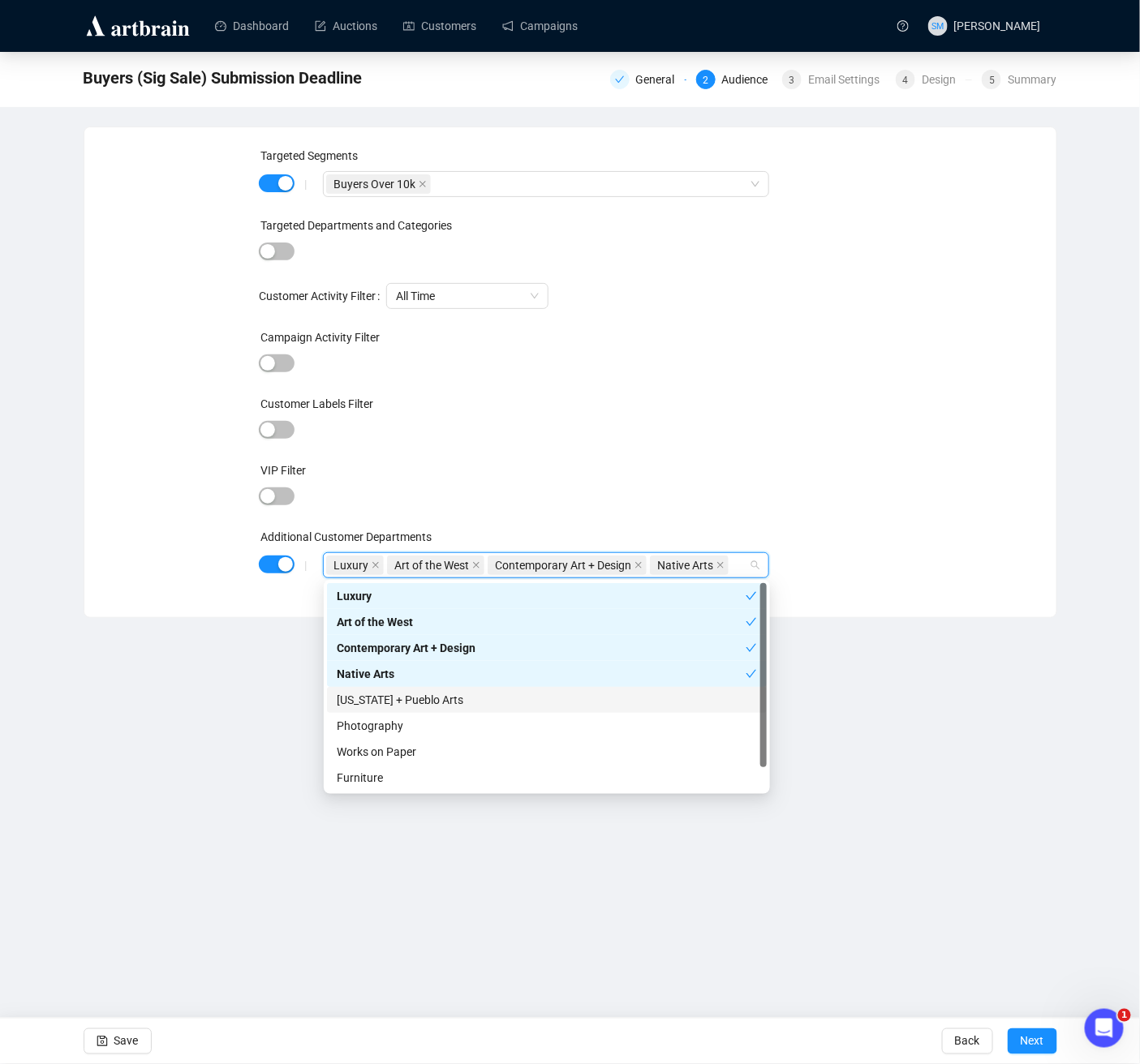
click at [355, 703] on div "[US_STATE] + Pueblo Arts" at bounding box center [546, 700] width 420 height 18
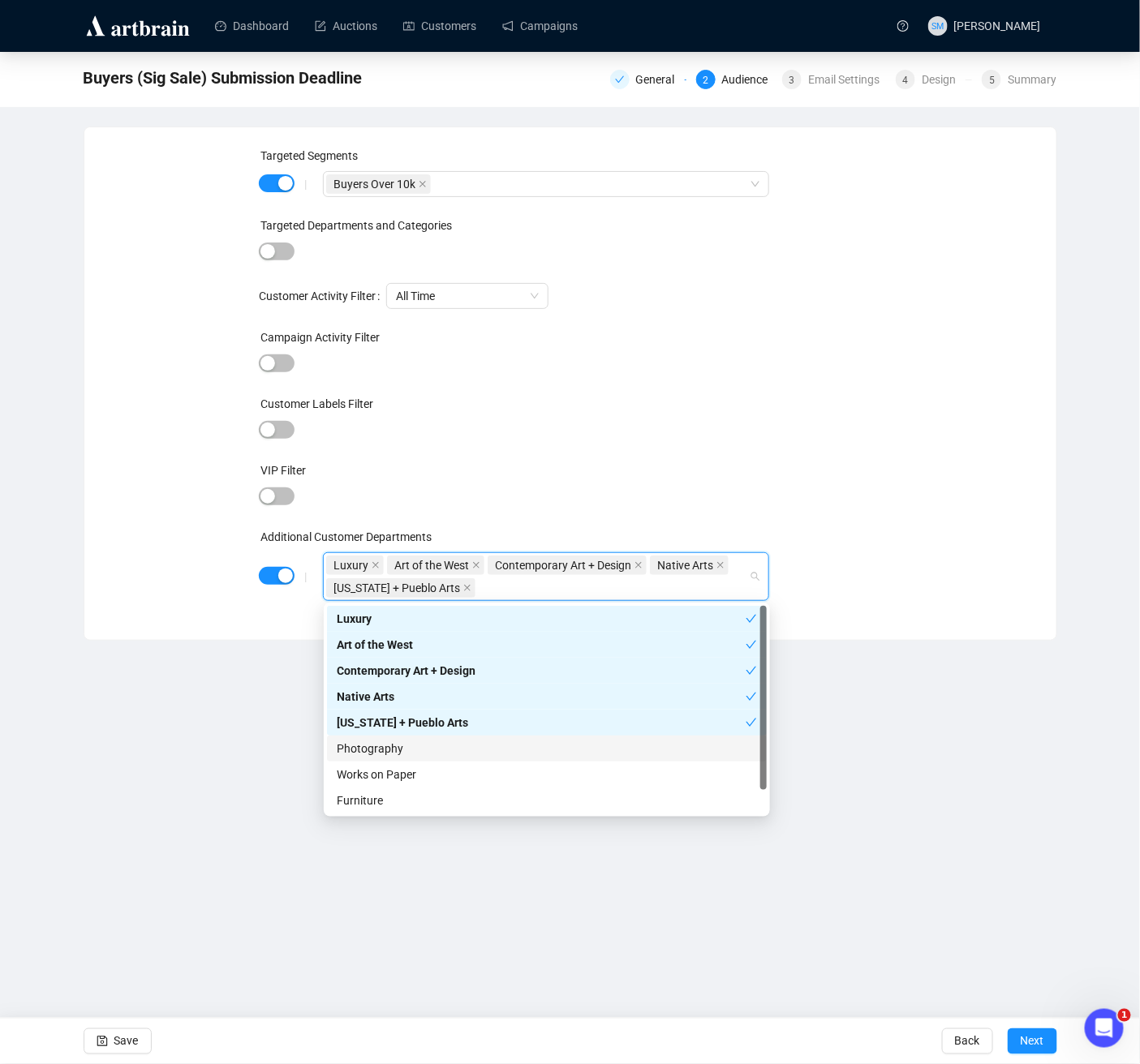
click at [370, 753] on div "Photography" at bounding box center [546, 749] width 420 height 18
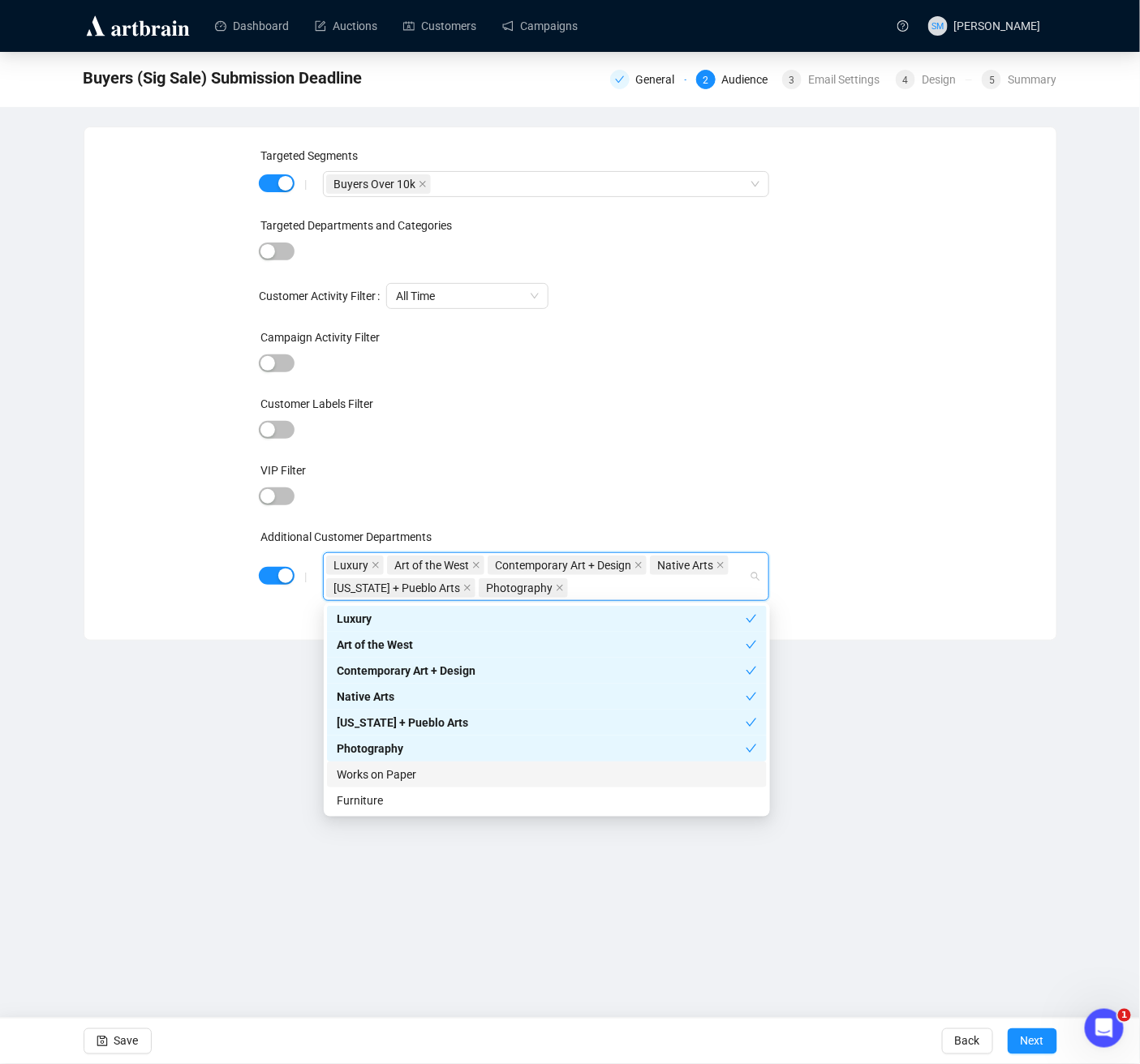
drag, startPoint x: 363, startPoint y: 775, endPoint x: 365, endPoint y: 807, distance: 32.1
click at [363, 776] on div "Works on Paper" at bounding box center [546, 775] width 420 height 18
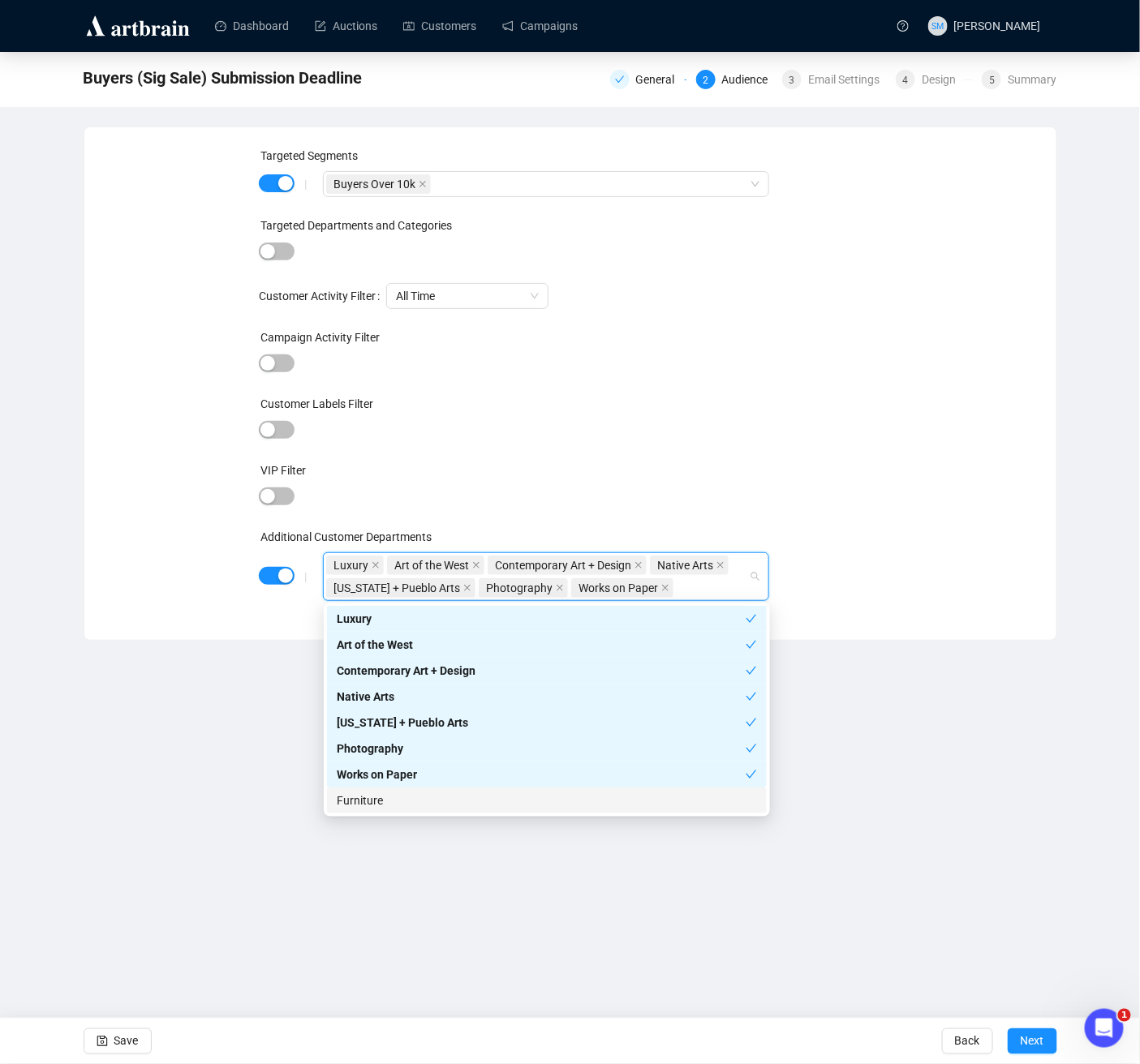
drag, startPoint x: 364, startPoint y: 804, endPoint x: 416, endPoint y: 788, distance: 54.4
click at [365, 803] on div "Furniture" at bounding box center [546, 801] width 420 height 18
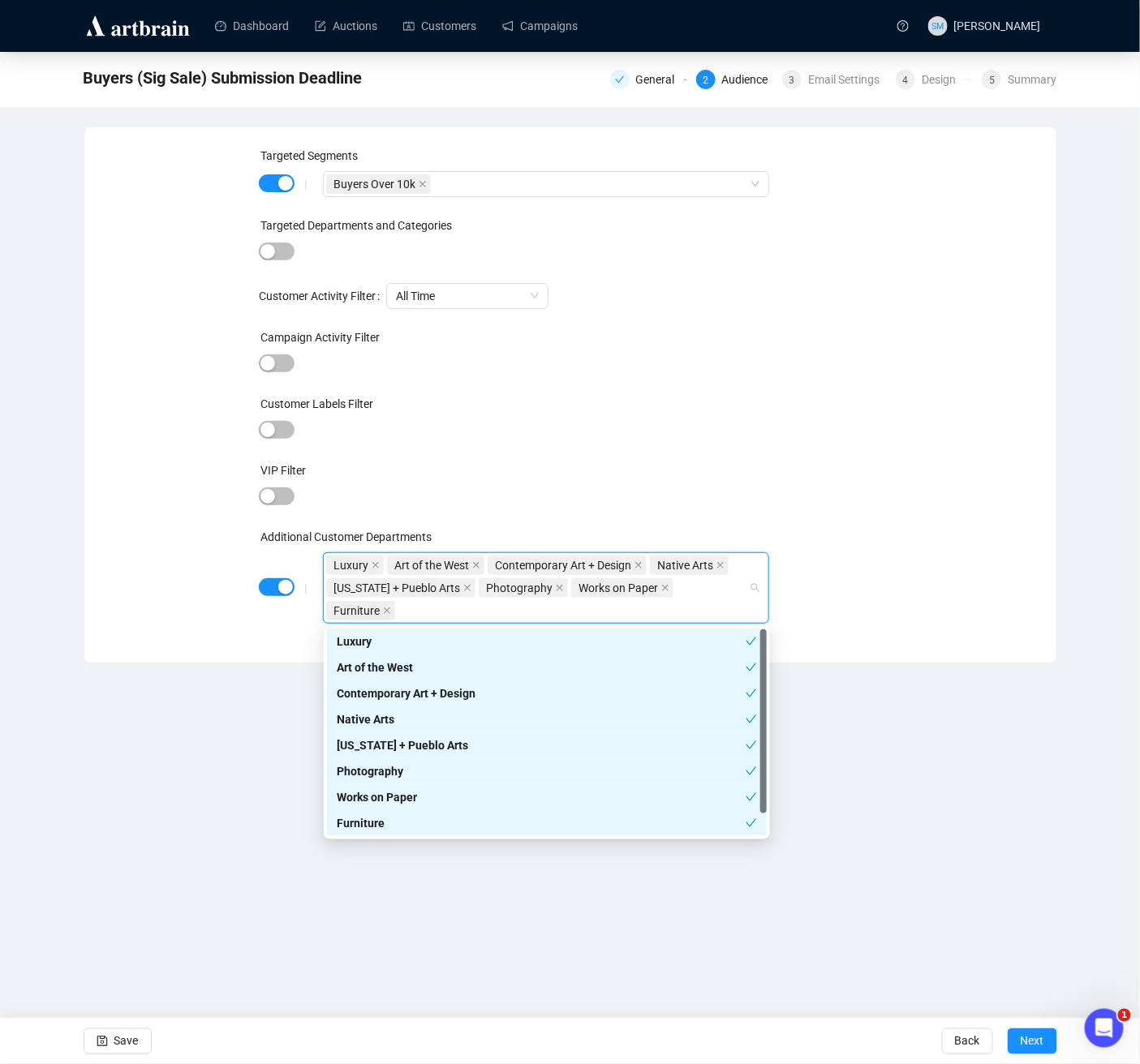
scroll to position [25, 0]
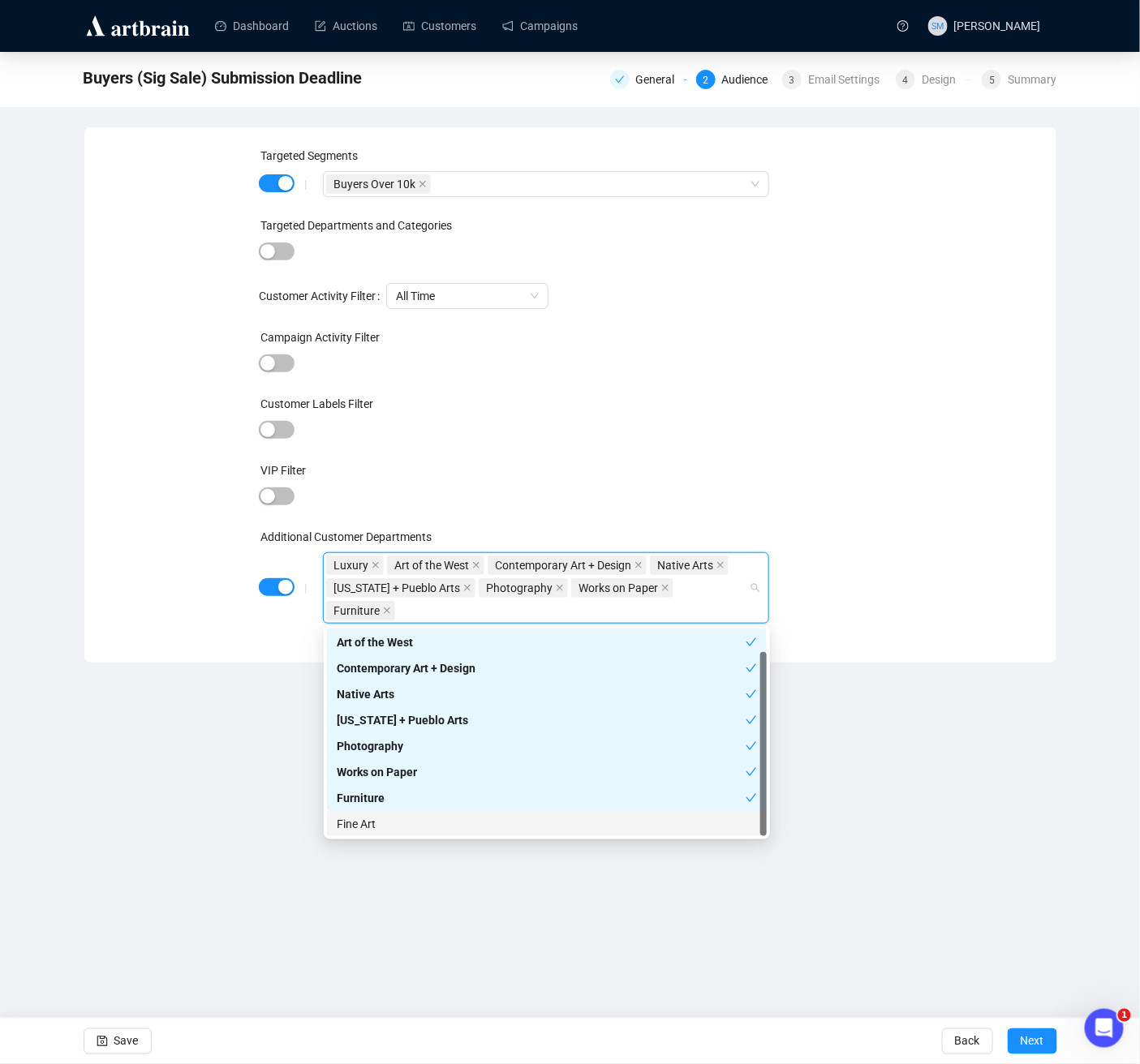
click at [359, 821] on div "Fine Art" at bounding box center [546, 824] width 420 height 18
click at [137, 948] on span "Save" at bounding box center [127, 1041] width 25 height 45
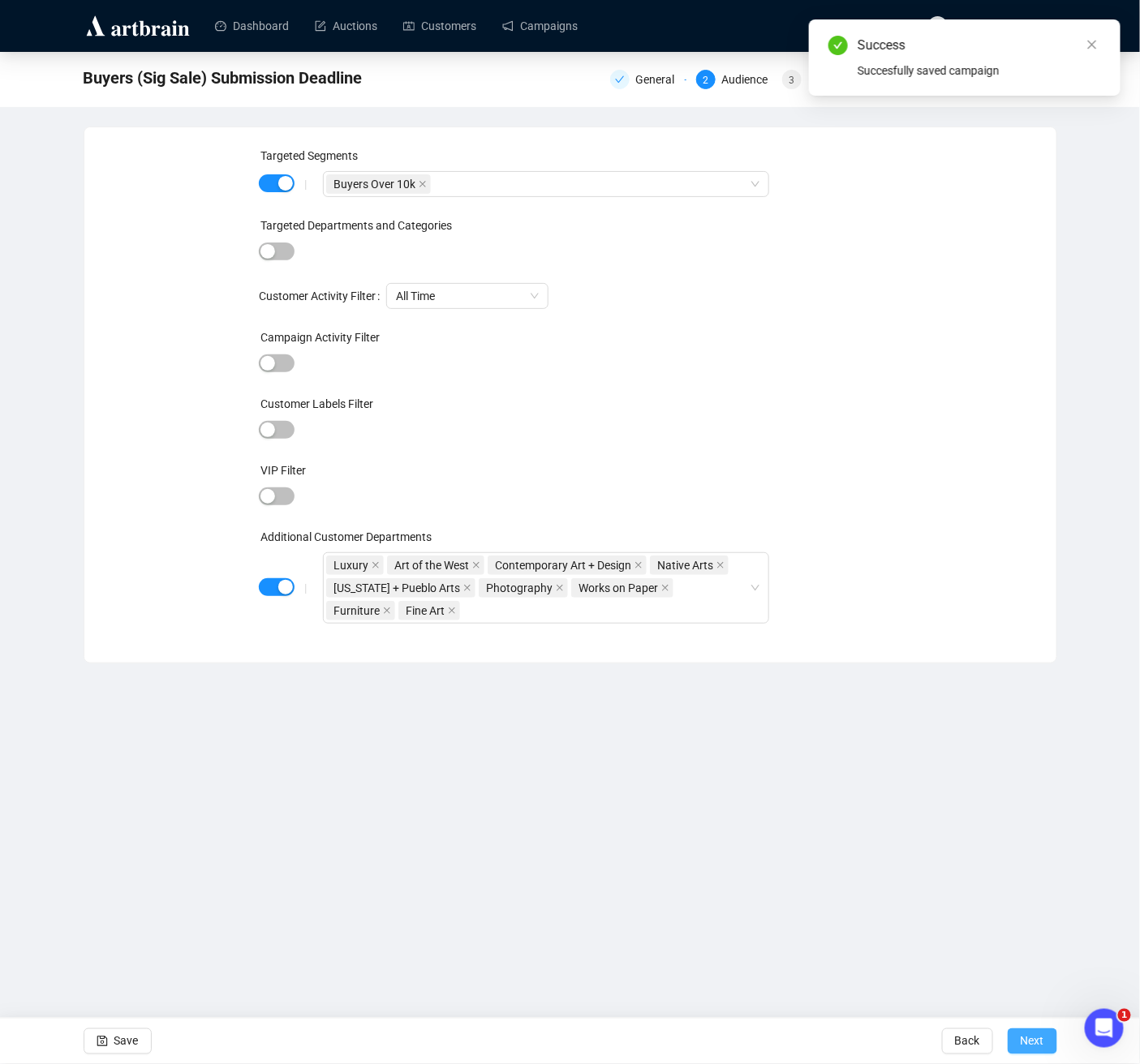
click at [1035, 948] on span "Next" at bounding box center [1032, 1041] width 24 height 45
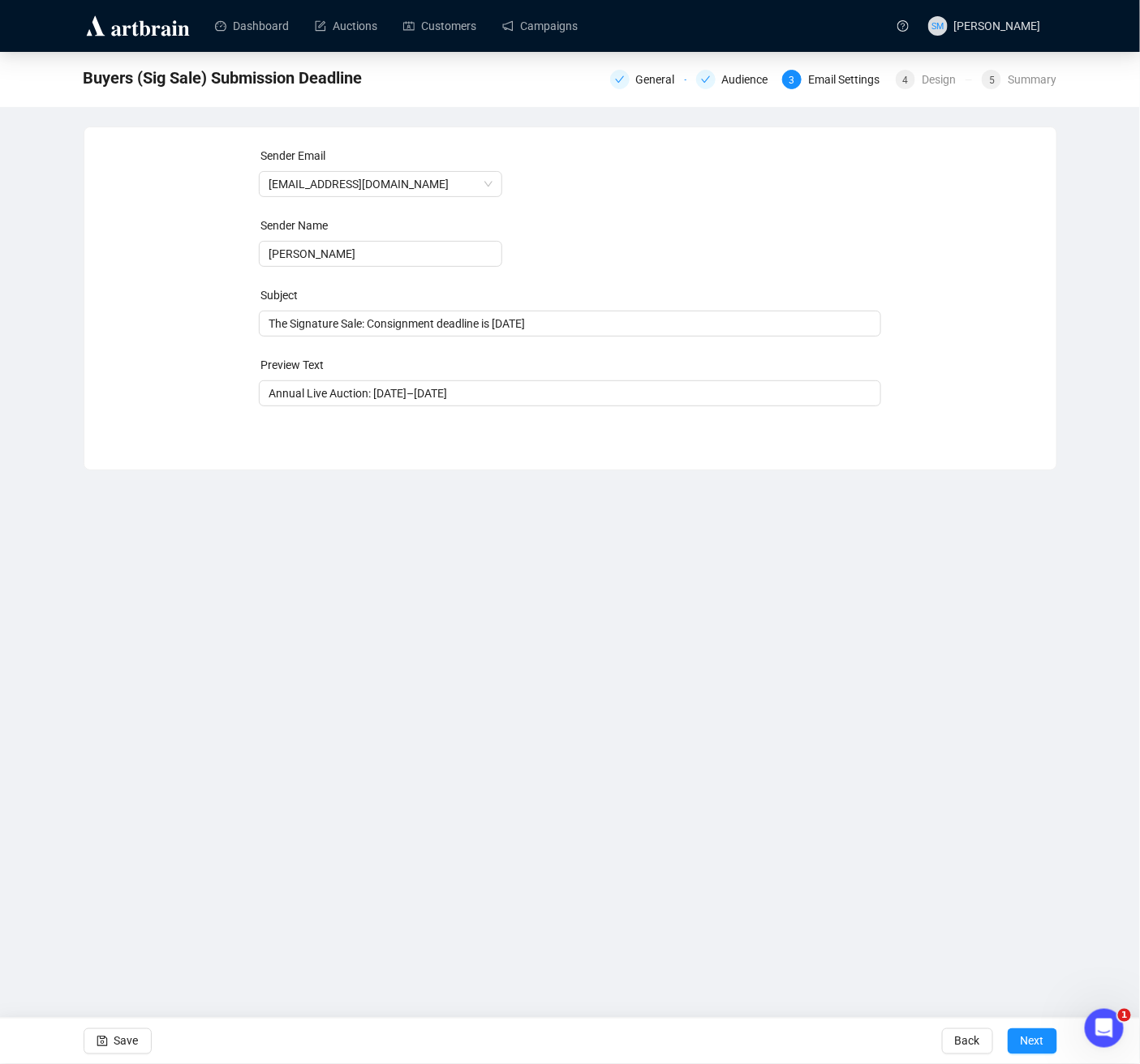
click at [860, 235] on form "Sender Email [EMAIL_ADDRESS][DOMAIN_NAME] Sender Name [PERSON_NAME] Subject The…" at bounding box center [570, 277] width 623 height 260
click at [1030, 81] on div "Summary" at bounding box center [1031, 80] width 49 height 20
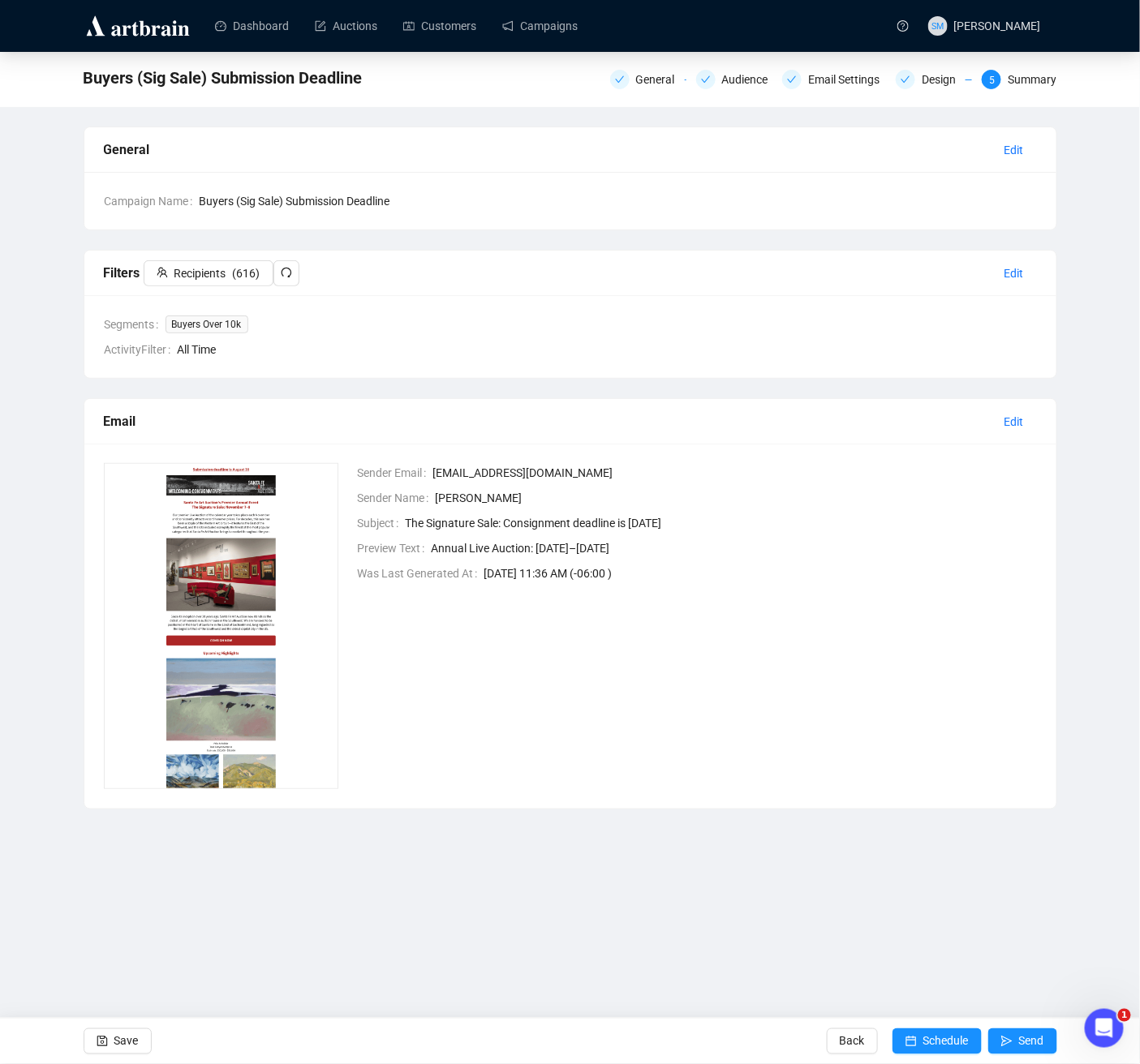
click at [1031, 589] on div "Sender Email [EMAIL_ADDRESS][DOMAIN_NAME] Sender Name [PERSON_NAME] Subject The…" at bounding box center [686, 626] width 700 height 326
click at [139, 948] on span "Save" at bounding box center [127, 1041] width 25 height 45
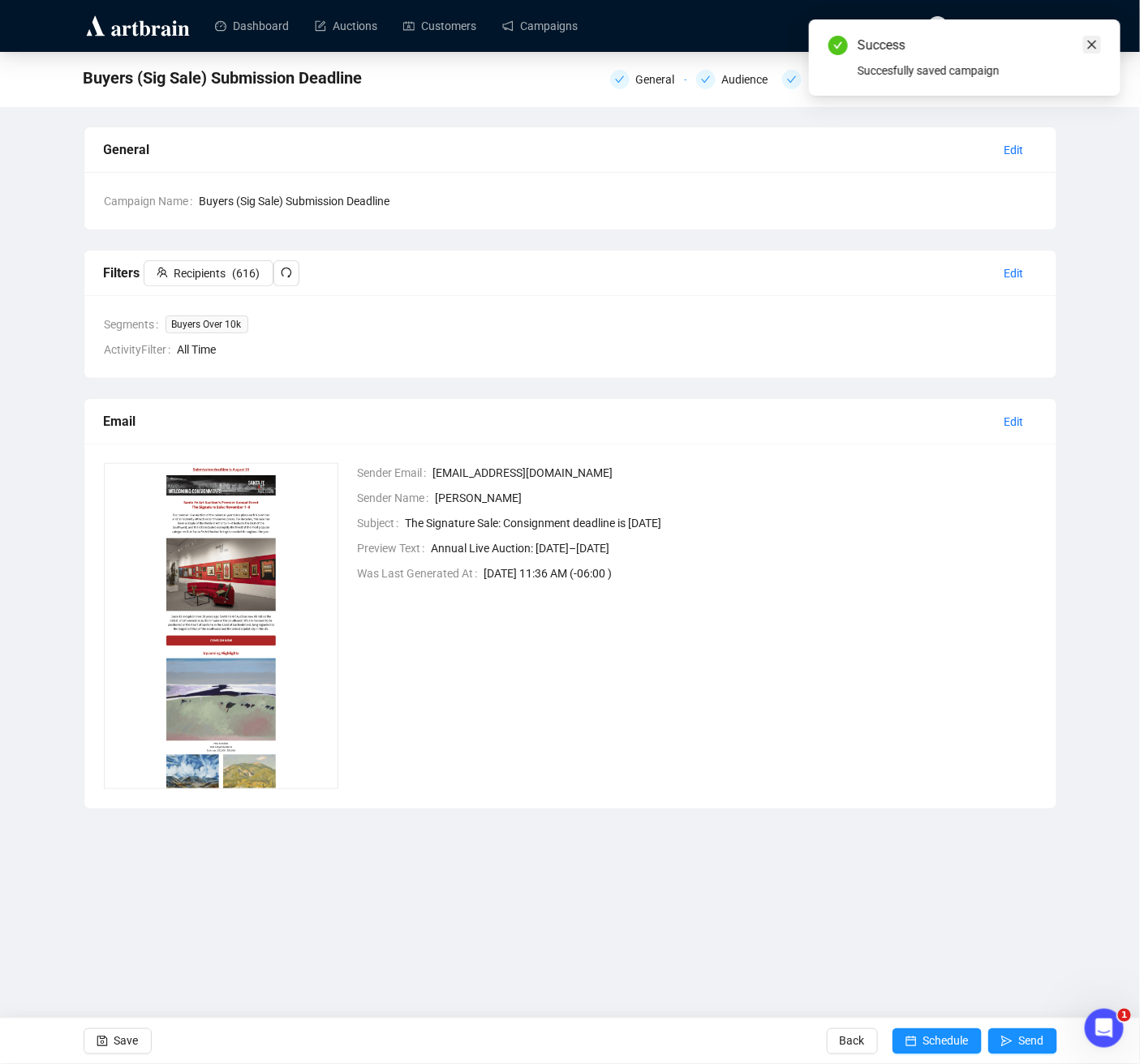
click at [1096, 39] on icon "close" at bounding box center [1092, 44] width 12 height 12
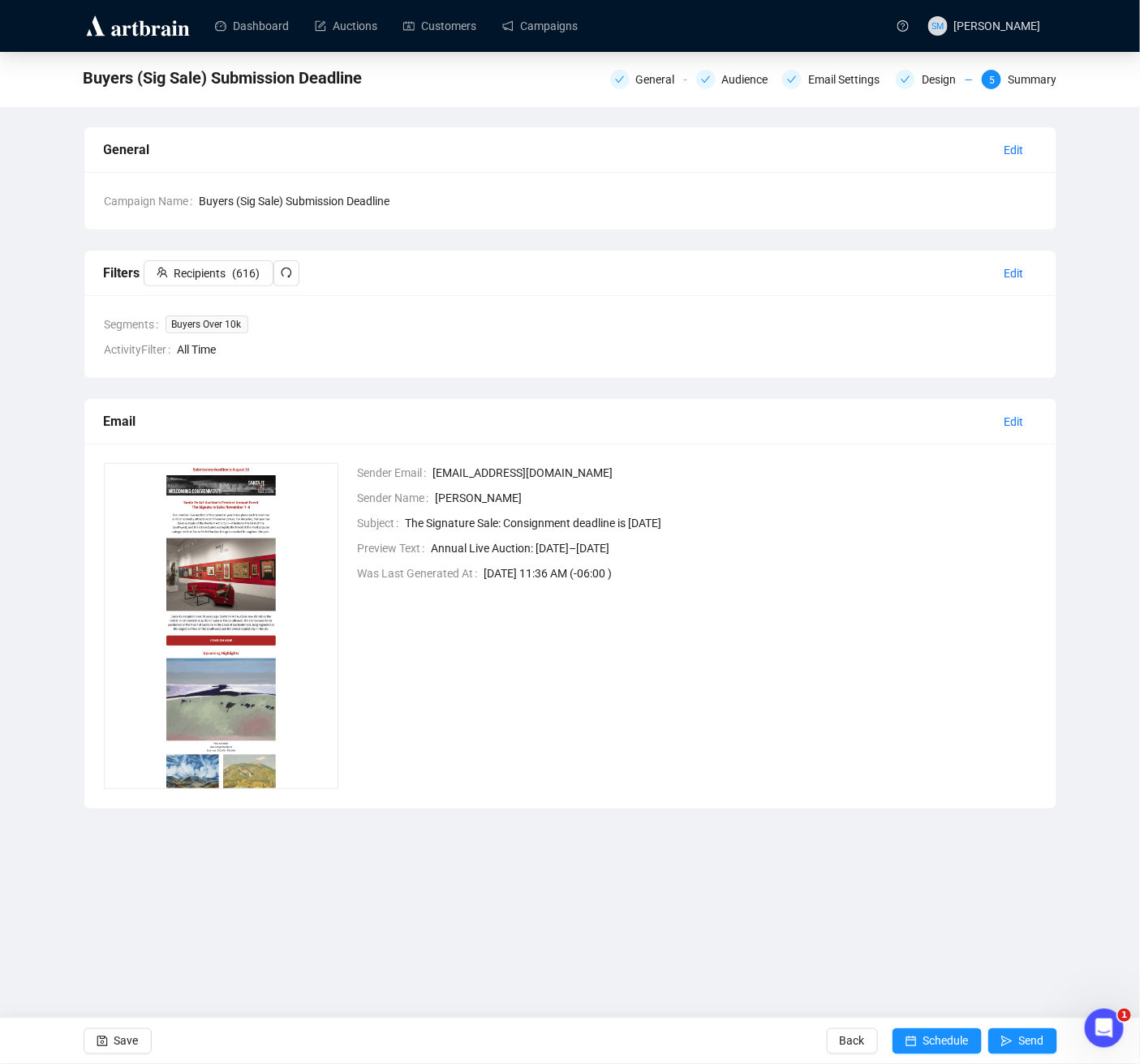
click at [923, 90] on div "General Audience Email Settings Design 5 Summary" at bounding box center [834, 78] width 447 height 26
click at [927, 80] on div "Design" at bounding box center [943, 80] width 44 height 20
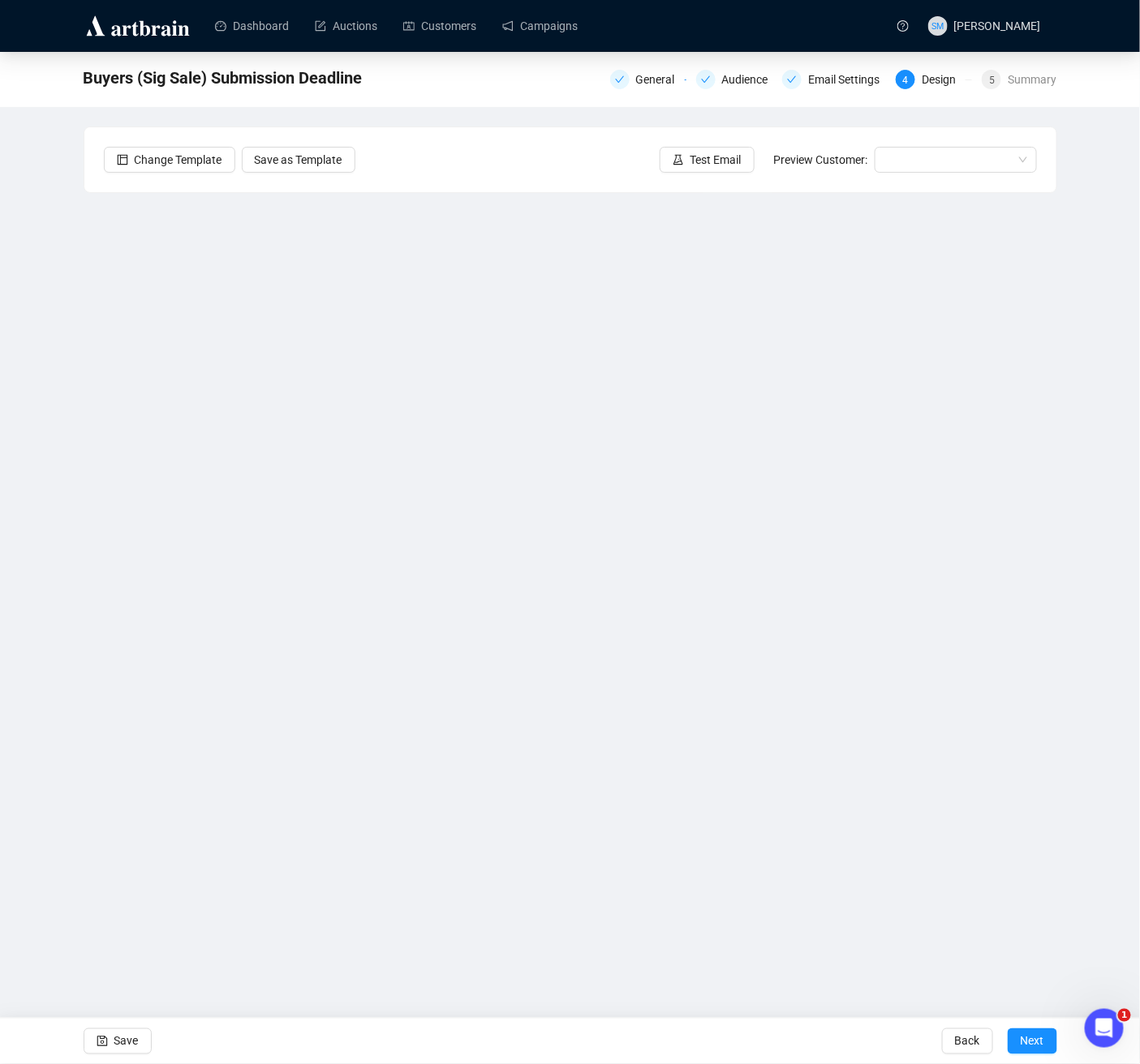
drag, startPoint x: 121, startPoint y: 1044, endPoint x: 174, endPoint y: 962, distance: 97.6
click at [121, 948] on span "Save" at bounding box center [127, 1041] width 25 height 45
click at [127, 948] on span "Save" at bounding box center [127, 1041] width 25 height 45
click at [709, 150] on span "Test Email" at bounding box center [716, 160] width 51 height 18
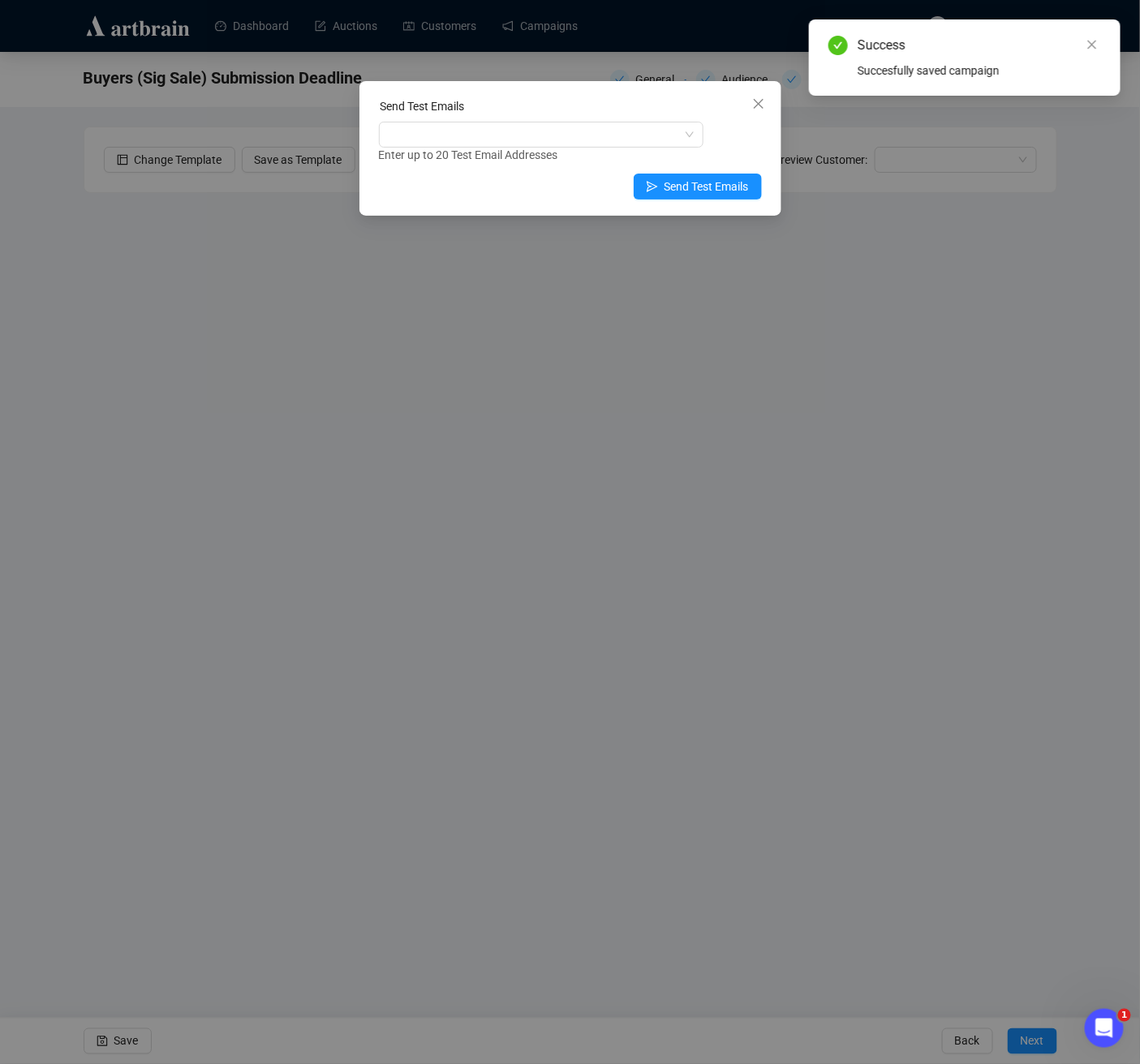
click at [565, 147] on div "Enter up to 20 Test Email Addresses" at bounding box center [571, 155] width 383 height 19
click at [558, 126] on div at bounding box center [533, 135] width 301 height 23
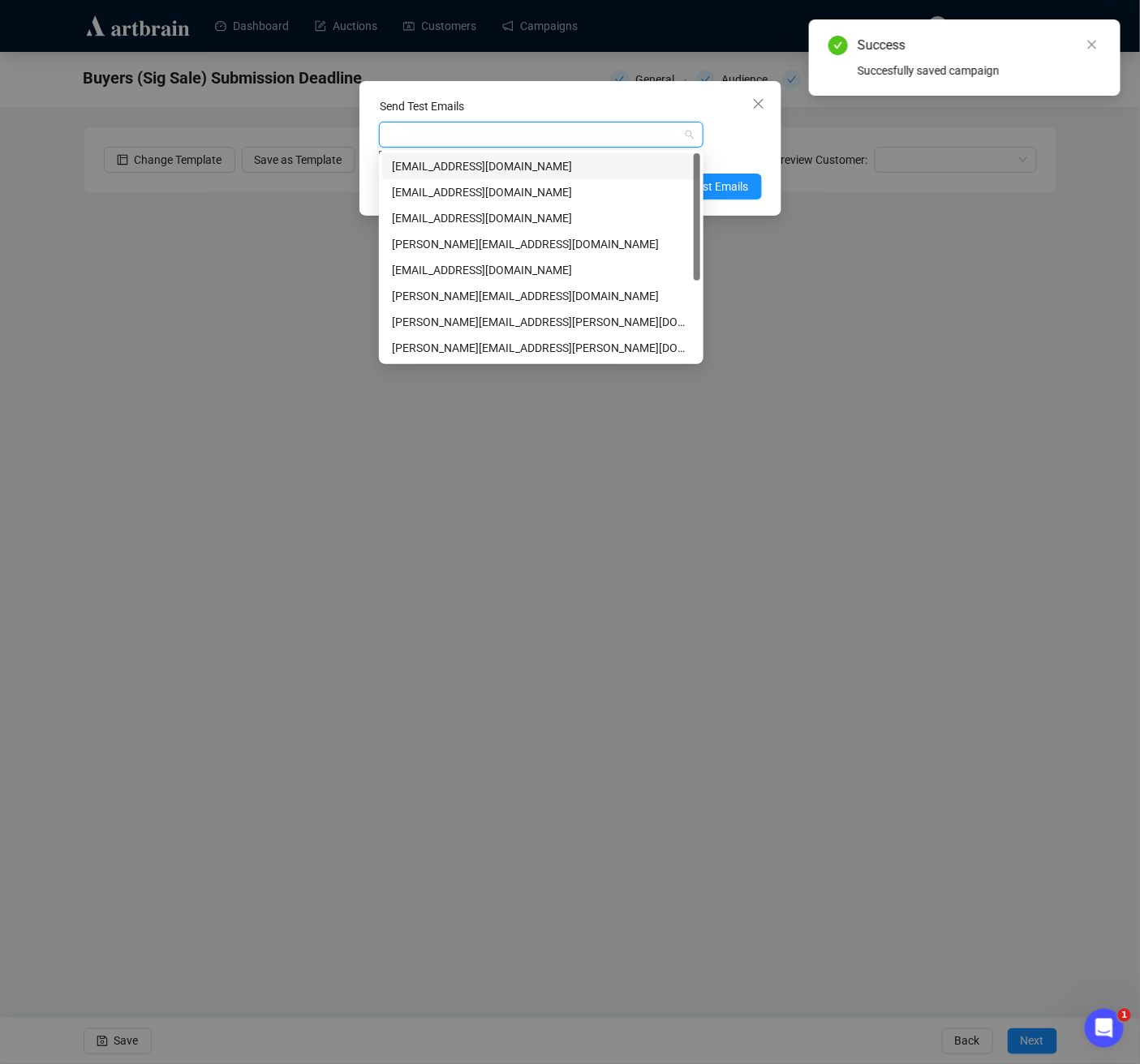
click at [515, 162] on div "[EMAIL_ADDRESS][DOMAIN_NAME]" at bounding box center [540, 166] width 299 height 18
click at [503, 219] on div "[EMAIL_ADDRESS][DOMAIN_NAME]" at bounding box center [540, 218] width 299 height 18
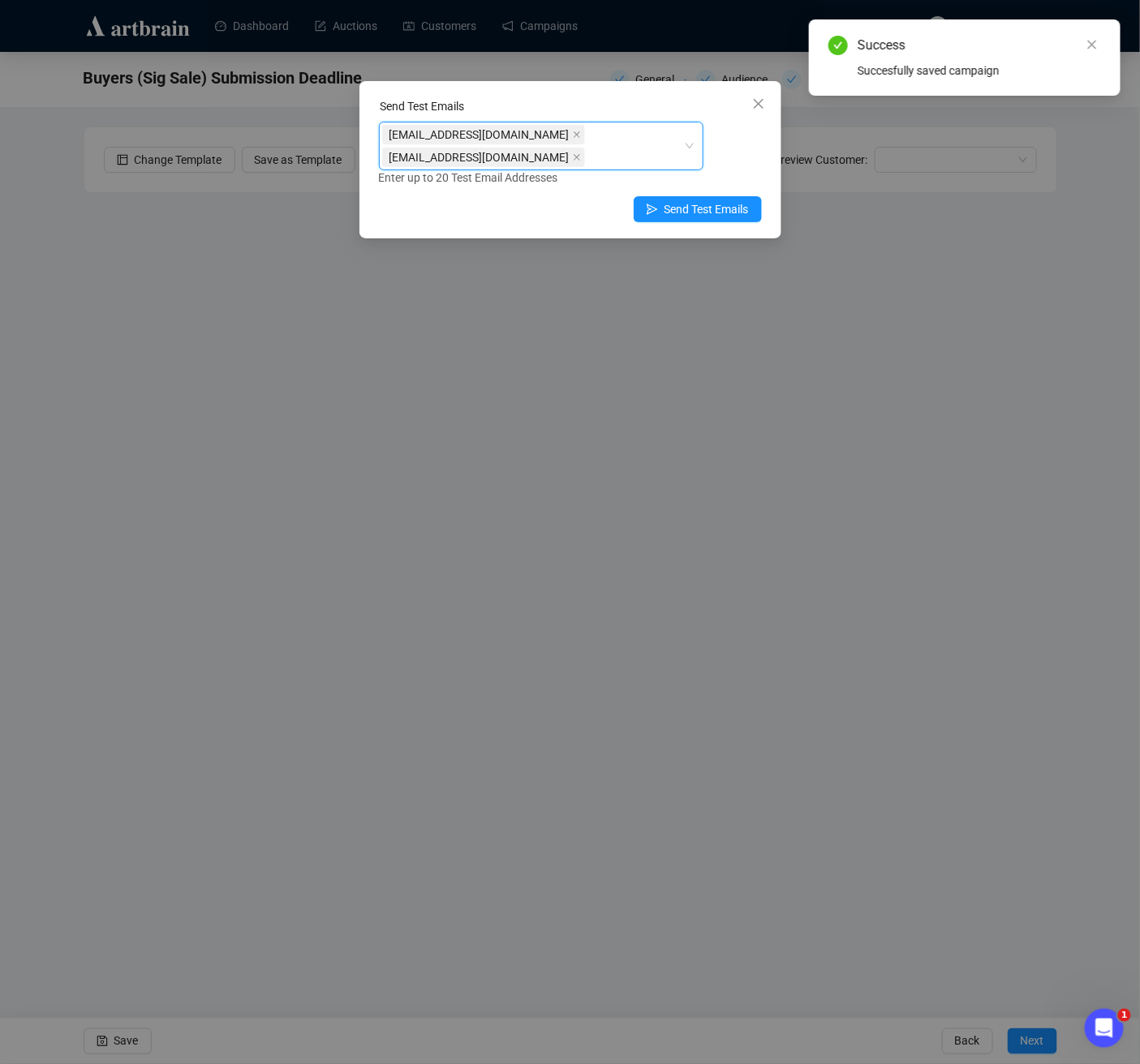
click at [773, 167] on div "Send Test Emails [EMAIL_ADDRESS][DOMAIN_NAME], [EMAIL_ADDRESS][DOMAIN_NAME] [EM…" at bounding box center [570, 160] width 422 height 157
click at [731, 215] on span "Send Test Emails" at bounding box center [707, 210] width 85 height 18
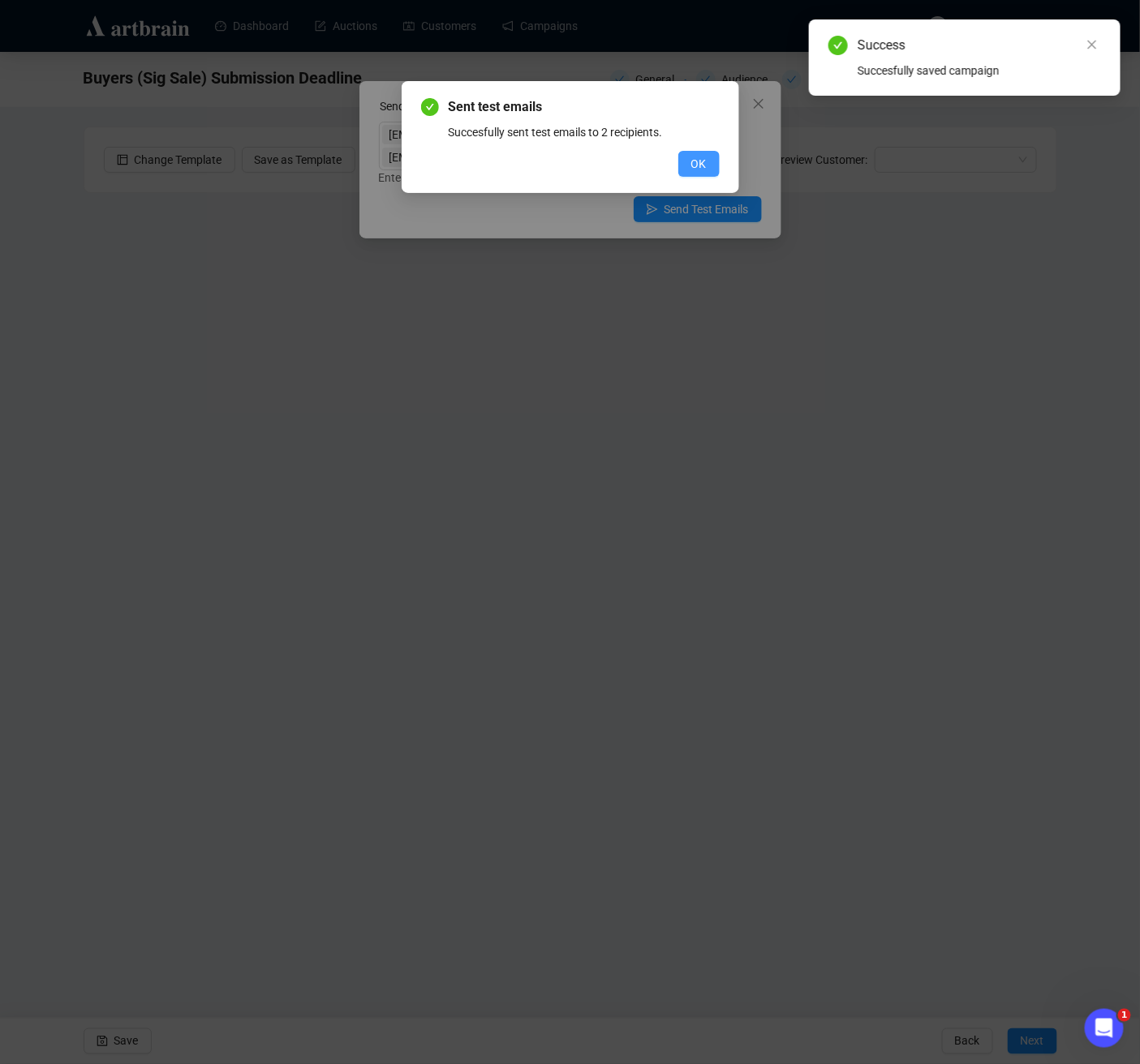
click at [687, 156] on button "OK" at bounding box center [699, 164] width 41 height 26
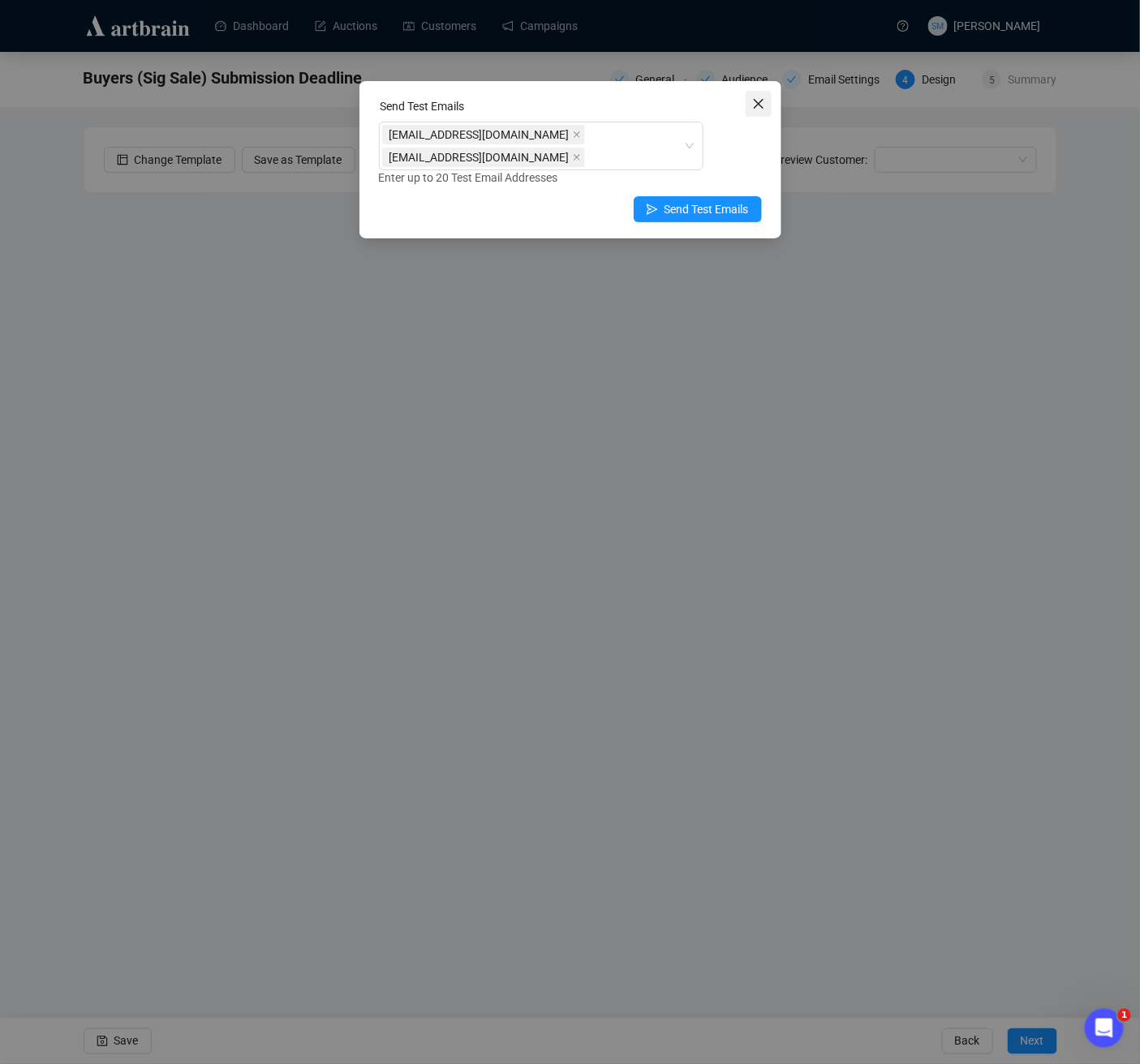
click at [758, 104] on icon "close" at bounding box center [758, 104] width 10 height 10
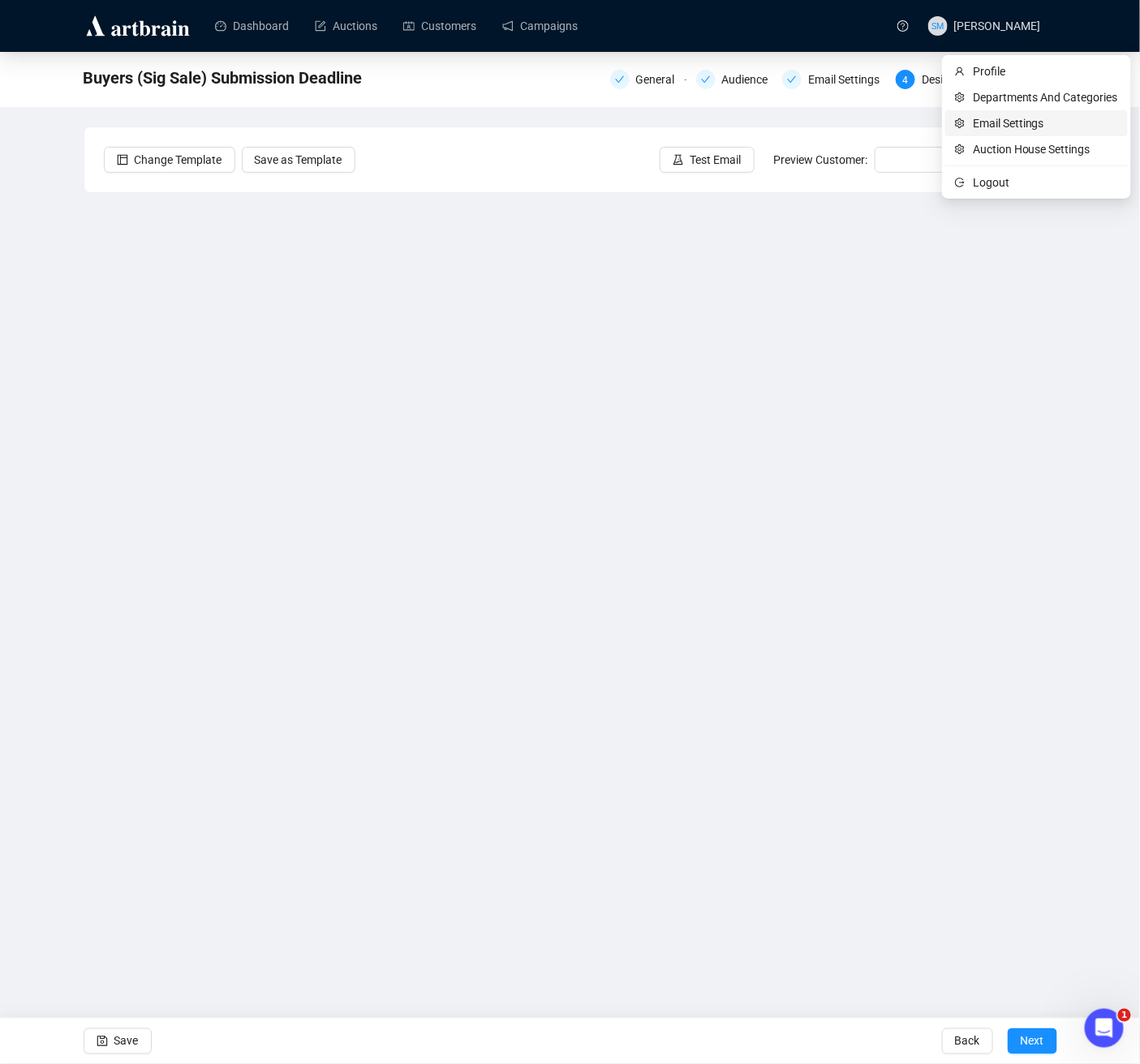
click at [986, 124] on span "Email Settings" at bounding box center [1045, 123] width 146 height 18
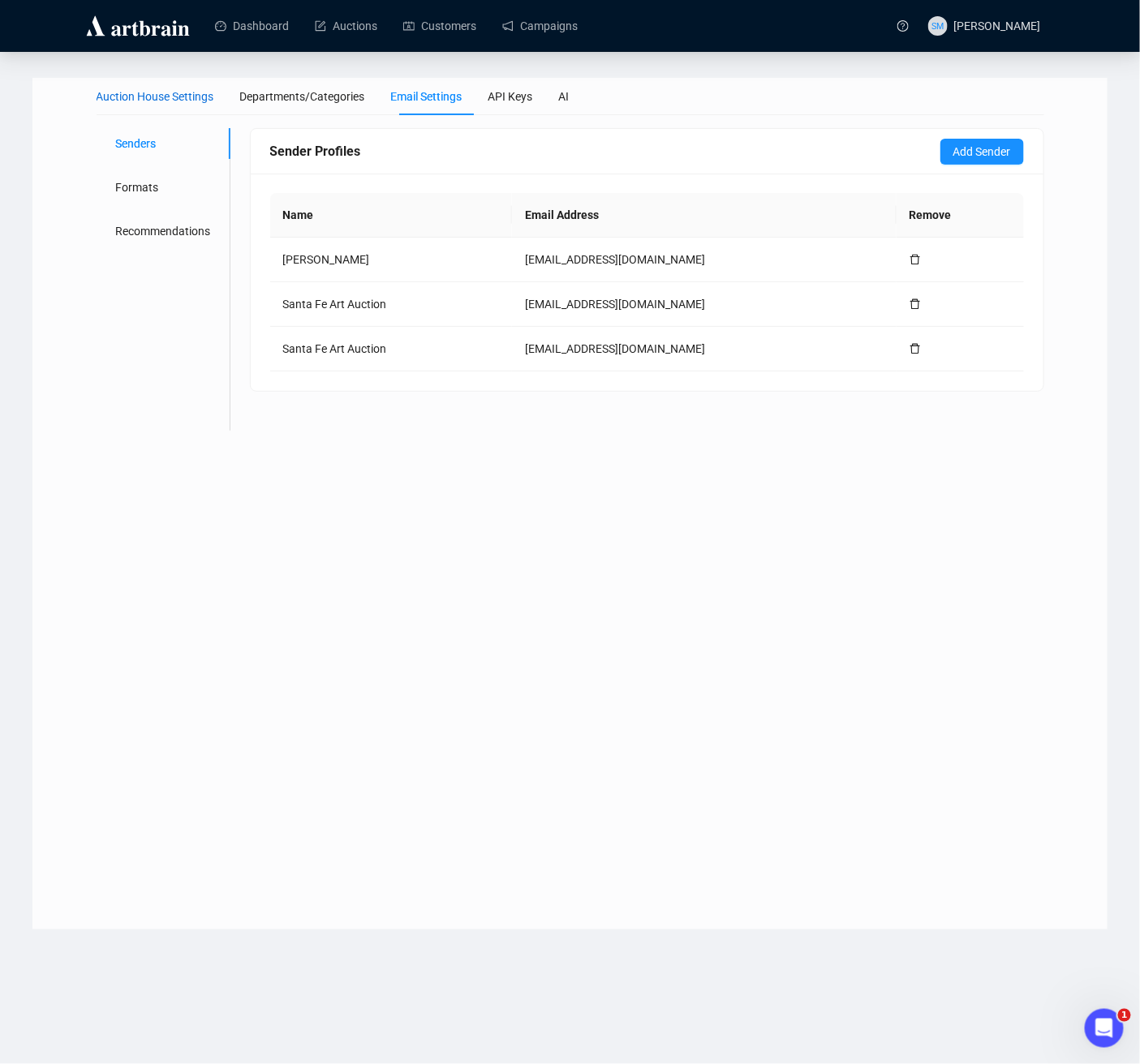
click at [195, 99] on div "Auction House Settings" at bounding box center [155, 97] width 118 height 18
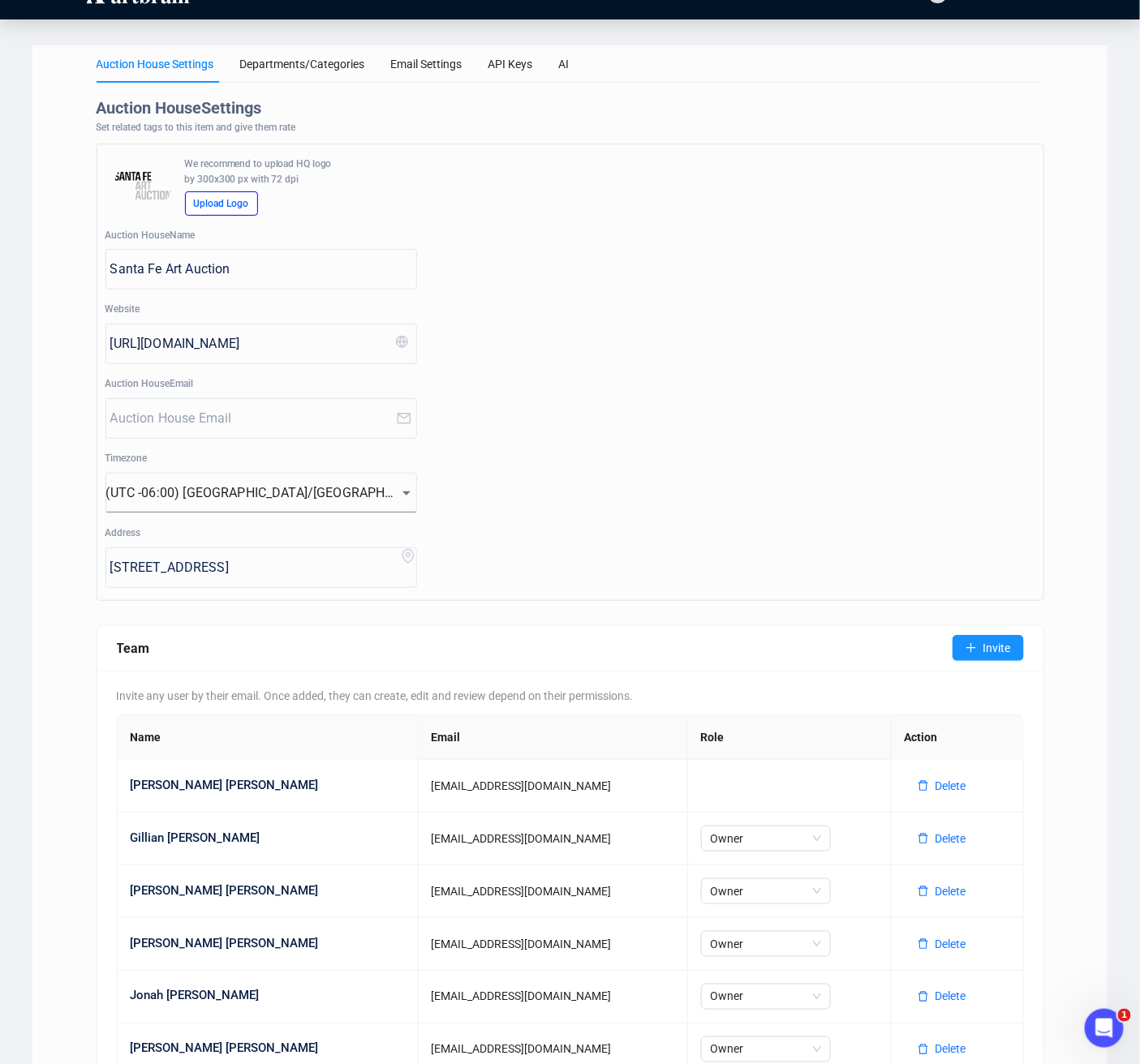
scroll to position [159, 0]
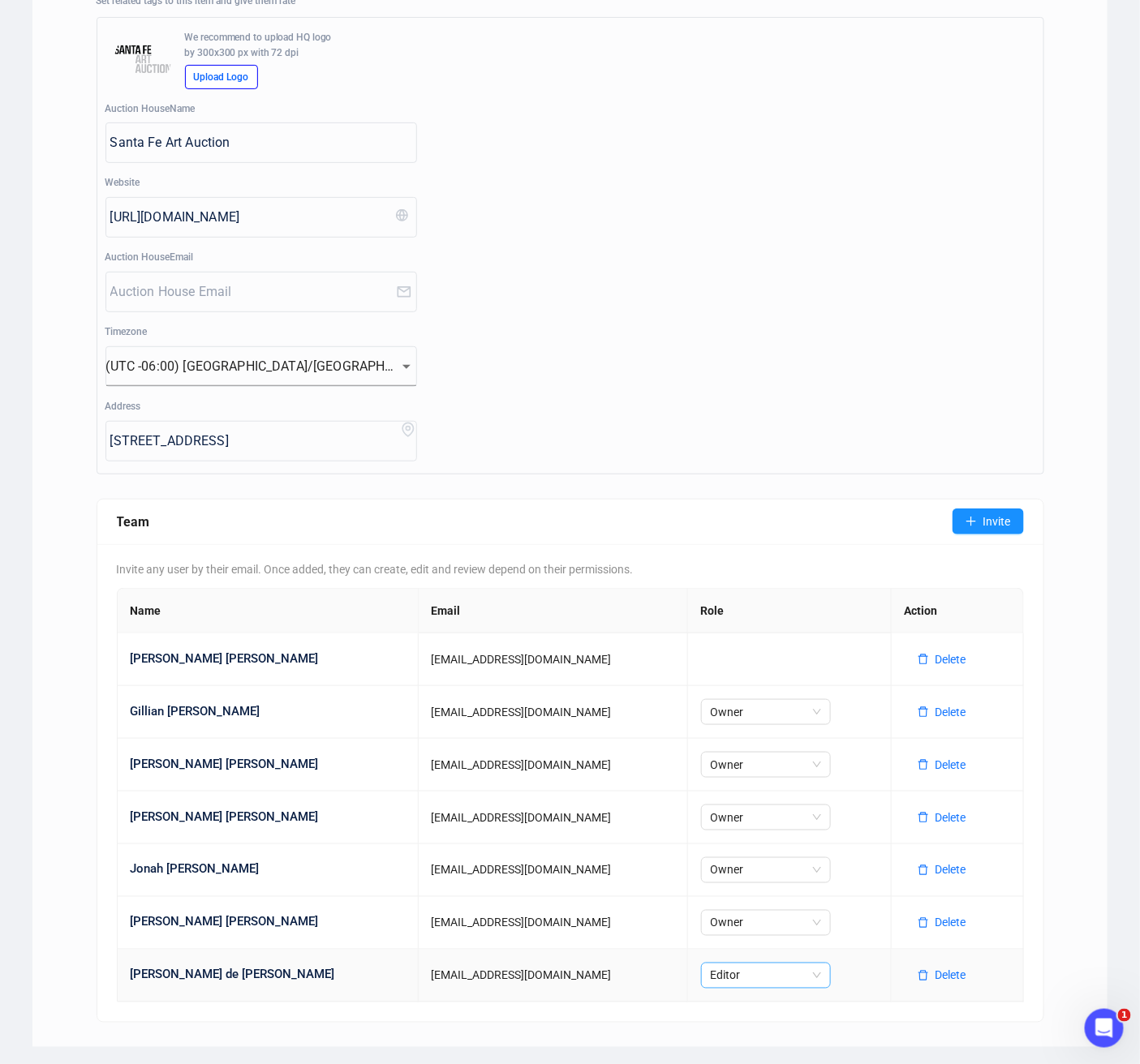
click at [777, 948] on span "Editor" at bounding box center [766, 976] width 110 height 25
click at [750, 856] on div "Owner" at bounding box center [726, 858] width 104 height 18
click at [1004, 517] on span "Invite" at bounding box center [998, 521] width 28 height 18
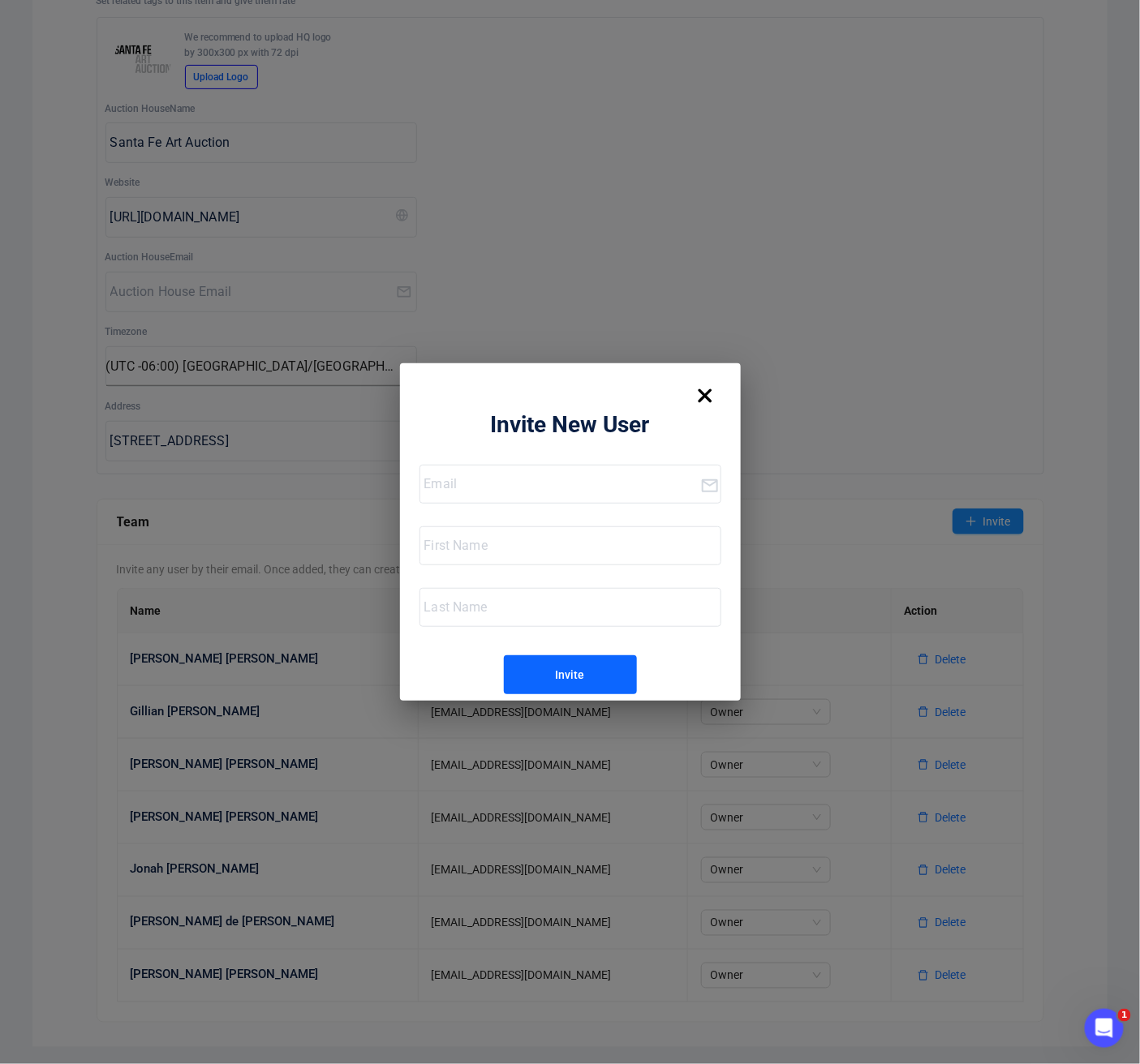
click at [494, 493] on input "email" at bounding box center [562, 484] width 276 height 26
type input "[EMAIL_ADDRESS][DOMAIN_NAME]"
click at [470, 552] on input "text" at bounding box center [572, 546] width 296 height 26
type input "[PERSON_NAME]"
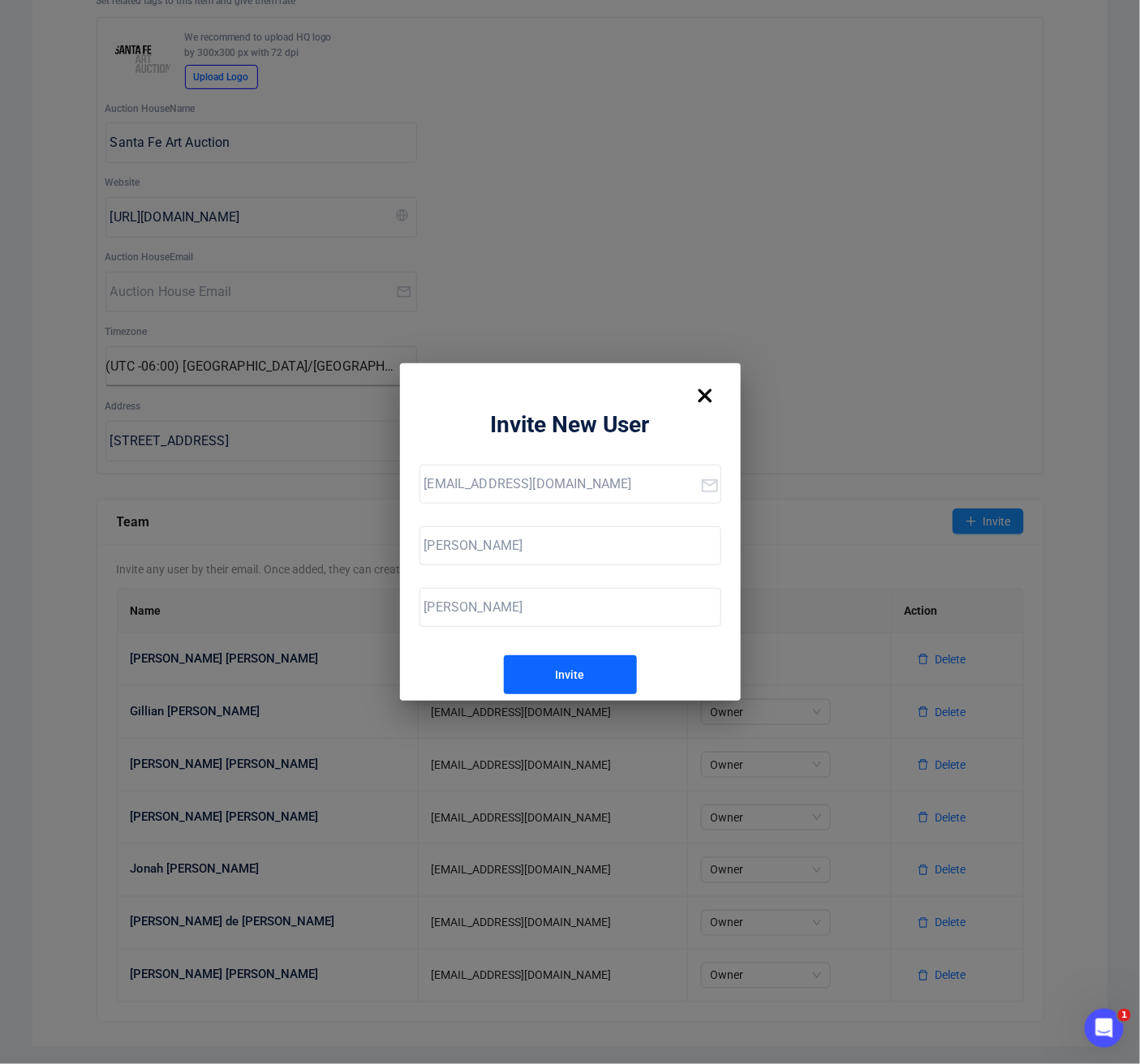
click at [595, 667] on button "Invite" at bounding box center [571, 674] width 133 height 39
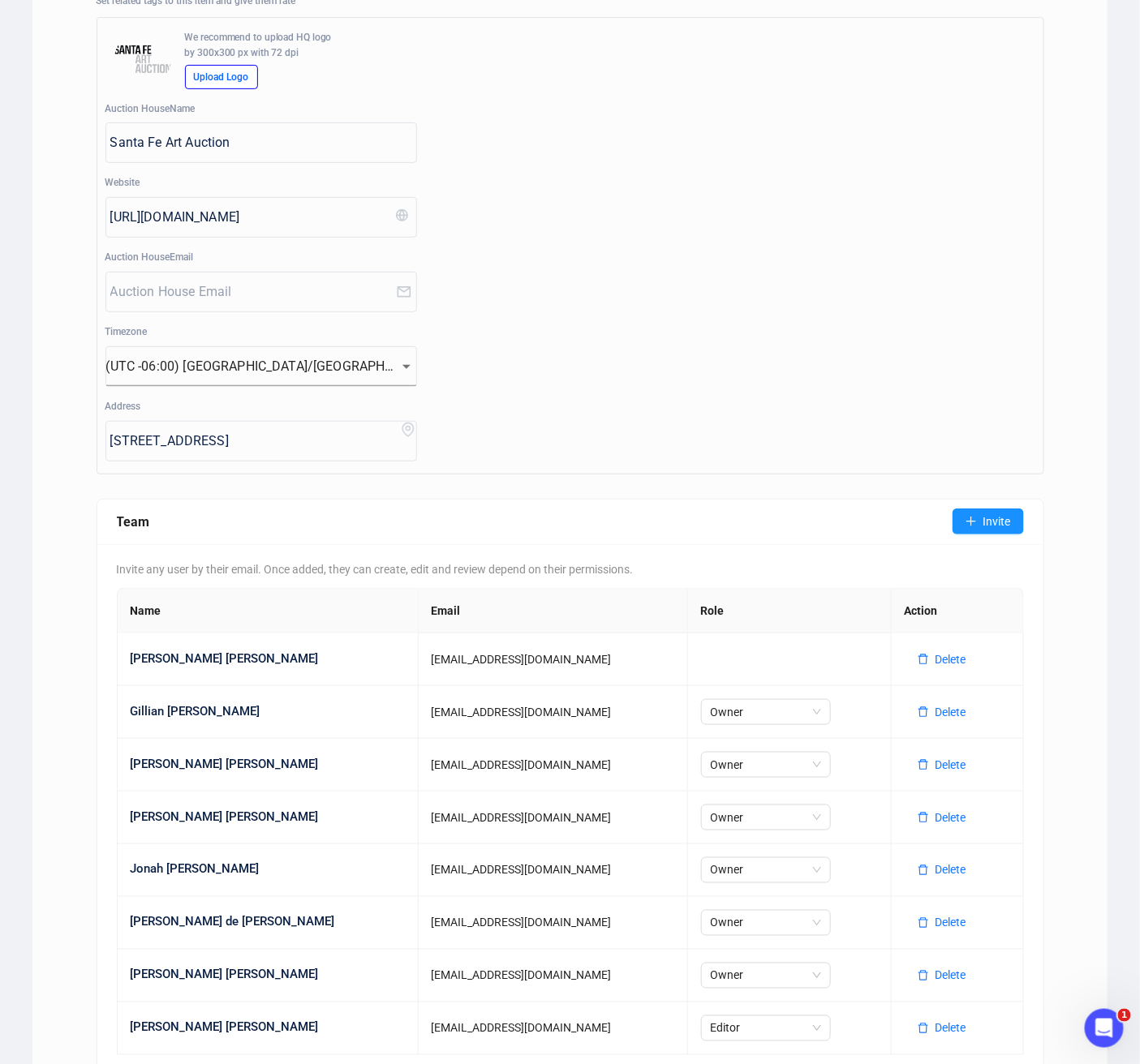
scroll to position [211, 0]
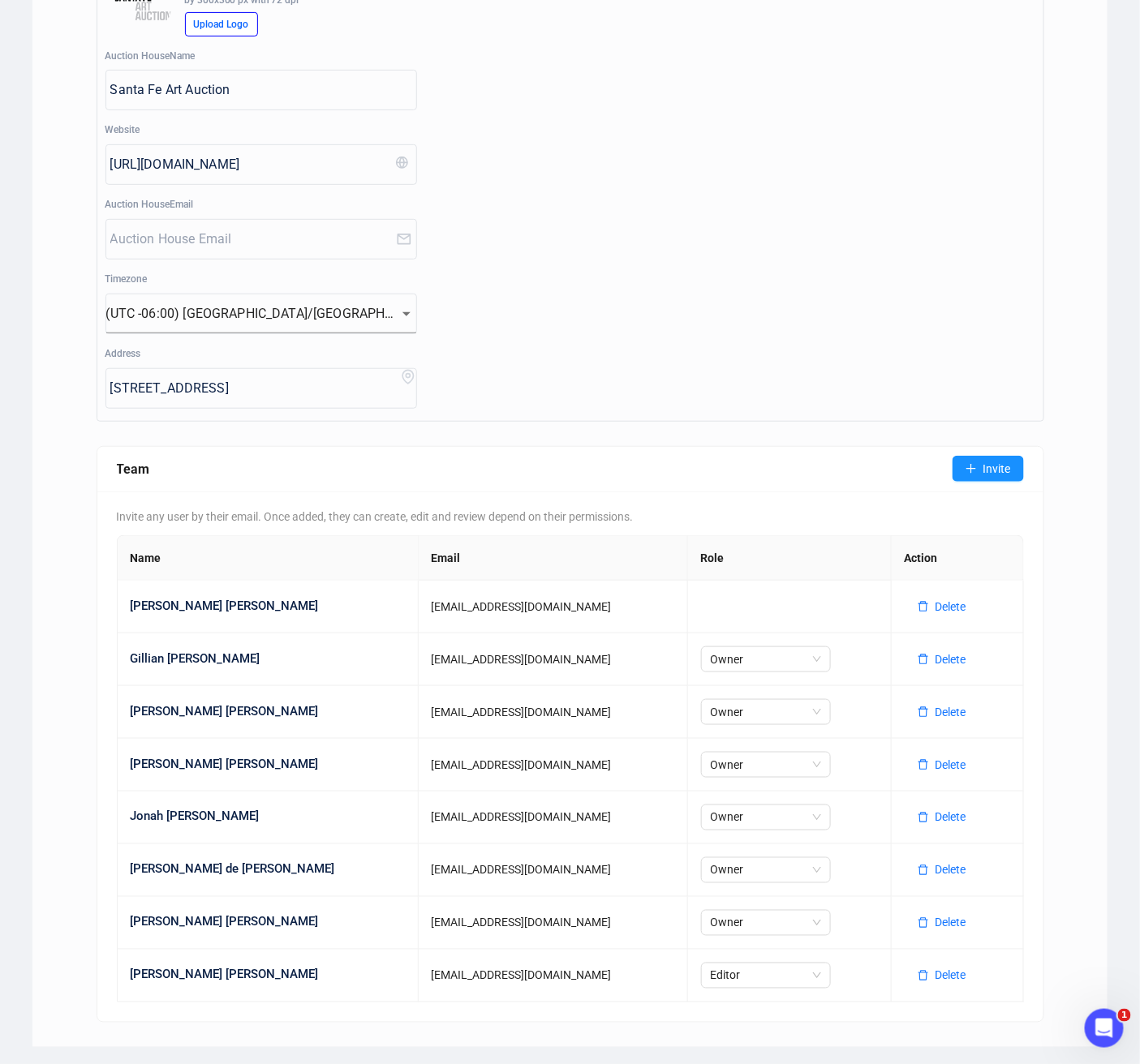
click at [1098, 613] on div "Auction House Settings Departments/Categories Email Settings API Keys AI Auctio…" at bounding box center [569, 456] width 1075 height 1181
